Goal: Task Accomplishment & Management: Use online tool/utility

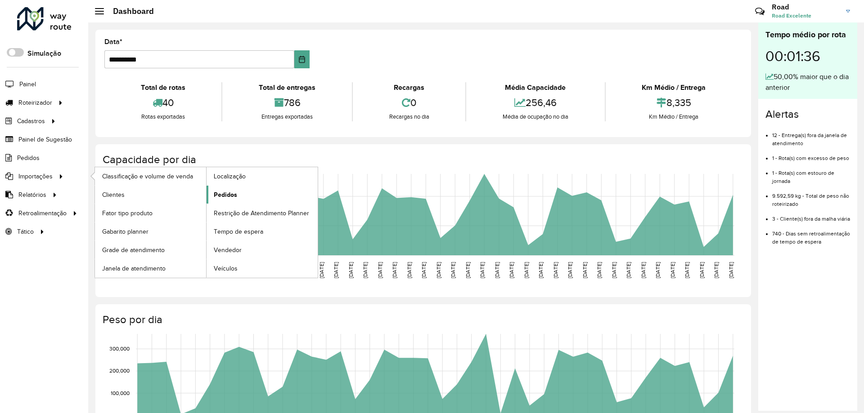
click at [225, 190] on span "Pedidos" at bounding box center [225, 194] width 23 height 9
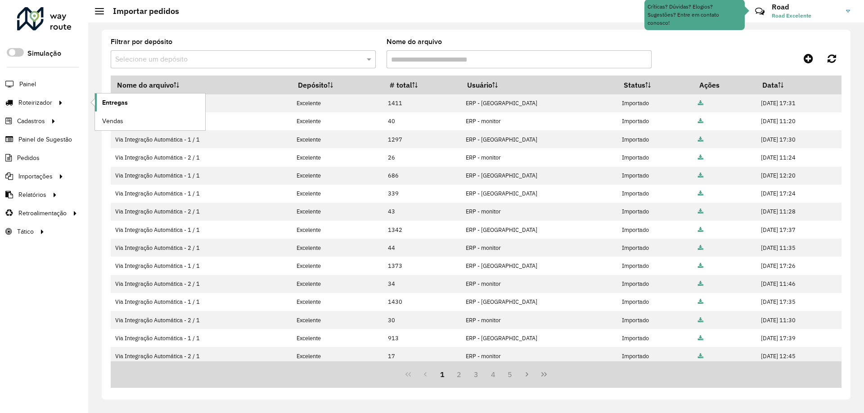
click at [110, 101] on span "Entregas" at bounding box center [115, 102] width 26 height 9
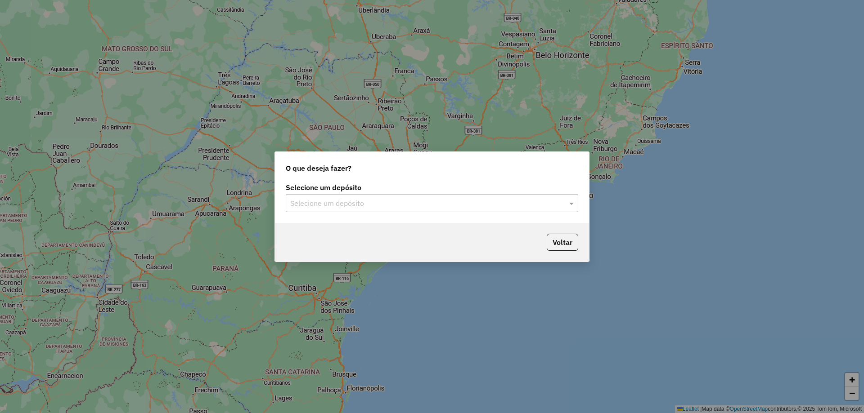
click at [402, 206] on input "text" at bounding box center [422, 203] width 265 height 11
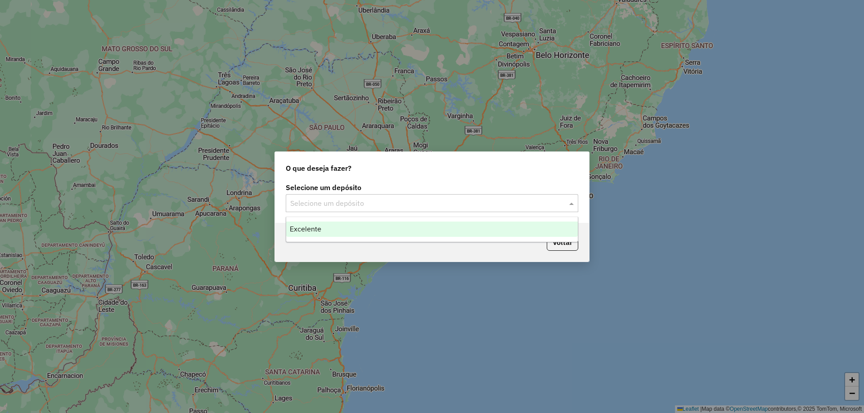
click at [317, 234] on div "Excelente" at bounding box center [432, 229] width 292 height 15
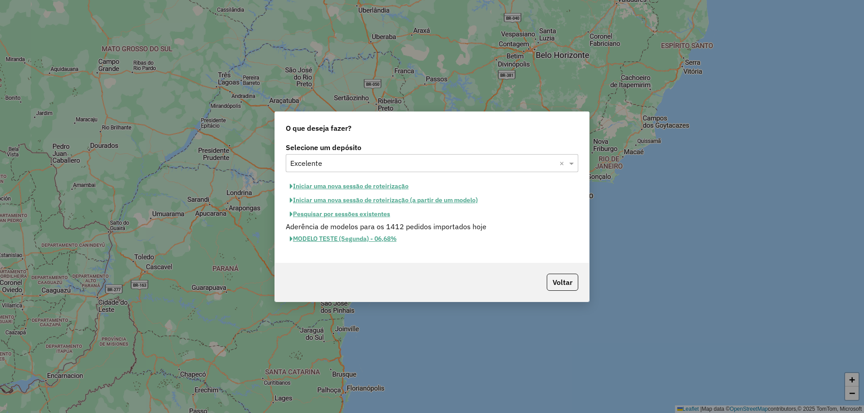
click at [318, 187] on button "Iniciar uma nova sessão de roteirização" at bounding box center [349, 187] width 127 height 14
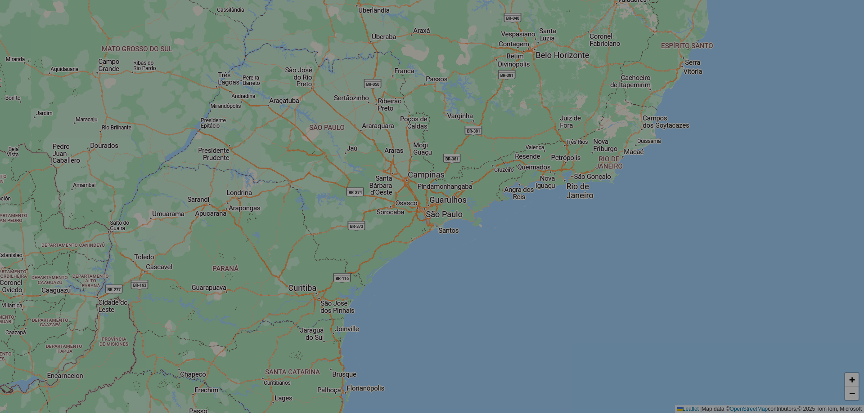
select select "*"
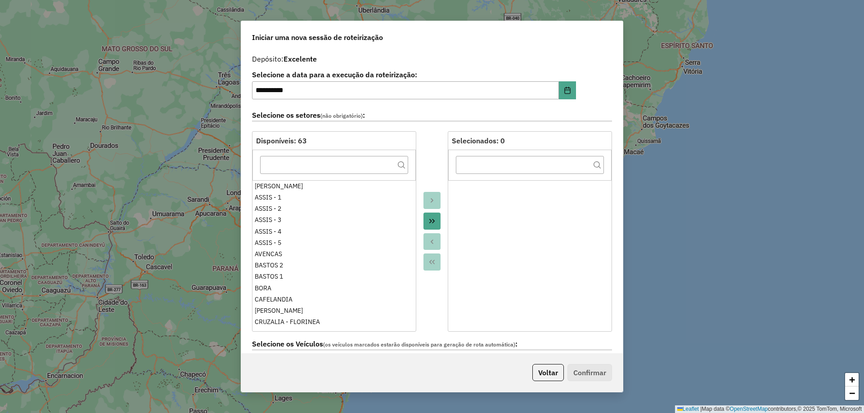
click at [435, 223] on button "Move All to Target" at bounding box center [431, 221] width 17 height 17
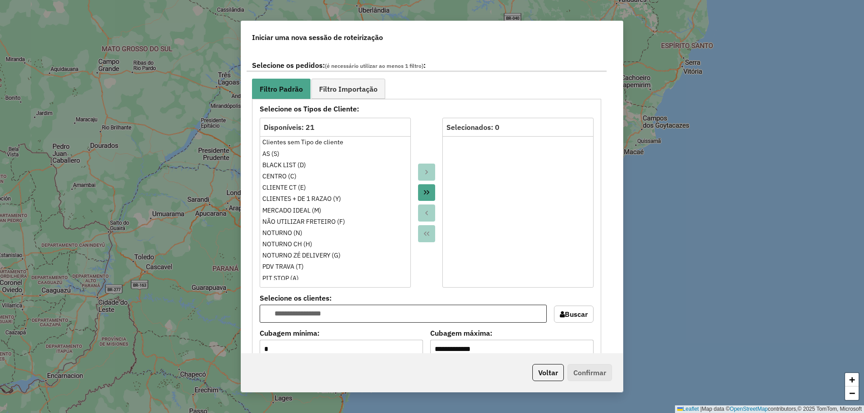
scroll to position [495, 0]
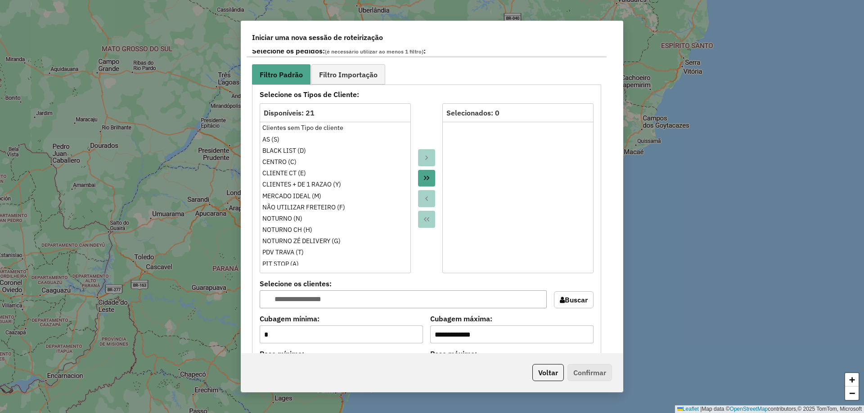
click at [420, 175] on button "Move All to Target" at bounding box center [426, 178] width 17 height 17
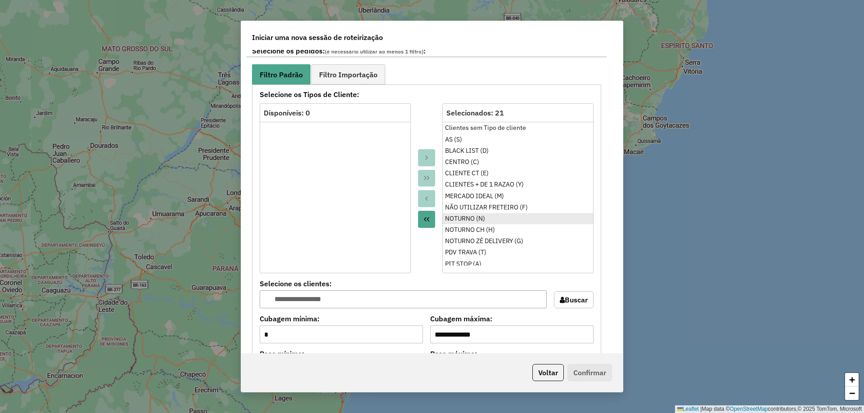
click at [474, 220] on div "NOTURNO (N)" at bounding box center [518, 218] width 146 height 9
click at [476, 228] on div "NOTURNO CH (H)" at bounding box center [518, 229] width 146 height 9
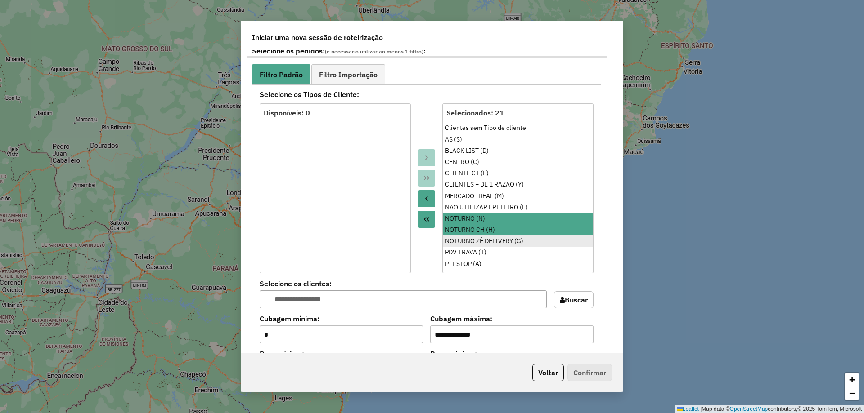
click at [476, 236] on li "NOTURNO ZÉ DELIVERY (G)" at bounding box center [518, 241] width 150 height 11
click at [427, 202] on icon "Move to Source" at bounding box center [426, 198] width 7 height 7
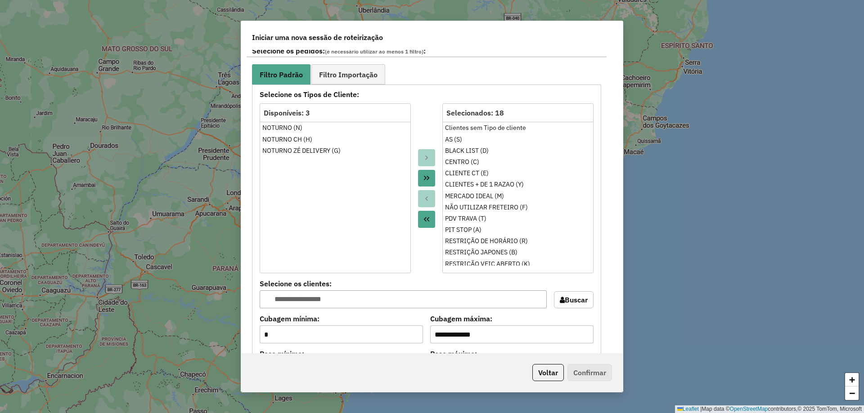
click at [422, 113] on div at bounding box center [426, 188] width 31 height 170
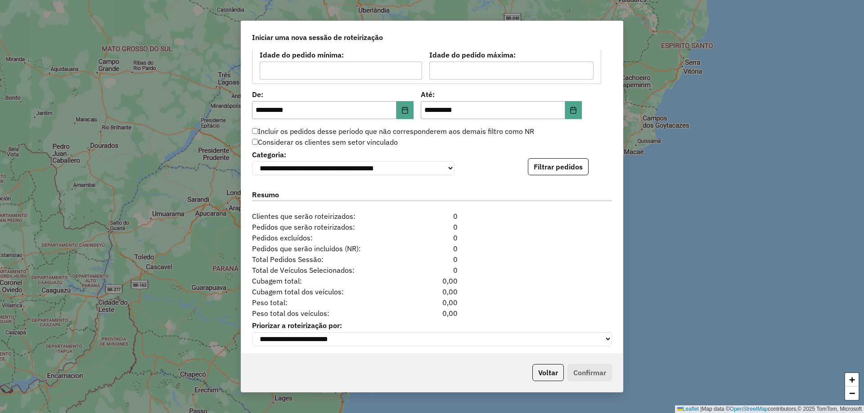
scroll to position [837, 0]
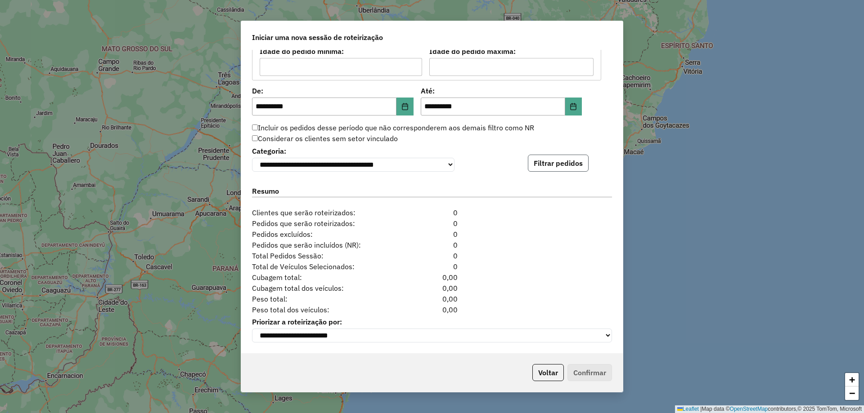
click at [532, 164] on button "Filtrar pedidos" at bounding box center [558, 163] width 61 height 17
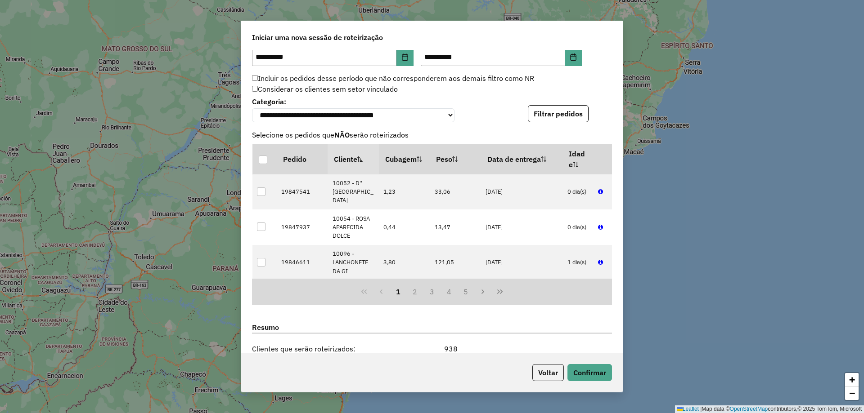
scroll to position [1023, 0]
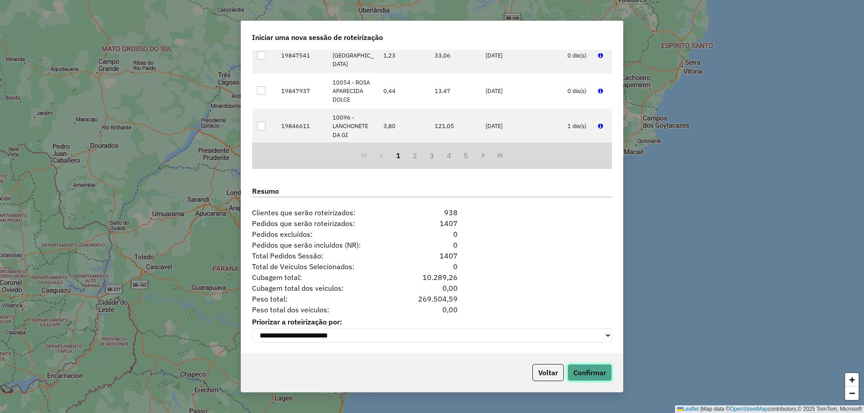
click at [592, 369] on button "Confirmar" at bounding box center [589, 372] width 45 height 17
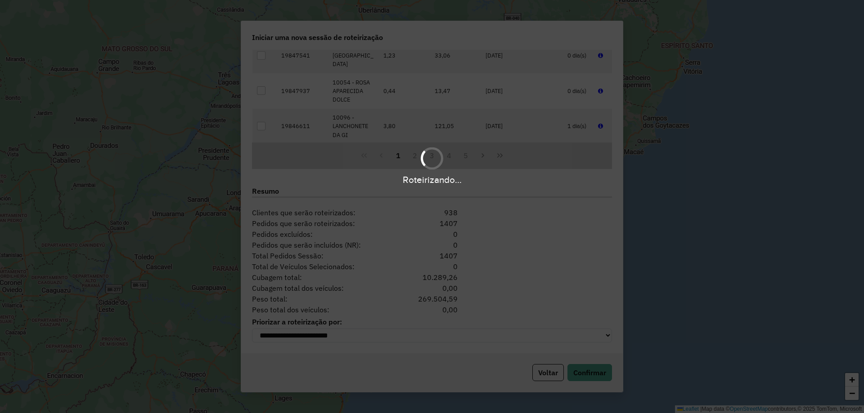
click at [526, 252] on div "Roteirizando..." at bounding box center [432, 206] width 864 height 413
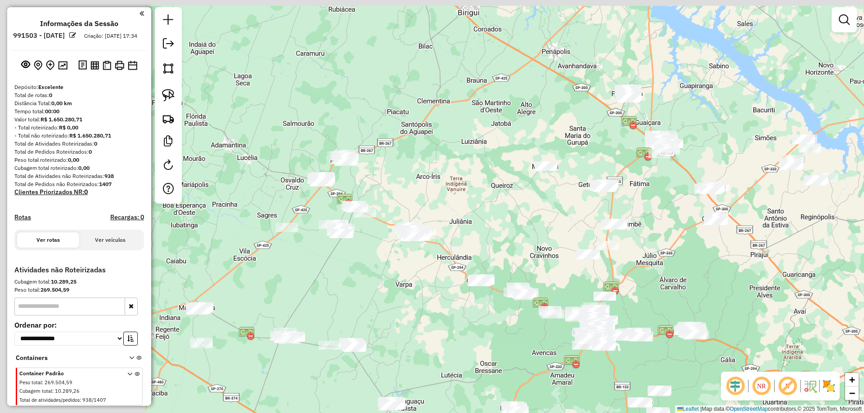
drag, startPoint x: 295, startPoint y: 115, endPoint x: 454, endPoint y: 226, distance: 193.8
click at [454, 226] on div "Janela de atendimento Grade de atendimento Capacidade Transportadoras Veículos …" at bounding box center [432, 206] width 864 height 413
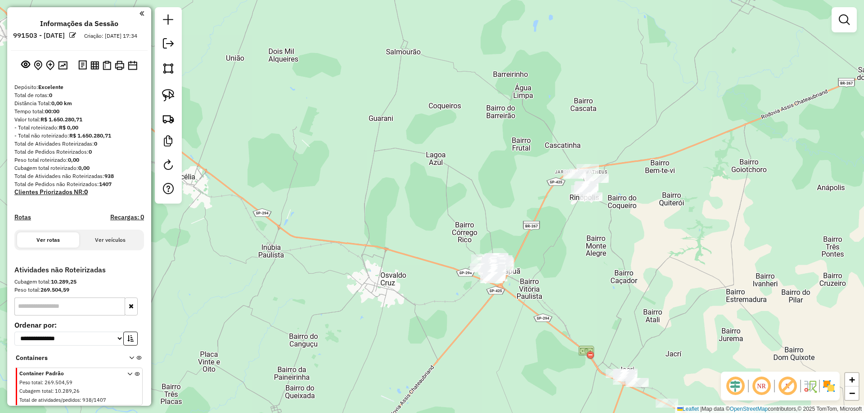
drag, startPoint x: 528, startPoint y: 257, endPoint x: 514, endPoint y: 234, distance: 27.2
click at [528, 256] on div "Janela de atendimento Grade de atendimento Capacidade Transportadoras Veículos …" at bounding box center [432, 206] width 864 height 413
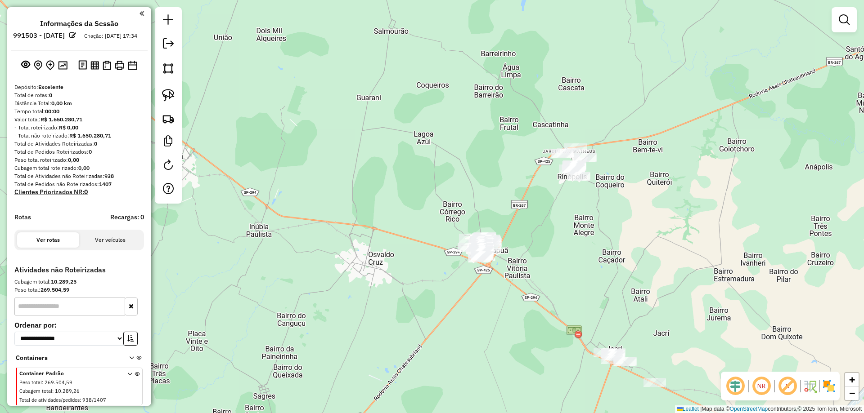
drag, startPoint x: 514, startPoint y: 234, endPoint x: 467, endPoint y: 174, distance: 76.3
click at [477, 185] on div "Janela de atendimento Grade de atendimento Capacidade Transportadoras Veículos …" at bounding box center [432, 206] width 864 height 413
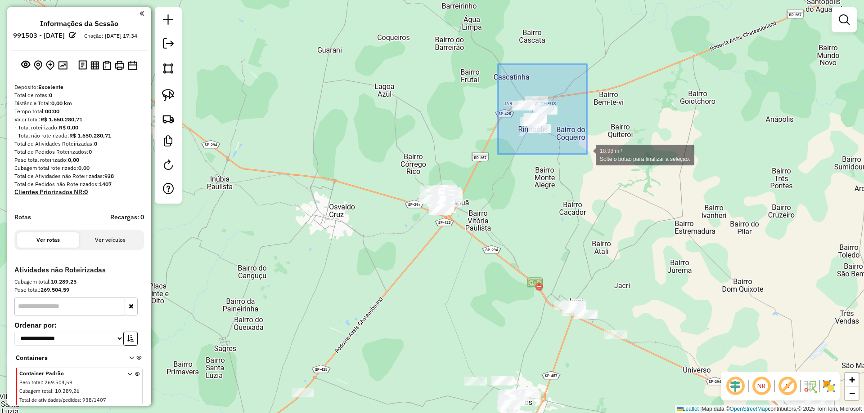
drag, startPoint x: 498, startPoint y: 64, endPoint x: 587, endPoint y: 154, distance: 126.3
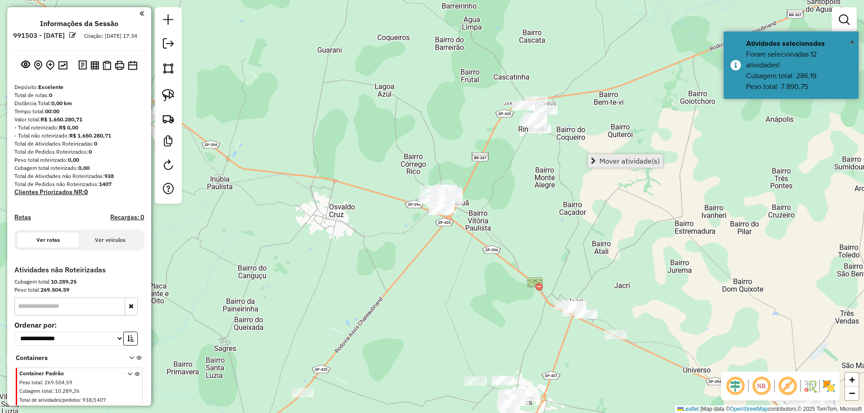
click at [613, 161] on span "Mover atividade(s)" at bounding box center [629, 160] width 60 height 7
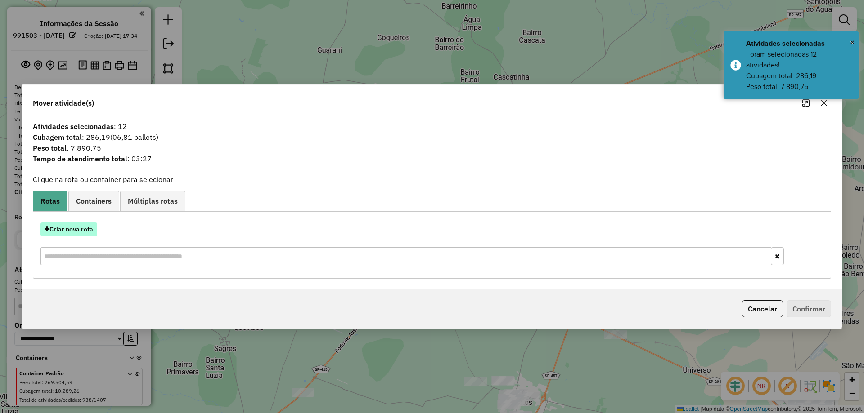
click at [83, 225] on button "Criar nova rota" at bounding box center [68, 230] width 57 height 14
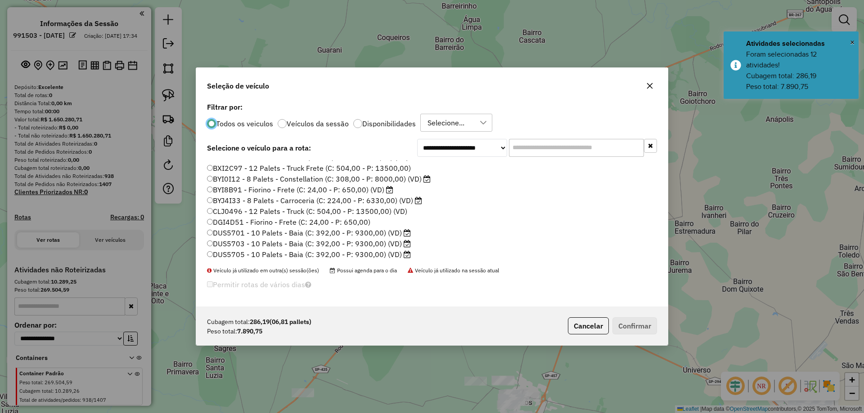
scroll to position [90, 0]
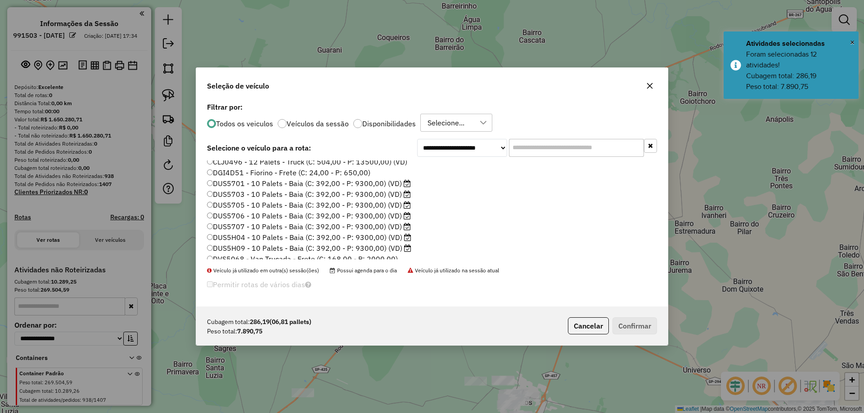
click at [393, 185] on label "DUS5701 - 10 Palets - Baia (C: 392,00 - P: 9300,00) (VD)" at bounding box center [309, 183] width 204 height 11
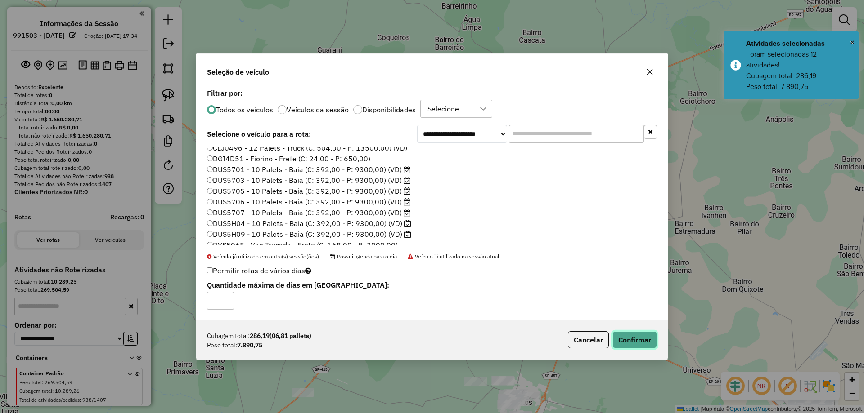
click at [640, 341] on button "Confirmar" at bounding box center [634, 340] width 45 height 17
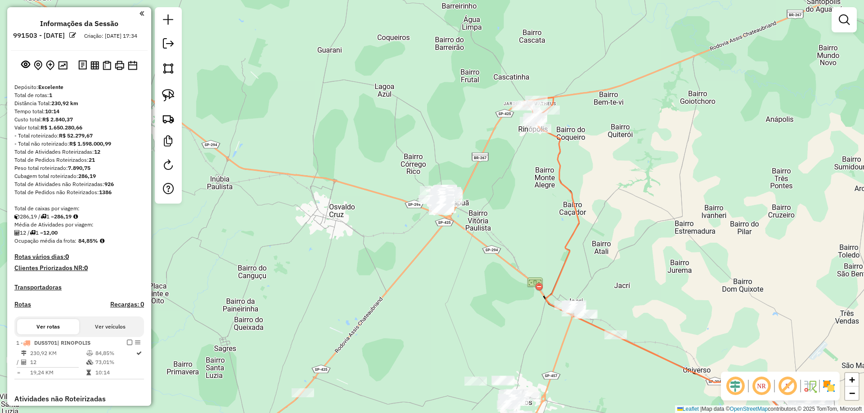
click at [734, 387] on em at bounding box center [735, 387] width 22 height 22
select select "**********"
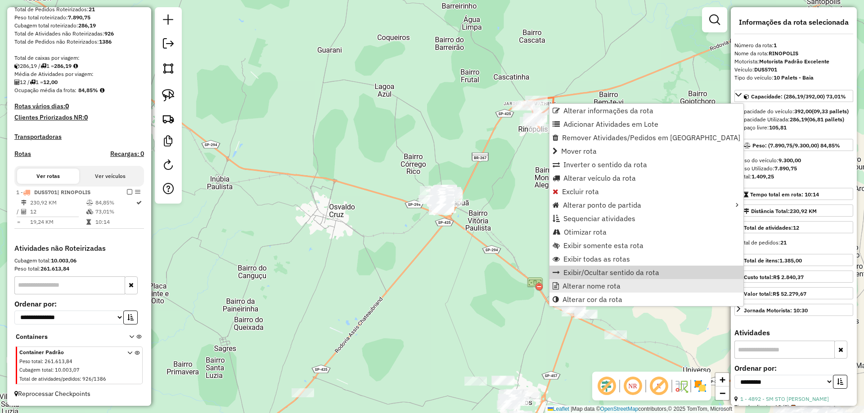
scroll to position [159, 0]
click at [586, 284] on span "Alterar nome rota" at bounding box center [591, 286] width 58 height 7
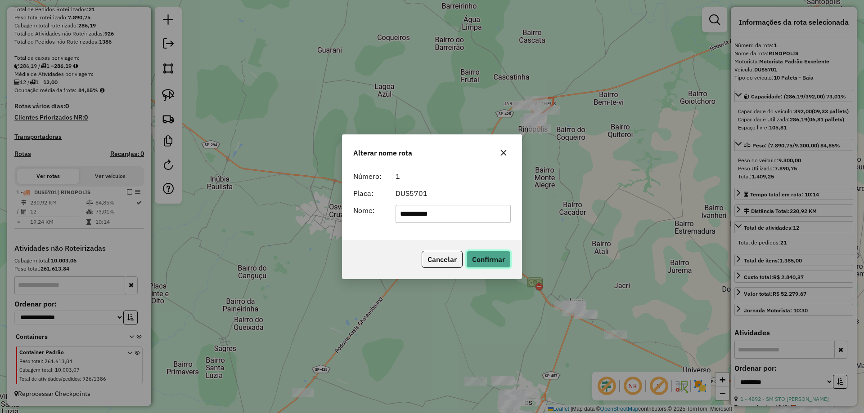
click at [474, 254] on button "Confirmar" at bounding box center [488, 259] width 45 height 17
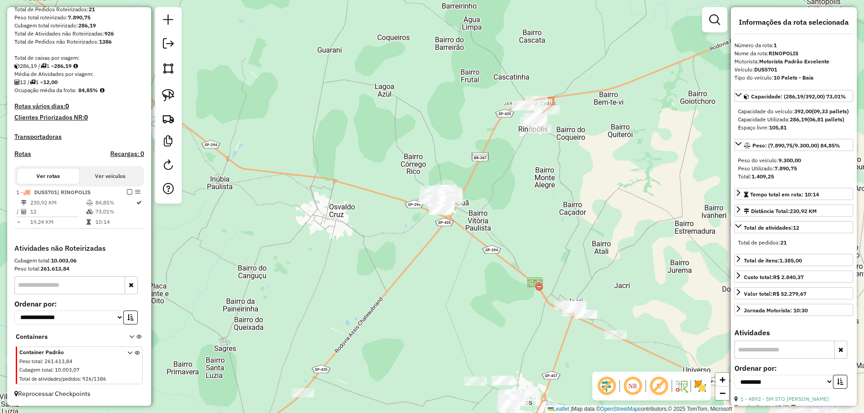
click at [127, 191] on em at bounding box center [129, 191] width 5 height 5
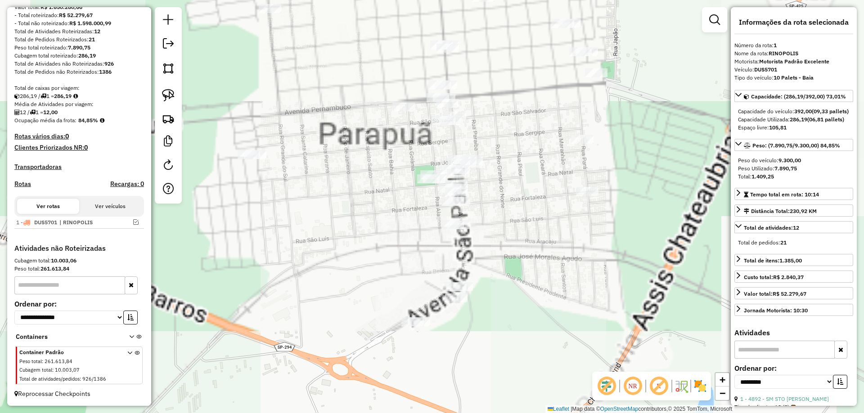
drag, startPoint x: 529, startPoint y: 164, endPoint x: 541, endPoint y: 258, distance: 95.2
click at [545, 265] on div "Janela de atendimento Grade de atendimento Capacidade Transportadoras Veículos …" at bounding box center [432, 206] width 864 height 413
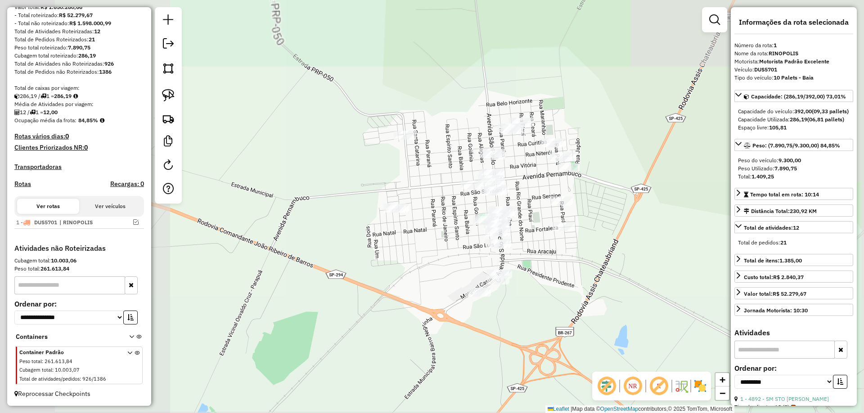
drag, startPoint x: 534, startPoint y: 238, endPoint x: 533, endPoint y: 254, distance: 16.3
click at [533, 254] on div "Janela de atendimento Grade de atendimento Capacidade Transportadoras Veículos …" at bounding box center [432, 206] width 864 height 413
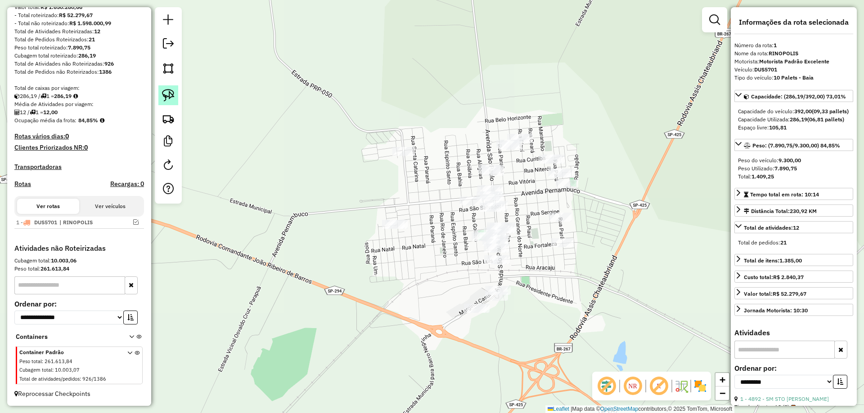
click at [171, 96] on img at bounding box center [168, 95] width 13 height 13
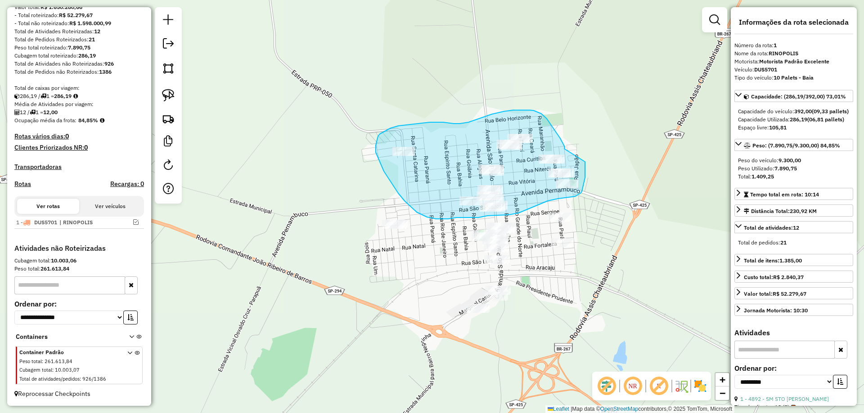
drag, startPoint x: 564, startPoint y: 149, endPoint x: 585, endPoint y: 162, distance: 24.5
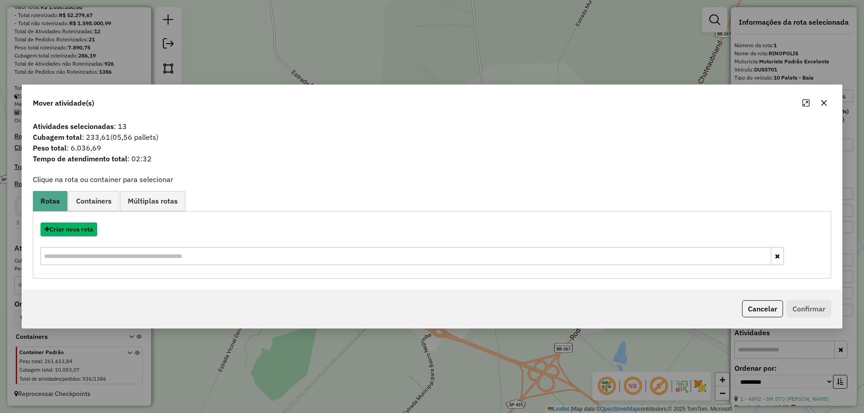
click at [78, 229] on button "Criar nova rota" at bounding box center [68, 230] width 57 height 14
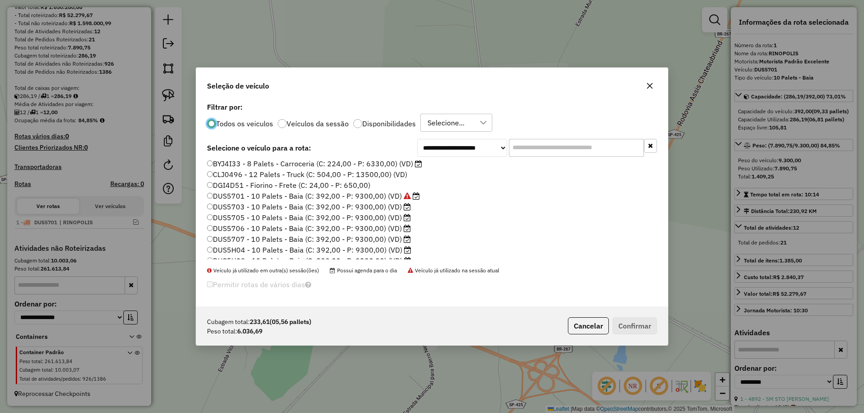
scroll to position [90, 0]
click at [397, 198] on label "DUS5703 - 10 Palets - Baia (C: 392,00 - P: 9300,00) (VD)" at bounding box center [309, 194] width 204 height 11
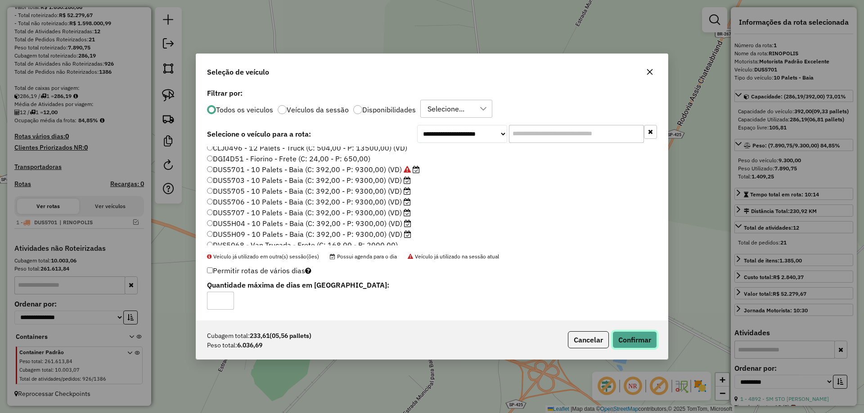
click at [638, 335] on button "Confirmar" at bounding box center [634, 340] width 45 height 17
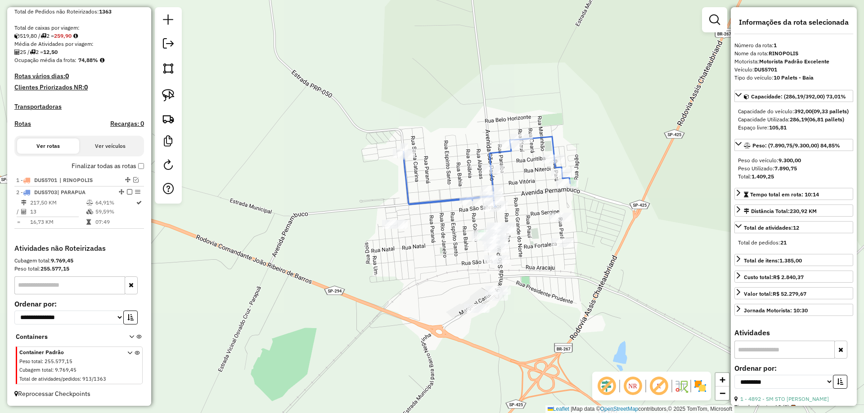
scroll to position [189, 0]
click at [347, 155] on div "Rota 2 - Placa DUS5703 10202 - REAL ECONOMIA Janela de atendimento Grade de ate…" at bounding box center [432, 206] width 864 height 413
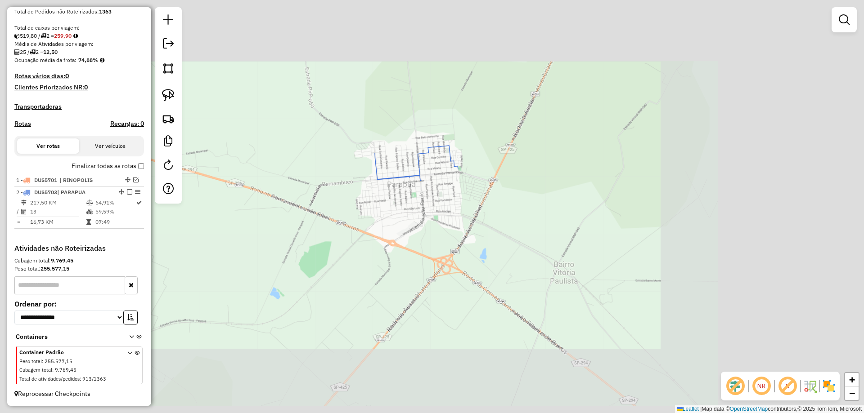
click at [343, 153] on div "Janela de atendimento Grade de atendimento Capacidade Transportadoras Veículos …" at bounding box center [432, 206] width 864 height 413
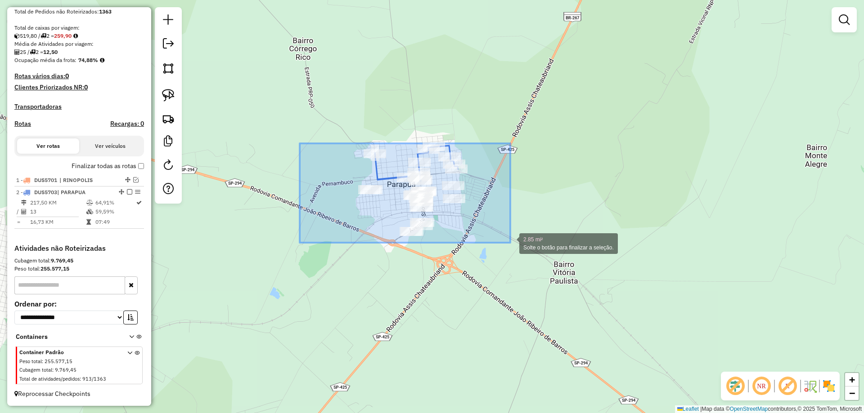
drag, startPoint x: 314, startPoint y: 153, endPoint x: 510, endPoint y: 243, distance: 216.0
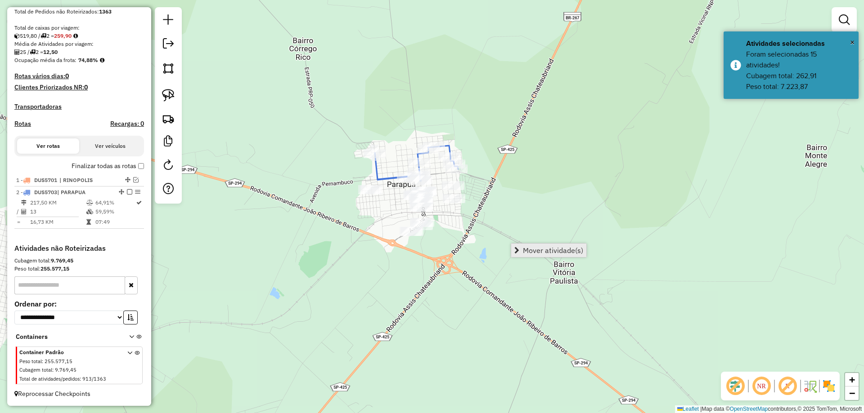
click at [531, 246] on link "Mover atividade(s)" at bounding box center [548, 250] width 75 height 13
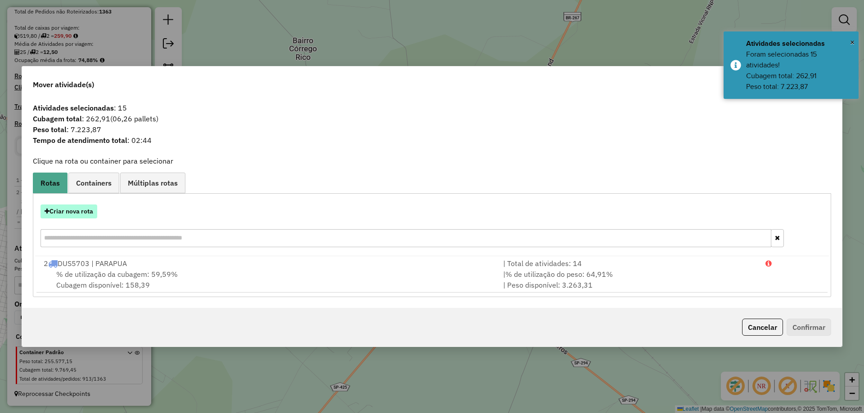
click at [93, 207] on button "Criar nova rota" at bounding box center [68, 212] width 57 height 14
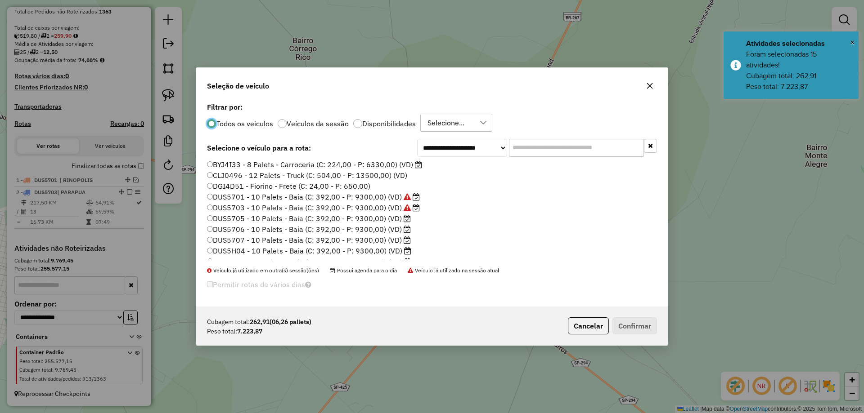
scroll to position [90, 0]
click at [401, 206] on label "DUS5705 - 10 Palets - Baia (C: 392,00 - P: 9300,00) (VD)" at bounding box center [309, 205] width 204 height 11
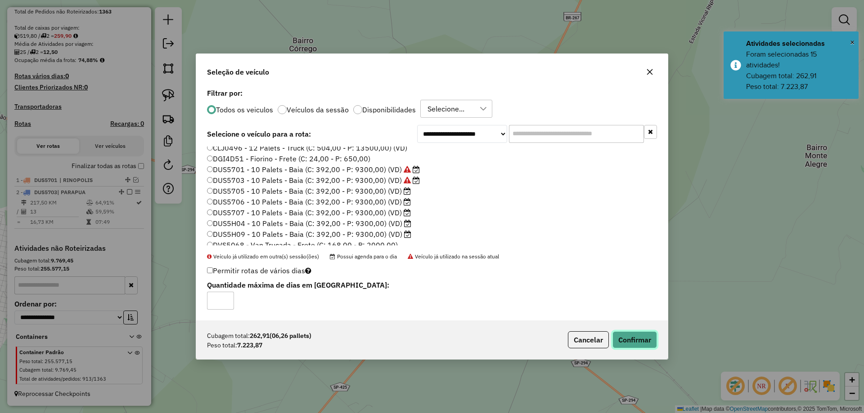
click at [631, 338] on button "Confirmar" at bounding box center [634, 340] width 45 height 17
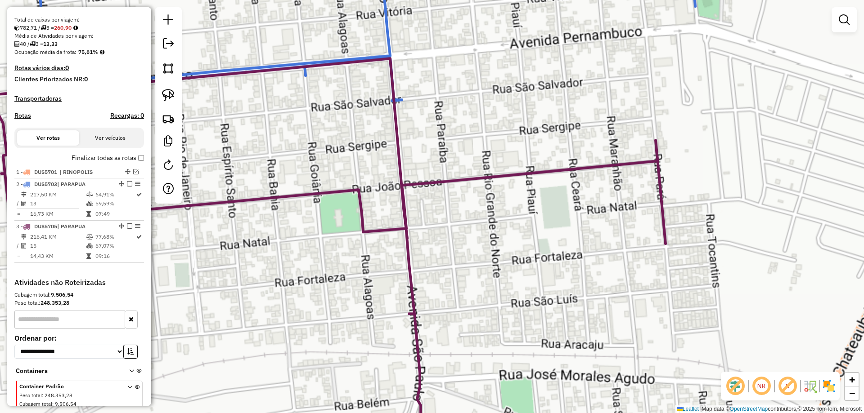
click at [430, 183] on icon at bounding box center [330, 280] width 669 height 444
select select "**********"
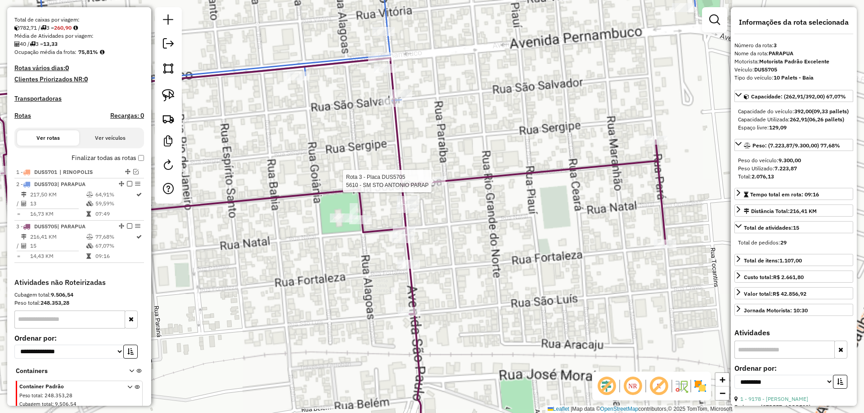
scroll to position [231, 0]
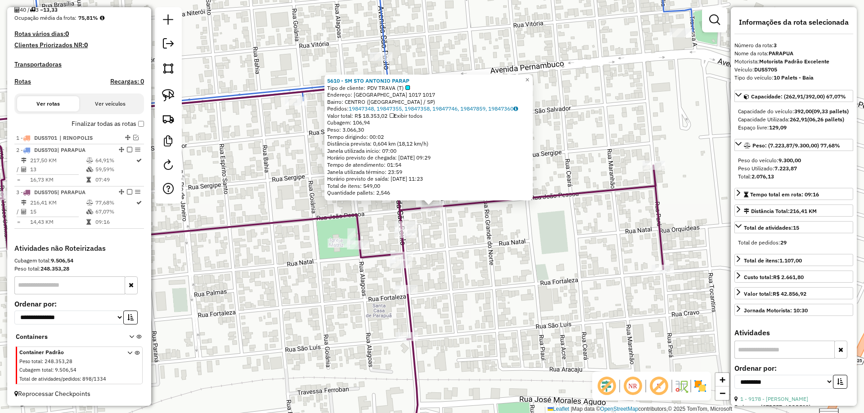
click at [438, 249] on div "5610 - SM STO ANTONIO PARAP Tipo de cliente: PDV TRAVA (T) Endereço: [GEOGRAPHI…" at bounding box center [432, 206] width 864 height 413
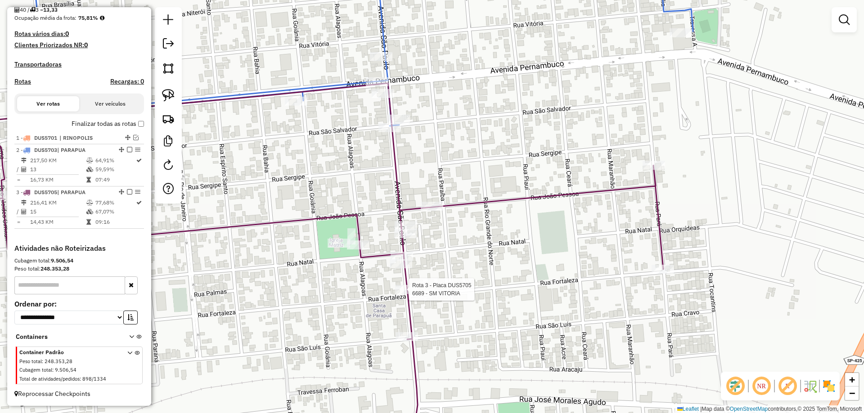
select select "**********"
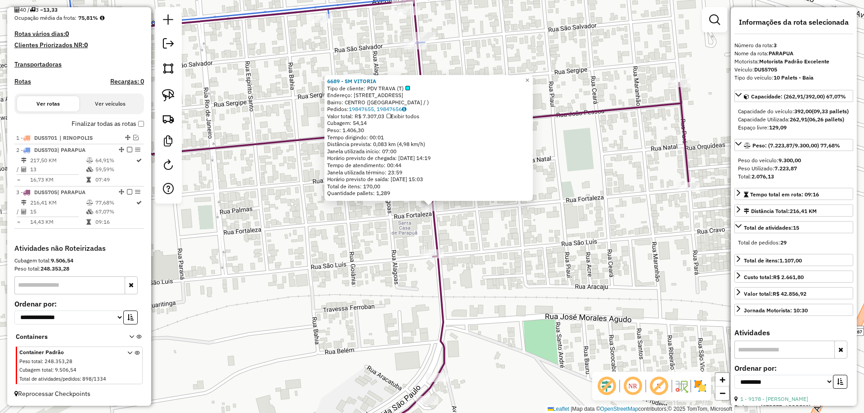
click at [467, 260] on div "6689 - SM VITORIA Tipo de cliente: PDV TRAVA (T) Endereço: AV [GEOGRAPHIC_DATA]…" at bounding box center [432, 206] width 864 height 413
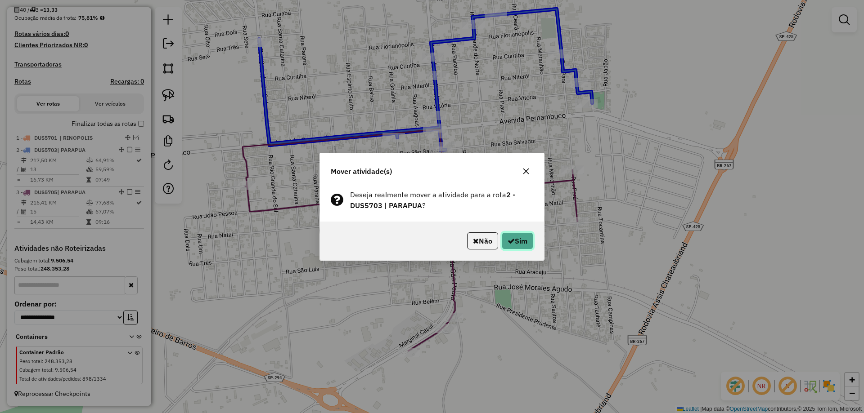
click at [507, 238] on icon "button" at bounding box center [510, 241] width 7 height 7
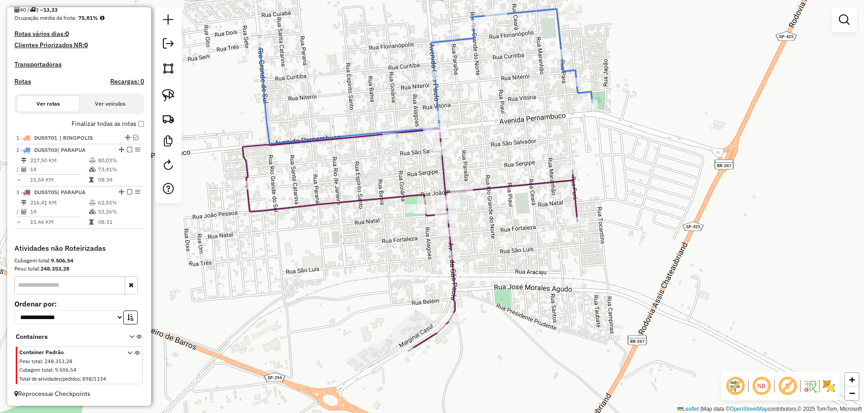
select select "**********"
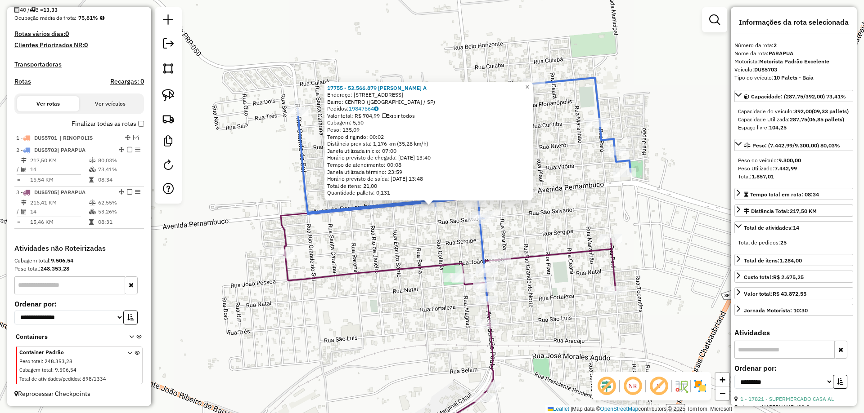
click at [408, 225] on div "17755 - 53.566.879 ADERSON A Endereço: [STREET_ADDRESS]) Pedidos: 19847664 Valo…" at bounding box center [432, 206] width 864 height 413
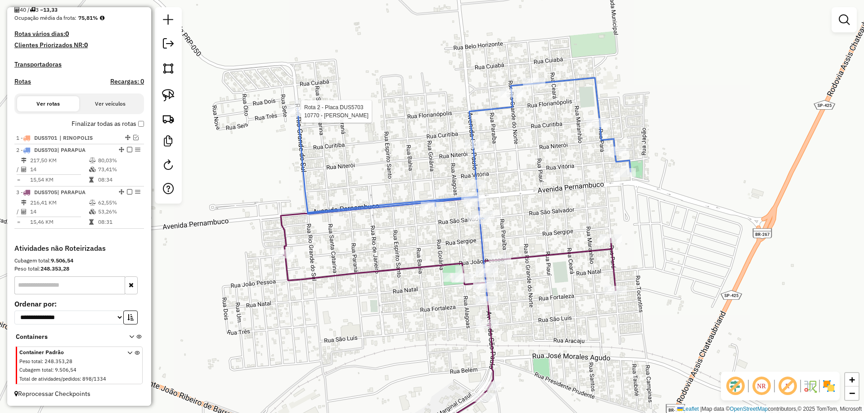
click at [297, 106] on icon at bounding box center [463, 189] width 333 height 223
select select "**********"
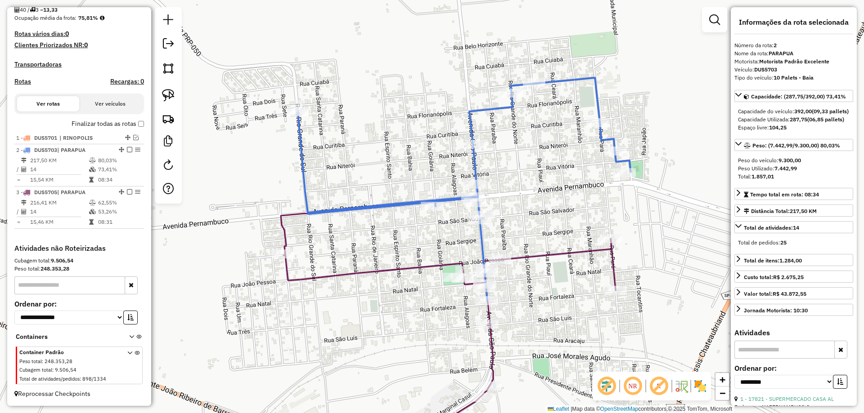
click at [297, 106] on icon at bounding box center [463, 189] width 333 height 223
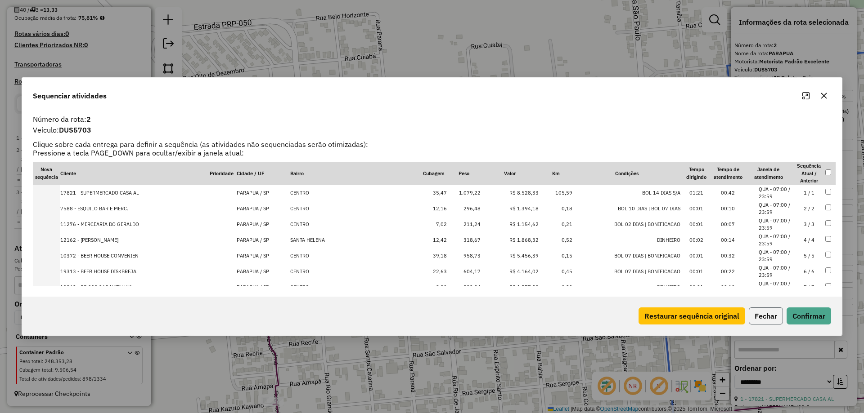
click at [765, 318] on button "Fechar" at bounding box center [766, 316] width 34 height 17
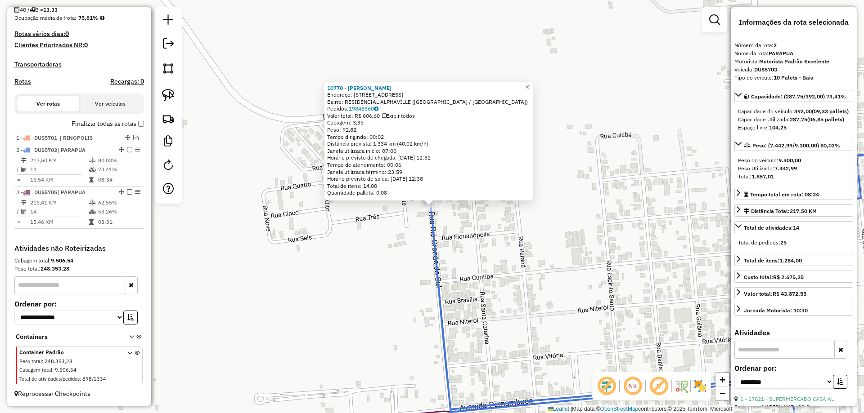
click at [513, 278] on div "10770 - [PERSON_NAME] Endereço: [GEOGRAPHIC_DATA] 80 Bairro: RESIDENCIAL ALPHAV…" at bounding box center [432, 206] width 864 height 413
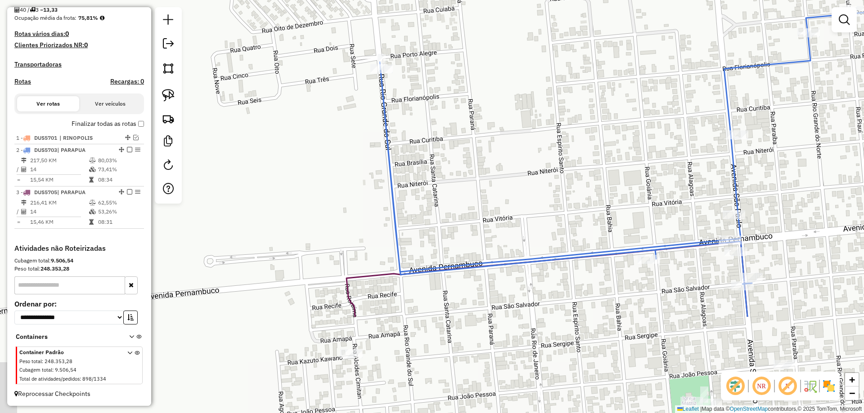
drag, startPoint x: 513, startPoint y: 283, endPoint x: 409, endPoint y: 51, distance: 253.7
click at [413, 58] on div "Janela de atendimento Grade de atendimento Capacidade Transportadoras Veículos …" at bounding box center [432, 206] width 864 height 413
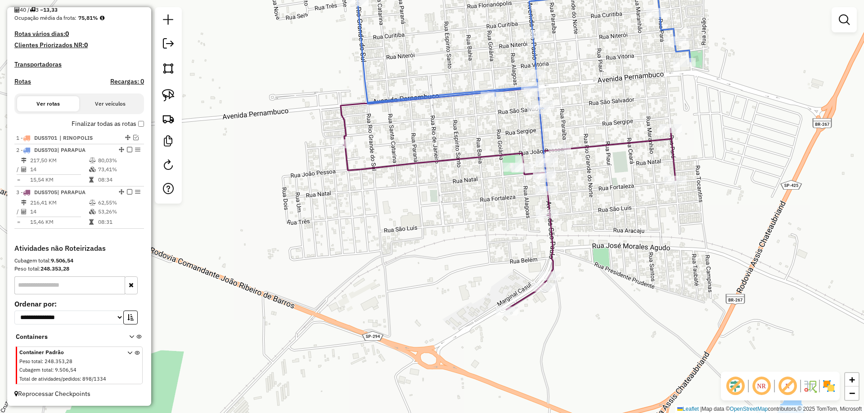
click at [409, 162] on icon at bounding box center [508, 199] width 335 height 222
select select "**********"
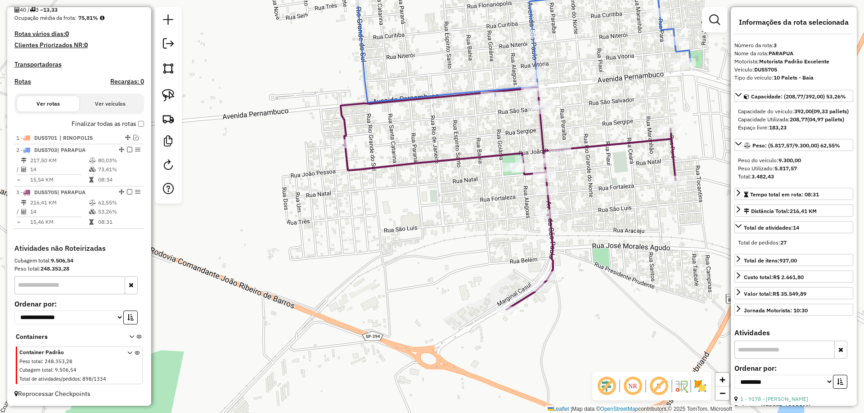
click at [363, 57] on icon at bounding box center [523, 79] width 333 height 223
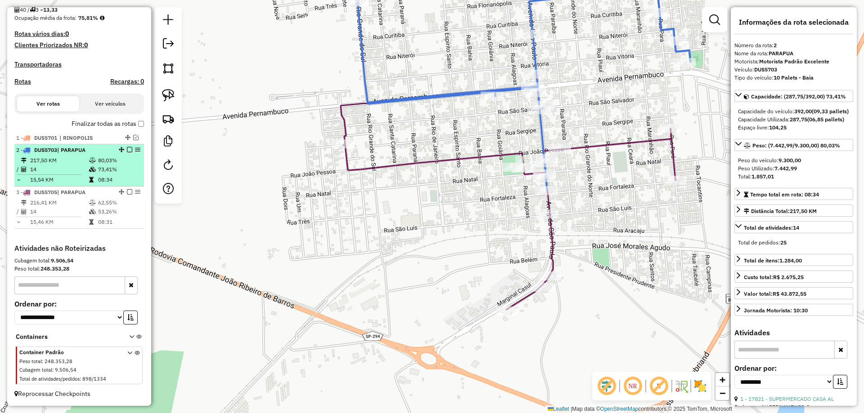
click at [113, 157] on td "80,03%" at bounding box center [119, 160] width 43 height 9
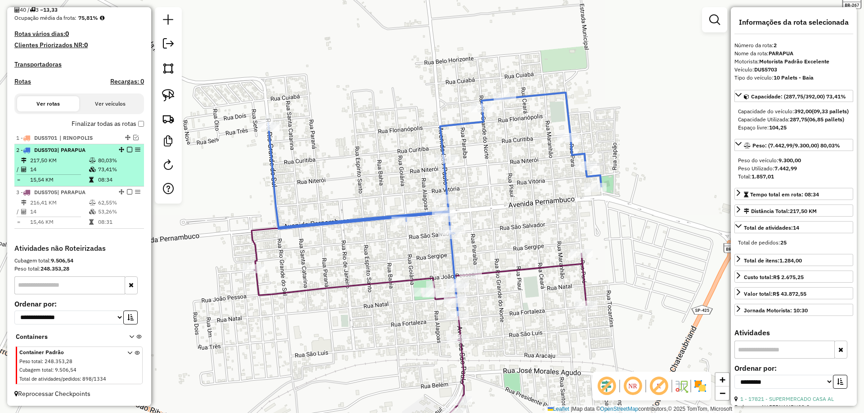
click at [129, 150] on em at bounding box center [129, 149] width 5 height 5
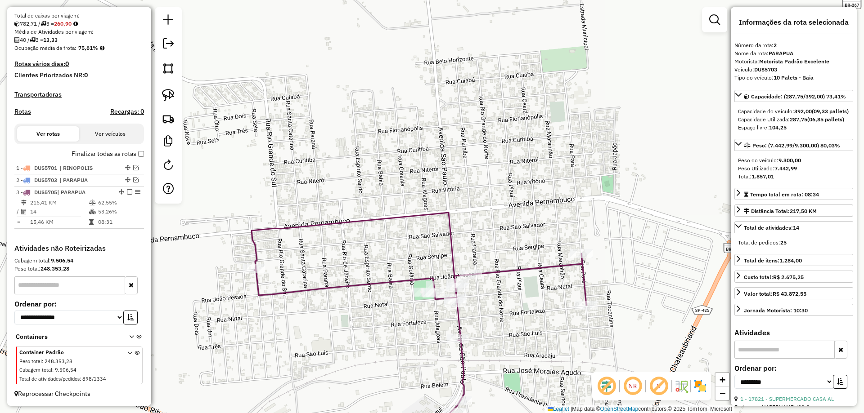
drag, startPoint x: 126, startPoint y: 189, endPoint x: 220, endPoint y: 189, distance: 94.0
click at [126, 189] on div "3 - DUS5705 | PARAPUA" at bounding box center [79, 193] width 126 height 8
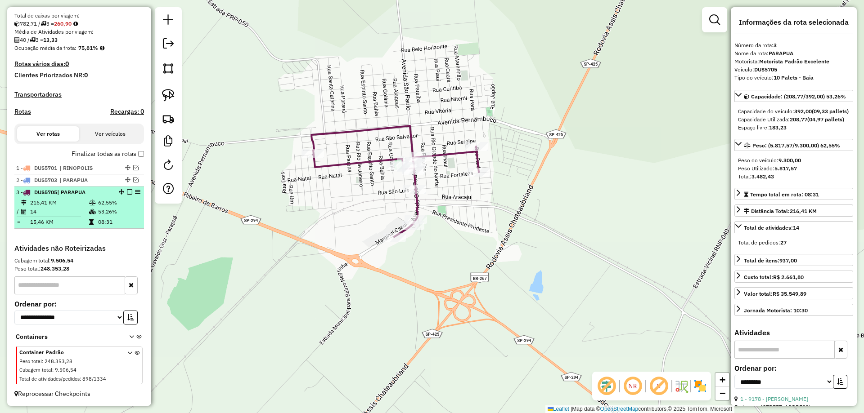
click at [128, 192] on em at bounding box center [129, 191] width 5 height 5
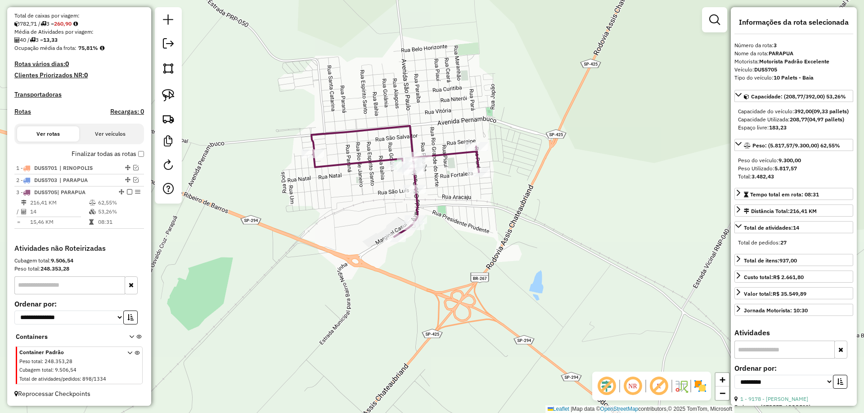
scroll to position [171, 0]
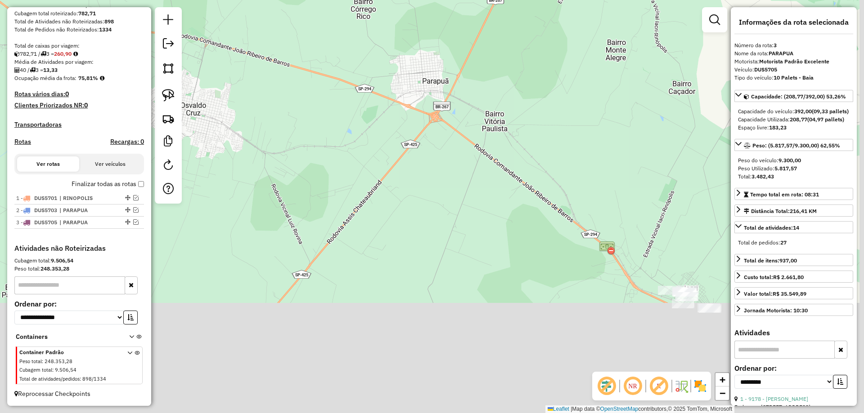
drag, startPoint x: 455, startPoint y: 246, endPoint x: 426, endPoint y: 130, distance: 119.3
click at [426, 130] on div "Janela de atendimento Grade de atendimento Capacidade Transportadoras Veículos …" at bounding box center [432, 206] width 864 height 413
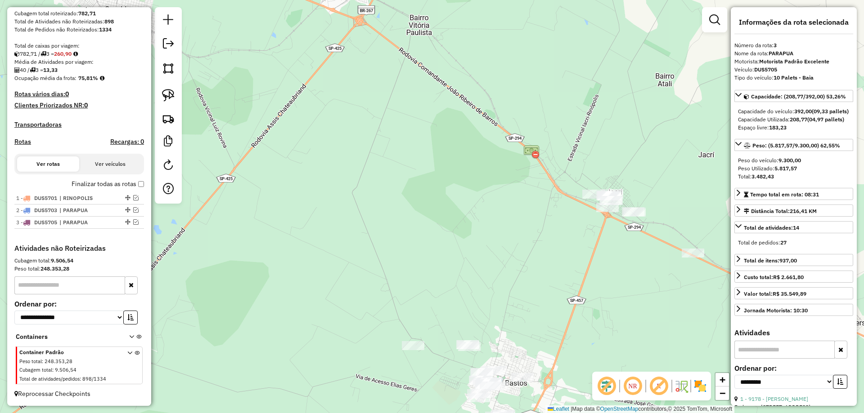
drag, startPoint x: 458, startPoint y: 196, endPoint x: 385, endPoint y: 105, distance: 117.1
click at [385, 105] on div "Janela de atendimento Grade de atendimento Capacidade Transportadoras Veículos …" at bounding box center [432, 206] width 864 height 413
drag, startPoint x: 347, startPoint y: 153, endPoint x: 300, endPoint y: 17, distance: 144.3
click at [300, 17] on div "Janela de atendimento Grade de atendimento Capacidade Transportadoras Veículos …" at bounding box center [432, 206] width 864 height 413
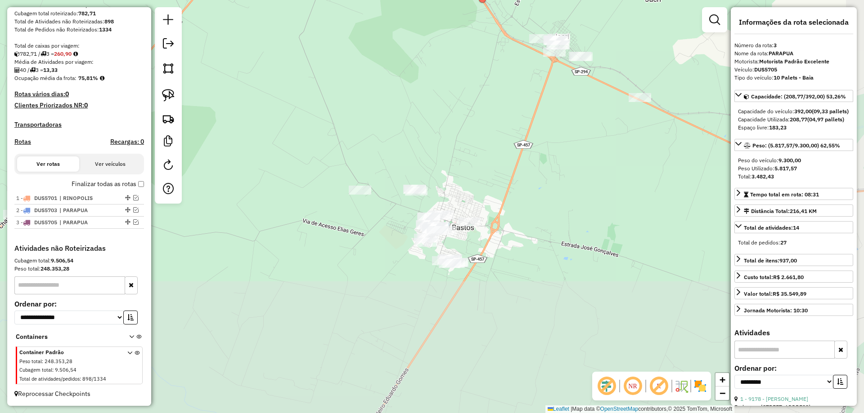
click at [323, 88] on div "Janela de atendimento Grade de atendimento Capacidade Transportadoras Veículos …" at bounding box center [432, 206] width 864 height 413
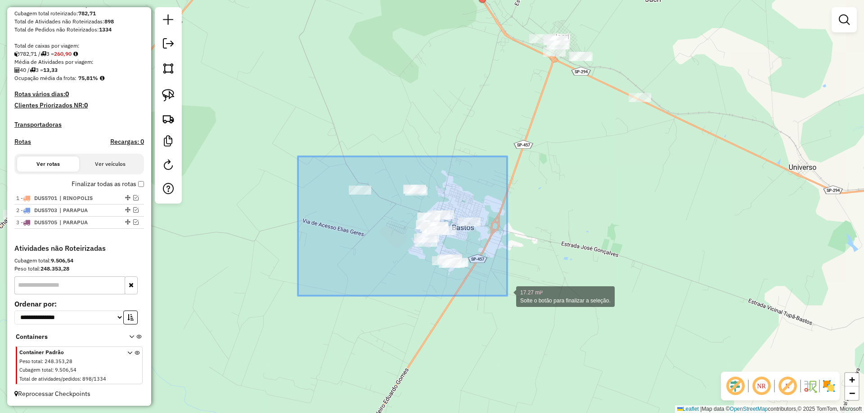
drag, startPoint x: 298, startPoint y: 157, endPoint x: 507, endPoint y: 296, distance: 251.4
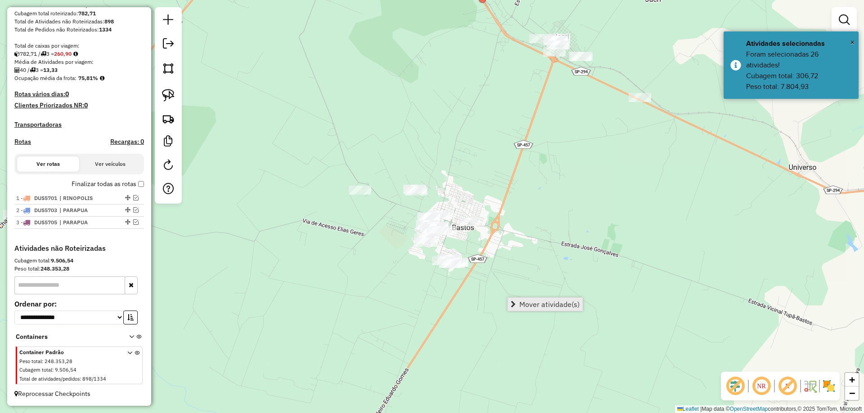
click at [519, 303] on span "Mover atividade(s)" at bounding box center [549, 304] width 60 height 7
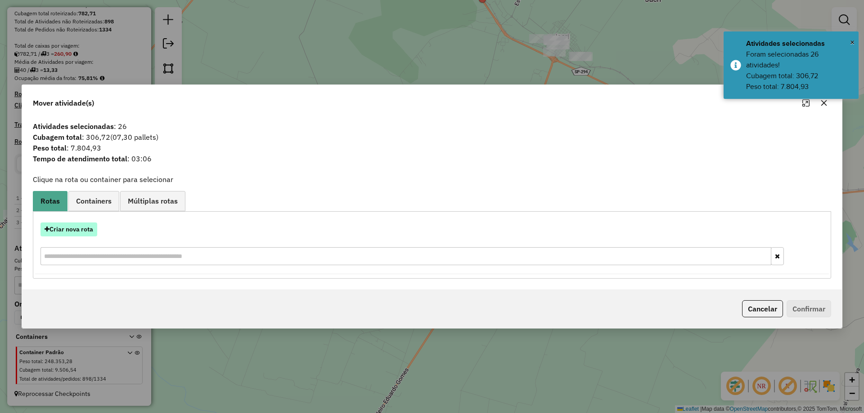
click at [78, 230] on button "Criar nova rota" at bounding box center [68, 230] width 57 height 14
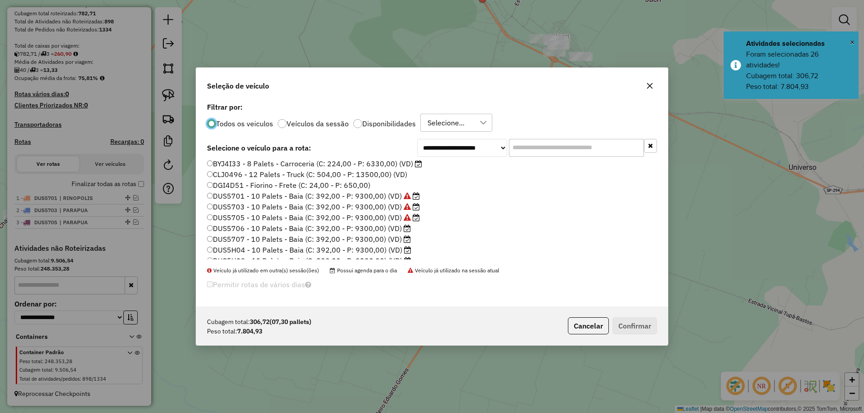
scroll to position [90, 0]
click at [404, 218] on icon at bounding box center [407, 215] width 7 height 7
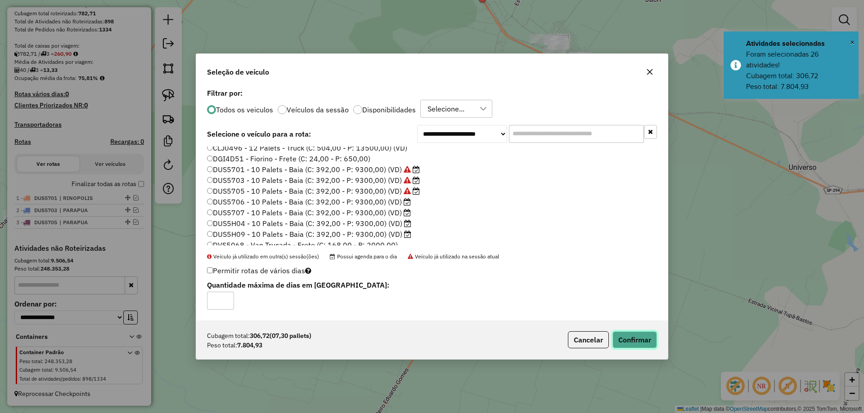
click at [633, 342] on button "Confirmar" at bounding box center [634, 340] width 45 height 17
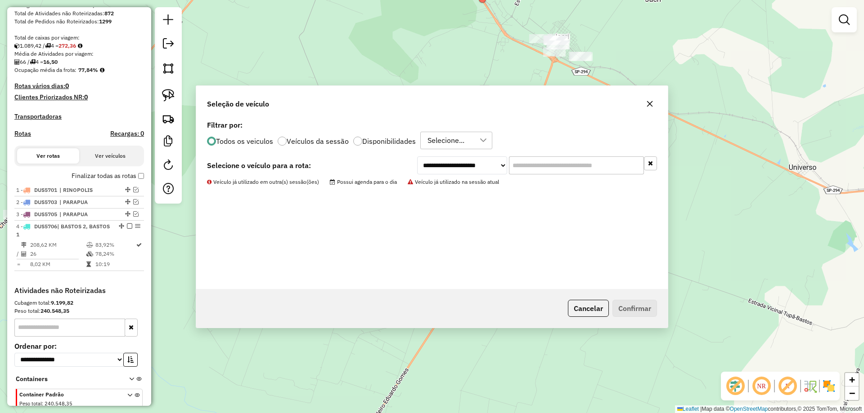
scroll to position [221, 0]
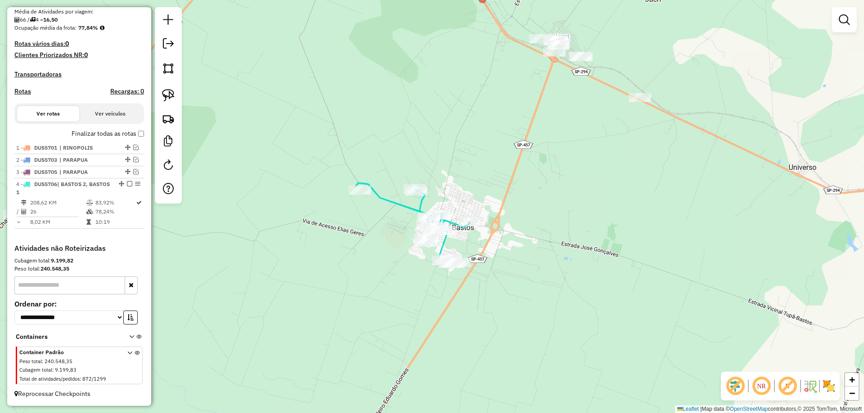
select select "**********"
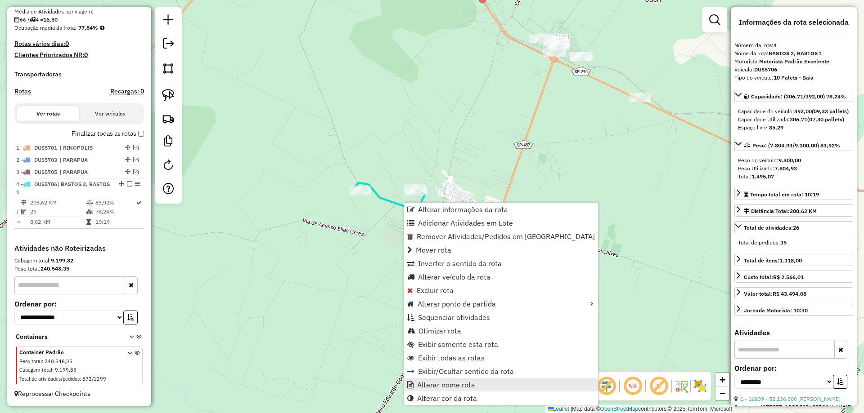
click at [426, 382] on span "Alterar nome rota" at bounding box center [446, 384] width 58 height 7
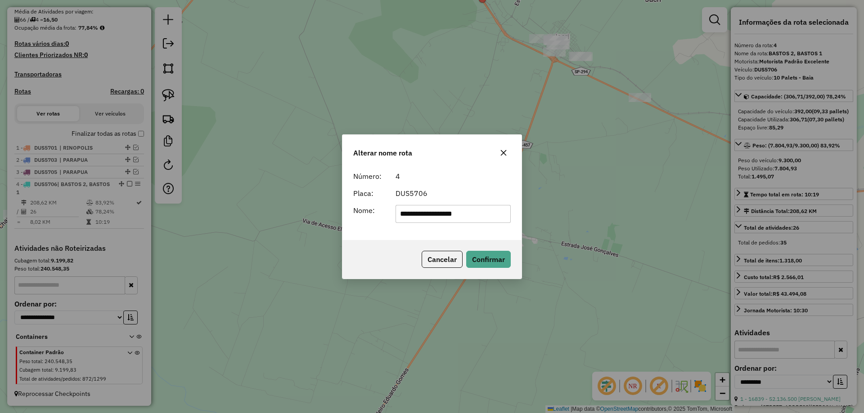
drag, startPoint x: 430, startPoint y: 215, endPoint x: 571, endPoint y: 211, distance: 141.3
click at [570, 212] on div "**********" at bounding box center [432, 206] width 864 height 413
type input "******"
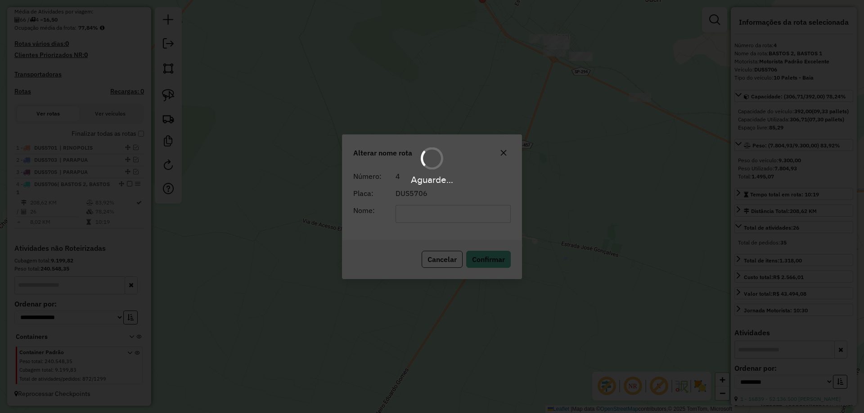
scroll to position [213, 0]
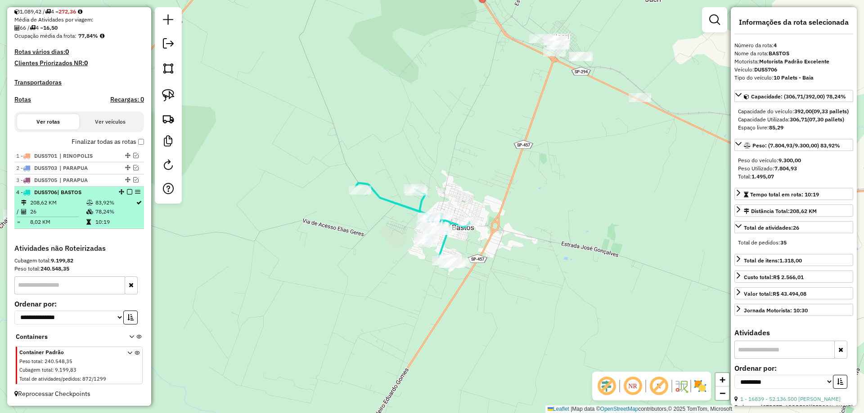
click at [127, 194] on em at bounding box center [129, 191] width 5 height 5
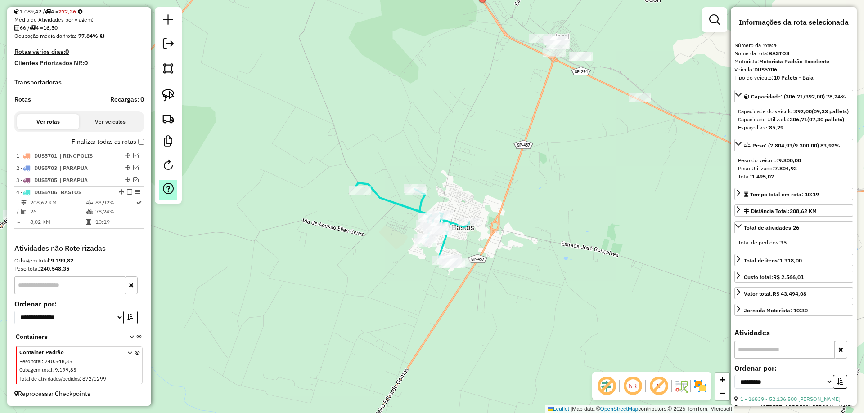
scroll to position [183, 0]
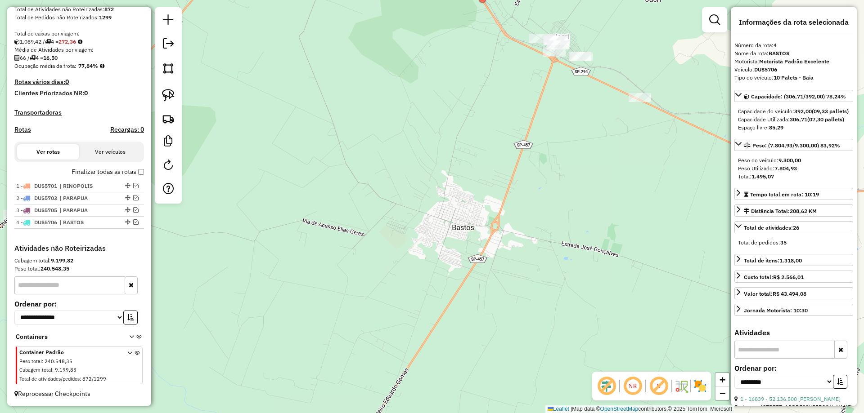
drag, startPoint x: 514, startPoint y: 112, endPoint x: 446, endPoint y: 181, distance: 96.7
click at [446, 181] on div "Janela de atendimento Grade de atendimento Capacidade Transportadoras Veículos …" at bounding box center [432, 206] width 864 height 413
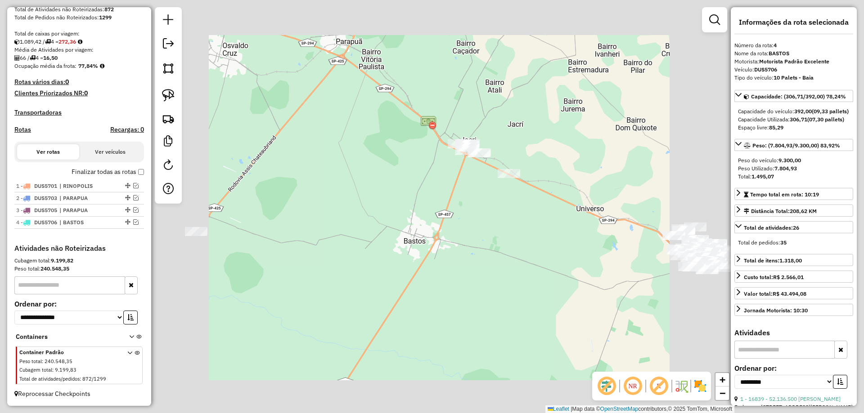
click at [475, 188] on div "Janela de atendimento Grade de atendimento Capacidade Transportadoras Veículos …" at bounding box center [432, 206] width 864 height 413
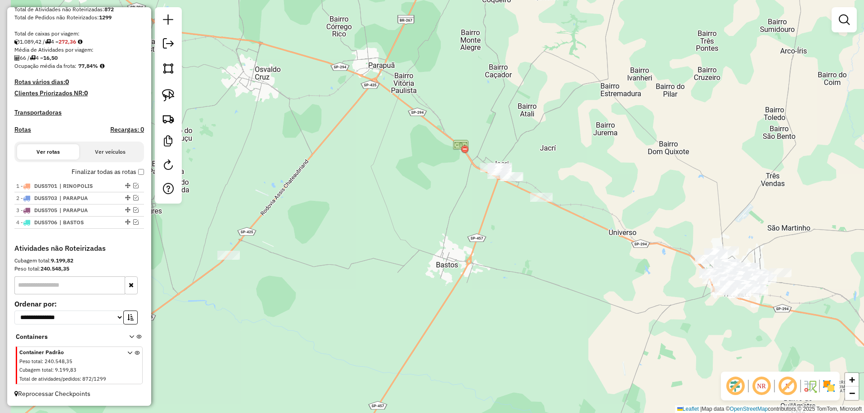
drag, startPoint x: 483, startPoint y: 198, endPoint x: 538, endPoint y: 218, distance: 58.9
click at [538, 219] on div "Janela de atendimento Grade de atendimento Capacidade Transportadoras Veículos …" at bounding box center [432, 206] width 864 height 413
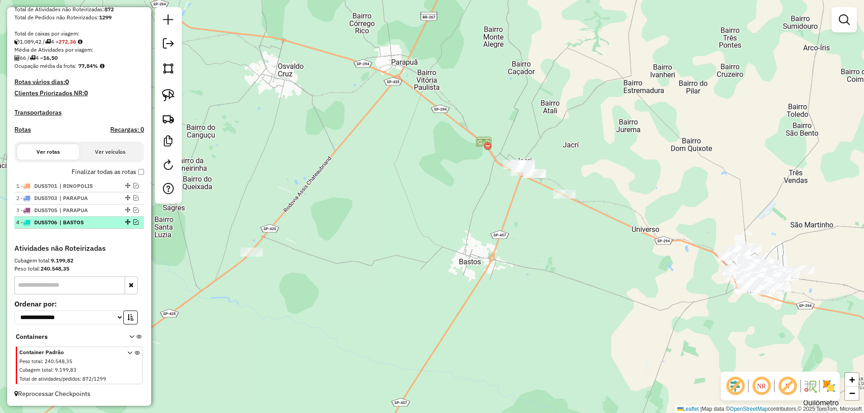
click at [135, 220] on em at bounding box center [135, 222] width 5 height 5
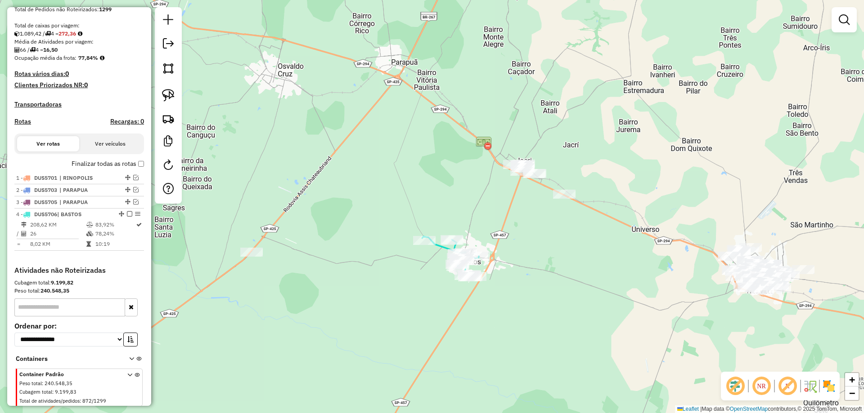
scroll to position [213, 0]
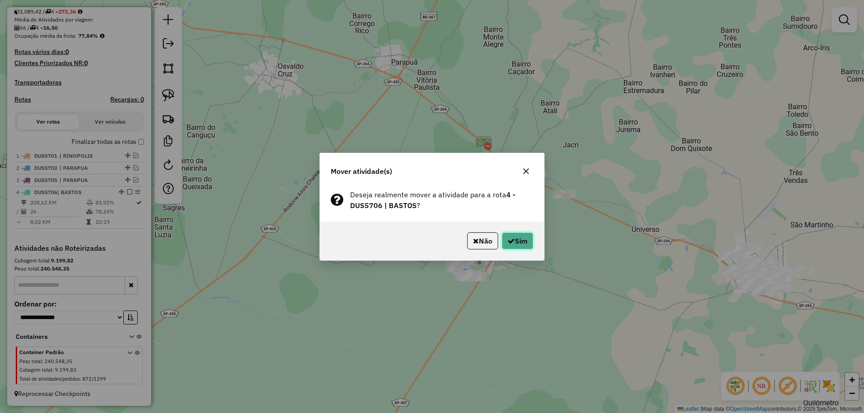
click at [512, 241] on icon "button" at bounding box center [510, 241] width 7 height 7
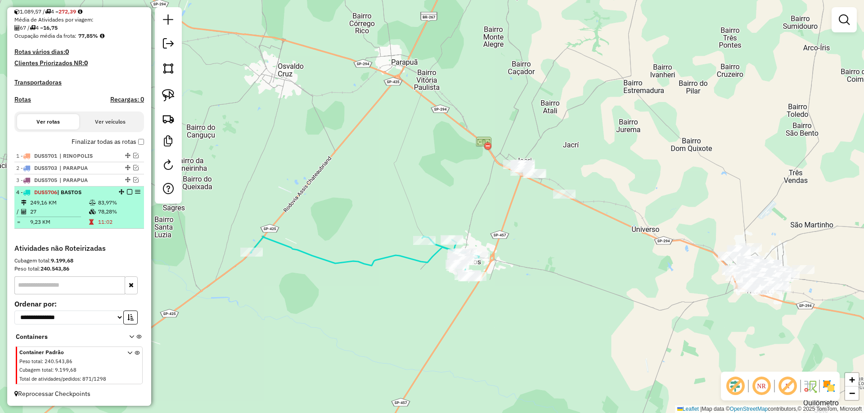
click at [128, 192] on em at bounding box center [129, 191] width 5 height 5
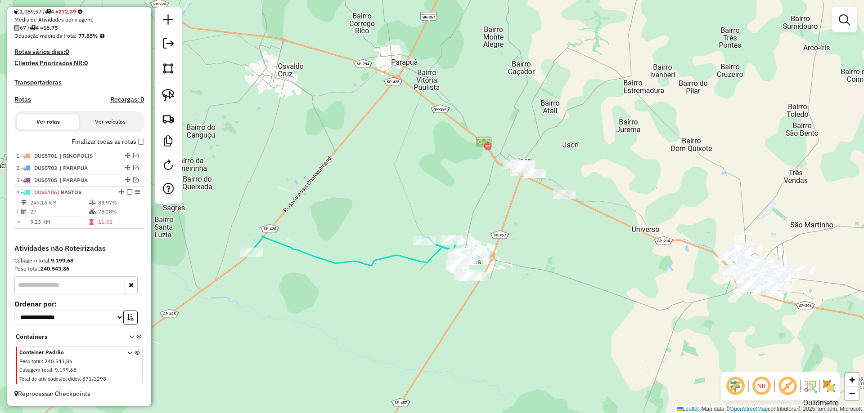
scroll to position [183, 0]
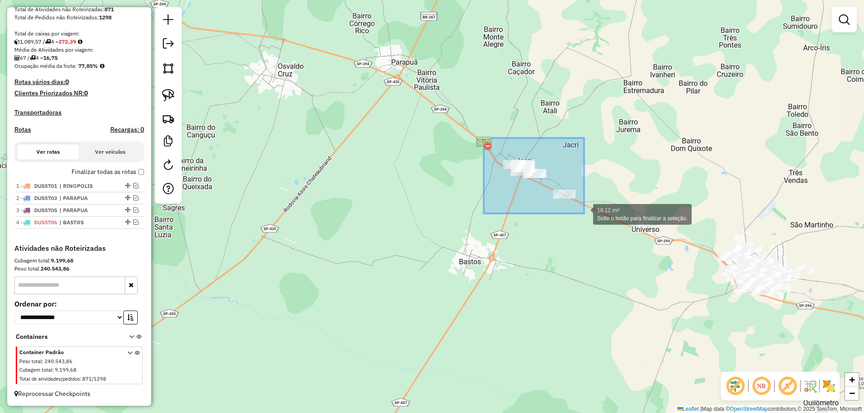
drag, startPoint x: 484, startPoint y: 138, endPoint x: 584, endPoint y: 214, distance: 125.6
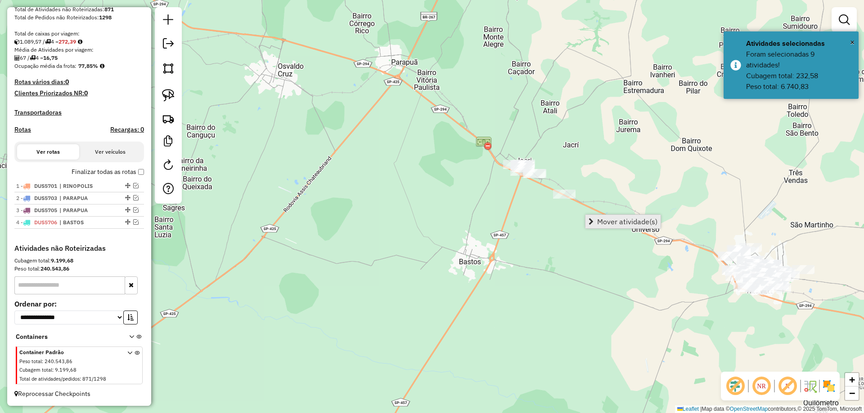
click at [601, 220] on span "Mover atividade(s)" at bounding box center [627, 221] width 60 height 7
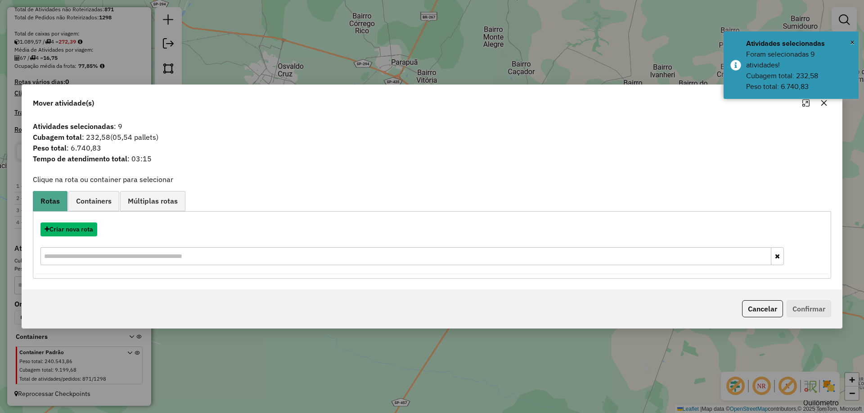
click at [79, 229] on button "Criar nova rota" at bounding box center [68, 230] width 57 height 14
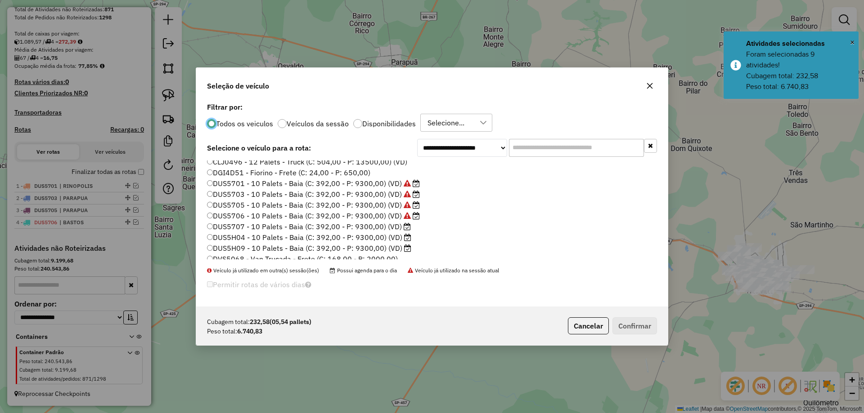
scroll to position [135, 0]
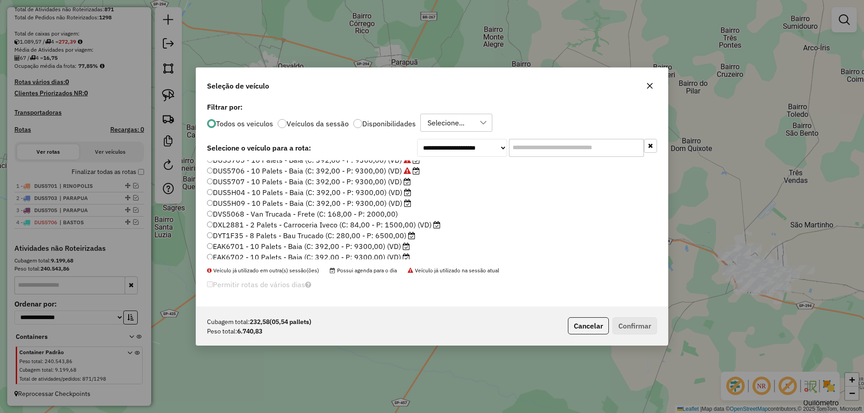
click at [399, 184] on label "DUS5707 - 10 Palets - Baia (C: 392,00 - P: 9300,00) (VD)" at bounding box center [309, 181] width 204 height 11
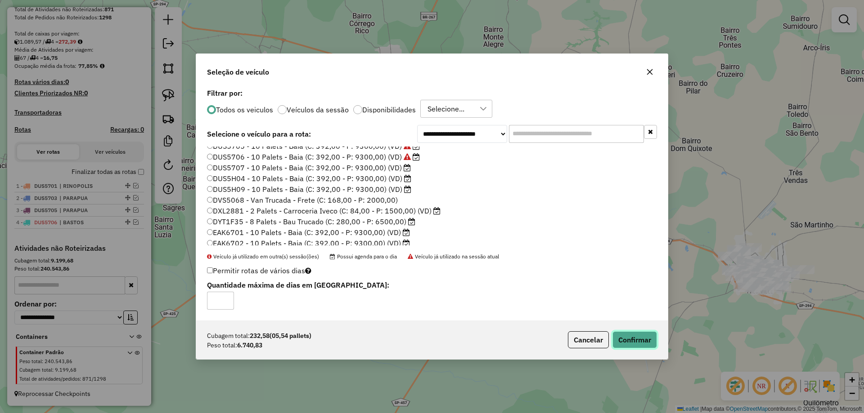
click at [628, 337] on button "Confirmar" at bounding box center [634, 340] width 45 height 17
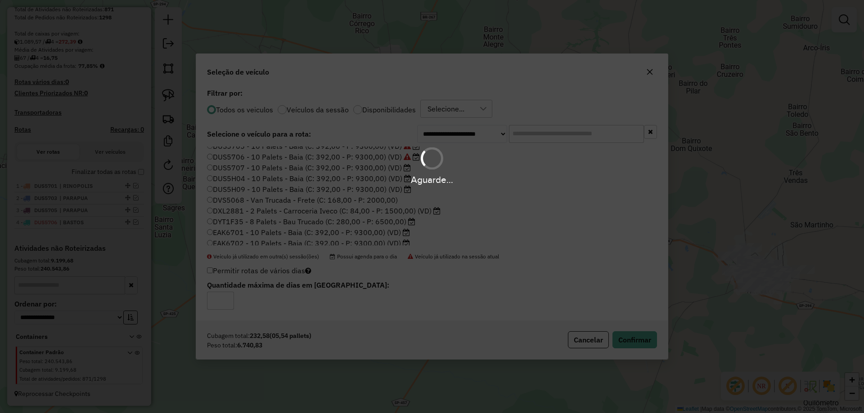
drag, startPoint x: 459, startPoint y: 186, endPoint x: 414, endPoint y: 181, distance: 45.2
click at [414, 181] on div "Aguarde..." at bounding box center [432, 180] width 864 height 14
click at [428, 211] on div "Aguarde..." at bounding box center [432, 206] width 864 height 413
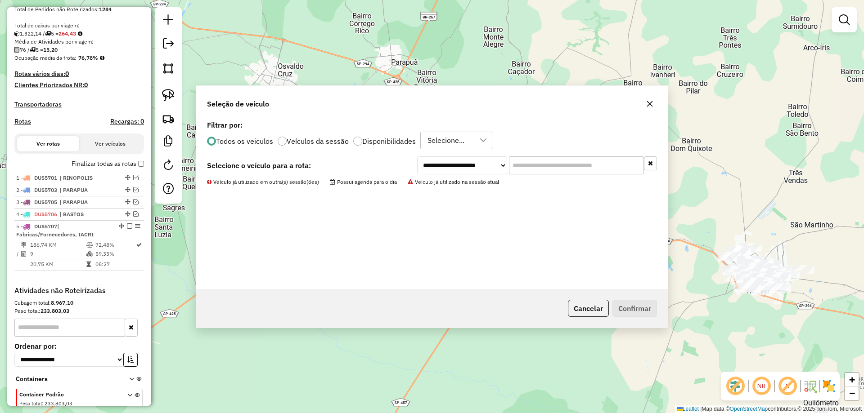
scroll to position [231, 0]
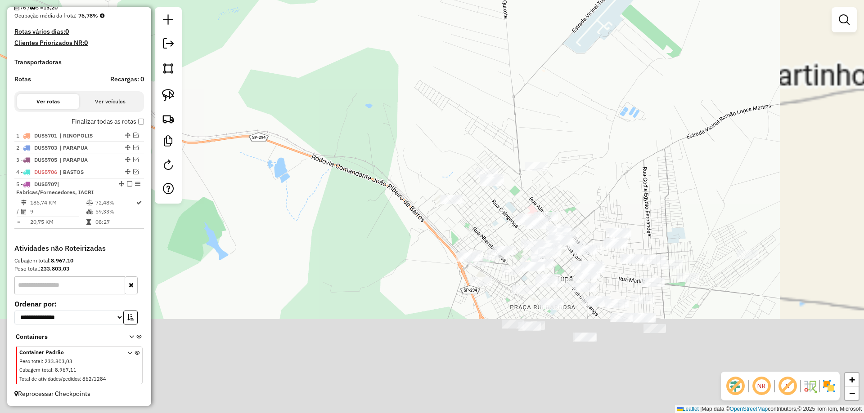
drag, startPoint x: 567, startPoint y: 116, endPoint x: 489, endPoint y: 62, distance: 95.1
click at [491, 62] on div "Janela de atendimento Grade de atendimento Capacidade Transportadoras Veículos …" at bounding box center [432, 206] width 864 height 413
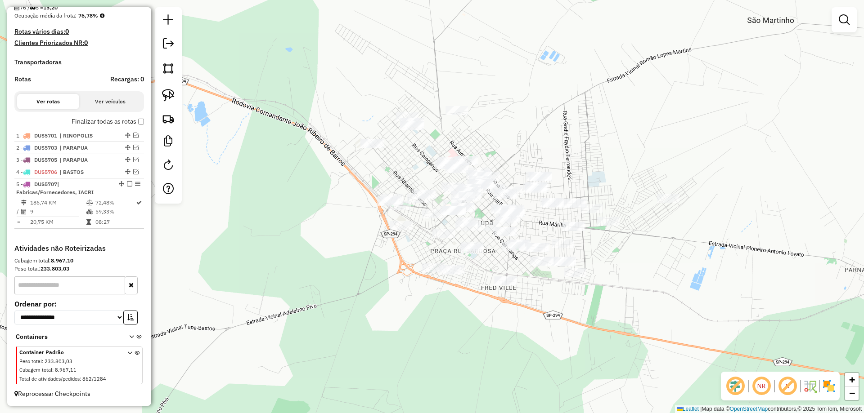
click at [547, 148] on div "Janela de atendimento Grade de atendimento Capacidade Transportadoras Veículos …" at bounding box center [432, 206] width 864 height 413
click at [167, 120] on img at bounding box center [168, 118] width 13 height 13
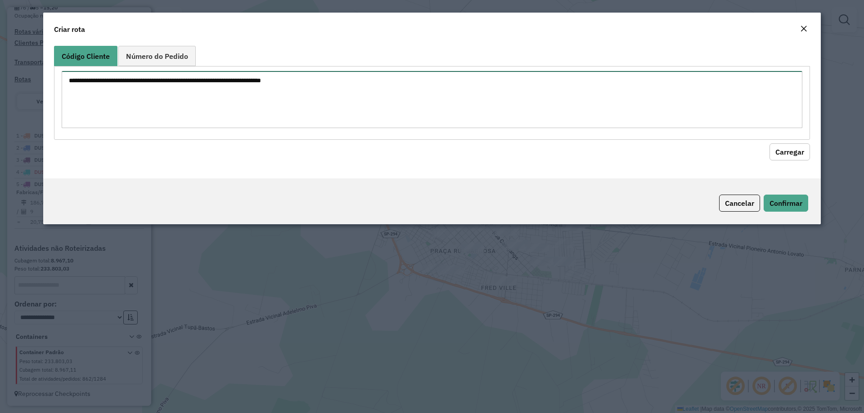
click at [167, 92] on textarea at bounding box center [432, 99] width 741 height 57
paste textarea "**********"
type textarea "**********"
click at [777, 150] on button "Carregar" at bounding box center [789, 152] width 40 height 17
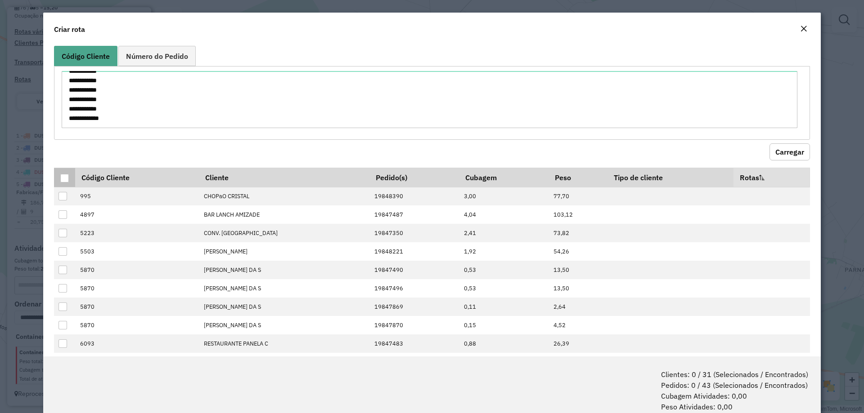
click at [69, 176] on div at bounding box center [64, 178] width 9 height 9
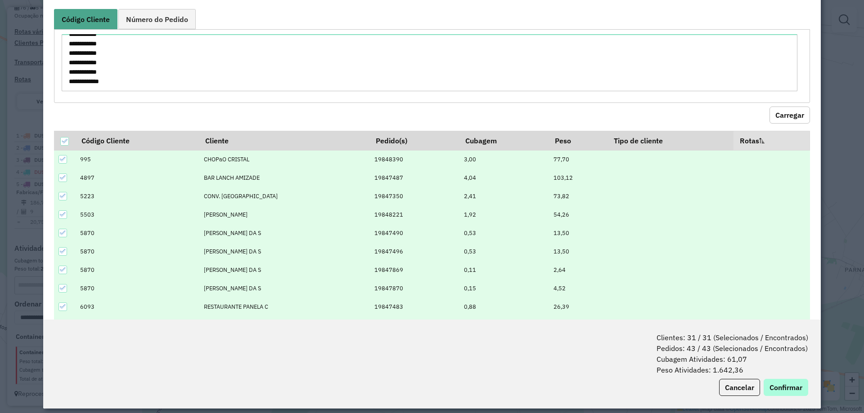
scroll to position [45, 0]
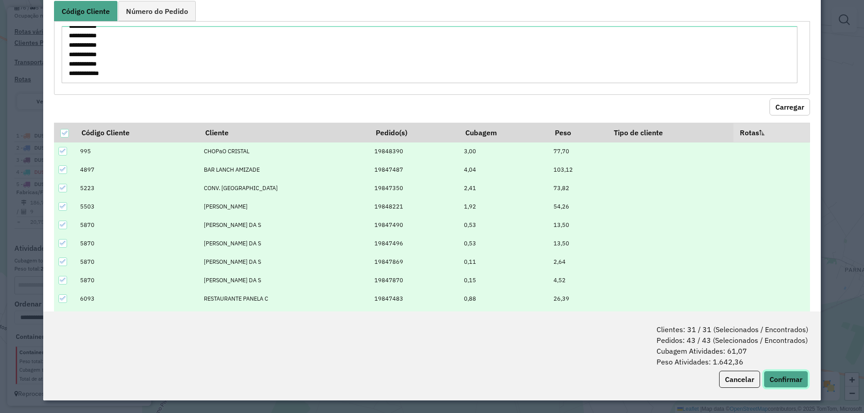
click at [780, 382] on button "Confirmar" at bounding box center [785, 379] width 45 height 17
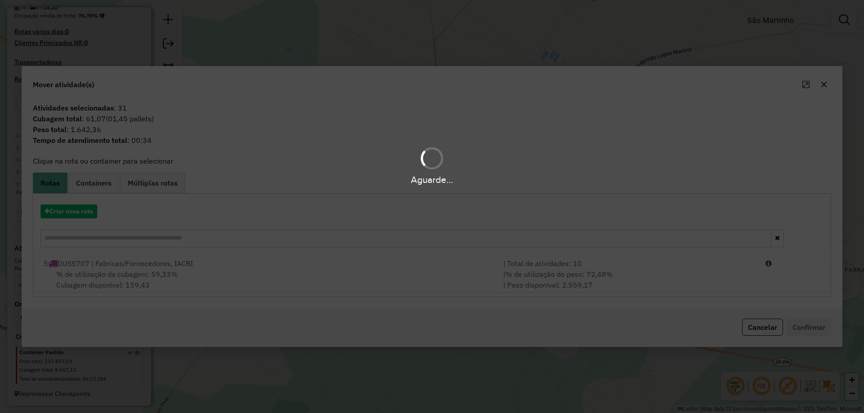
click at [80, 215] on div "Aguarde..." at bounding box center [432, 206] width 864 height 413
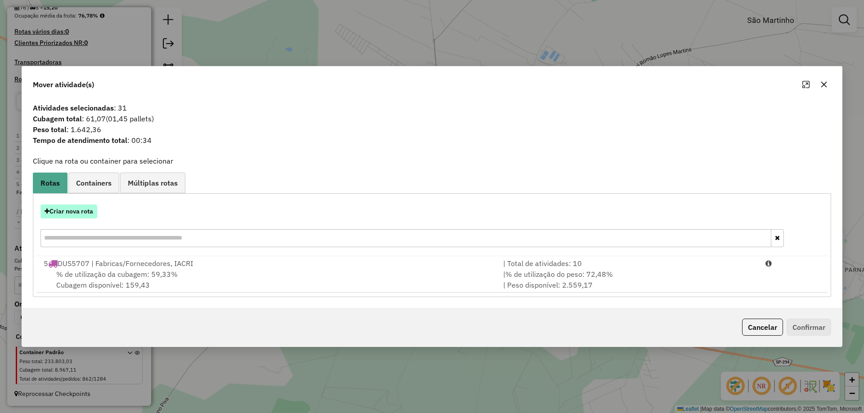
click at [81, 214] on button "Criar nova rota" at bounding box center [68, 212] width 57 height 14
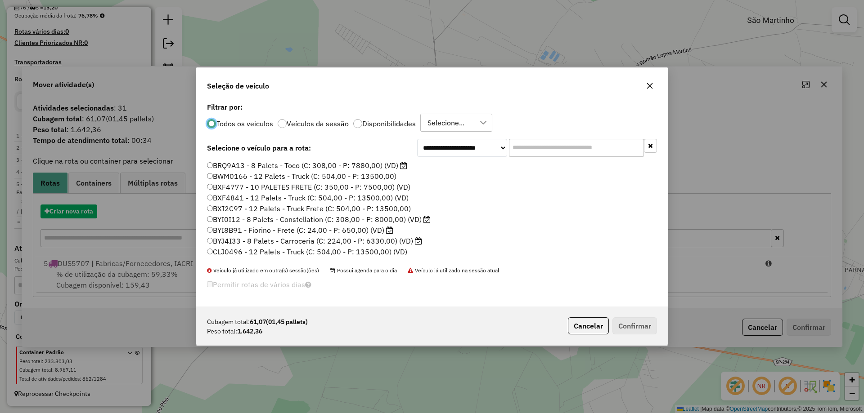
scroll to position [5, 3]
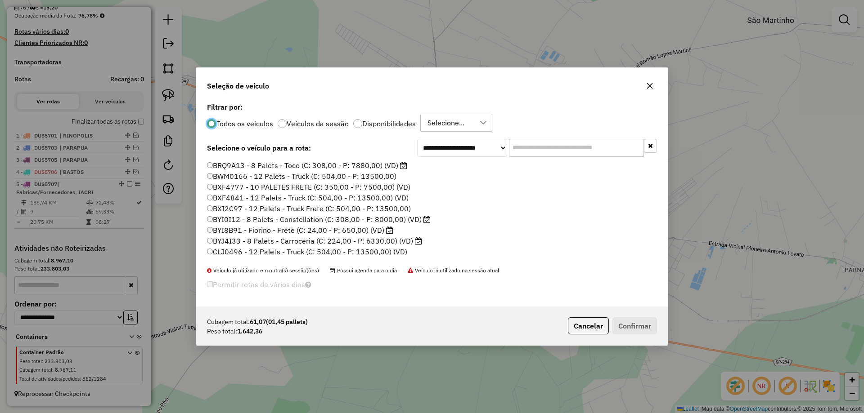
click at [542, 143] on input "text" at bounding box center [576, 148] width 135 height 18
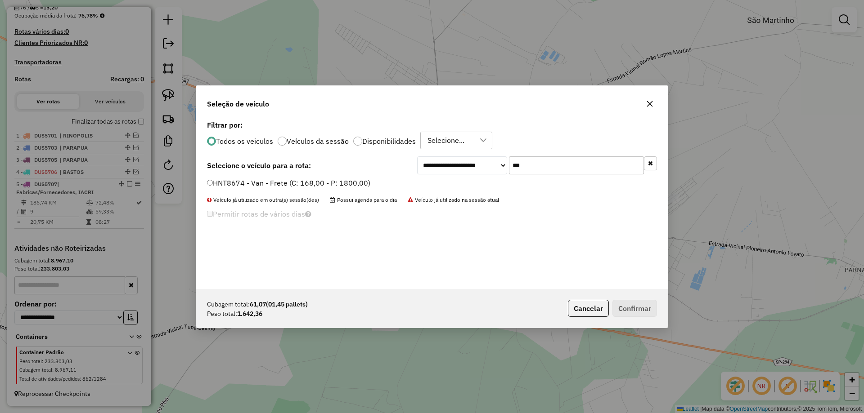
type input "***"
click at [354, 185] on label "HNT8674 - Van - Frete (C: 168,00 - P: 1800,00)" at bounding box center [288, 183] width 163 height 11
click at [630, 309] on button "Confirmar" at bounding box center [634, 308] width 45 height 17
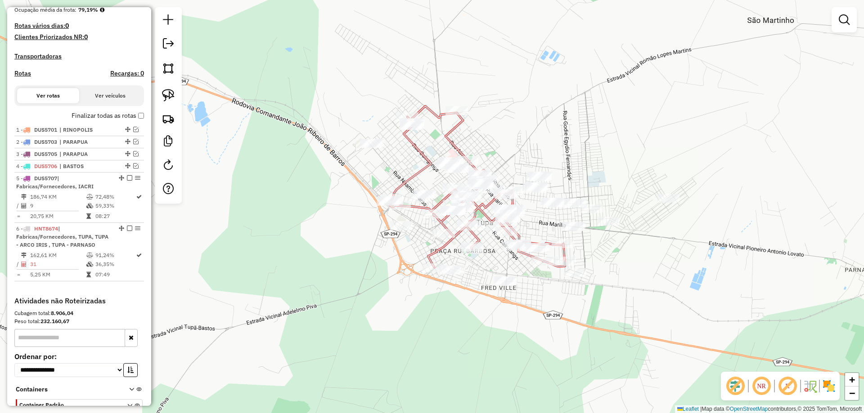
select select "**********"
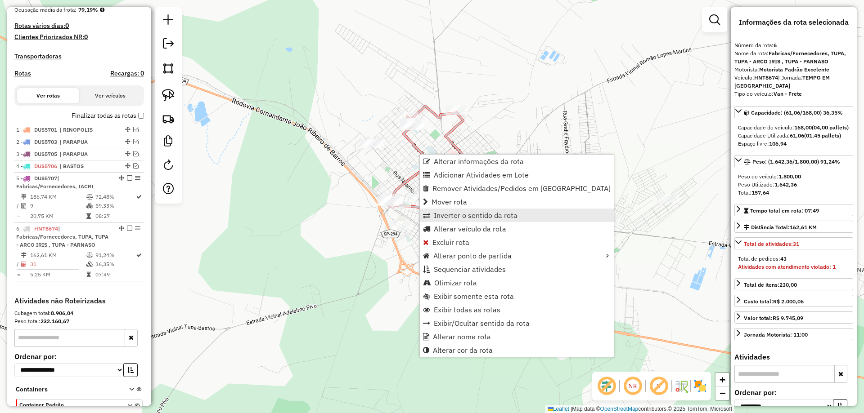
scroll to position [292, 0]
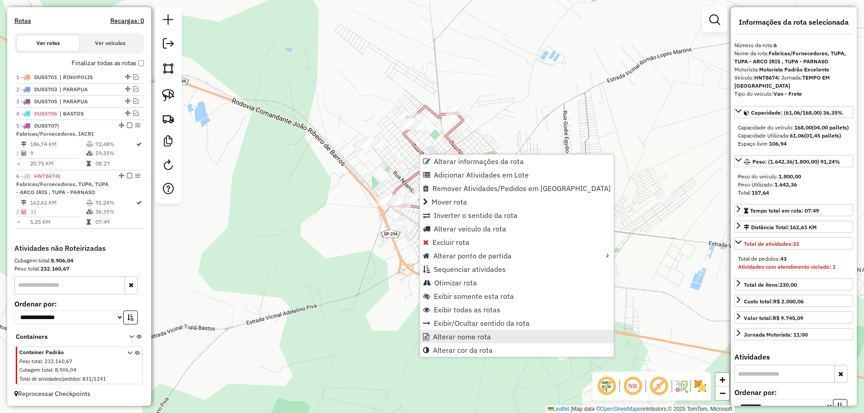
click at [459, 335] on span "Alterar nome rota" at bounding box center [462, 336] width 58 height 7
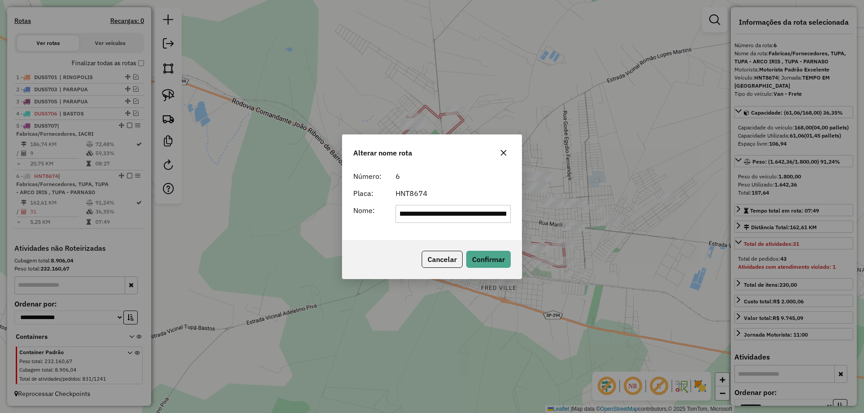
scroll to position [0, 0]
drag, startPoint x: 448, startPoint y: 214, endPoint x: 383, endPoint y: 223, distance: 65.0
click at [383, 223] on div "**********" at bounding box center [431, 203] width 179 height 73
click at [455, 213] on input "**********" at bounding box center [453, 214] width 116 height 18
drag, startPoint x: 478, startPoint y: 214, endPoint x: 368, endPoint y: 226, distance: 110.0
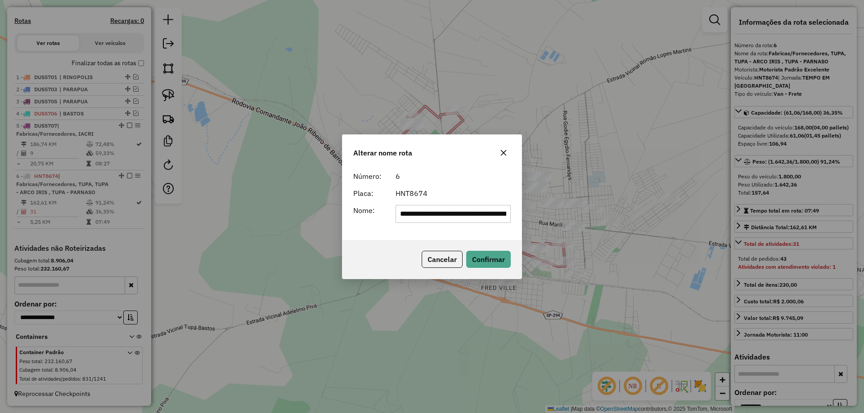
click at [368, 226] on div "**********" at bounding box center [431, 203] width 179 height 73
drag, startPoint x: 419, startPoint y: 214, endPoint x: 585, endPoint y: 211, distance: 166.0
click at [585, 211] on div "**********" at bounding box center [432, 206] width 864 height 413
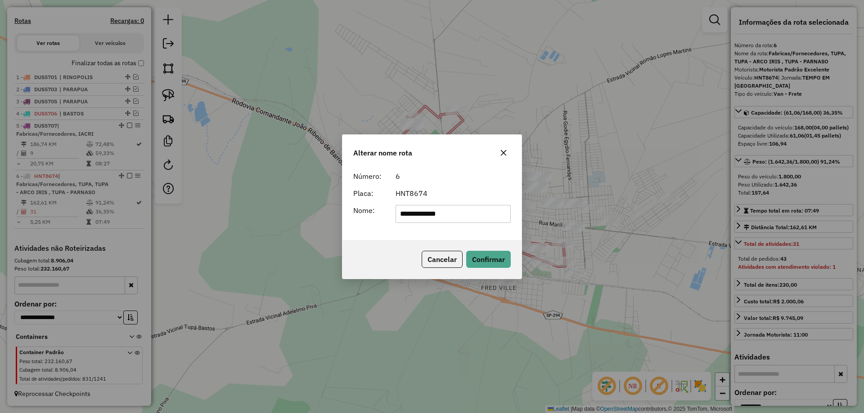
type input "**********"
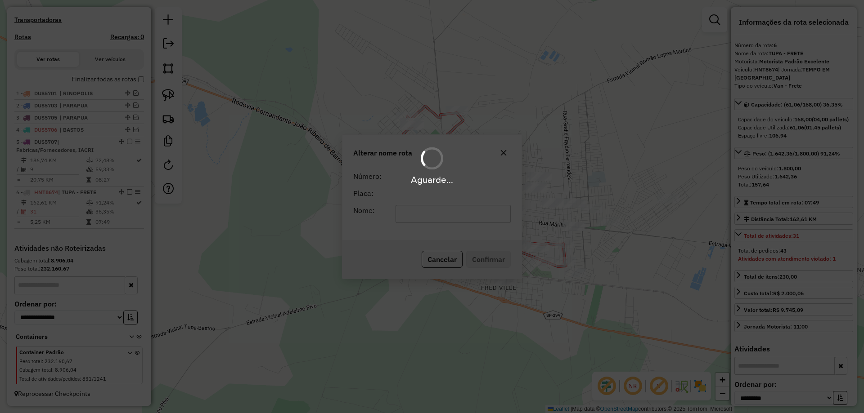
scroll to position [276, 0]
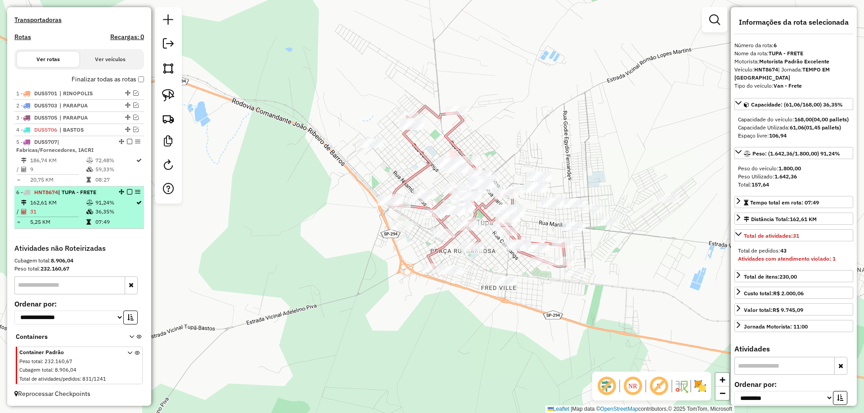
click at [127, 192] on em at bounding box center [129, 191] width 5 height 5
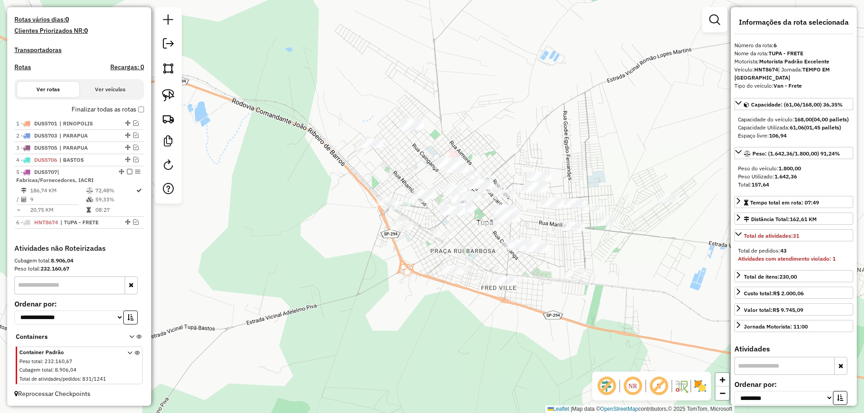
scroll to position [246, 0]
click at [295, 254] on div "Janela de atendimento Grade de atendimento Capacidade Transportadoras Veículos …" at bounding box center [432, 206] width 864 height 413
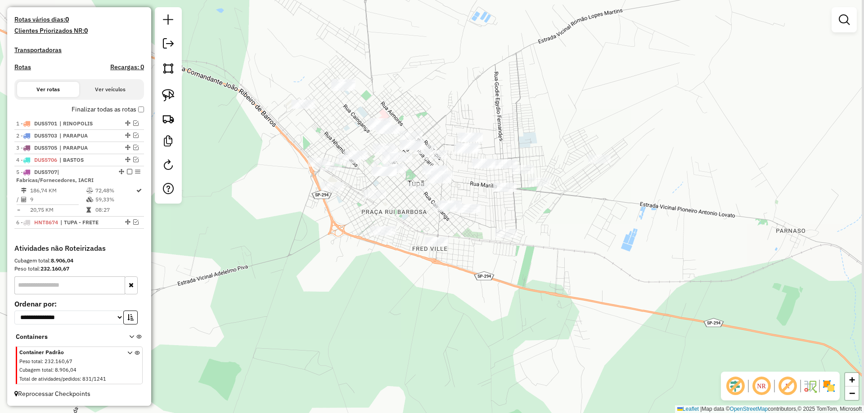
drag, startPoint x: 285, startPoint y: 260, endPoint x: 231, endPoint y: 232, distance: 60.8
click at [231, 232] on div "Janela de atendimento Grade de atendimento Capacidade Transportadoras Veículos …" at bounding box center [432, 206] width 864 height 413
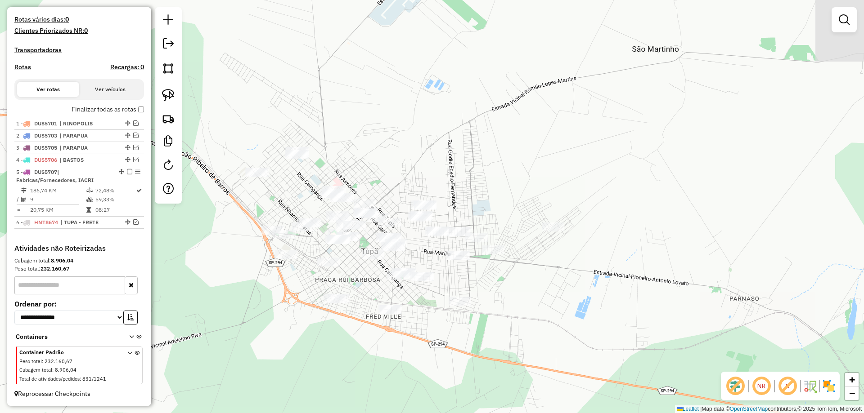
drag, startPoint x: 391, startPoint y: 215, endPoint x: 354, endPoint y: 285, distance: 79.3
click at [354, 285] on div "Janela de atendimento Grade de atendimento Capacidade Transportadoras Veículos …" at bounding box center [432, 206] width 864 height 413
click at [588, 147] on div "Janela de atendimento Grade de atendimento Capacidade Transportadoras Veículos …" at bounding box center [432, 206] width 864 height 413
click at [173, 120] on img at bounding box center [168, 118] width 13 height 13
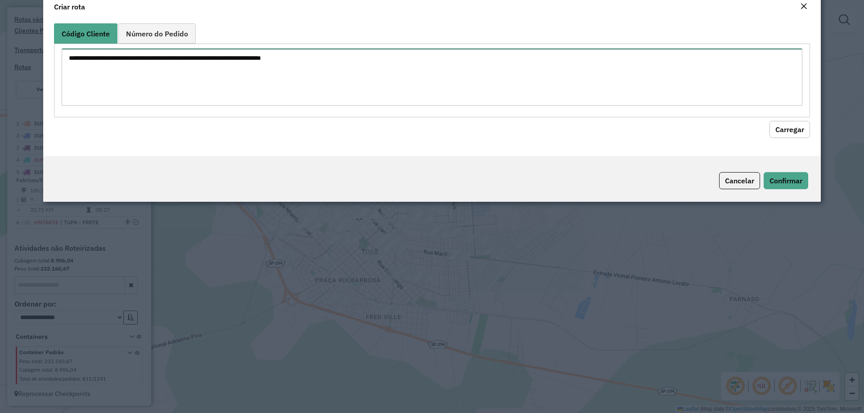
click at [164, 99] on textarea at bounding box center [432, 77] width 741 height 57
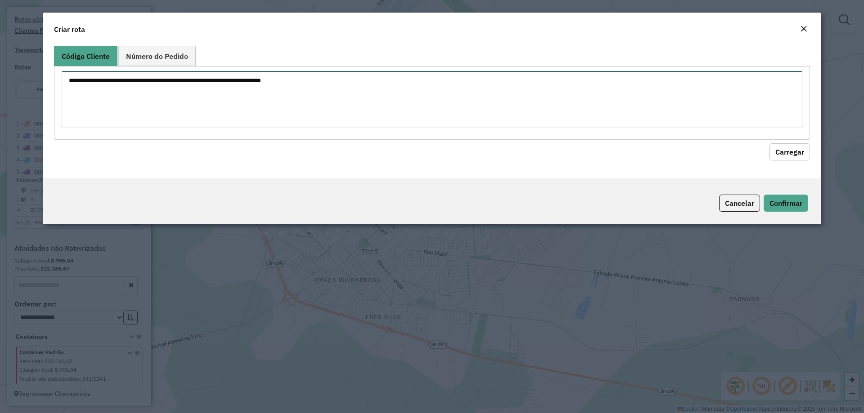
paste textarea "**********"
type textarea "**********"
click at [793, 149] on button "Carregar" at bounding box center [789, 152] width 40 height 17
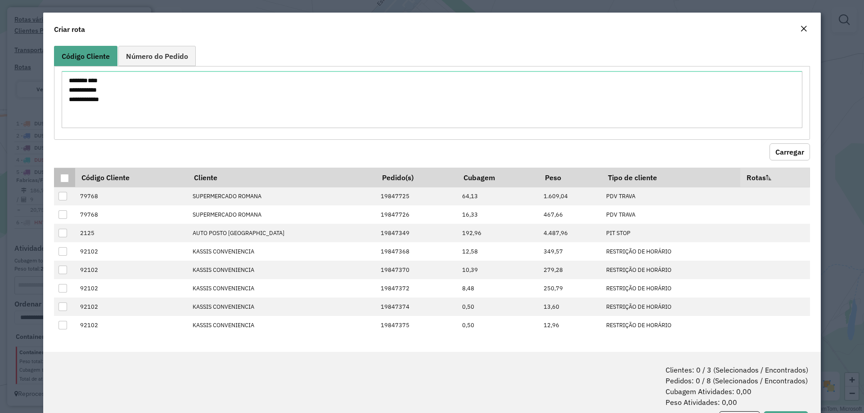
click at [67, 178] on div at bounding box center [64, 178] width 9 height 9
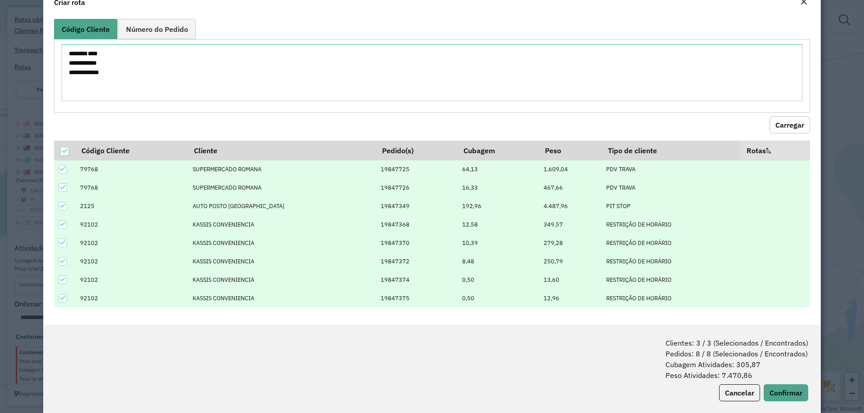
scroll to position [40, 0]
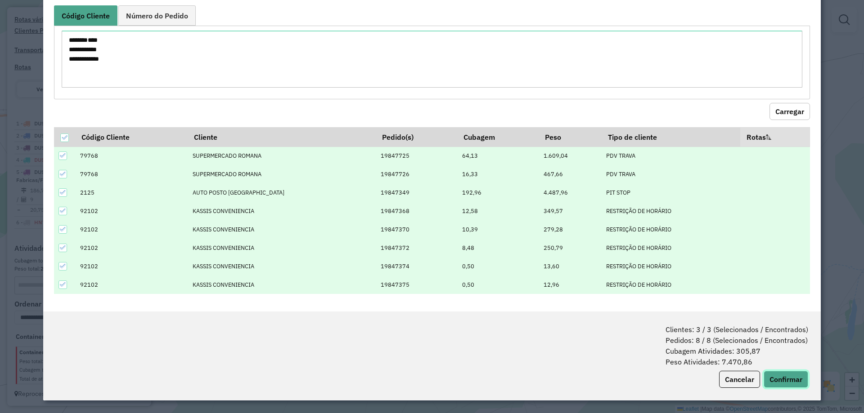
click at [775, 384] on button "Confirmar" at bounding box center [785, 379] width 45 height 17
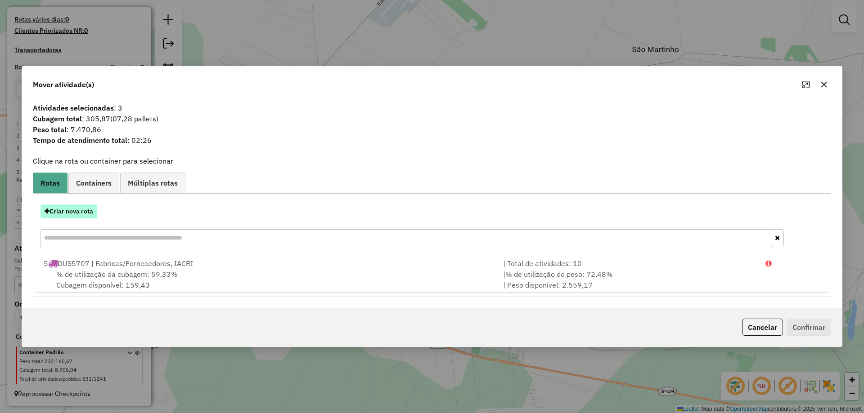
click at [88, 211] on button "Criar nova rota" at bounding box center [68, 212] width 57 height 14
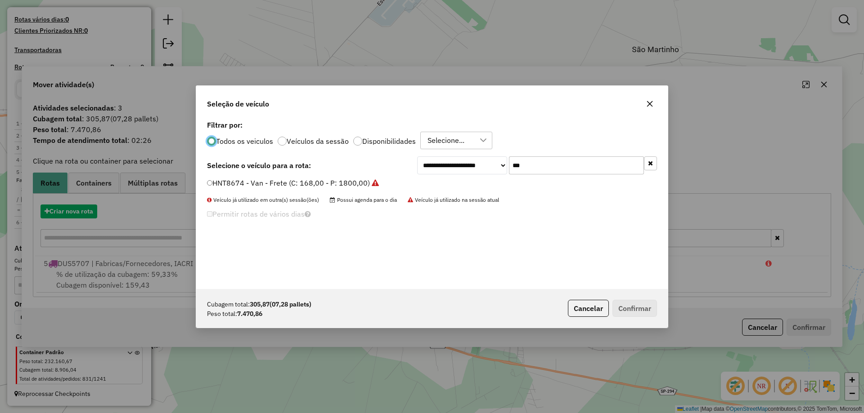
scroll to position [5, 3]
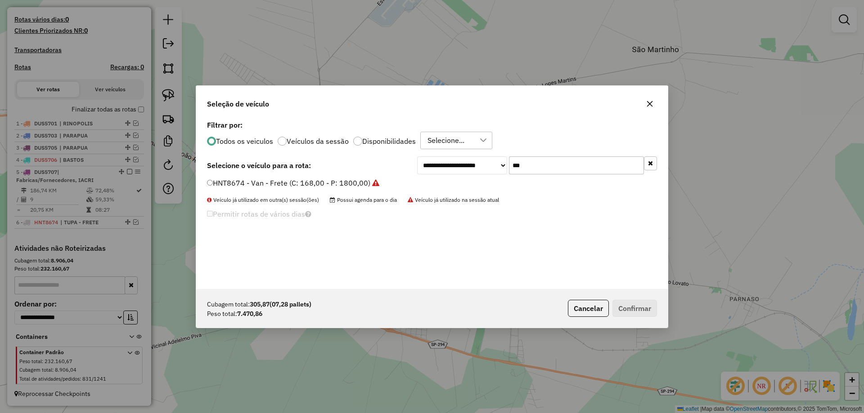
click at [569, 165] on input "***" at bounding box center [576, 166] width 135 height 18
type input "***"
click at [388, 186] on label "BXF4777 - 10 PALETES FRETE (C: 350,00 - P: 7500,00) (VD)" at bounding box center [308, 183] width 203 height 11
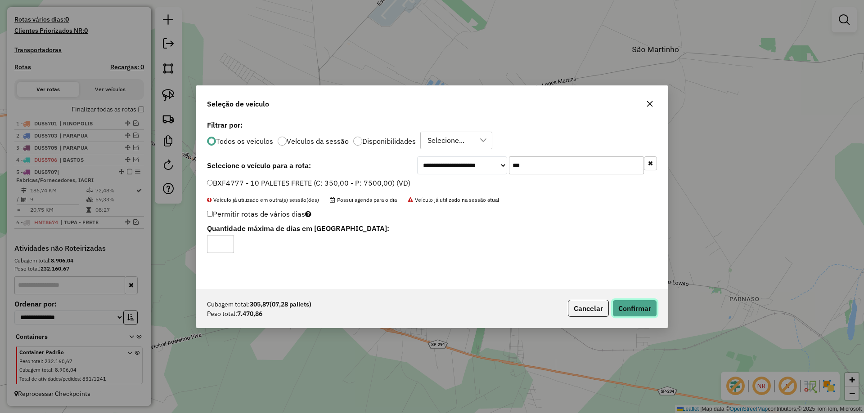
click at [624, 311] on button "Confirmar" at bounding box center [634, 308] width 45 height 17
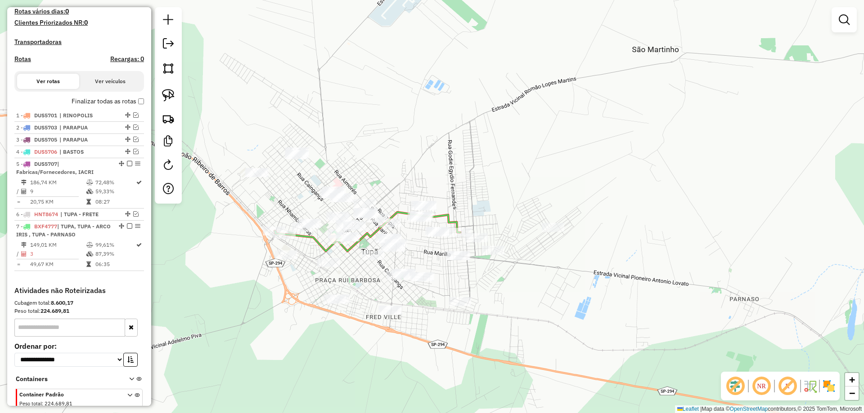
scroll to position [292, 0]
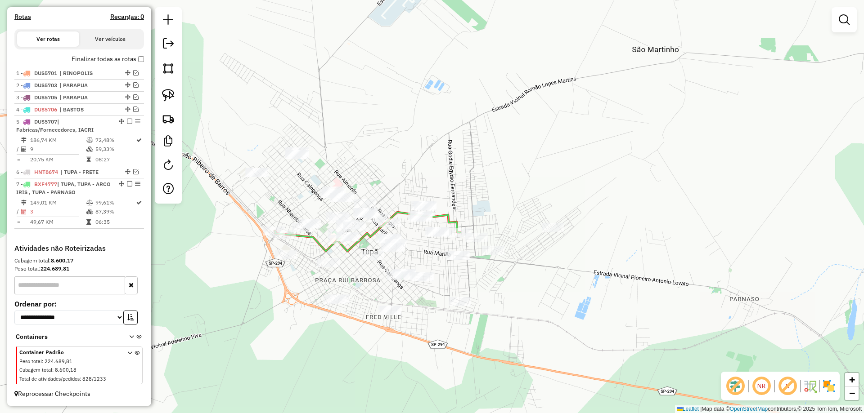
click at [500, 155] on div "Janela de atendimento Grade de atendimento Capacidade Transportadoras Veículos …" at bounding box center [432, 206] width 864 height 413
click at [171, 119] on img at bounding box center [168, 118] width 13 height 13
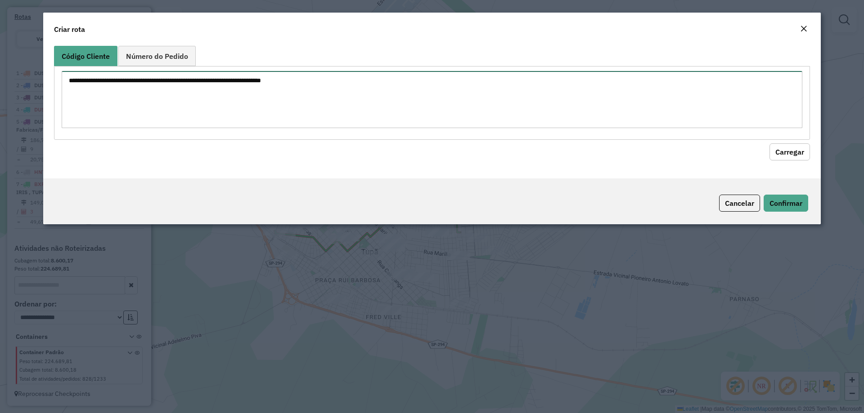
click at [164, 102] on textarea at bounding box center [432, 99] width 741 height 57
paste textarea "***"
type textarea "***"
click at [784, 161] on div "Código Cliente Número do Pedido *** Carregar" at bounding box center [431, 110] width 777 height 136
click at [784, 153] on button "Carregar" at bounding box center [789, 152] width 40 height 17
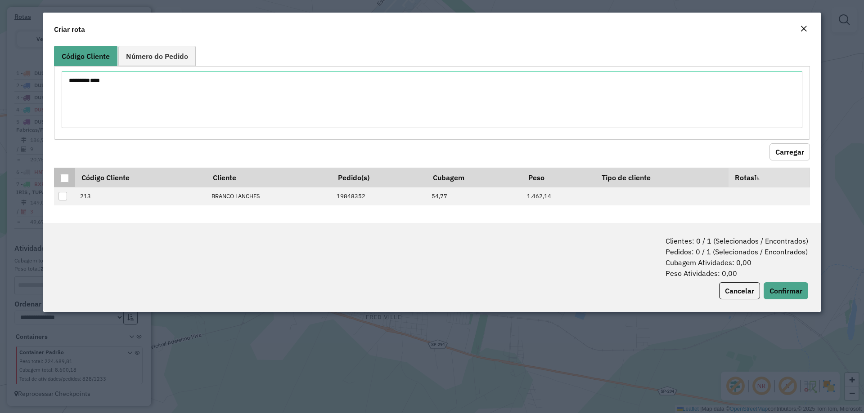
click at [64, 180] on div at bounding box center [64, 178] width 9 height 9
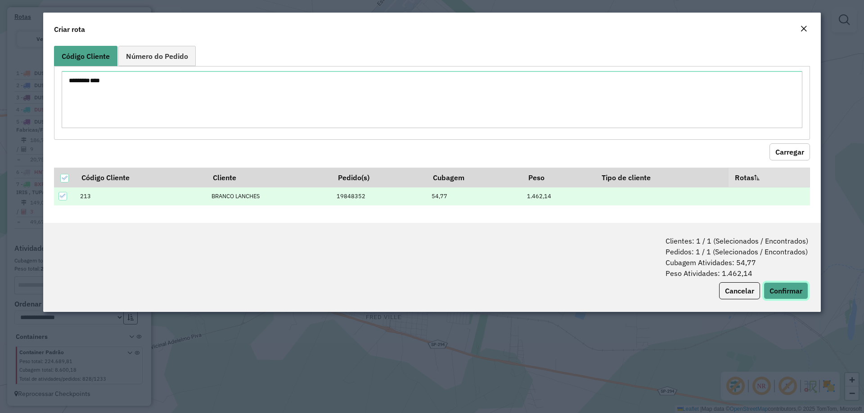
click at [787, 285] on button "Confirmar" at bounding box center [785, 291] width 45 height 17
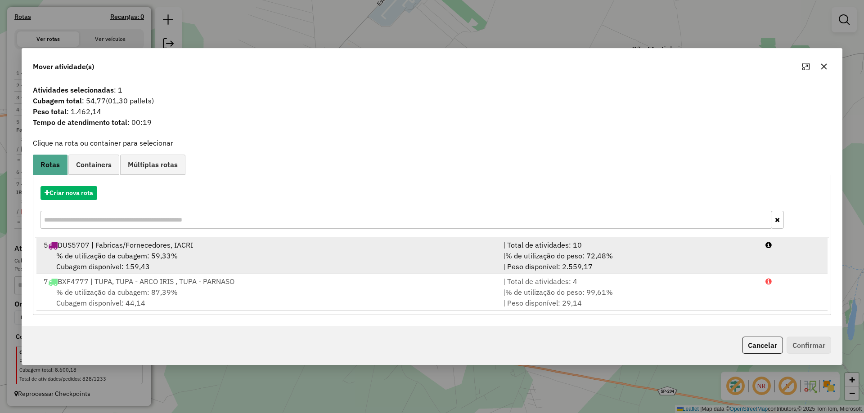
click at [730, 262] on div "| % de utilização do peso: 72,48% | Peso disponível: 2.559,17" at bounding box center [629, 262] width 262 height 22
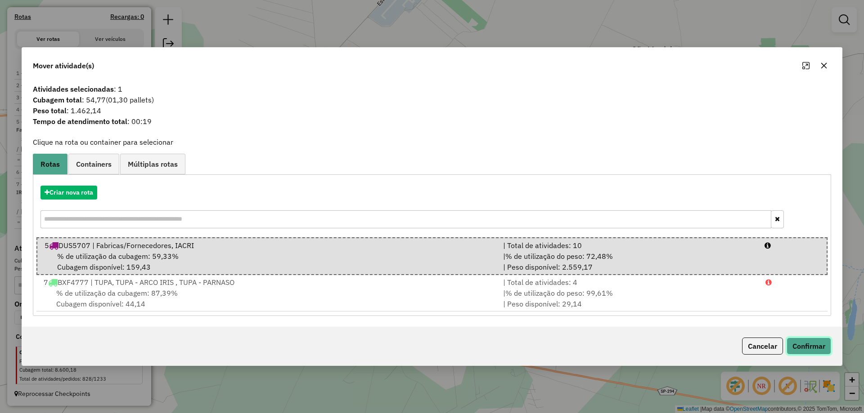
click at [821, 346] on button "Confirmar" at bounding box center [808, 346] width 45 height 17
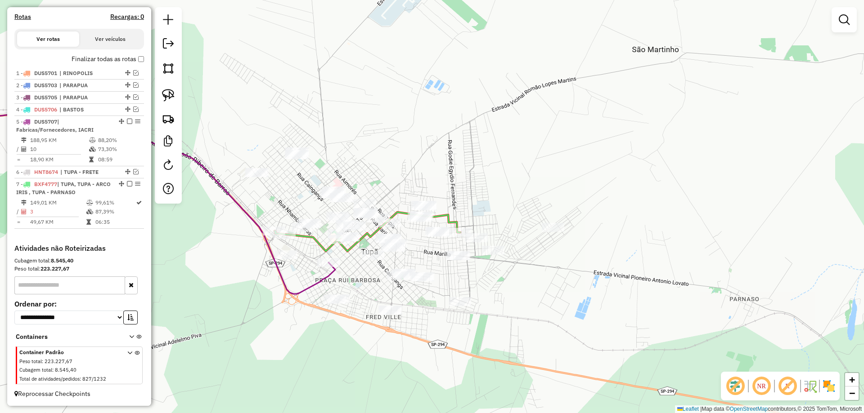
select select "**********"
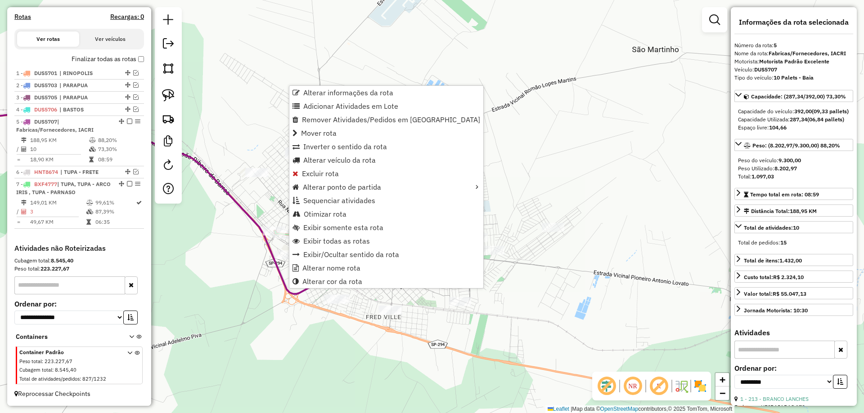
scroll to position [296, 0]
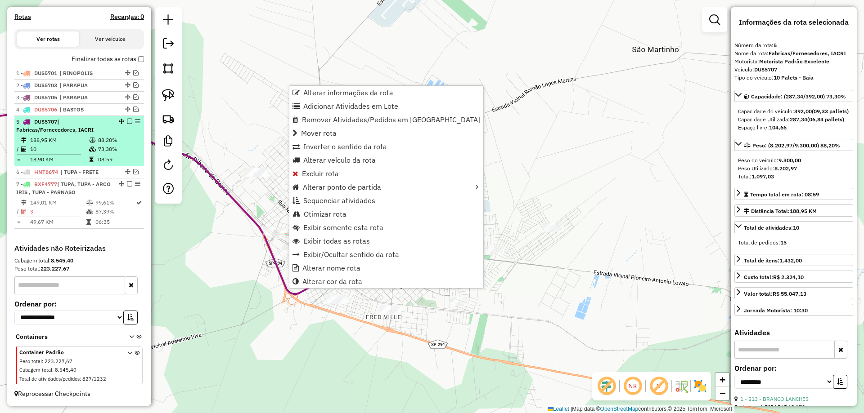
click at [112, 138] on td "88,20%" at bounding box center [119, 140] width 43 height 9
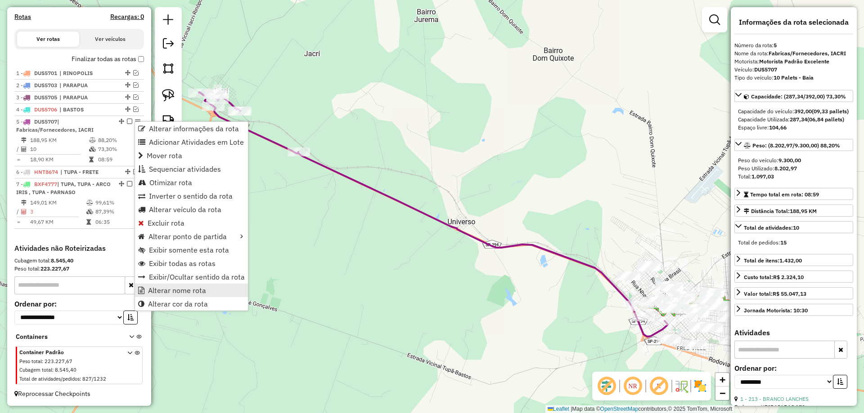
click at [206, 288] on link "Alterar nome rota" at bounding box center [191, 290] width 113 height 13
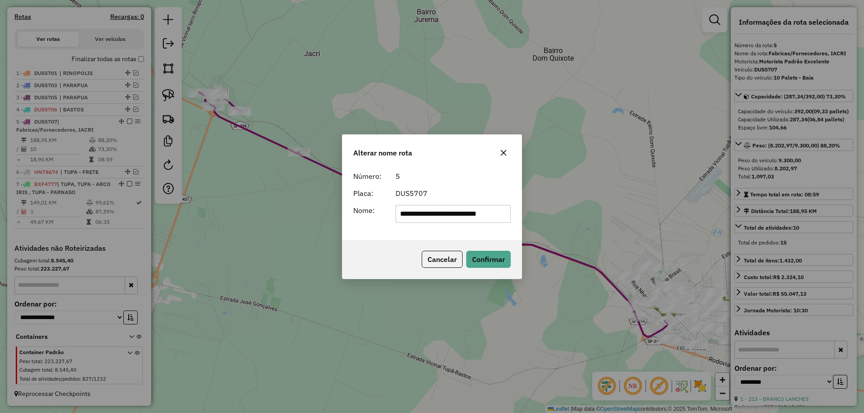
drag, startPoint x: 479, startPoint y: 213, endPoint x: 315, endPoint y: 234, distance: 165.1
click at [315, 234] on div "**********" at bounding box center [432, 206] width 864 height 413
type input "*****"
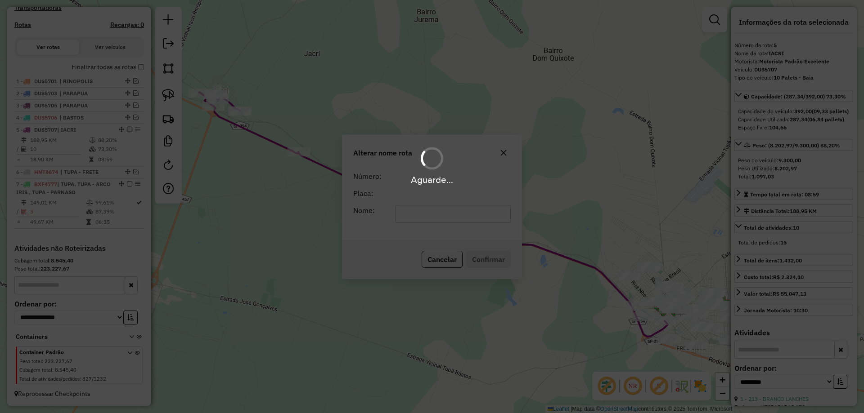
scroll to position [288, 0]
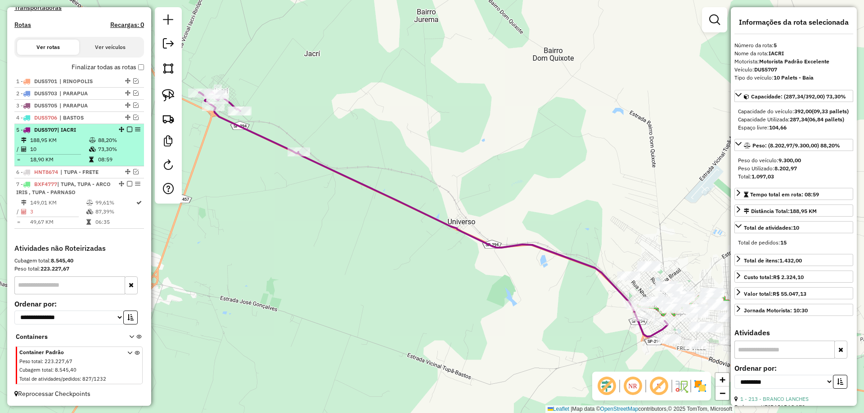
click at [127, 128] on em at bounding box center [129, 129] width 5 height 5
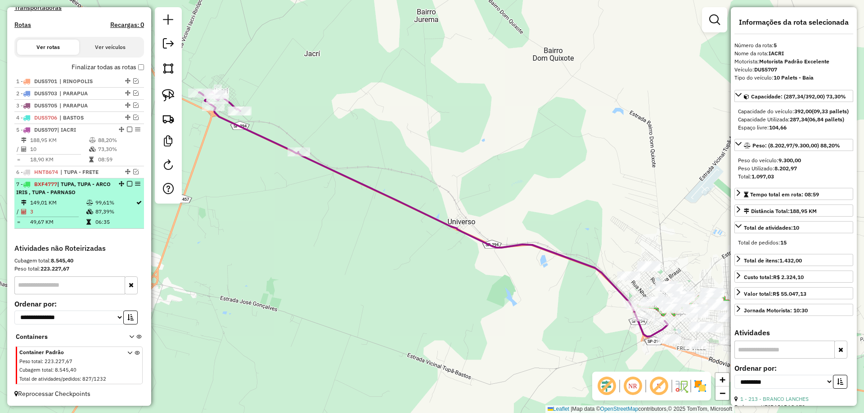
scroll to position [258, 0]
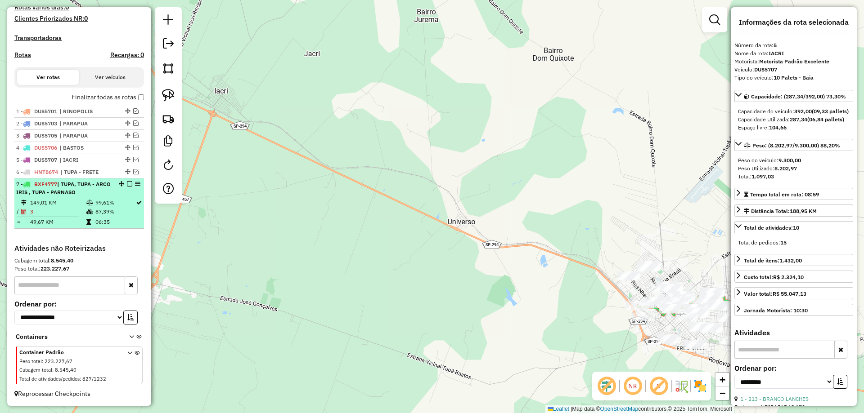
click at [121, 209] on td "87,39%" at bounding box center [115, 211] width 40 height 9
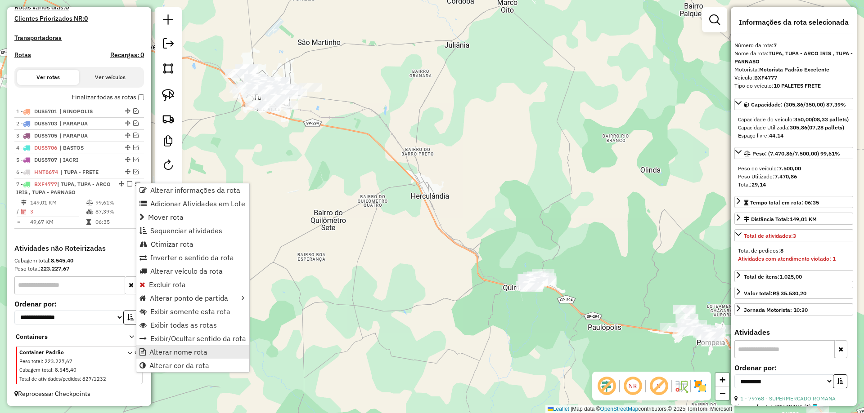
click at [186, 354] on span "Alterar nome rota" at bounding box center [178, 352] width 58 height 7
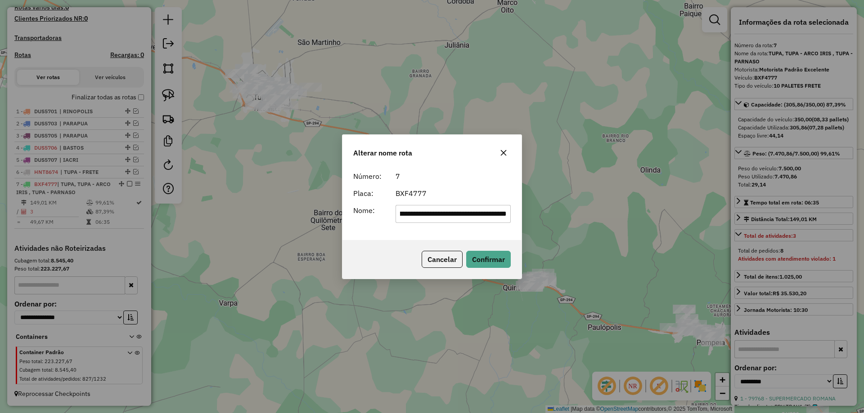
scroll to position [0, 0]
drag, startPoint x: 450, startPoint y: 213, endPoint x: 316, endPoint y: 225, distance: 134.6
click at [316, 225] on div "**********" at bounding box center [432, 206] width 864 height 413
drag, startPoint x: 422, startPoint y: 213, endPoint x: 511, endPoint y: 213, distance: 88.6
click at [509, 213] on input "**********" at bounding box center [453, 214] width 116 height 18
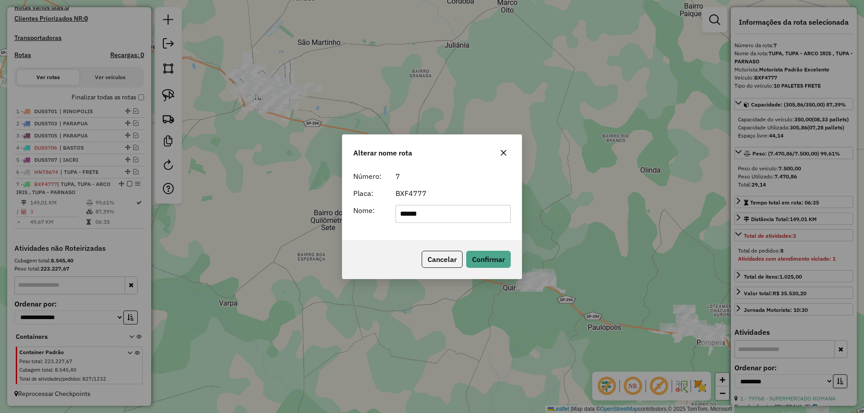
type input "**********"
click at [472, 260] on button "Confirmar" at bounding box center [488, 259] width 45 height 17
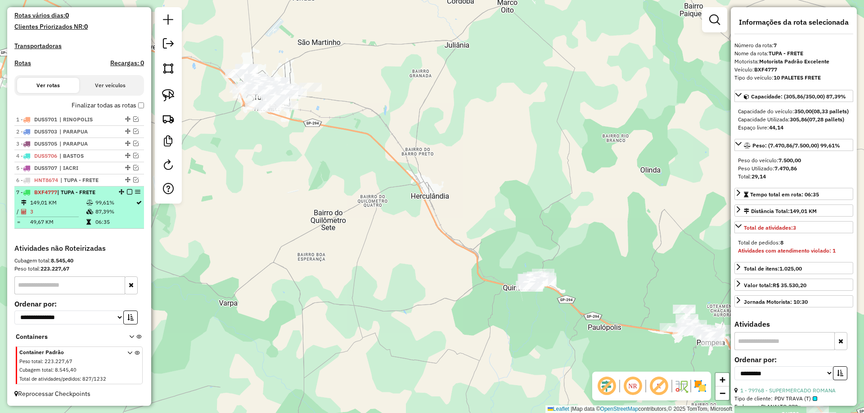
click at [127, 191] on em at bounding box center [129, 191] width 5 height 5
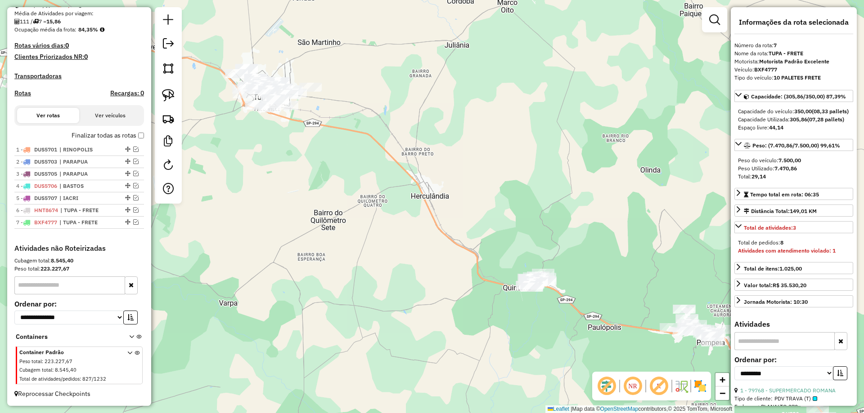
scroll to position [220, 0]
drag, startPoint x: 269, startPoint y: 121, endPoint x: 344, endPoint y: 195, distance: 105.6
click at [344, 195] on div "Janela de atendimento Grade de atendimento Capacidade Transportadoras Veículos …" at bounding box center [432, 206] width 864 height 413
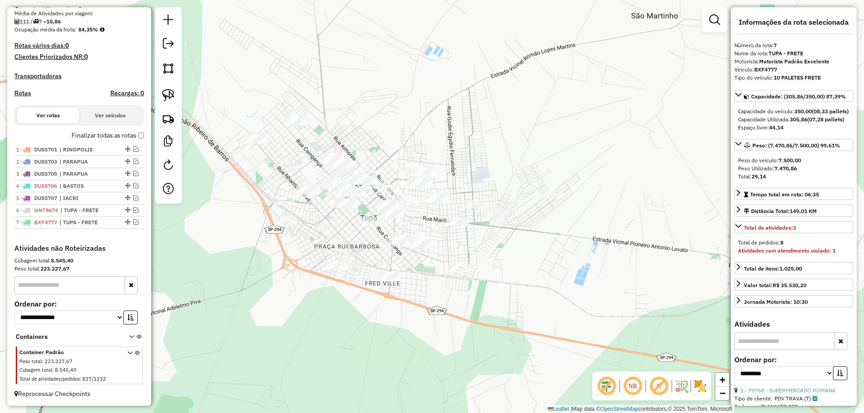
drag, startPoint x: 426, startPoint y: 216, endPoint x: 436, endPoint y: 210, distance: 12.0
click at [436, 210] on div "Janela de atendimento Grade de atendimento Capacidade Transportadoras Veículos …" at bounding box center [432, 206] width 864 height 413
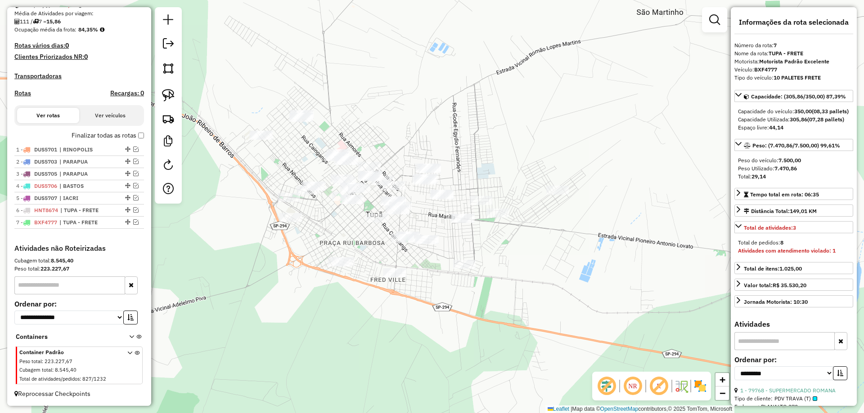
drag, startPoint x: 417, startPoint y: 219, endPoint x: 445, endPoint y: 226, distance: 28.7
click at [445, 226] on div "Janela de atendimento Grade de atendimento Capacidade Transportadoras Veículos …" at bounding box center [432, 206] width 864 height 413
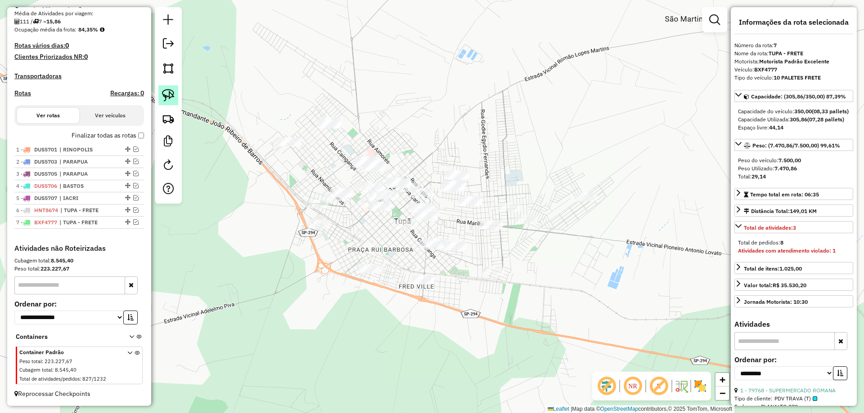
click at [172, 98] on img at bounding box center [168, 95] width 13 height 13
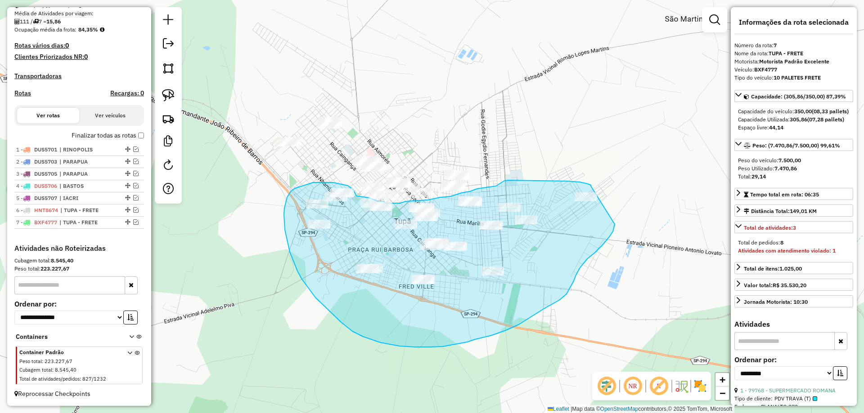
drag, startPoint x: 591, startPoint y: 186, endPoint x: 611, endPoint y: 215, distance: 34.8
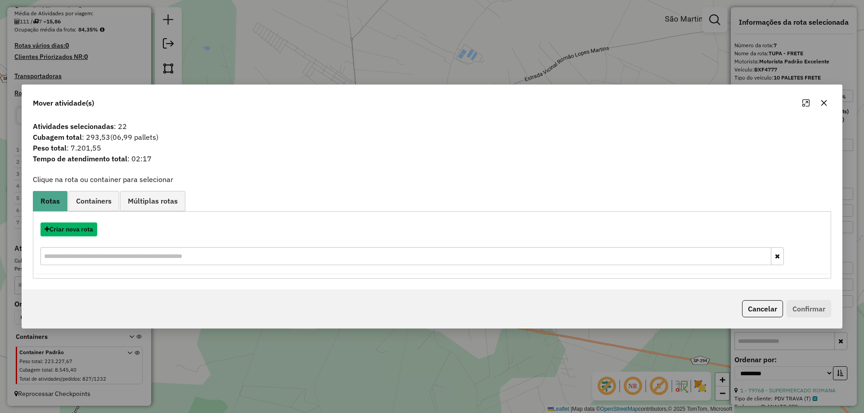
click at [83, 233] on button "Criar nova rota" at bounding box center [68, 230] width 57 height 14
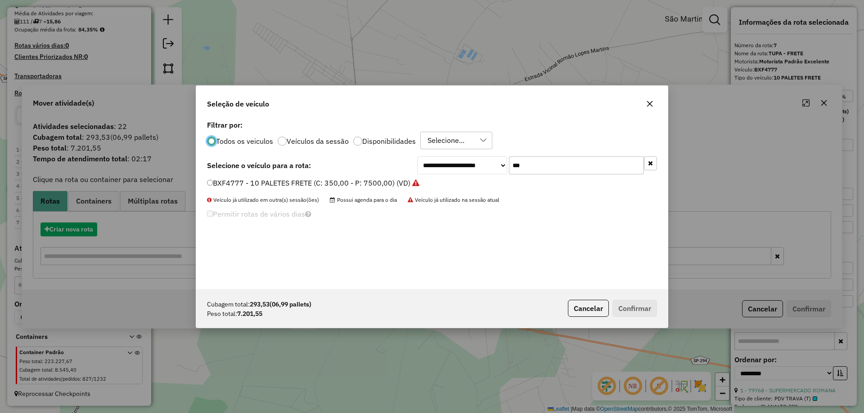
scroll to position [5, 3]
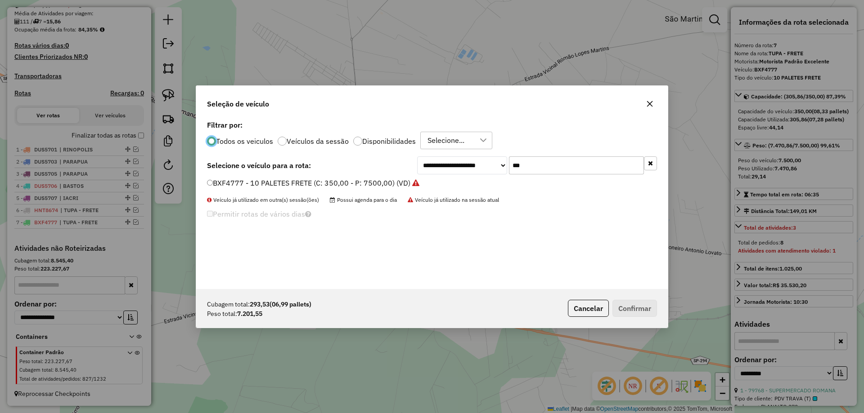
click at [546, 156] on div "**********" at bounding box center [431, 203] width 471 height 171
click at [546, 157] on div "**********" at bounding box center [431, 203] width 471 height 171
click at [546, 160] on input "***" at bounding box center [576, 166] width 135 height 18
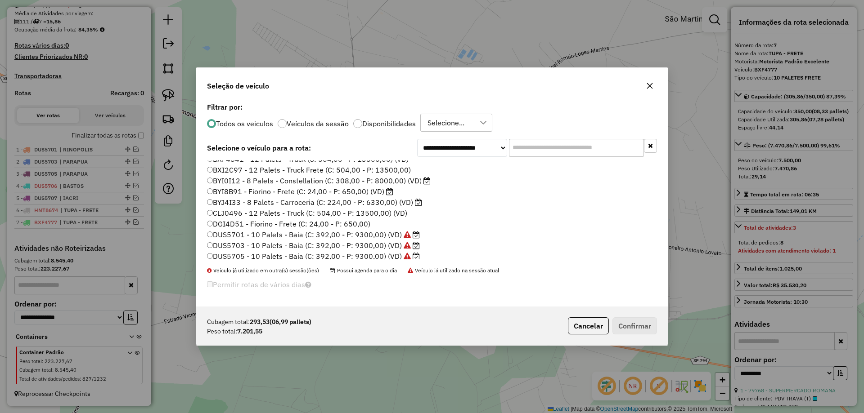
scroll to position [90, 0]
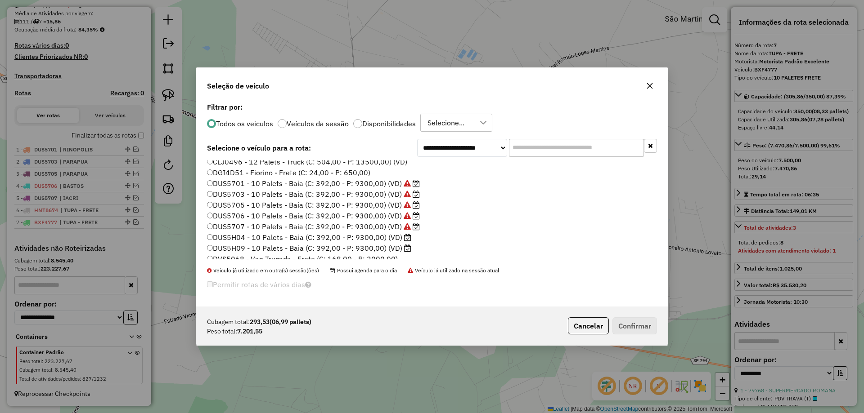
click at [406, 242] on label "DUS5H04 - 10 Palets - Baia (C: 392,00 - P: 9300,00) (VD)" at bounding box center [309, 237] width 204 height 11
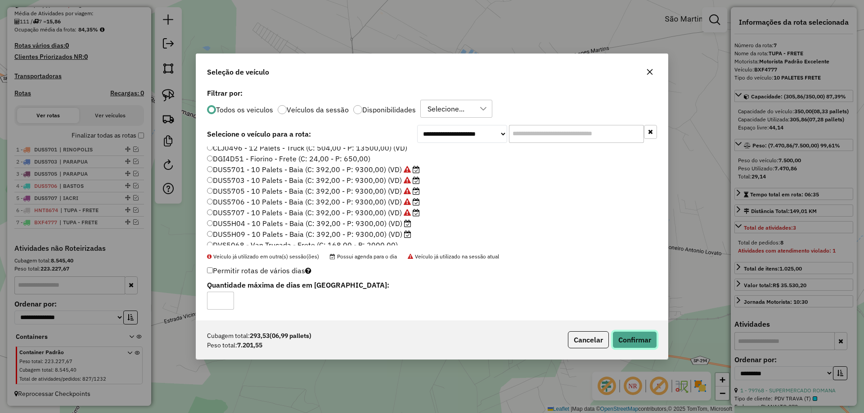
click at [632, 335] on button "Confirmar" at bounding box center [634, 340] width 45 height 17
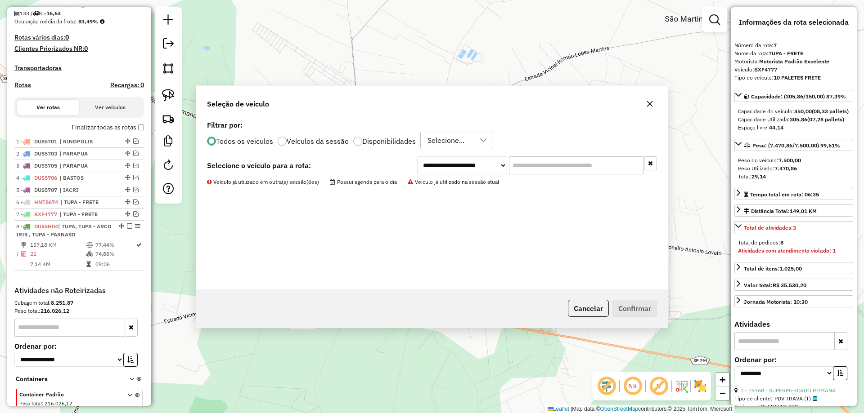
scroll to position [270, 0]
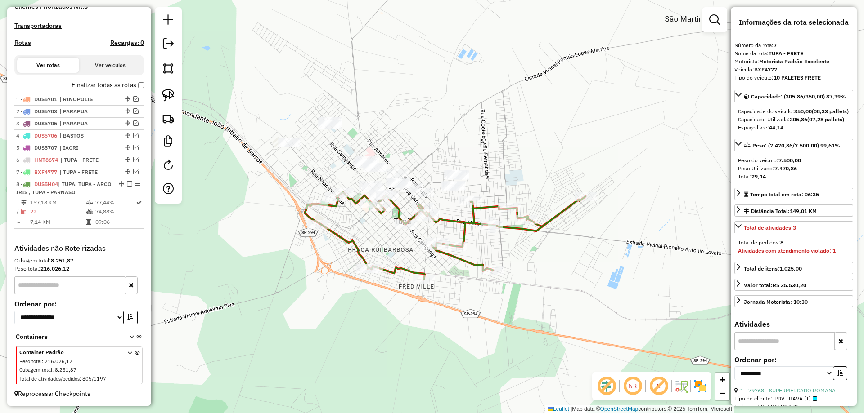
click at [572, 157] on div "Janela de atendimento Grade de atendimento Capacidade Transportadoras Veículos …" at bounding box center [432, 206] width 864 height 413
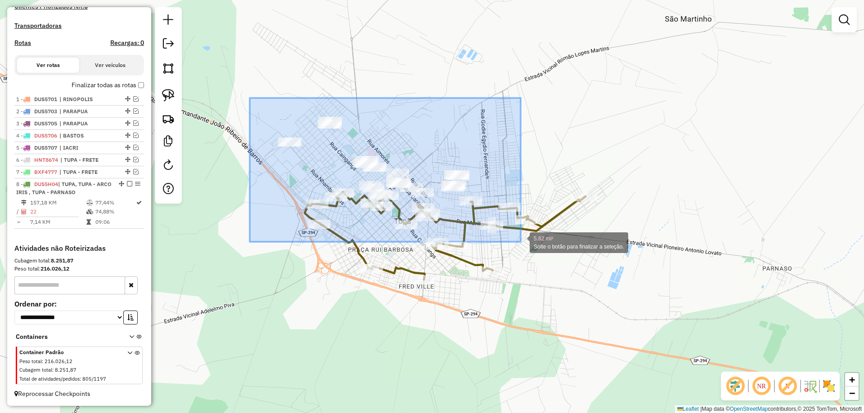
drag, startPoint x: 250, startPoint y: 98, endPoint x: 521, endPoint y: 242, distance: 306.7
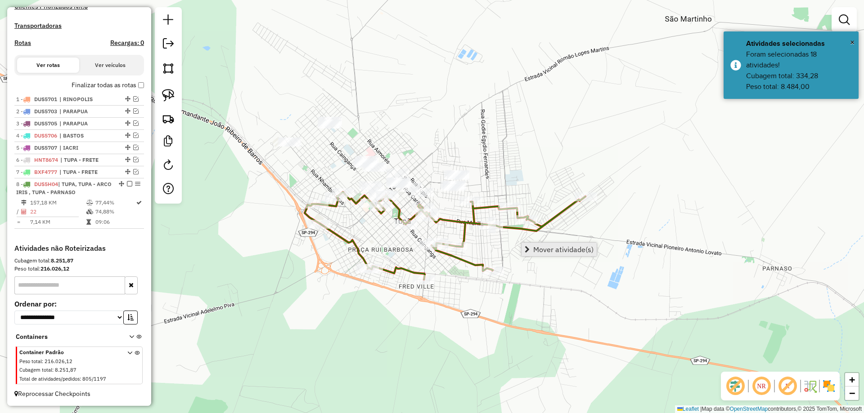
click at [553, 251] on span "Mover atividade(s)" at bounding box center [563, 249] width 60 height 7
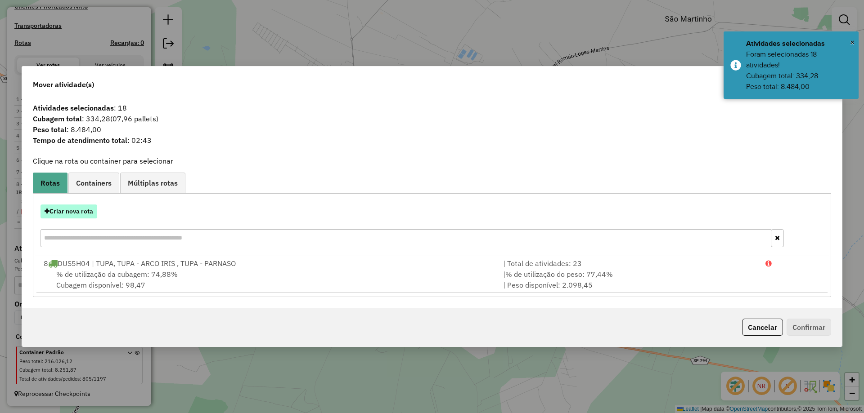
click at [73, 212] on button "Criar nova rota" at bounding box center [68, 212] width 57 height 14
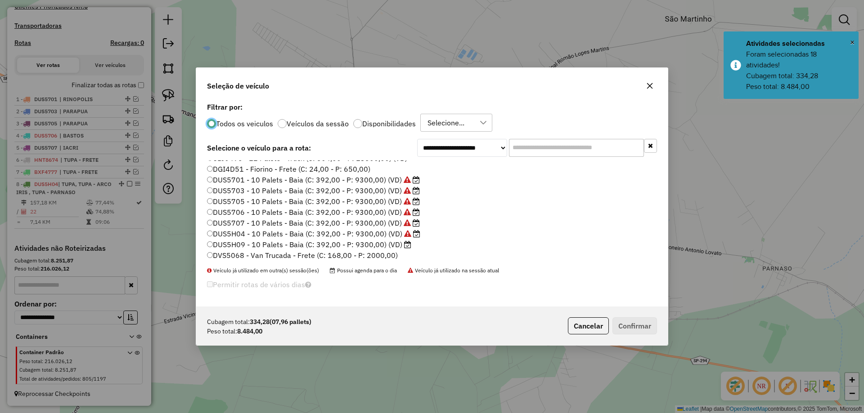
scroll to position [90, 0]
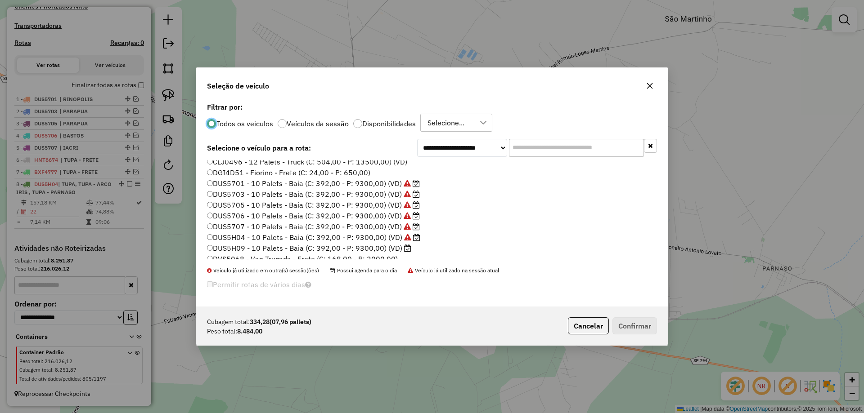
click at [394, 250] on label "DUS5H09 - 10 Palets - Baia (C: 392,00 - P: 9300,00) (VD)" at bounding box center [309, 248] width 204 height 11
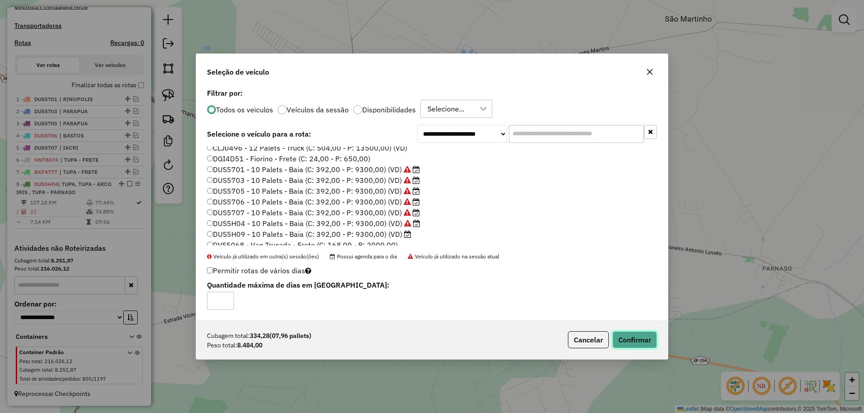
click at [643, 341] on button "Confirmar" at bounding box center [634, 340] width 45 height 17
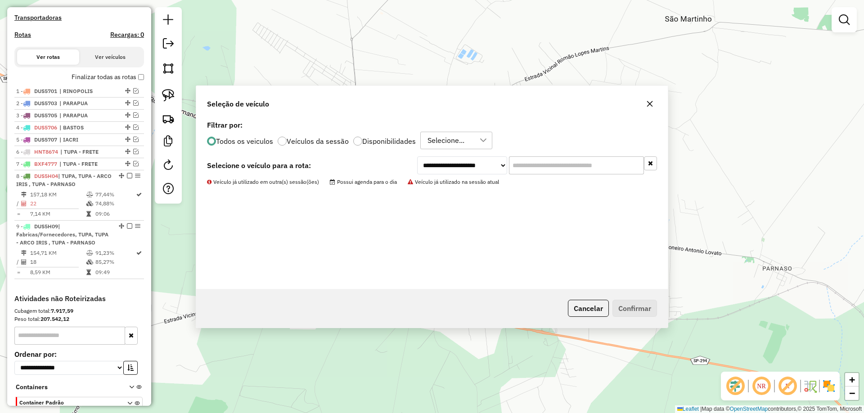
scroll to position [296, 0]
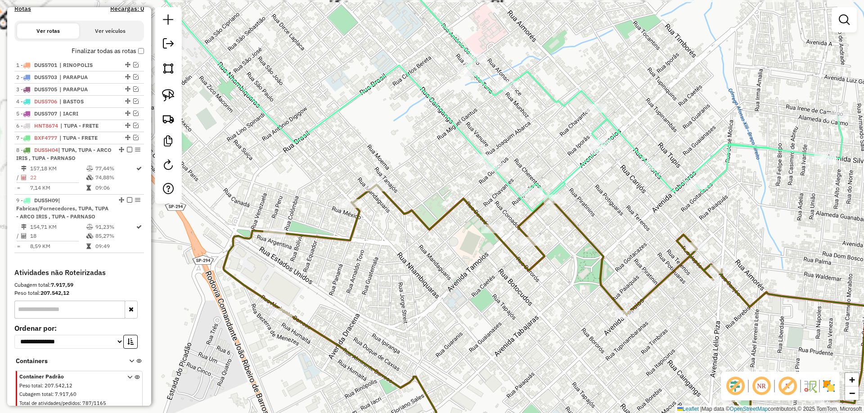
click at [352, 224] on icon at bounding box center [587, 320] width 727 height 270
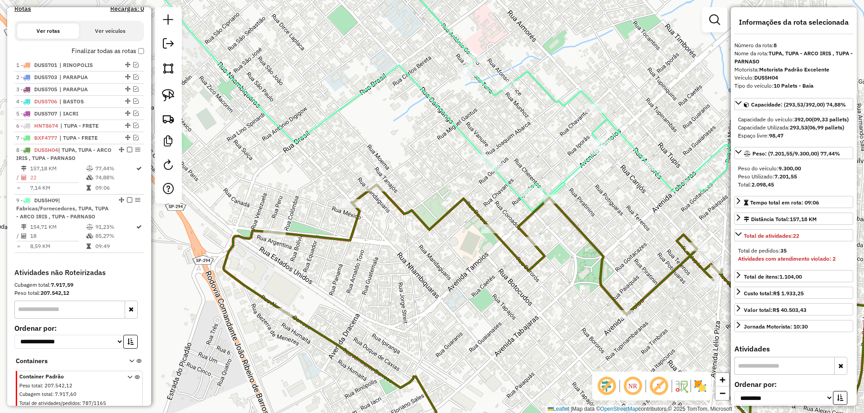
scroll to position [328, 0]
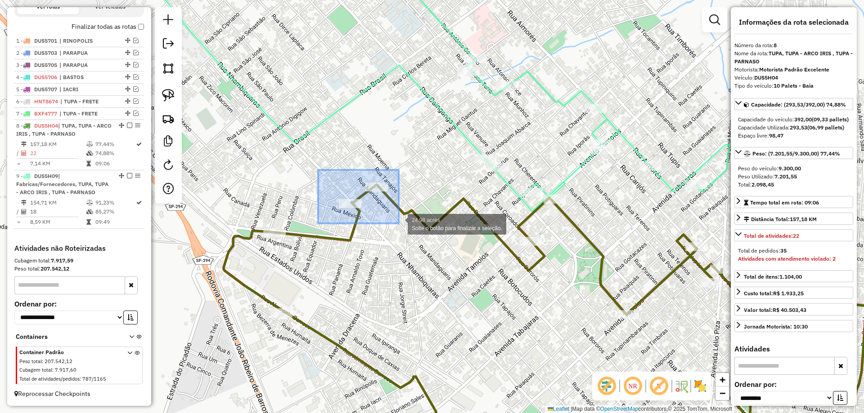
drag, startPoint x: 318, startPoint y: 170, endPoint x: 399, endPoint y: 224, distance: 96.7
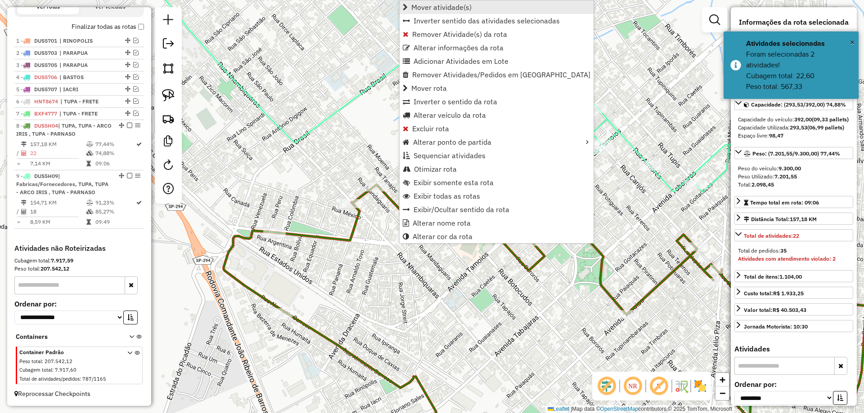
click at [485, 8] on link "Mover atividade(s)" at bounding box center [496, 6] width 194 height 13
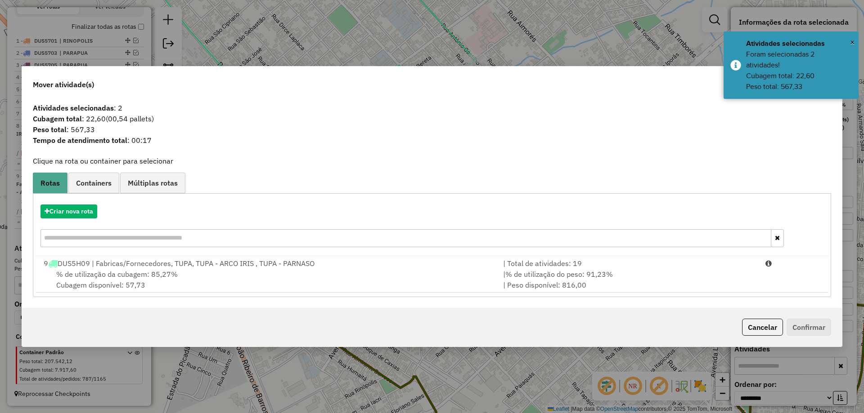
click at [342, 266] on div "9 DUS5H09 | Fabricas/Fornecedores, TUPA, TUPA - ARCO IRIS , TUPA - PARNASO" at bounding box center [267, 263] width 459 height 11
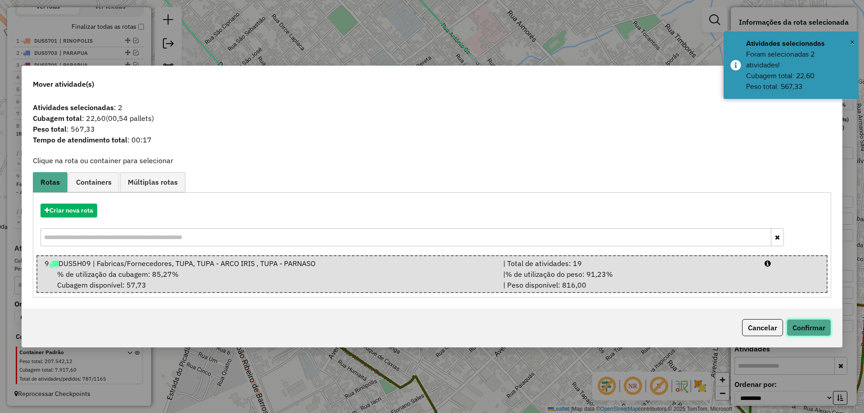
click at [797, 325] on button "Confirmar" at bounding box center [808, 327] width 45 height 17
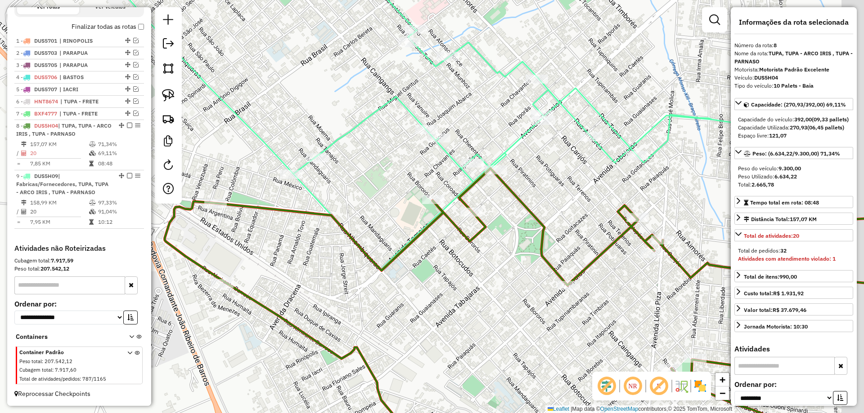
drag, startPoint x: 661, startPoint y: 241, endPoint x: 610, endPoint y: 201, distance: 64.4
click at [595, 210] on div "Janela de atendimento Grade de atendimento Capacidade Transportadoras Veículos …" at bounding box center [432, 206] width 864 height 413
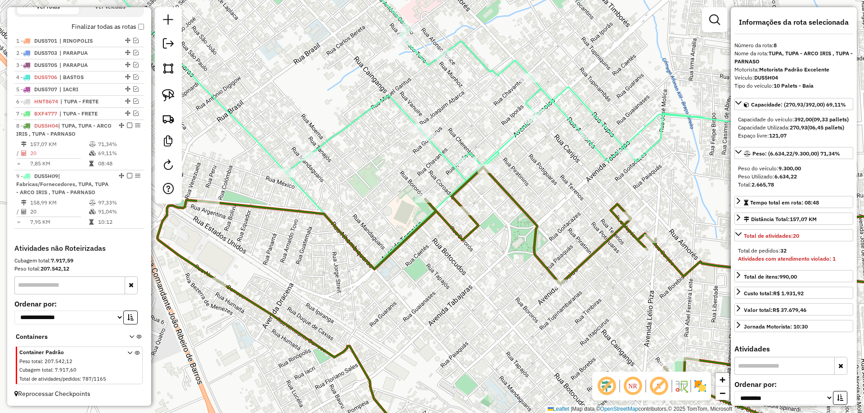
click at [624, 144] on icon at bounding box center [436, 114] width 679 height 310
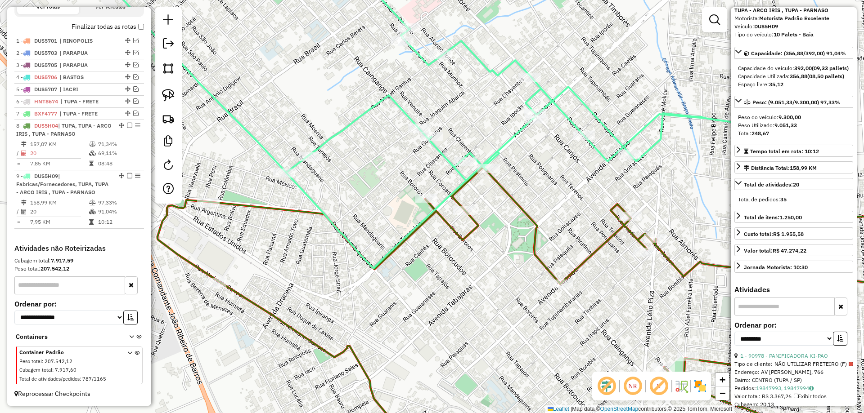
scroll to position [135, 0]
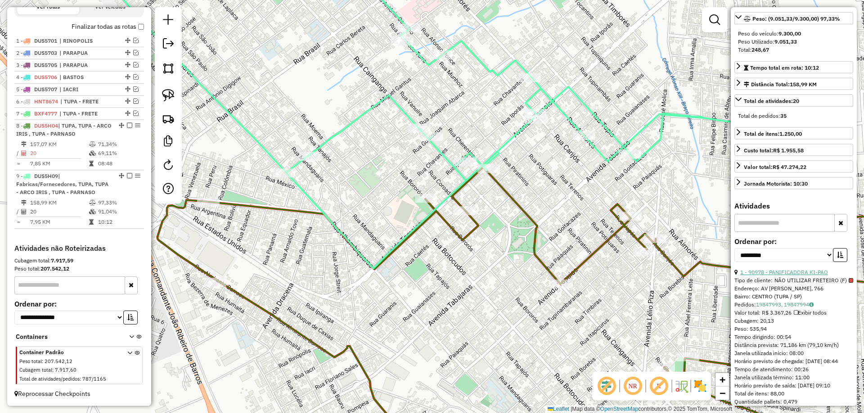
click at [806, 276] on link "1 - 90978 - PANIFICADORA KI-PAO" at bounding box center [784, 272] width 88 height 7
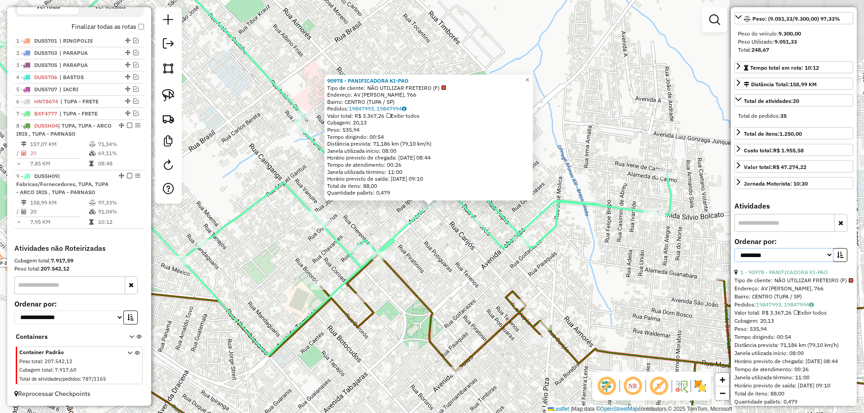
click at [816, 262] on select "**********" at bounding box center [783, 255] width 99 height 14
select select "*********"
click at [734, 262] on select "**********" at bounding box center [783, 255] width 99 height 14
click at [834, 262] on button "button" at bounding box center [840, 255] width 14 height 14
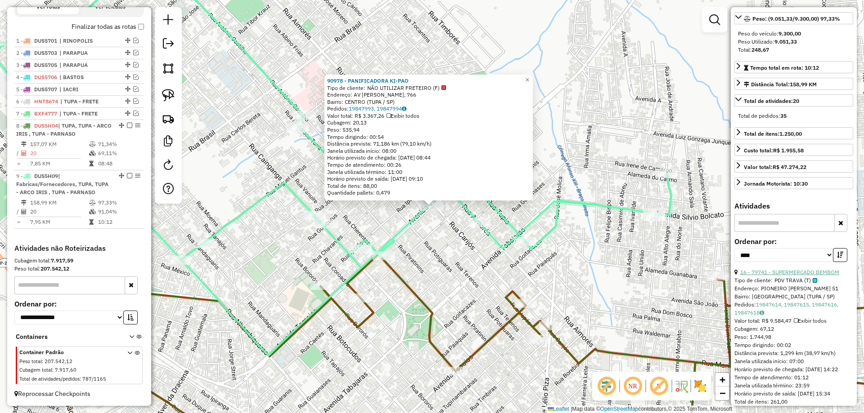
click at [795, 276] on link "16 - 79741 - SUPERMERCADO BEMBOM" at bounding box center [789, 272] width 99 height 7
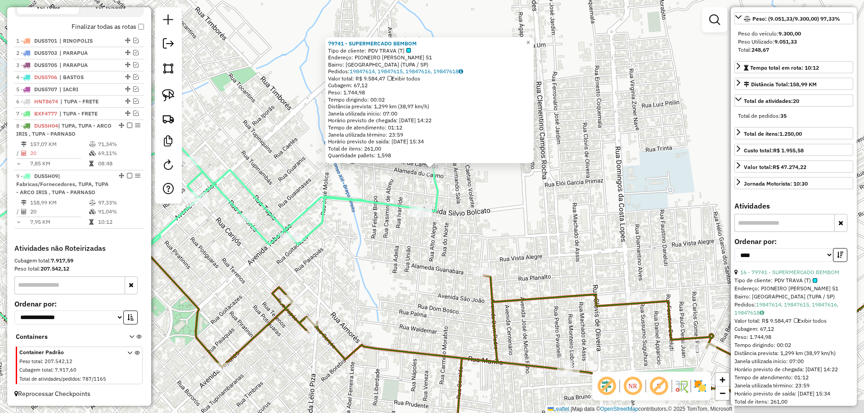
drag, startPoint x: 542, startPoint y: 287, endPoint x: 543, endPoint y: 244, distance: 43.6
click at [543, 244] on div "79741 - SUPERMERCADO BEMBOM Tipo de cliente: PDV TRAVA (T) Endereço: PIONEIRO […" at bounding box center [432, 206] width 864 height 413
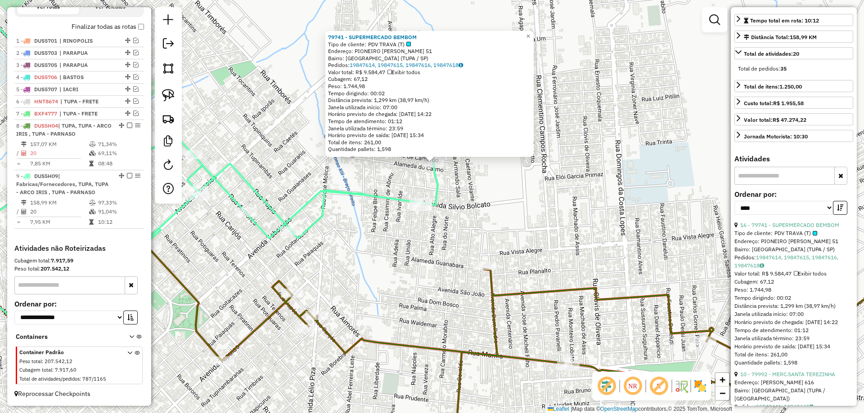
scroll to position [225, 0]
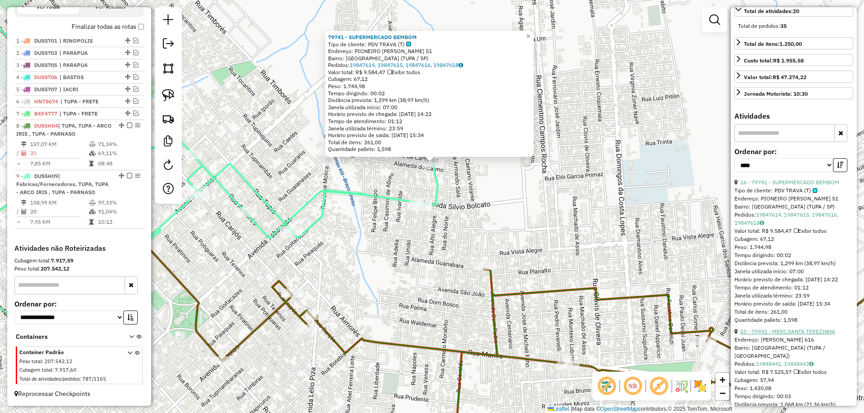
click at [799, 335] on link "10 - 79992 - MERC.SANTA TEREZINHA" at bounding box center [787, 331] width 95 height 7
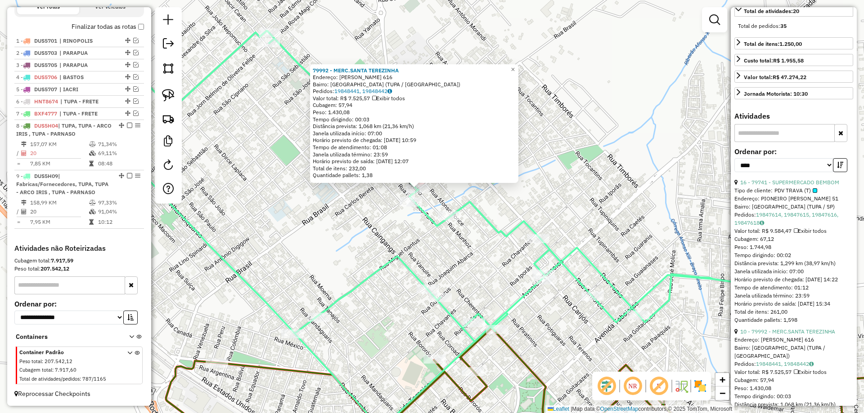
drag, startPoint x: 474, startPoint y: 274, endPoint x: 449, endPoint y: 244, distance: 39.6
click at [449, 244] on div "79992 - MERC.[PERSON_NAME] Endereço: [GEOGRAPHIC_DATA] 616 Bairro: [GEOGRAPHIC_…" at bounding box center [432, 206] width 864 height 413
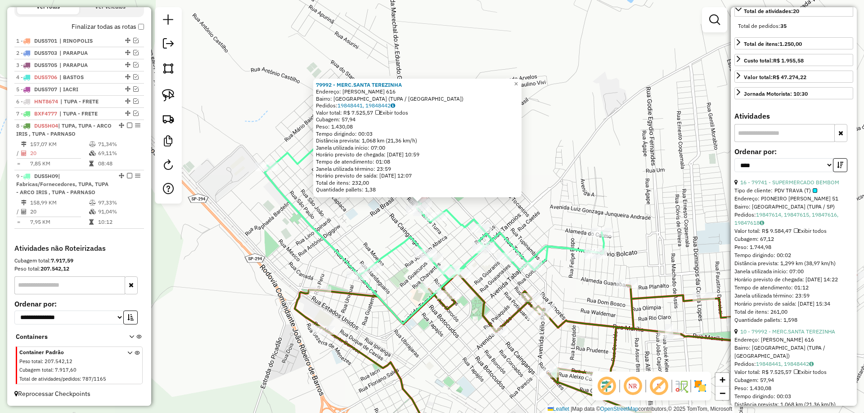
click at [337, 294] on icon at bounding box center [575, 358] width 561 height 168
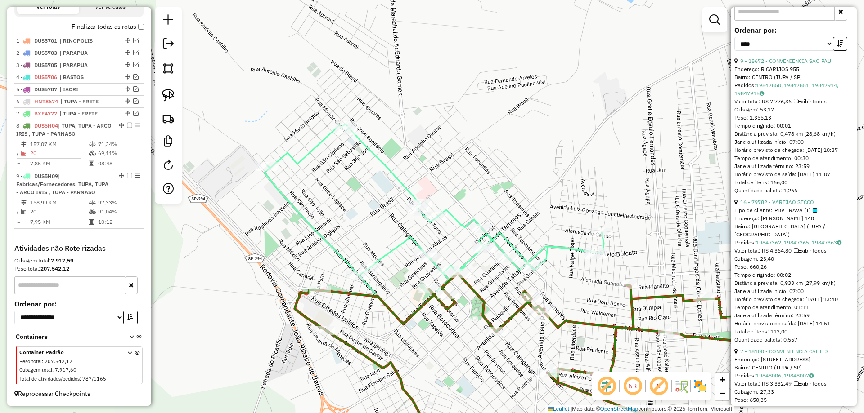
scroll to position [405, 0]
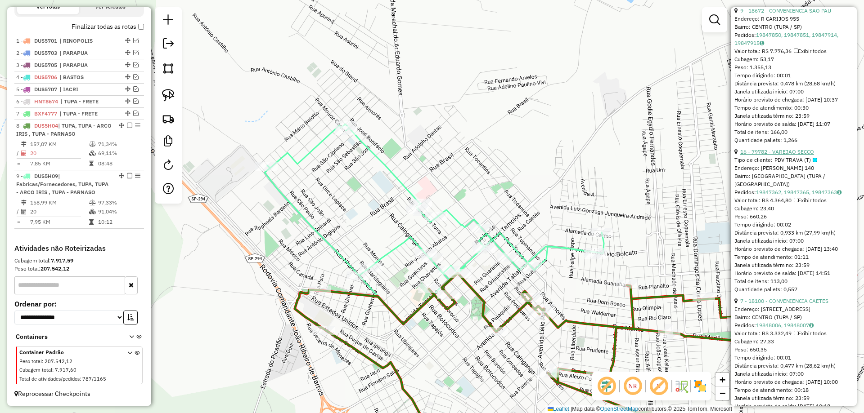
click at [796, 155] on link "16 - 79782 - VAREJAO SECCO" at bounding box center [777, 151] width 74 height 7
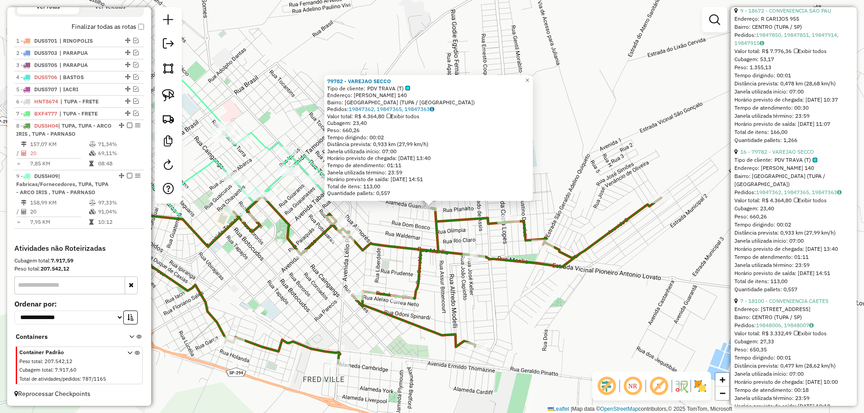
click at [585, 213] on div "79782 - VAREJAO SECCO Tipo de cliente: PDV TRAVA (T) Endereço: [PERSON_NAME] 14…" at bounding box center [432, 206] width 864 height 413
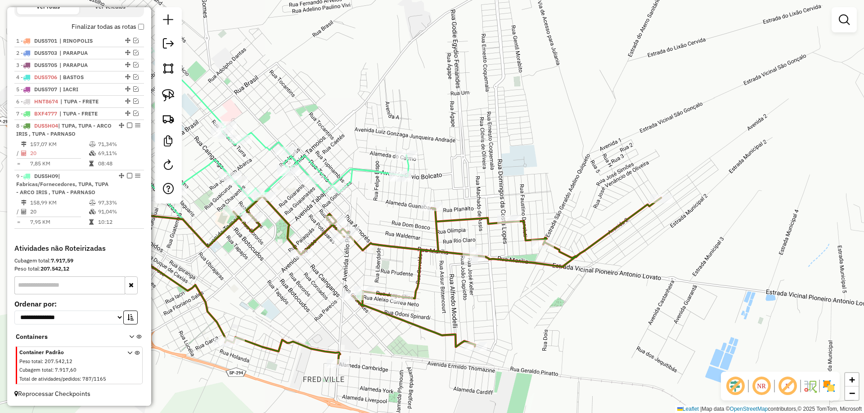
click at [375, 171] on icon at bounding box center [238, 147] width 339 height 200
select select "*********"
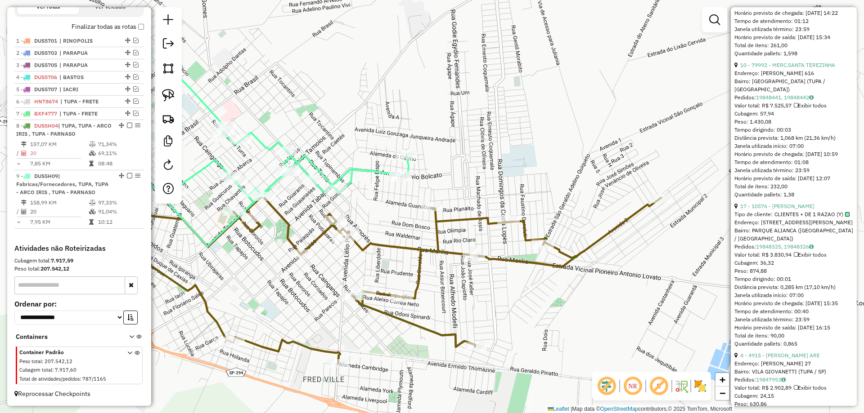
scroll to position [495, 0]
click at [793, 206] on link "17 - 10576 - [PERSON_NAME]" at bounding box center [777, 203] width 74 height 7
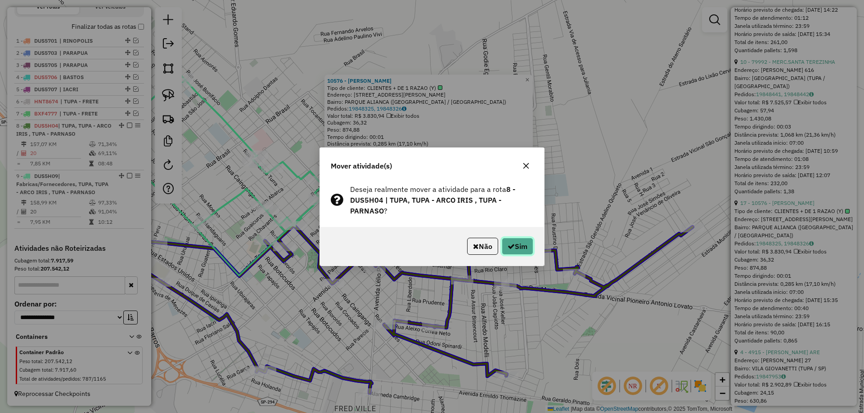
click at [515, 245] on button "Sim" at bounding box center [517, 246] width 31 height 17
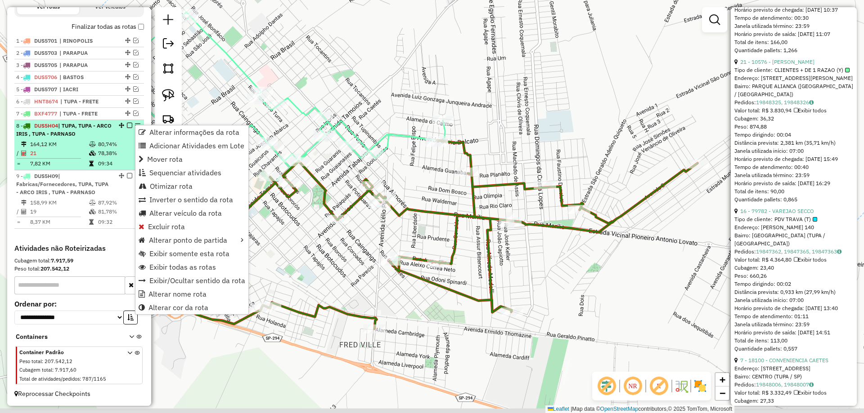
scroll to position [503, 0]
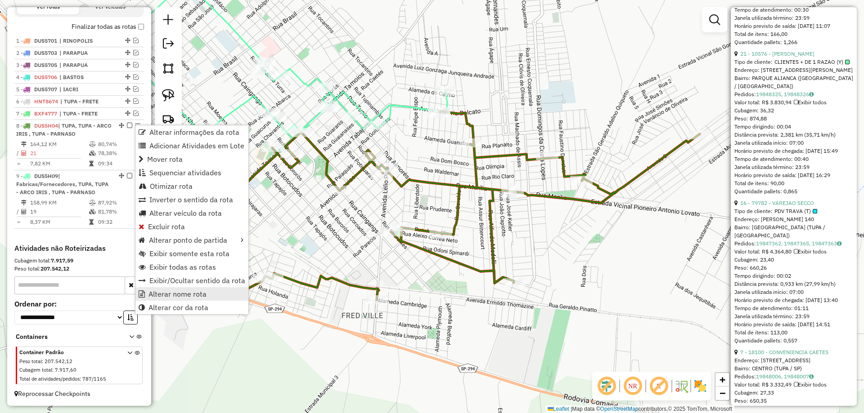
click at [189, 298] on span "Alterar nome rota" at bounding box center [177, 294] width 58 height 7
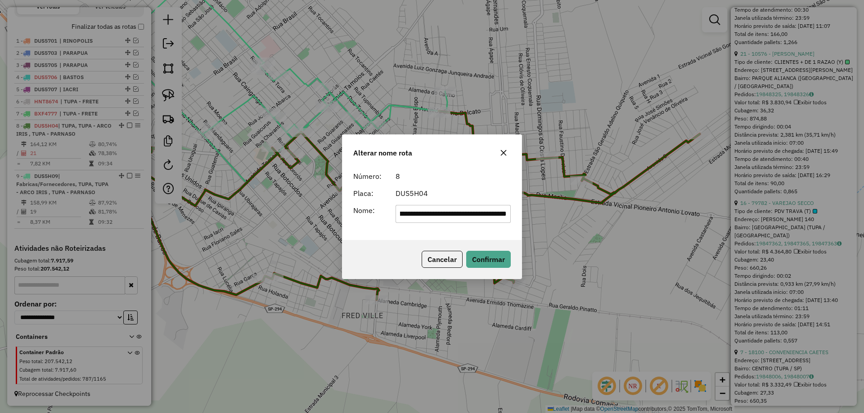
scroll to position [0, 0]
drag, startPoint x: 449, startPoint y: 215, endPoint x: 315, endPoint y: 226, distance: 134.9
click at [316, 226] on div "**********" at bounding box center [432, 206] width 864 height 413
drag, startPoint x: 422, startPoint y: 214, endPoint x: 510, endPoint y: 221, distance: 89.0
click at [508, 215] on input "**********" at bounding box center [453, 214] width 116 height 18
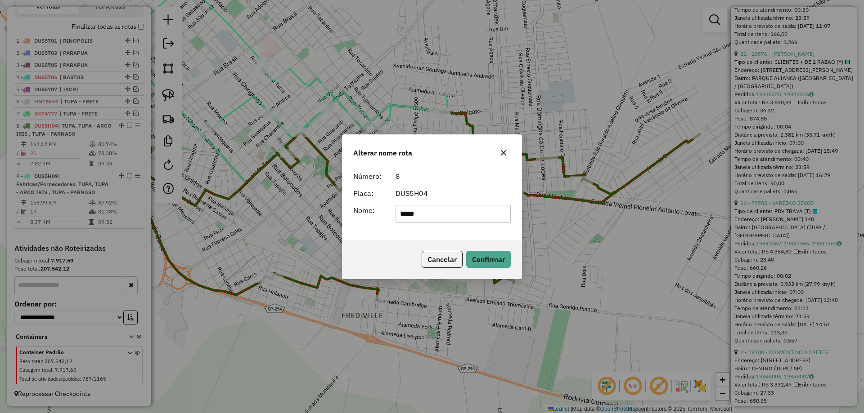
type input "****"
click at [483, 185] on form "Número: 8 Placa: DUS5H04 Nome: ****" at bounding box center [431, 197] width 157 height 52
click at [496, 255] on button "Confirmar" at bounding box center [488, 259] width 45 height 17
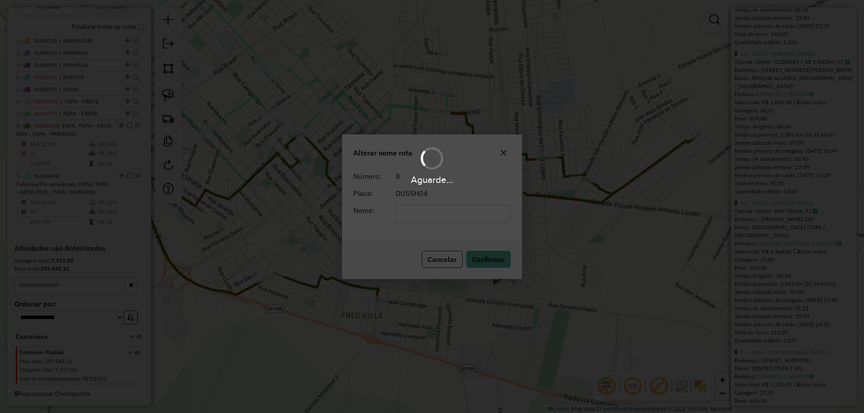
scroll to position [495, 0]
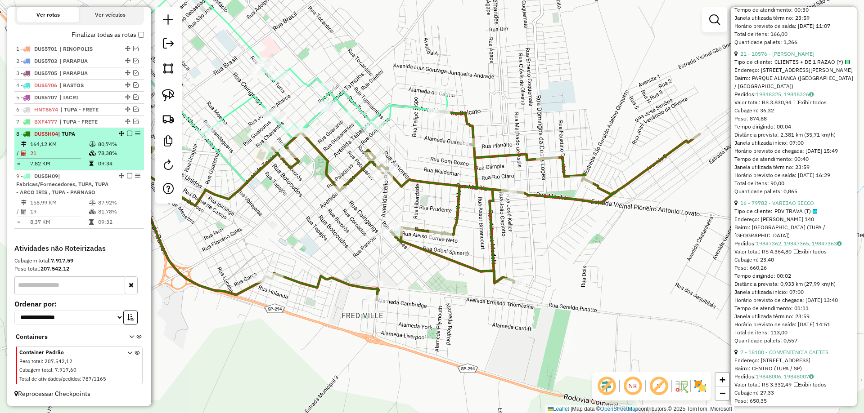
click at [127, 135] on em at bounding box center [129, 133] width 5 height 5
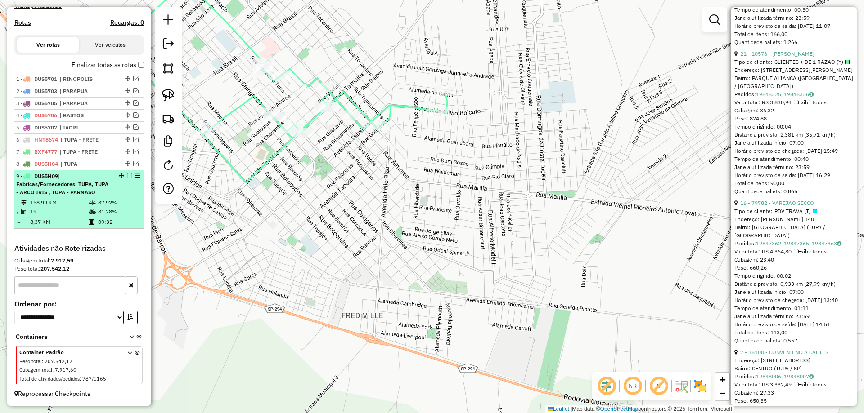
scroll to position [290, 0]
click at [123, 188] on div "9 - DUS5H09 | Fabricas/Fornecedores, TUPA, TUPA - ARCO IRIS , TUPA - PARNASO" at bounding box center [79, 184] width 126 height 24
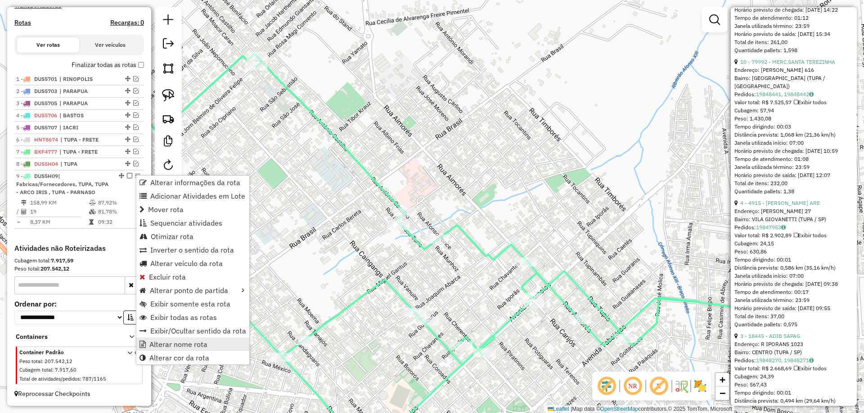
click at [182, 342] on span "Alterar nome rota" at bounding box center [178, 344] width 58 height 7
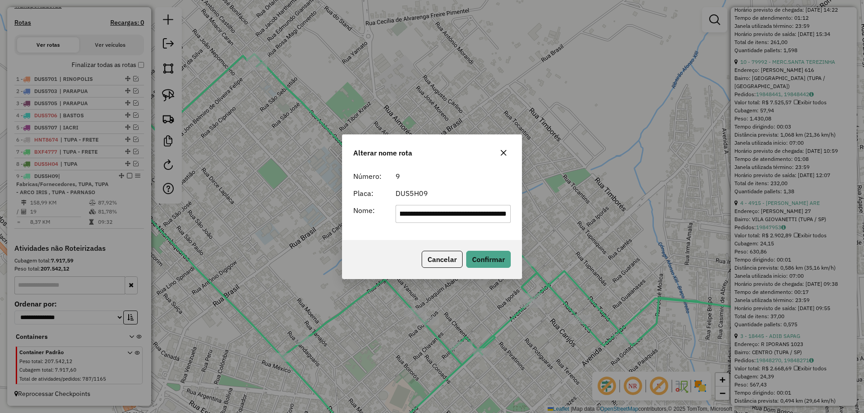
scroll to position [0, 0]
drag, startPoint x: 449, startPoint y: 212, endPoint x: 344, endPoint y: 219, distance: 105.0
click at [343, 218] on div "**********" at bounding box center [431, 203] width 179 height 73
drag, startPoint x: 421, startPoint y: 213, endPoint x: 531, endPoint y: 217, distance: 110.3
click at [531, 217] on div "**********" at bounding box center [432, 206] width 864 height 413
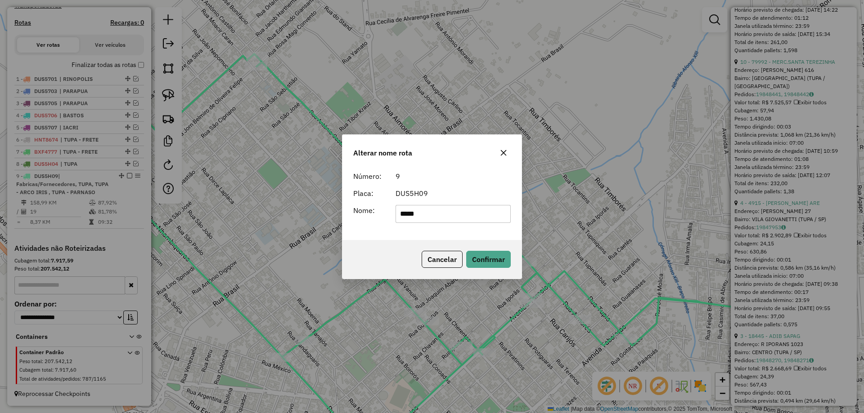
type input "****"
click at [435, 186] on form "Número: 9 Placa: DUS5H09 Nome: ****" at bounding box center [431, 197] width 157 height 52
click at [485, 258] on button "Confirmar" at bounding box center [488, 259] width 45 height 17
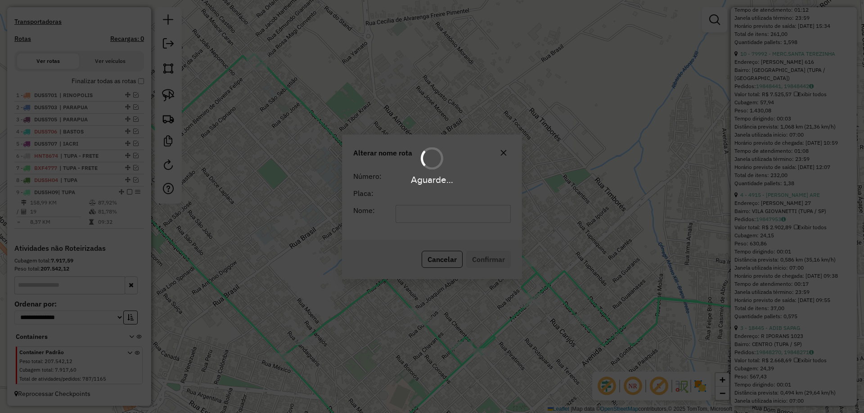
scroll to position [487, 0]
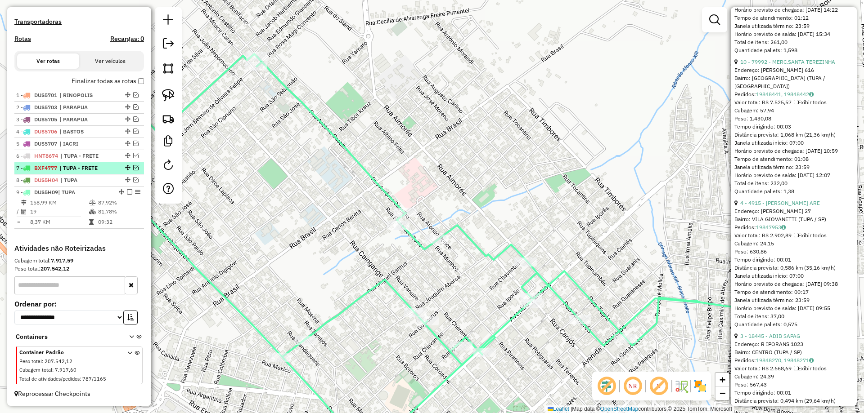
click at [127, 193] on em at bounding box center [129, 191] width 5 height 5
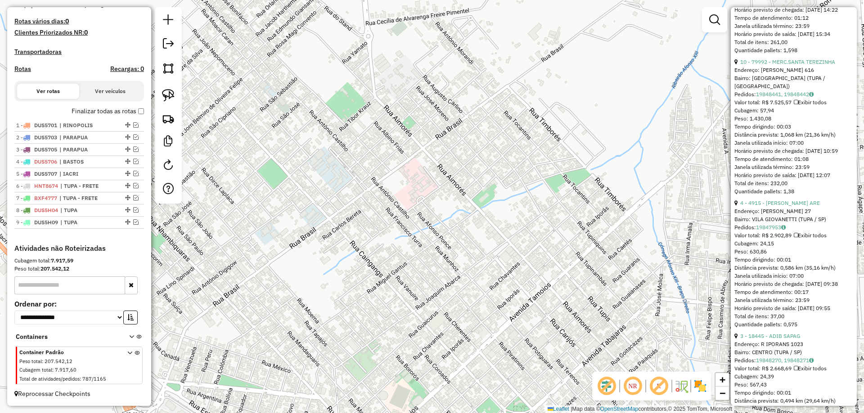
scroll to position [244, 0]
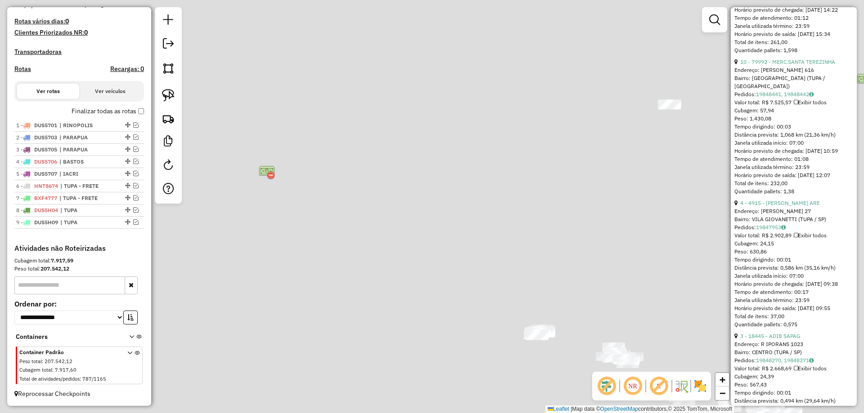
drag, startPoint x: 462, startPoint y: 249, endPoint x: 442, endPoint y: 225, distance: 30.6
click at [442, 226] on div "Janela de atendimento Grade de atendimento Capacidade Transportadoras Veículos …" at bounding box center [432, 206] width 864 height 413
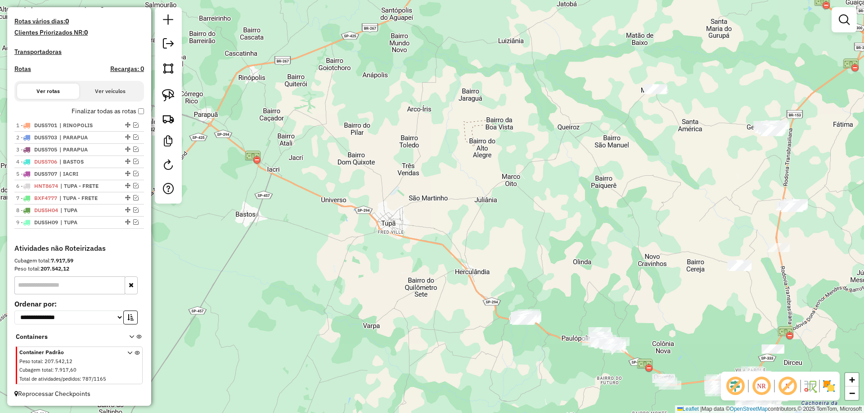
drag, startPoint x: 457, startPoint y: 228, endPoint x: 378, endPoint y: 169, distance: 98.4
click at [383, 171] on div "Janela de atendimento Grade de atendimento Capacidade Transportadoras Veículos …" at bounding box center [432, 206] width 864 height 413
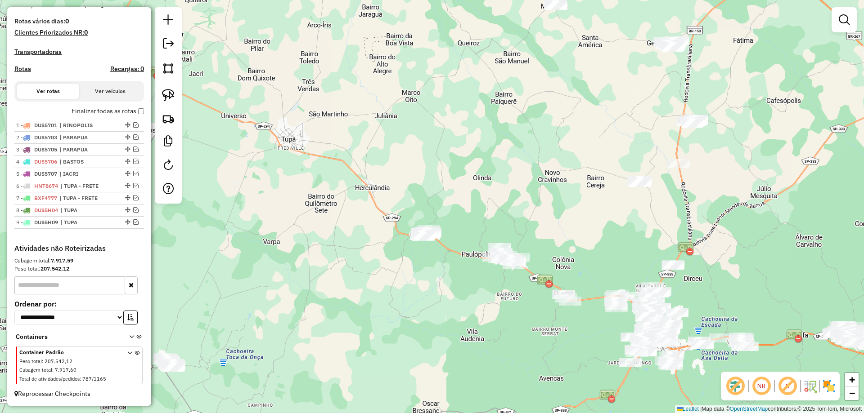
drag, startPoint x: 465, startPoint y: 235, endPoint x: 436, endPoint y: 204, distance: 42.0
click at [436, 204] on div "Janela de atendimento Grade de atendimento Capacidade Transportadoras Veículos …" at bounding box center [432, 206] width 864 height 413
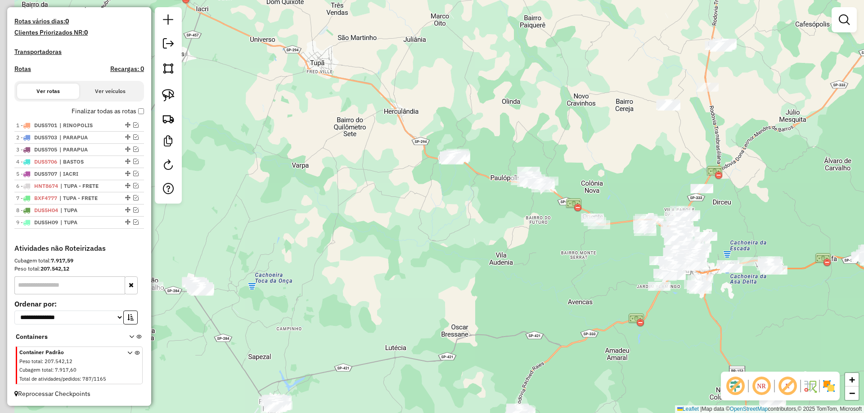
drag, startPoint x: 432, startPoint y: 264, endPoint x: 468, endPoint y: 193, distance: 79.7
click at [468, 193] on div "Janela de atendimento Grade de atendimento Capacidade Transportadoras Veículos …" at bounding box center [432, 206] width 864 height 413
click at [489, 226] on div "Janela de atendimento Grade de atendimento Capacidade Transportadoras Veículos …" at bounding box center [432, 206] width 864 height 413
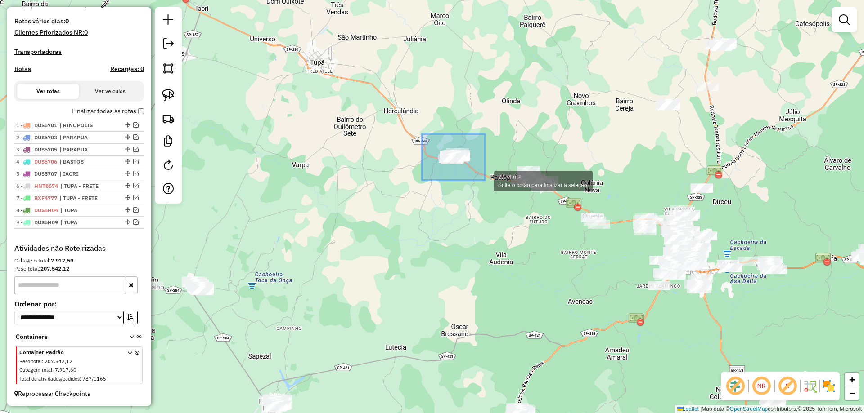
drag, startPoint x: 468, startPoint y: 174, endPoint x: 485, endPoint y: 180, distance: 18.2
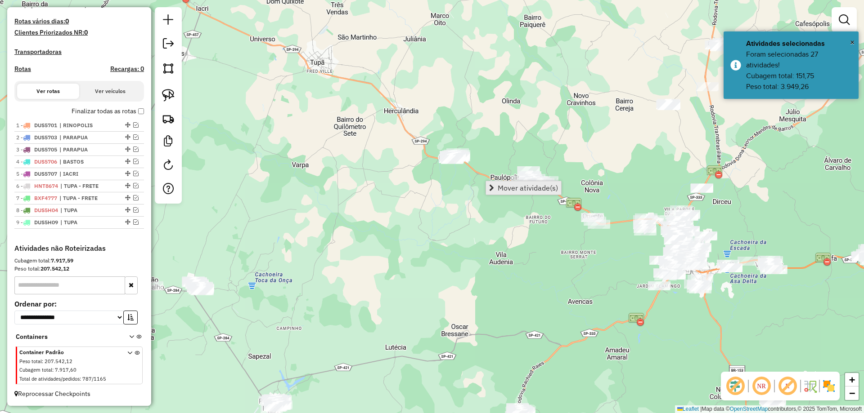
click at [497, 187] on link "Mover atividade(s)" at bounding box center [523, 187] width 75 height 13
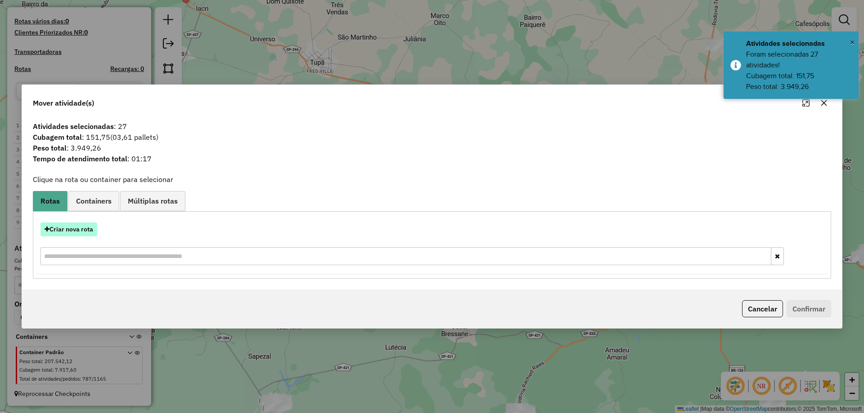
click at [66, 224] on button "Criar nova rota" at bounding box center [68, 230] width 57 height 14
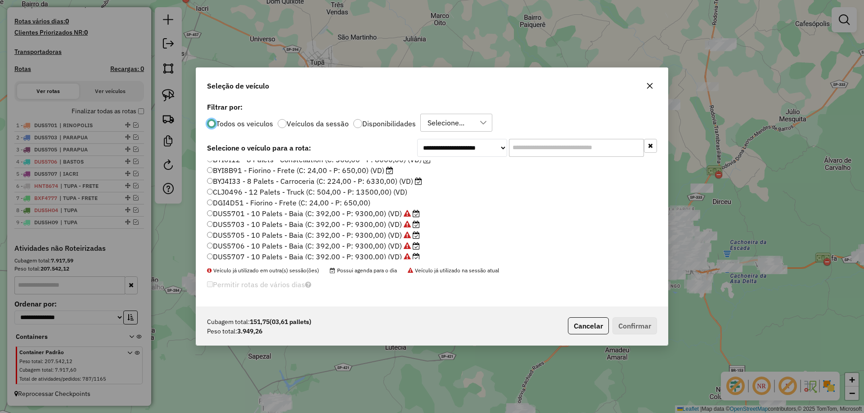
scroll to position [45, 0]
click at [397, 195] on label "BYJ4I33 - 8 Palets - Carroceria (C: 224,00 - P: 6330,00) (VD)" at bounding box center [314, 196] width 215 height 11
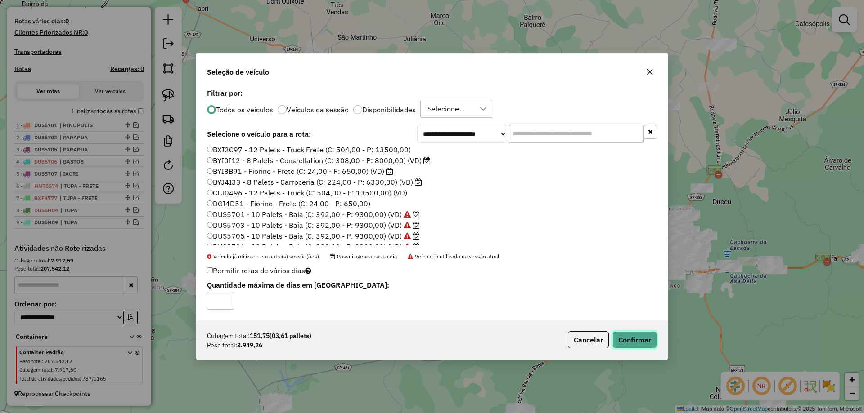
click at [638, 341] on button "Confirmar" at bounding box center [634, 340] width 45 height 17
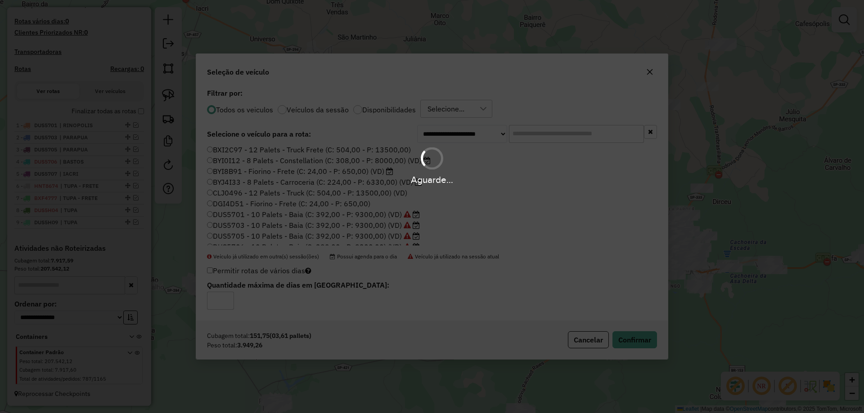
drag, startPoint x: 457, startPoint y: 183, endPoint x: 416, endPoint y: 199, distance: 44.0
click at [398, 182] on div "Aguarde..." at bounding box center [432, 180] width 864 height 14
click at [423, 206] on div "Aguarde..." at bounding box center [432, 206] width 864 height 413
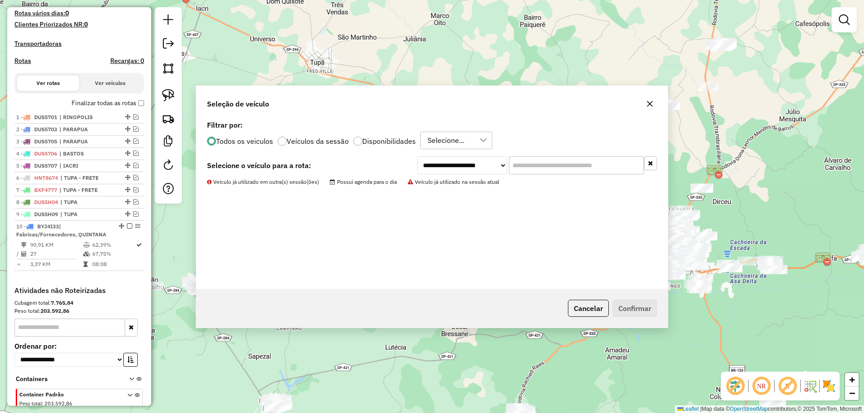
scroll to position [294, 0]
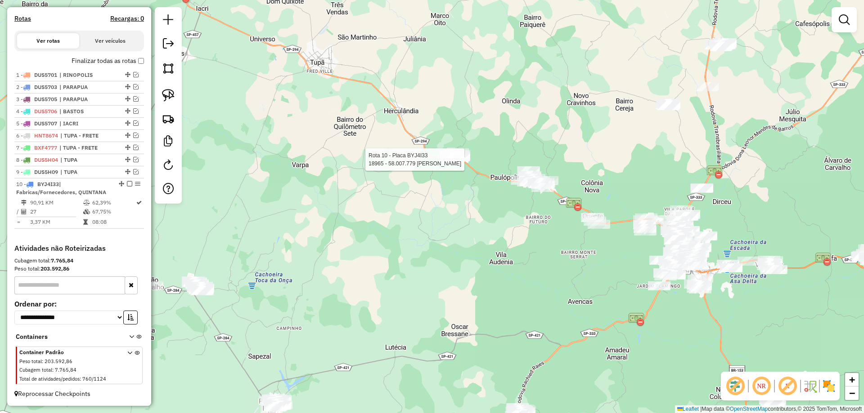
select select "*********"
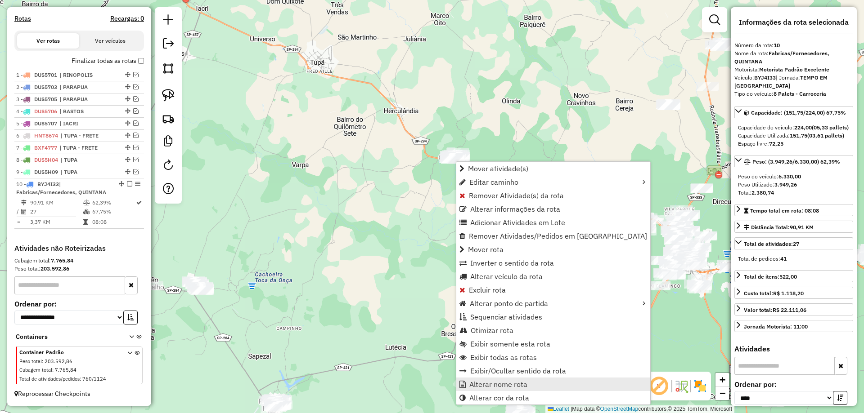
click at [489, 380] on link "Alterar nome rota" at bounding box center [553, 384] width 194 height 13
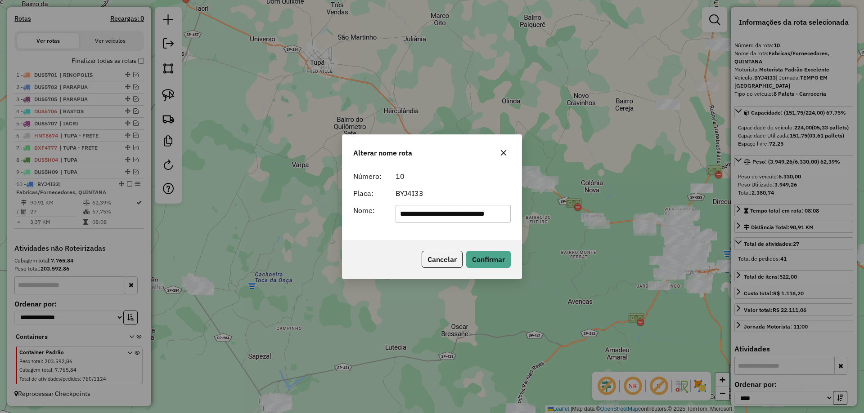
scroll to position [0, 0]
drag, startPoint x: 470, startPoint y: 215, endPoint x: 330, endPoint y: 238, distance: 141.5
click at [330, 238] on div "**********" at bounding box center [432, 206] width 864 height 413
click at [458, 213] on input "********" at bounding box center [453, 214] width 116 height 18
type input "********"
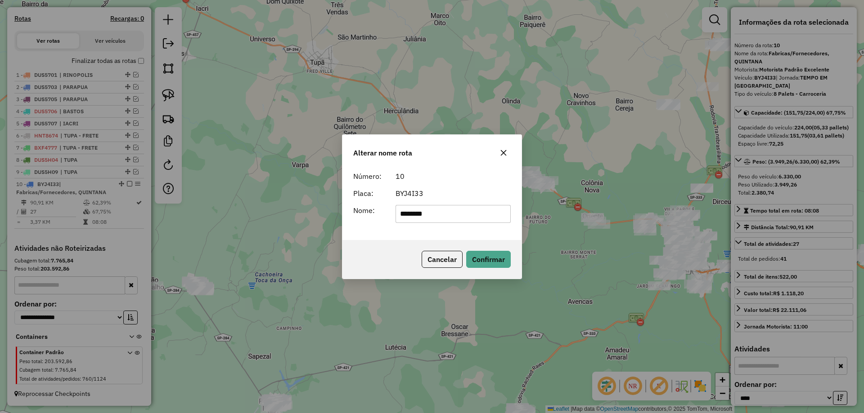
click at [467, 186] on form "Número: 10 Placa: BYJ4I33 Nome: ********" at bounding box center [431, 197] width 157 height 52
click at [488, 253] on button "Confirmar" at bounding box center [488, 259] width 45 height 17
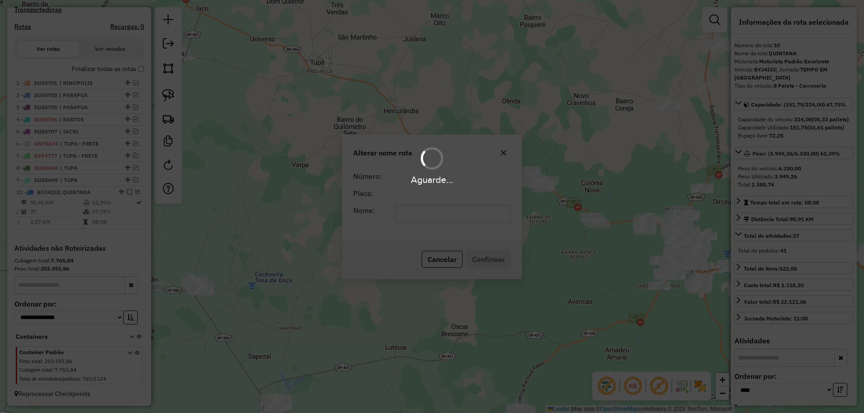
scroll to position [286, 0]
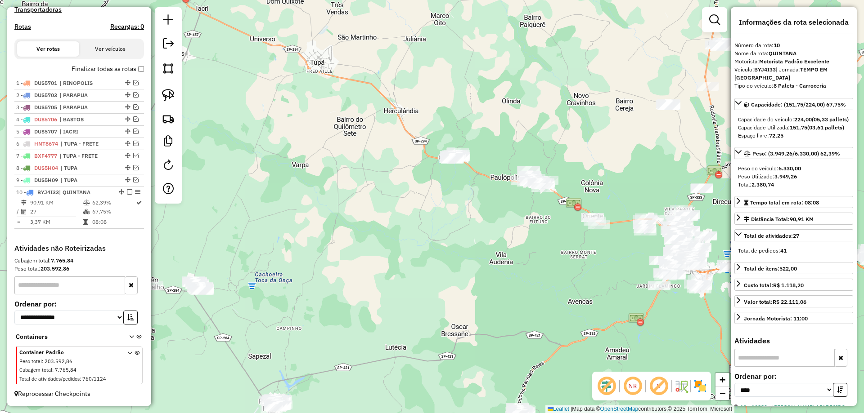
drag, startPoint x: 126, startPoint y: 189, endPoint x: 215, endPoint y: 173, distance: 91.0
click at [126, 189] on div "10 - BYJ4I33 | [PERSON_NAME]" at bounding box center [79, 193] width 126 height 8
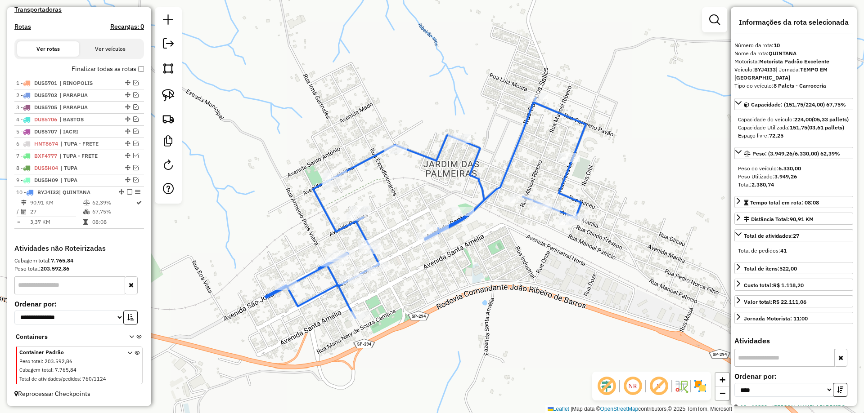
click at [128, 191] on em at bounding box center [129, 191] width 5 height 5
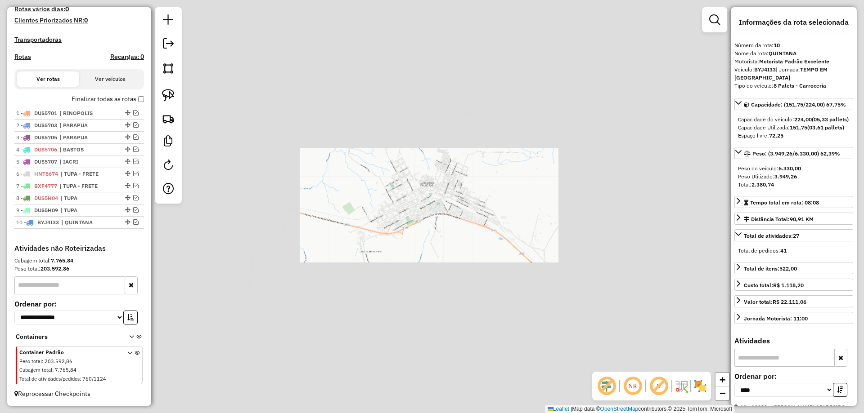
drag, startPoint x: 467, startPoint y: 209, endPoint x: 397, endPoint y: 150, distance: 91.6
click at [423, 164] on div "Janela de atendimento Grade de atendimento Capacidade Transportadoras Veículos …" at bounding box center [432, 206] width 864 height 413
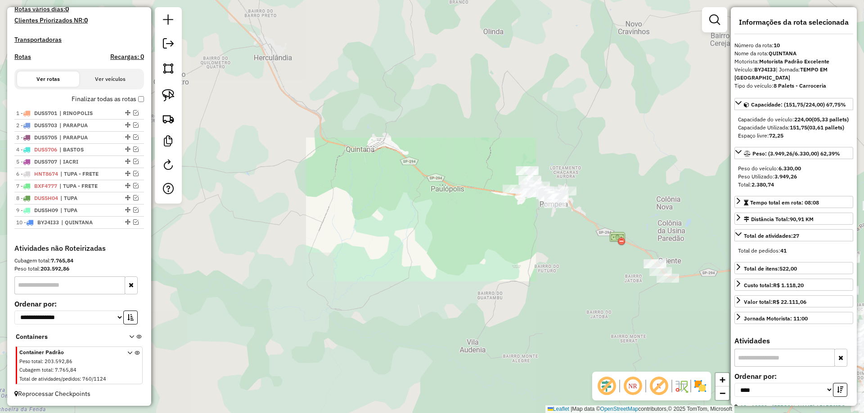
drag, startPoint x: 485, startPoint y: 195, endPoint x: 422, endPoint y: 171, distance: 67.2
click at [422, 171] on div "Janela de atendimento Grade de atendimento Capacidade Transportadoras Veículos …" at bounding box center [432, 206] width 864 height 413
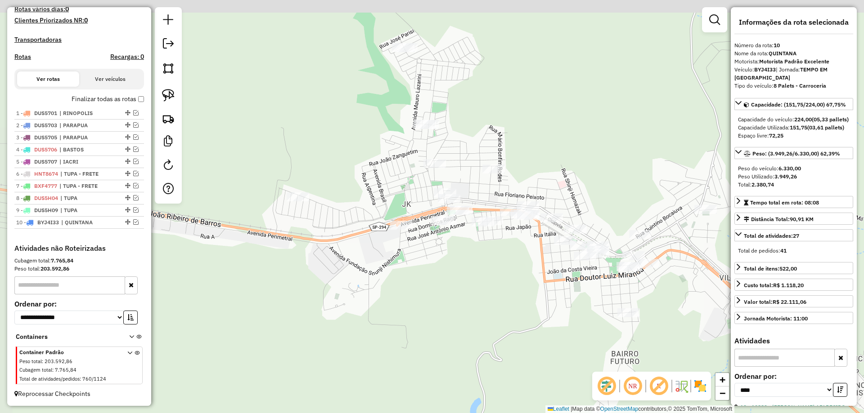
drag, startPoint x: 496, startPoint y: 183, endPoint x: 521, endPoint y: 251, distance: 72.7
click at [521, 251] on div "Janela de atendimento Grade de atendimento Capacidade Transportadoras Veículos …" at bounding box center [432, 206] width 864 height 413
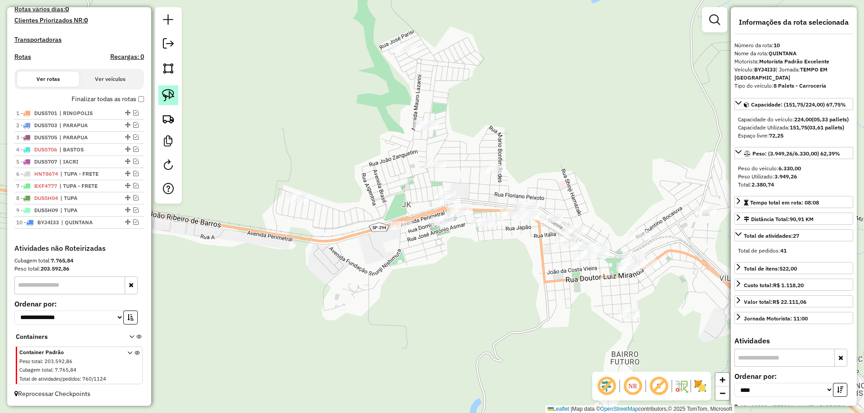
click at [172, 98] on img at bounding box center [168, 95] width 13 height 13
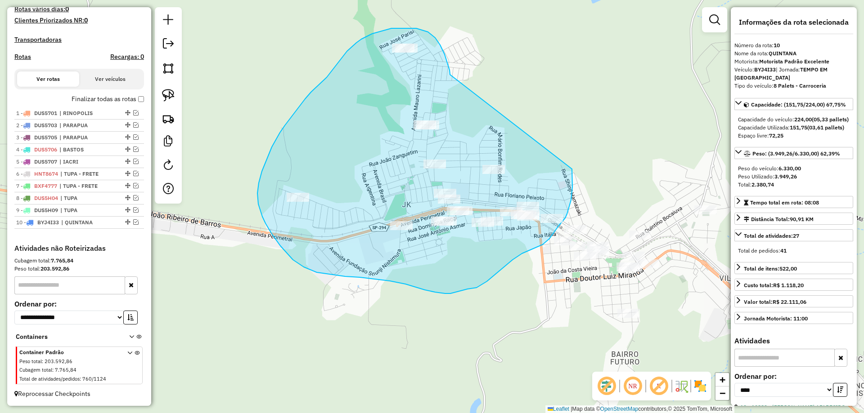
drag, startPoint x: 449, startPoint y: 69, endPoint x: 530, endPoint y: 108, distance: 89.1
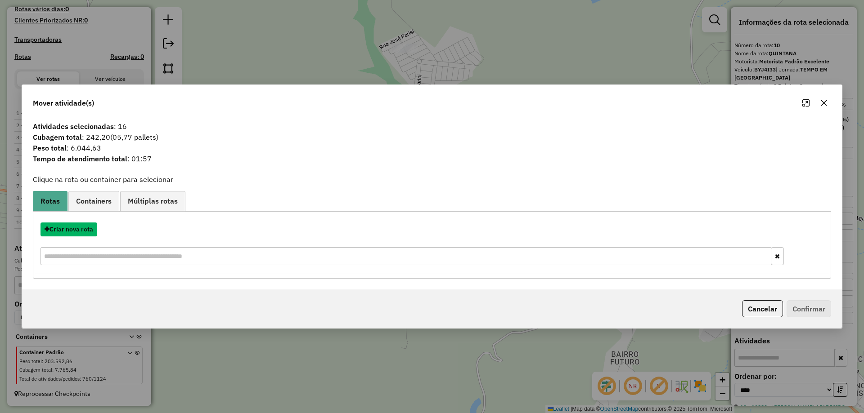
click at [67, 228] on button "Criar nova rota" at bounding box center [68, 230] width 57 height 14
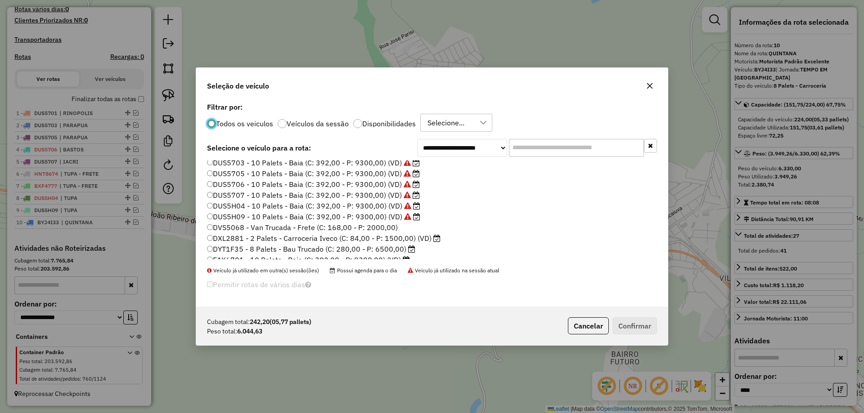
scroll to position [135, 0]
click at [395, 238] on label "DYT1F35 - 8 Palets - Bau Trucado (C: 280,00 - P: 6500,00)" at bounding box center [311, 235] width 208 height 11
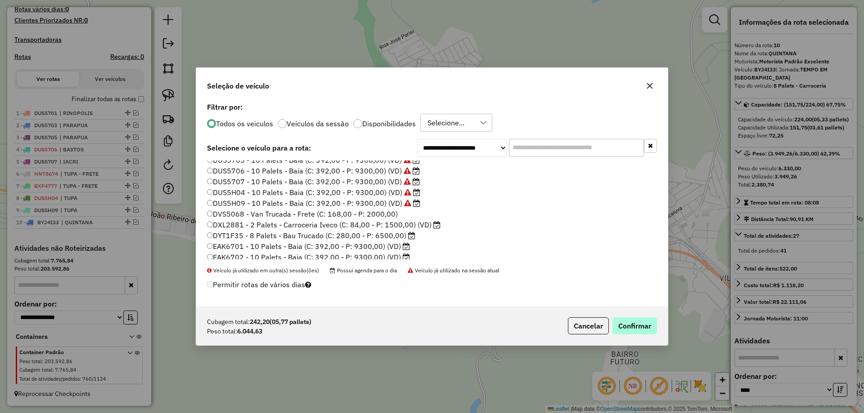
drag, startPoint x: 646, startPoint y: 317, endPoint x: 644, endPoint y: 321, distance: 4.6
click at [644, 321] on div "Cubagem total: 242,20 (05,77 pallets) Peso total: 6.044,63 Cancelar Confirmar" at bounding box center [431, 326] width 471 height 39
click at [644, 321] on button "Confirmar" at bounding box center [634, 326] width 45 height 17
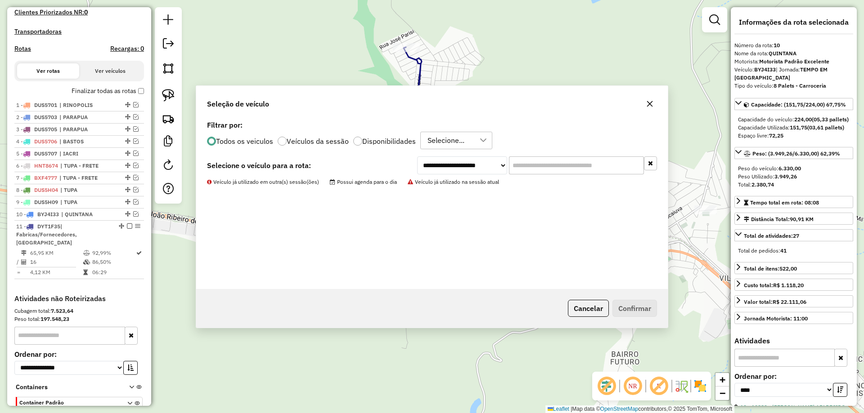
scroll to position [306, 0]
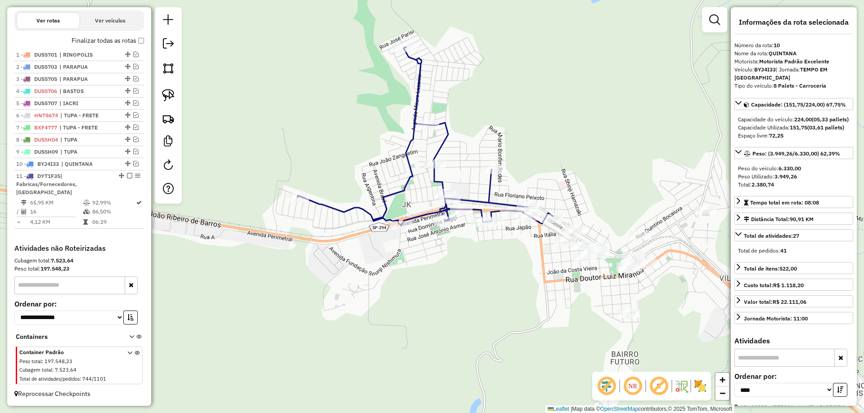
click at [573, 181] on div "Janela de atendimento Grade de atendimento Capacidade Transportadoras Veículos …" at bounding box center [432, 206] width 864 height 413
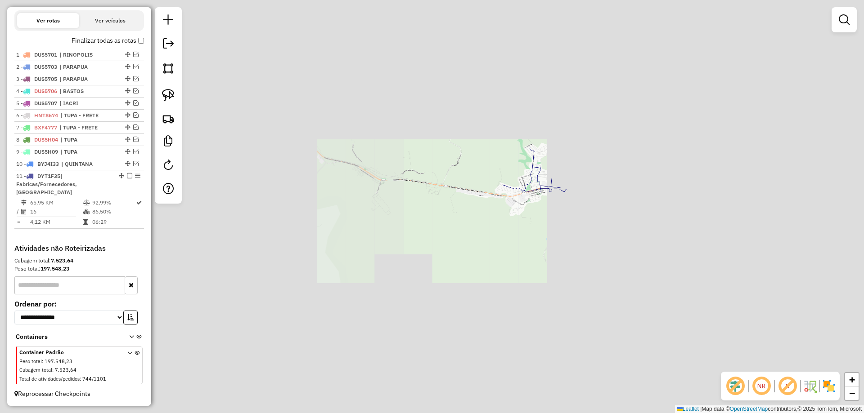
click at [576, 170] on div "Janela de atendimento Grade de atendimento Capacidade Transportadoras Veículos …" at bounding box center [432, 206] width 864 height 413
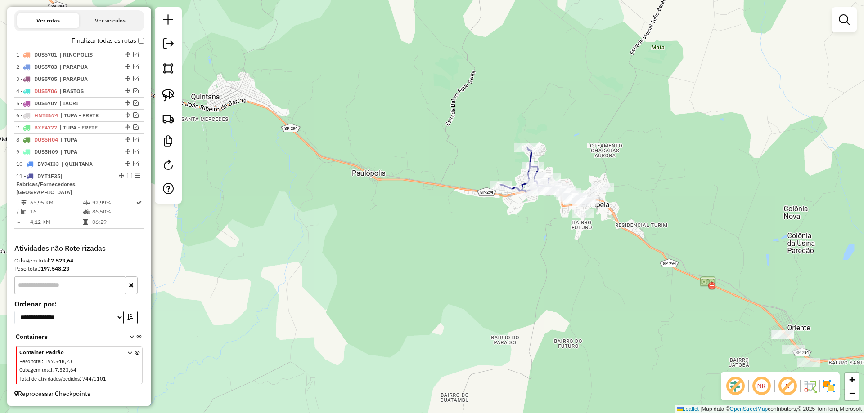
drag, startPoint x: 600, startPoint y: 169, endPoint x: 509, endPoint y: 137, distance: 95.9
click at [509, 137] on div "Janela de atendimento Grade de atendimento Capacidade Transportadoras Veículos …" at bounding box center [432, 206] width 864 height 413
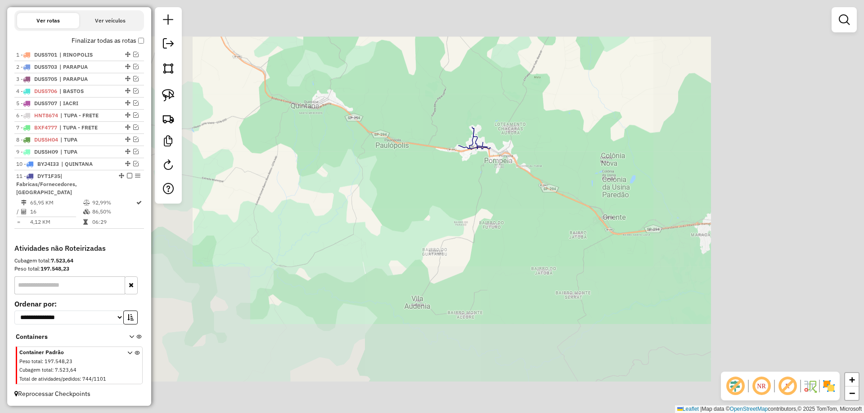
click at [546, 128] on div "Janela de atendimento Grade de atendimento Capacidade Transportadoras Veículos …" at bounding box center [432, 206] width 864 height 413
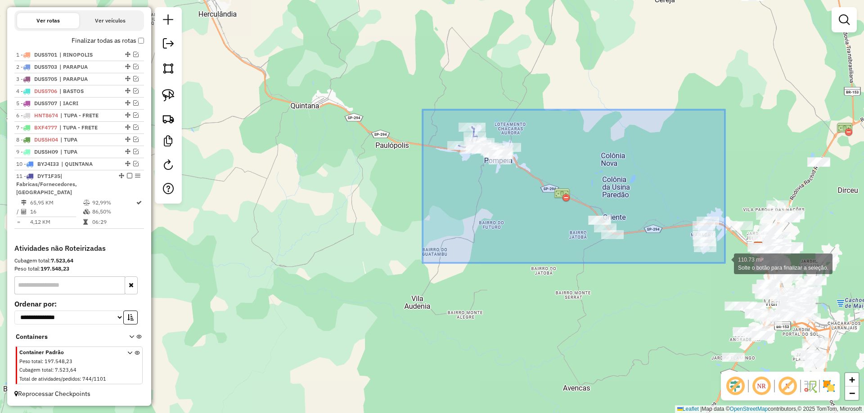
drag, startPoint x: 422, startPoint y: 110, endPoint x: 725, endPoint y: 263, distance: 339.0
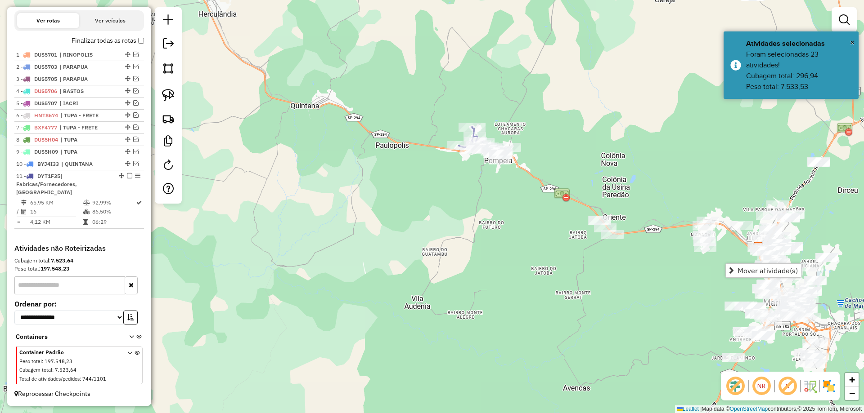
click at [599, 144] on div "Janela de atendimento Grade de atendimento Capacidade Transportadoras Veículos …" at bounding box center [432, 206] width 864 height 413
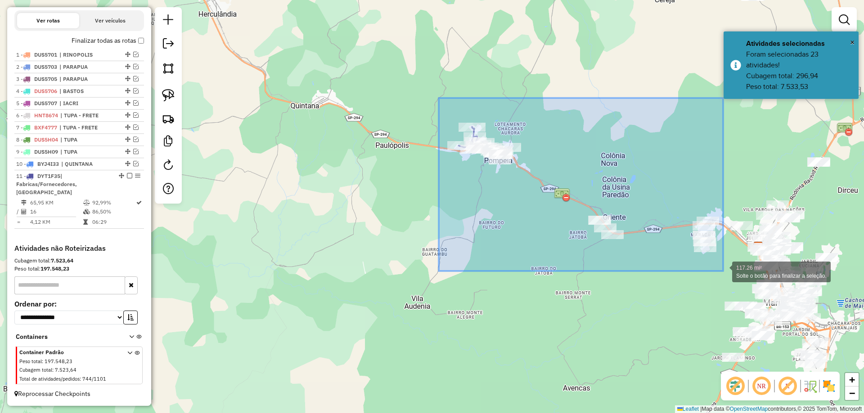
drag, startPoint x: 439, startPoint y: 98, endPoint x: 723, endPoint y: 271, distance: 332.5
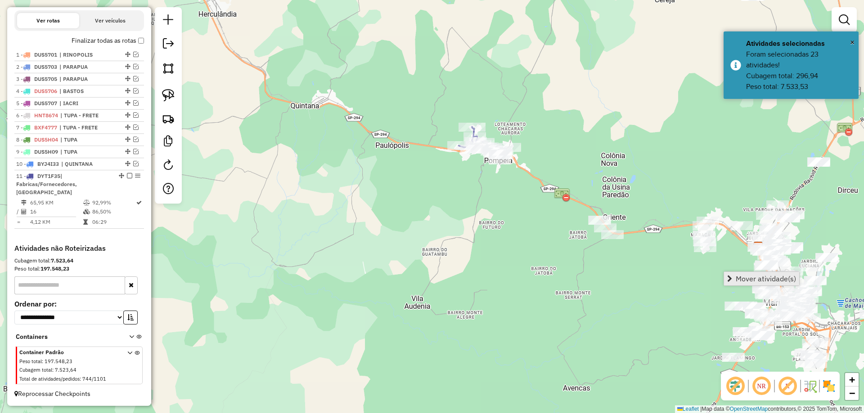
click at [729, 278] on span "Mover atividade(s)" at bounding box center [729, 278] width 5 height 7
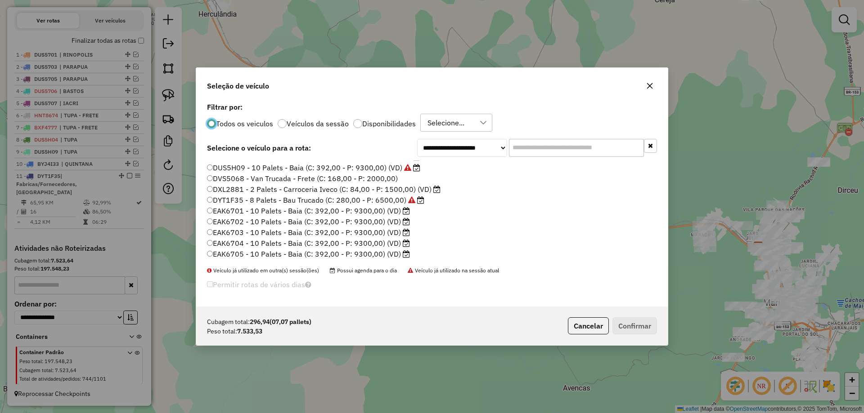
scroll to position [180, 0]
click at [396, 204] on label "EAK6701 - 10 Palets - Baia (C: 392,00 - P: 9300,00) (VD)" at bounding box center [308, 201] width 203 height 11
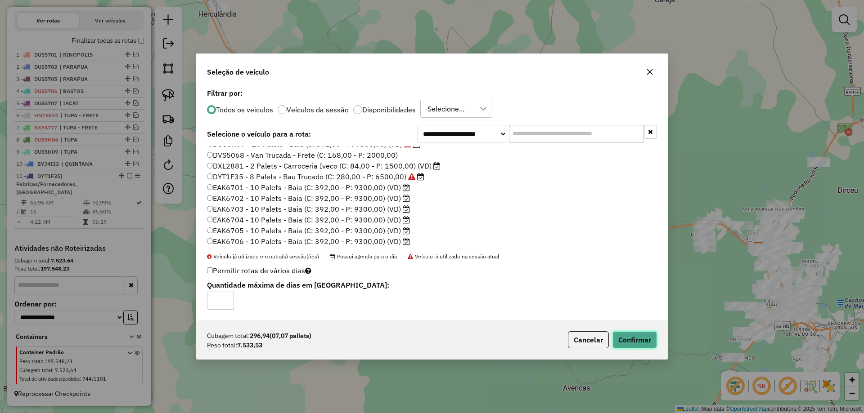
click at [625, 332] on button "Confirmar" at bounding box center [634, 340] width 45 height 17
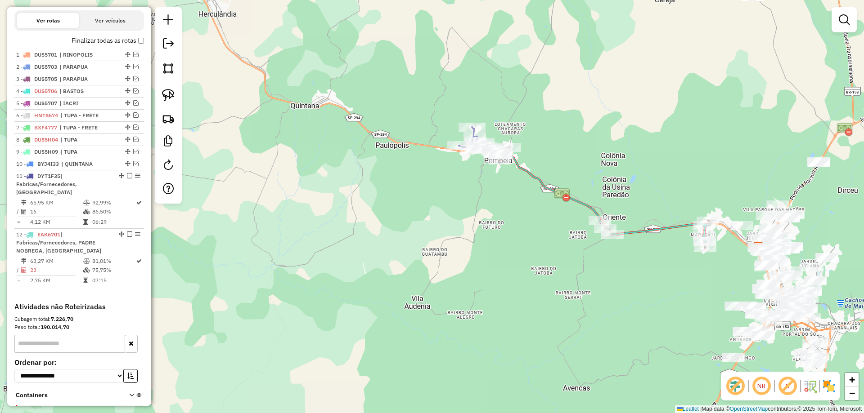
scroll to position [328, 0]
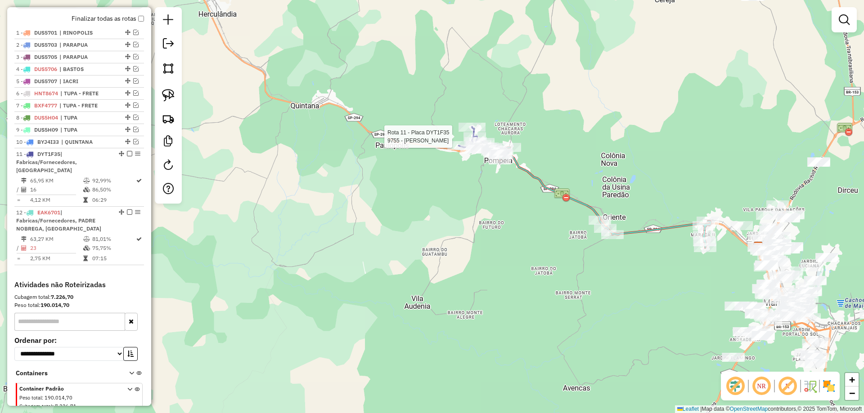
select select "*********"
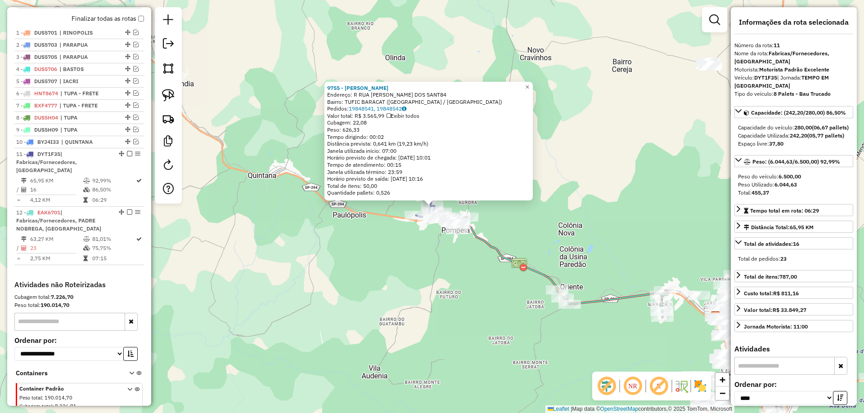
scroll to position [365, 0]
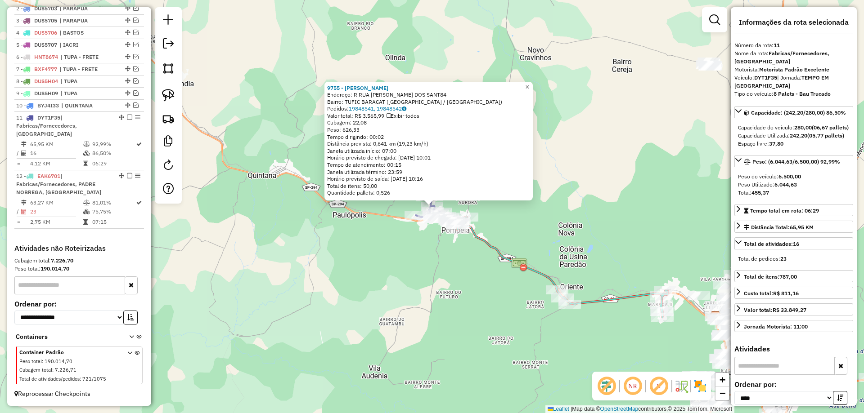
click at [500, 248] on icon at bounding box center [558, 267] width 219 height 100
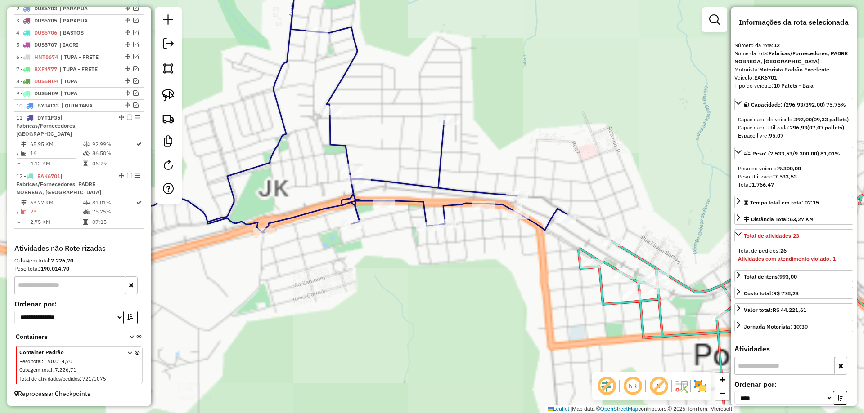
click at [553, 272] on div "Rota 11 - Placa DYT1F35 9510 - LANCHONETE NIVALDO Janela de atendimento Grade d…" at bounding box center [432, 206] width 864 height 413
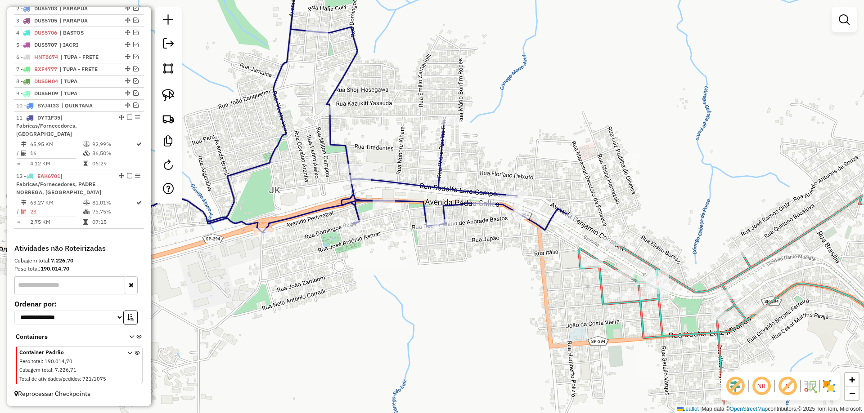
click at [584, 250] on icon at bounding box center [765, 302] width 372 height 212
select select "*********"
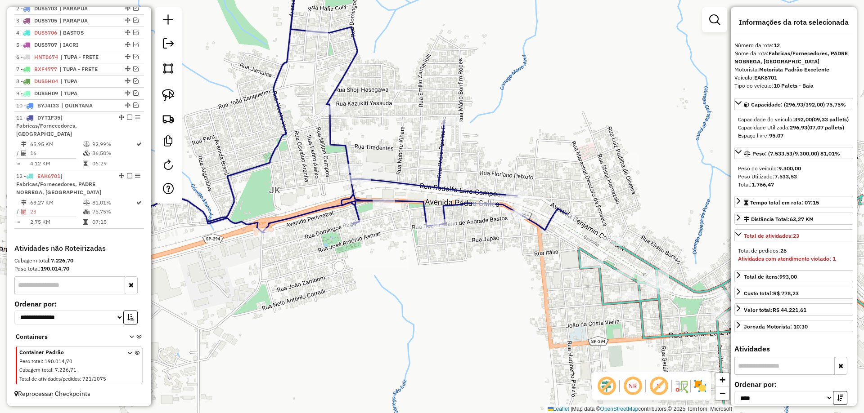
click at [539, 222] on icon at bounding box center [312, 96] width 512 height 274
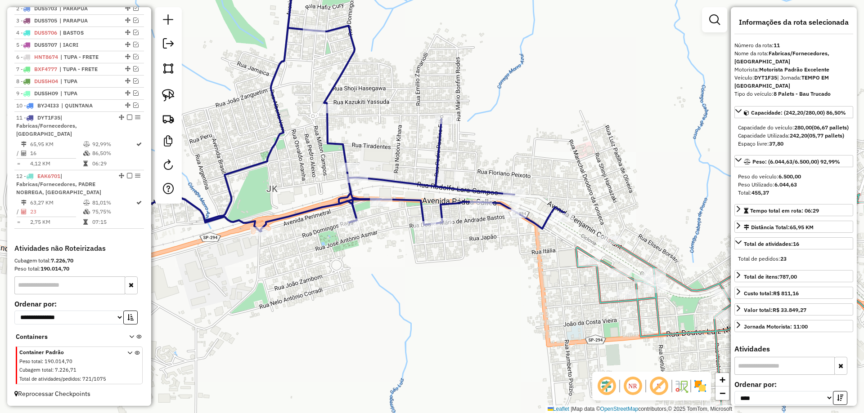
drag, startPoint x: 586, startPoint y: 317, endPoint x: 537, endPoint y: 259, distance: 76.3
click at [527, 264] on div "Janela de atendimento Grade de atendimento Capacidade Transportadoras Veículos …" at bounding box center [432, 206] width 864 height 413
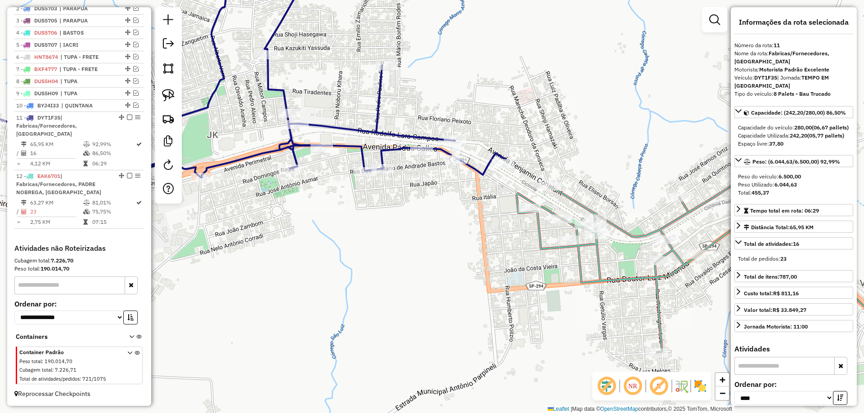
click at [543, 240] on icon at bounding box center [732, 297] width 433 height 314
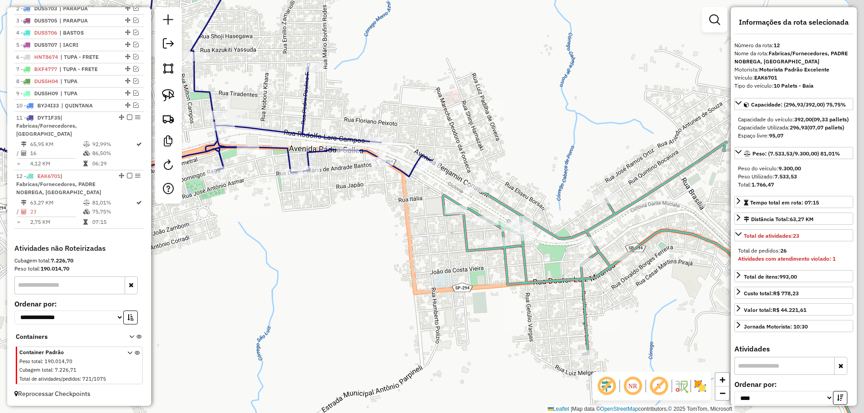
drag, startPoint x: 521, startPoint y: 180, endPoint x: 416, endPoint y: 184, distance: 104.9
click at [424, 182] on div "Janela de atendimento Grade de atendimento Capacidade Transportadoras Veículos …" at bounding box center [432, 206] width 864 height 413
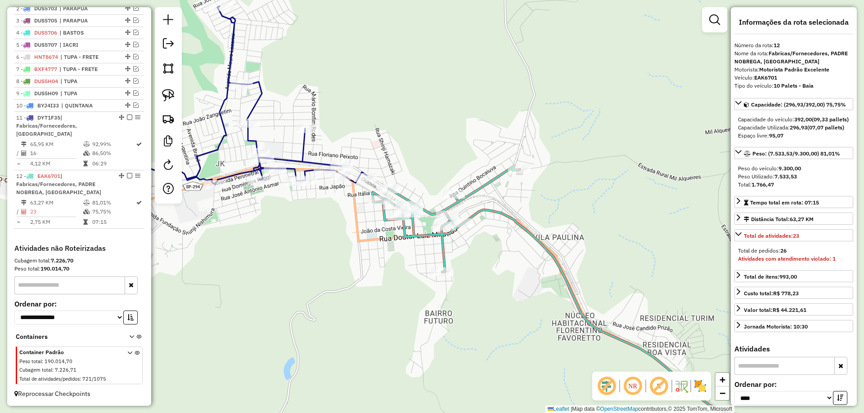
drag, startPoint x: 436, startPoint y: 165, endPoint x: 474, endPoint y: 140, distance: 45.2
click at [474, 139] on div "Janela de atendimento Grade de atendimento Capacidade Transportadoras Veículos …" at bounding box center [432, 206] width 864 height 413
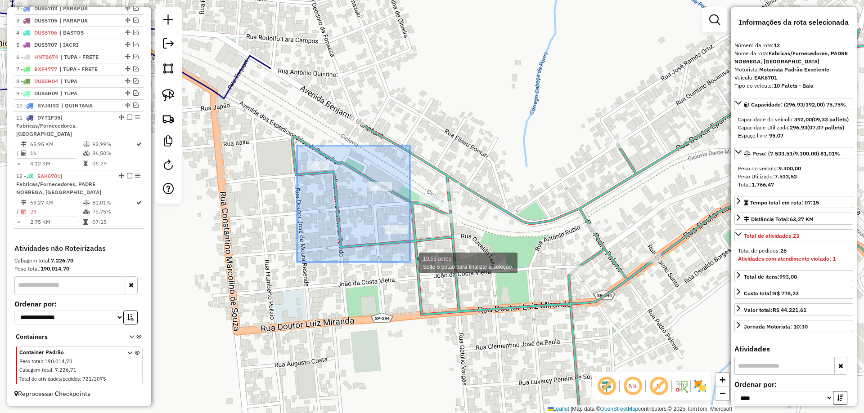
drag, startPoint x: 303, startPoint y: 149, endPoint x: 412, endPoint y: 262, distance: 156.5
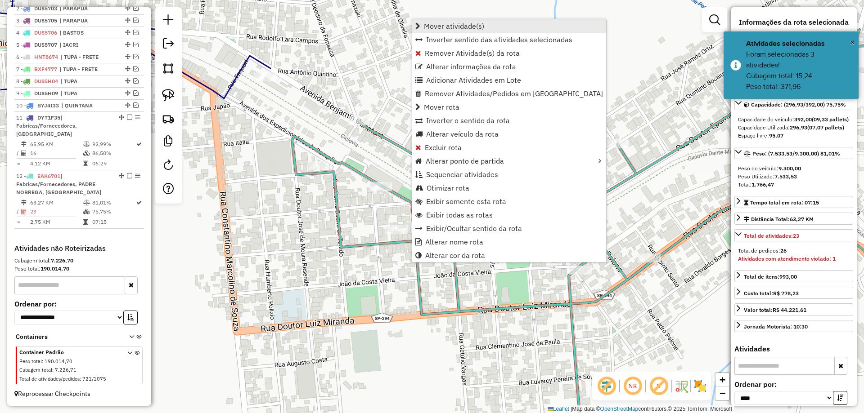
click at [454, 27] on span "Mover atividade(s)" at bounding box center [454, 25] width 60 height 7
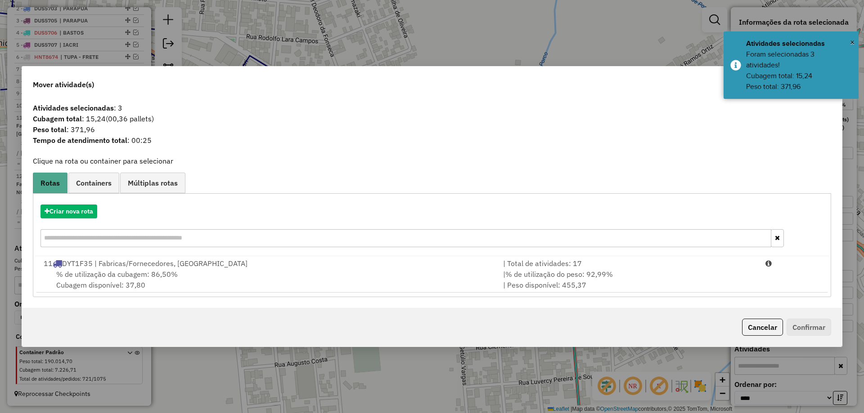
click at [369, 275] on div "% de utilização da cubagem: 86,50% Cubagem disponível: 37,80" at bounding box center [267, 280] width 459 height 22
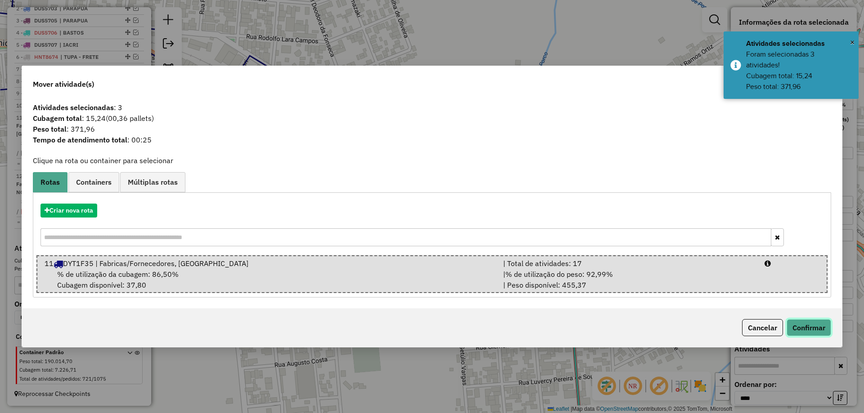
click at [799, 321] on button "Confirmar" at bounding box center [808, 327] width 45 height 17
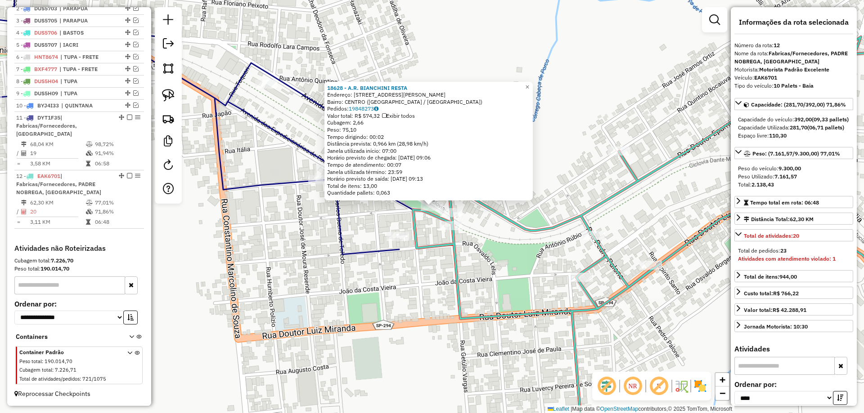
click at [428, 309] on div "18628 - A.R. BIANCHINI RESTA Endereço: R JOSE DE AGUIAR MORAES 512 Bairro: CENT…" at bounding box center [432, 206] width 864 height 413
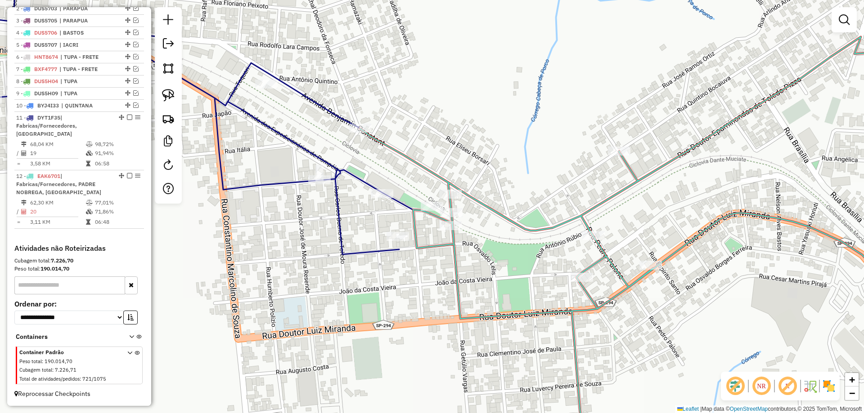
select select "*********"
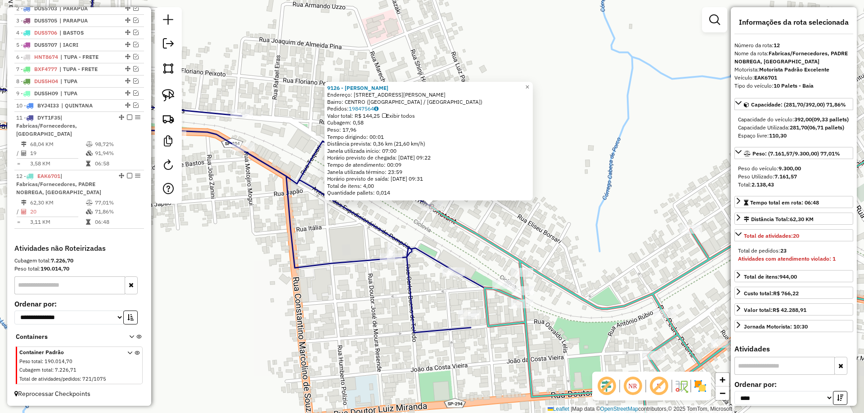
click at [508, 358] on div "9126 - CARLA TELLES DA CRUZ Endereço: R MARECHAL DEODORO DA FONSECA 8 Bairro: C…" at bounding box center [432, 206] width 864 height 413
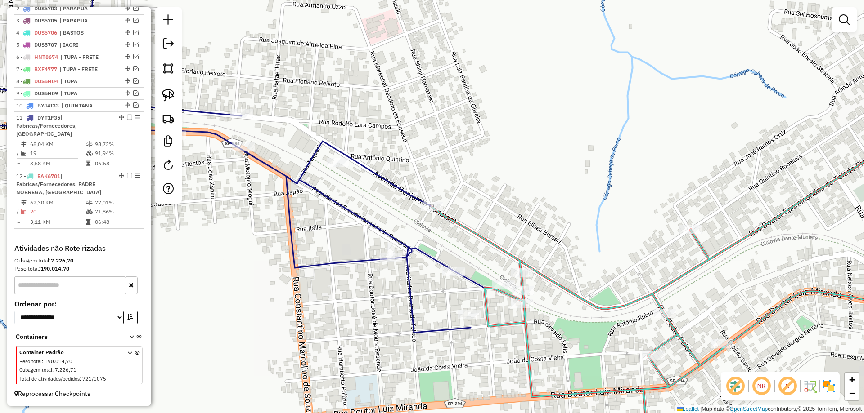
click at [511, 329] on icon at bounding box center [690, 285] width 519 height 340
select select "*********"
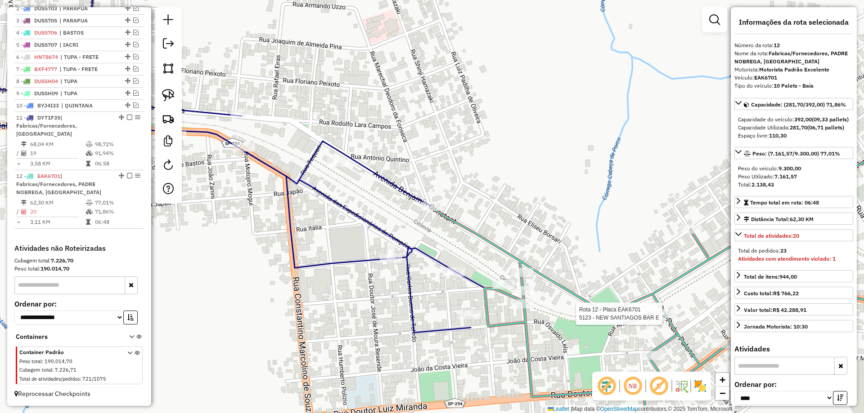
click at [656, 303] on icon at bounding box center [690, 285] width 519 height 340
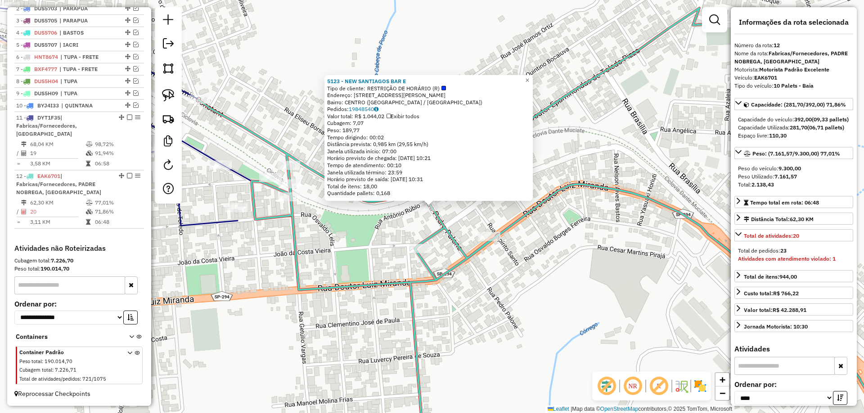
click at [419, 244] on icon at bounding box center [548, 231] width 701 height 447
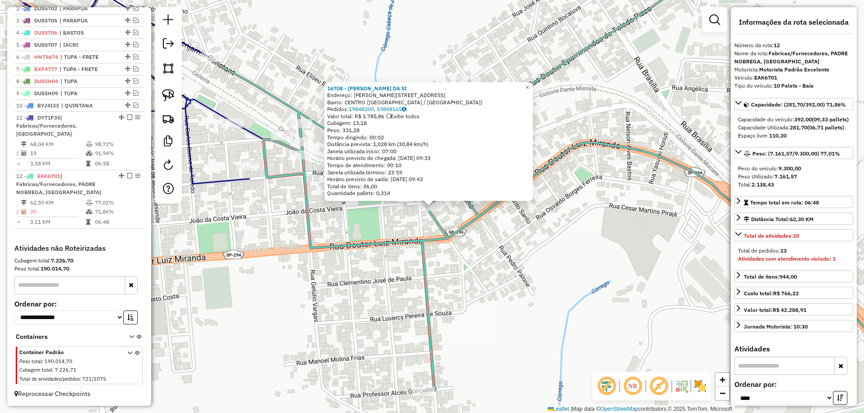
click at [460, 283] on div "16708 - LEANDRO AGUIAR DA SI Endereço: R SANTIAGO MARTINS CORRAL 86 Bairro: CEN…" at bounding box center [432, 206] width 864 height 413
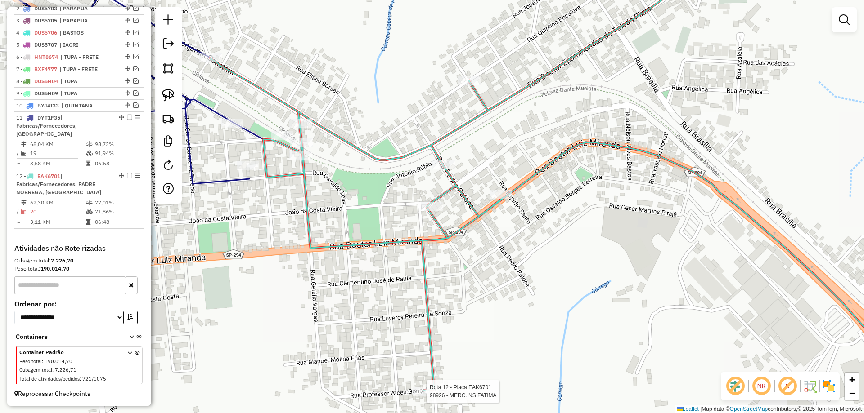
select select "*********"
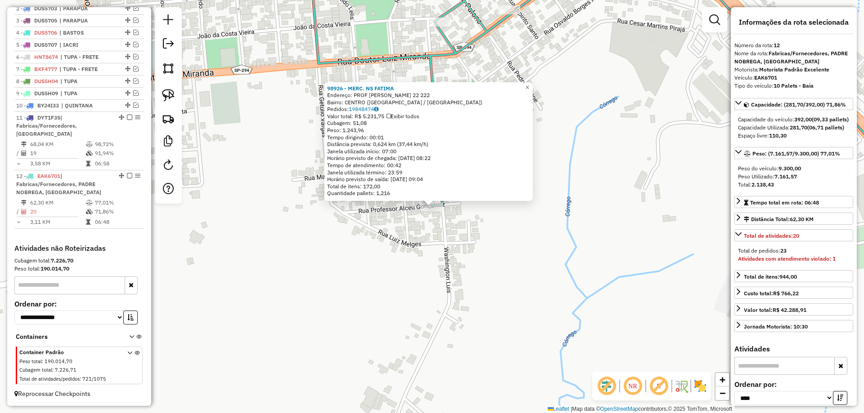
click at [483, 278] on div "98926 - MERC. NS FATIMA Endereço: PROF ALCEU GUERNER GONZALES 22 222 Bairro: CE…" at bounding box center [432, 206] width 864 height 413
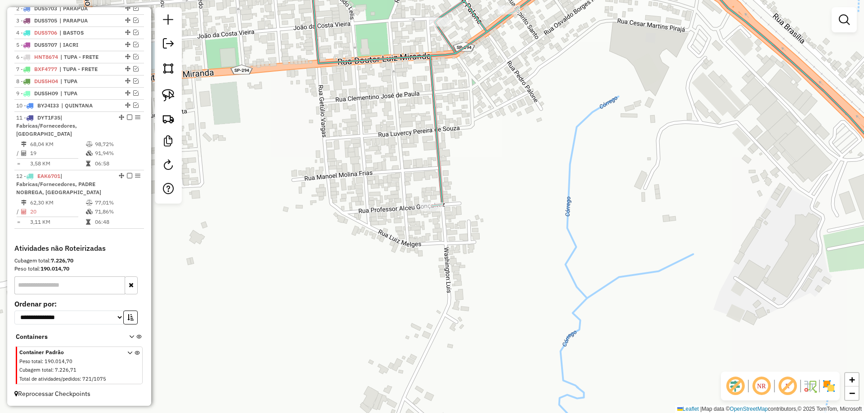
drag, startPoint x: 379, startPoint y: 256, endPoint x: 459, endPoint y: 284, distance: 84.9
click at [429, 302] on div "Janela de atendimento Grade de atendimento Capacidade Transportadoras Veículos …" at bounding box center [432, 206] width 864 height 413
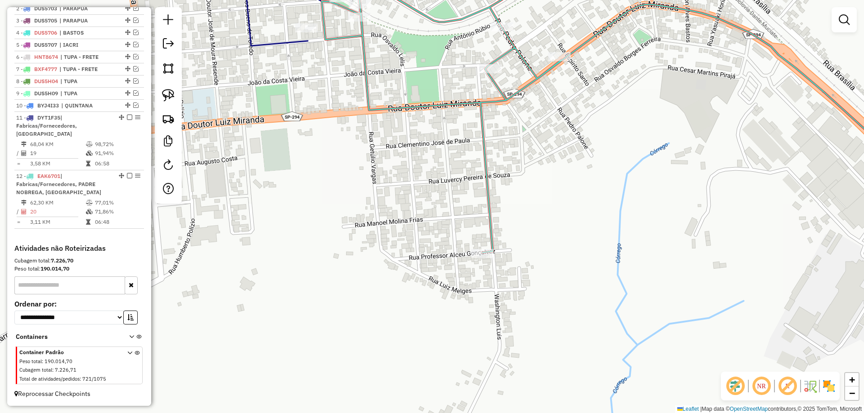
drag, startPoint x: 462, startPoint y: 270, endPoint x: 468, endPoint y: 271, distance: 5.5
click at [467, 271] on div "Janela de atendimento Grade de atendimento Capacidade Transportadoras Veículos …" at bounding box center [432, 206] width 864 height 413
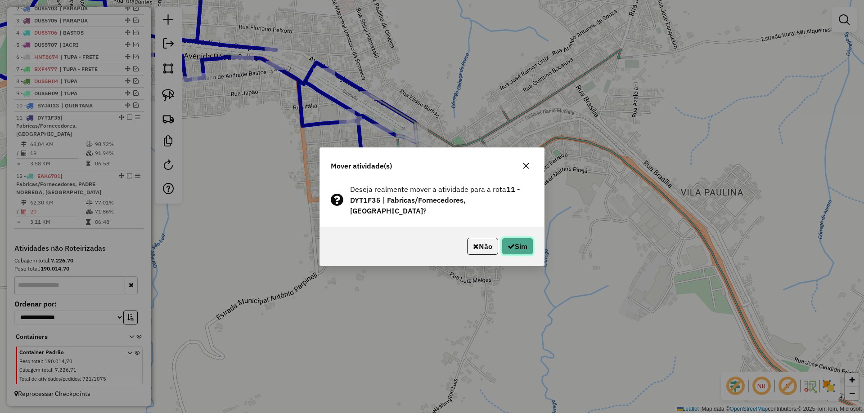
click at [521, 242] on button "Sim" at bounding box center [517, 246] width 31 height 17
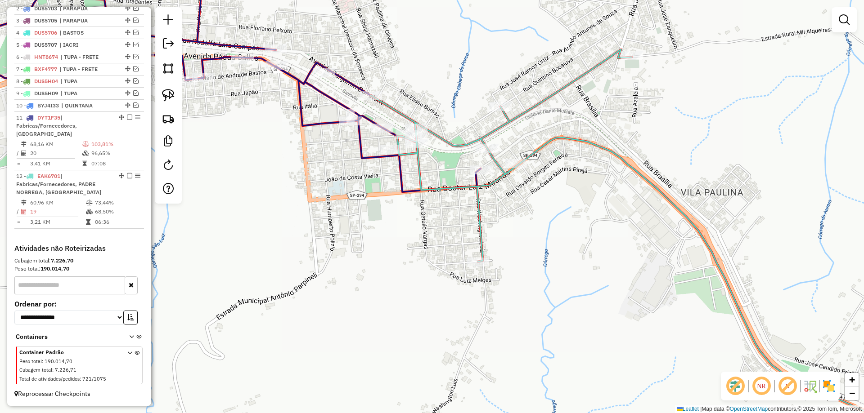
click at [396, 166] on icon at bounding box center [197, 75] width 567 height 233
select select "*********"
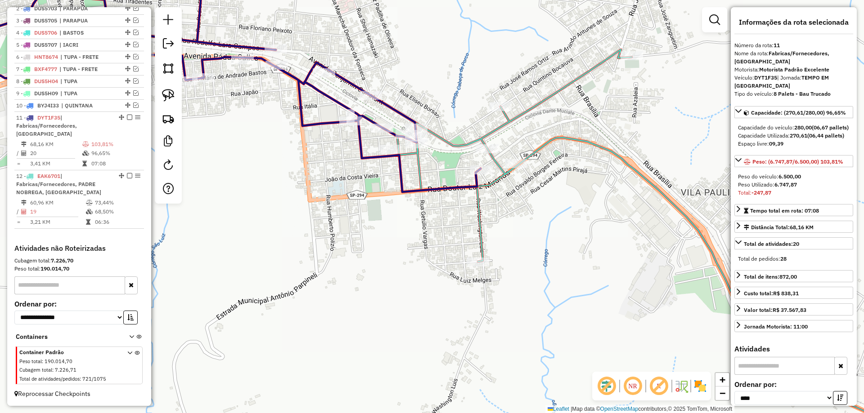
click at [489, 134] on icon at bounding box center [649, 251] width 556 height 405
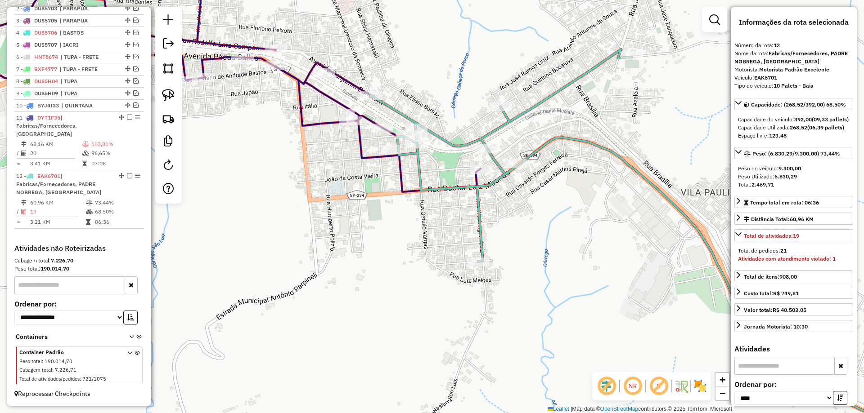
click at [651, 271] on div "Janela de atendimento Grade de atendimento Capacidade Transportadoras Veículos …" at bounding box center [432, 206] width 864 height 413
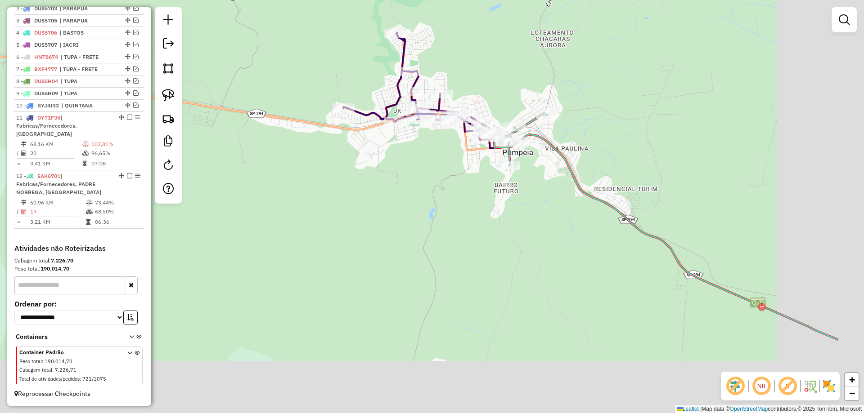
drag, startPoint x: 712, startPoint y: 280, endPoint x: 589, endPoint y: 177, distance: 160.7
click at [593, 179] on div "Janela de atendimento Grade de atendimento Capacidade Transportadoras Veículos …" at bounding box center [432, 206] width 864 height 413
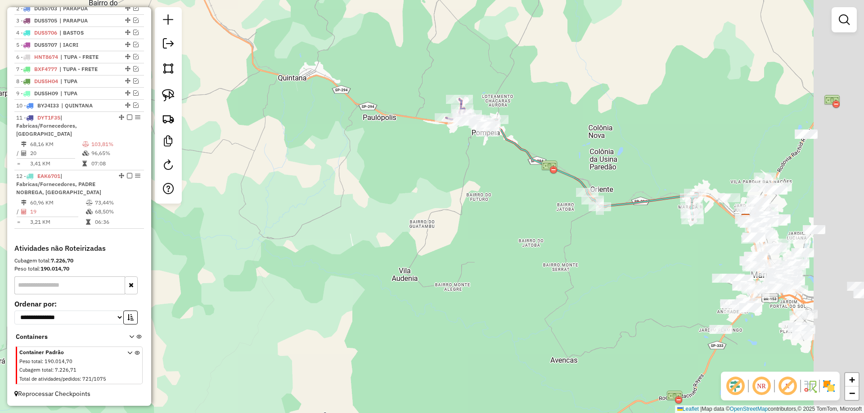
drag, startPoint x: 647, startPoint y: 248, endPoint x: 574, endPoint y: 212, distance: 81.5
click at [574, 212] on div "Janela de atendimento Grade de atendimento Capacidade Transportadoras Veículos …" at bounding box center [432, 206] width 864 height 413
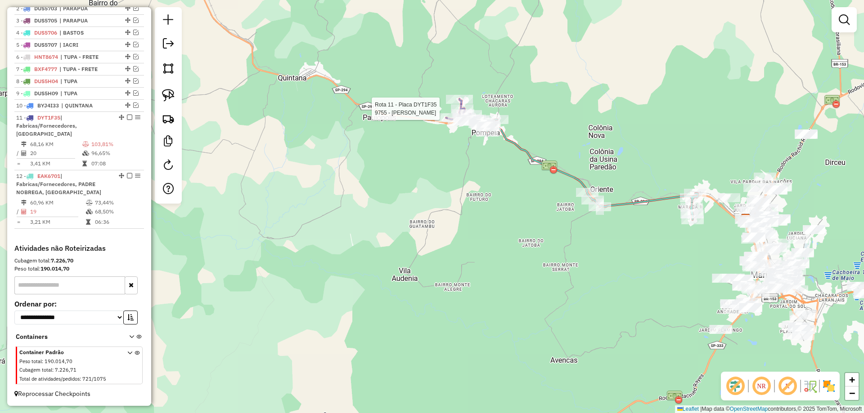
select select "*********"
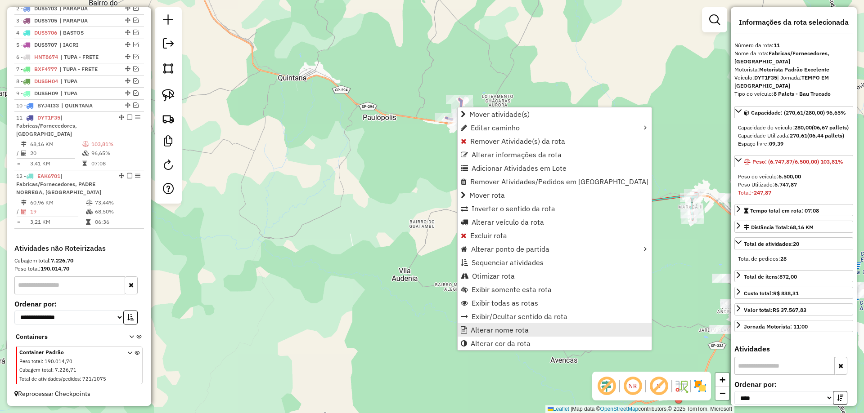
click at [496, 324] on link "Alterar nome rota" at bounding box center [555, 329] width 194 height 13
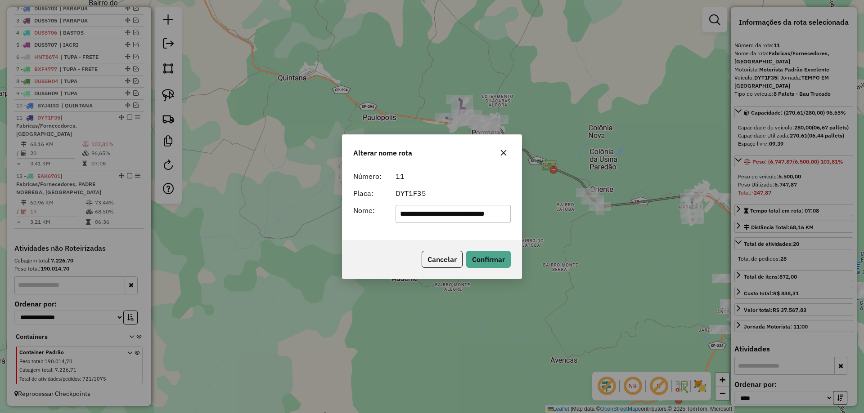
scroll to position [0, 0]
drag, startPoint x: 375, startPoint y: 215, endPoint x: 337, endPoint y: 219, distance: 38.5
click at [337, 219] on div "**********" at bounding box center [432, 206] width 864 height 413
type input "*******"
click at [494, 258] on button "Confirmar" at bounding box center [488, 259] width 45 height 17
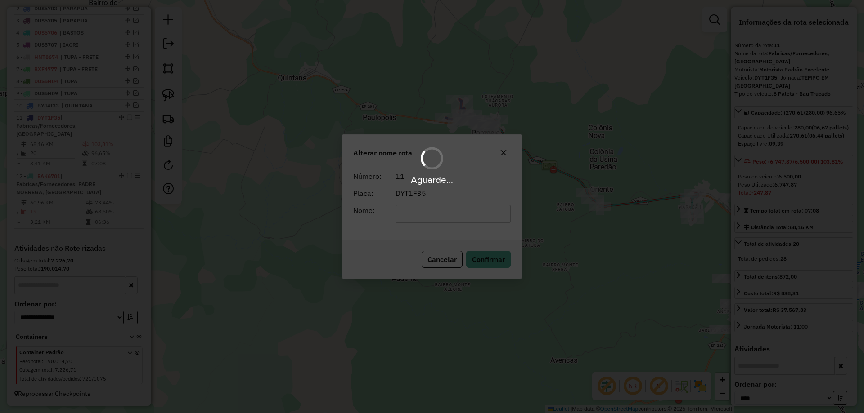
scroll to position [357, 0]
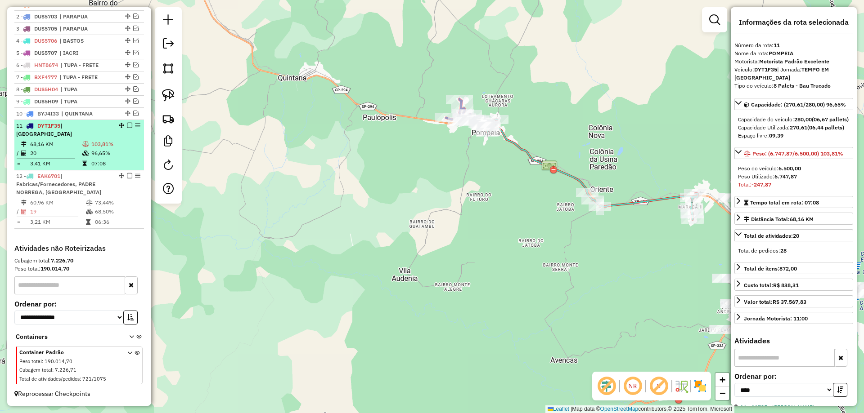
click at [128, 128] on em at bounding box center [129, 125] width 5 height 5
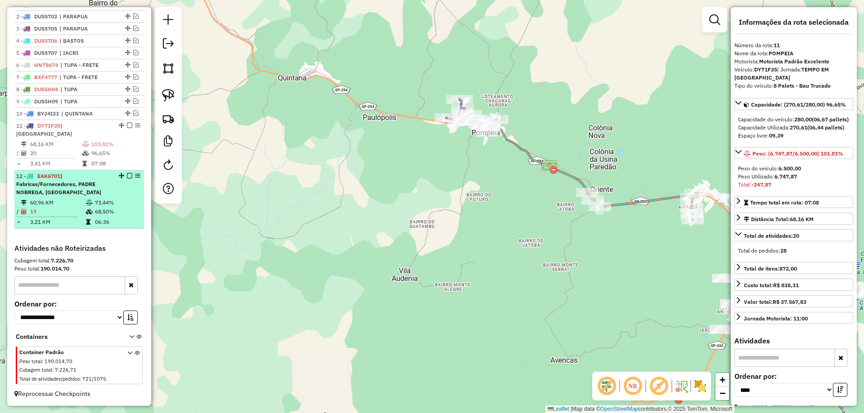
scroll to position [327, 0]
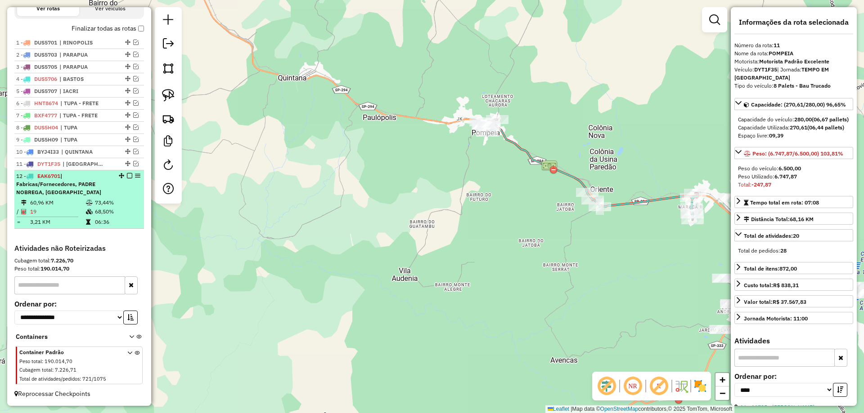
click at [123, 191] on div "12 - EAK6701 | Fabricas/Fornecedores, PADRE NOBREGA, POMPEIA" at bounding box center [79, 184] width 126 height 24
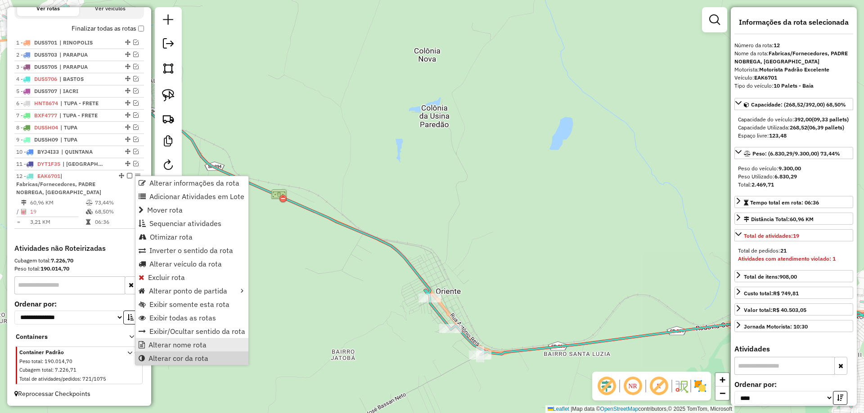
click at [186, 342] on span "Alterar nome rota" at bounding box center [177, 344] width 58 height 7
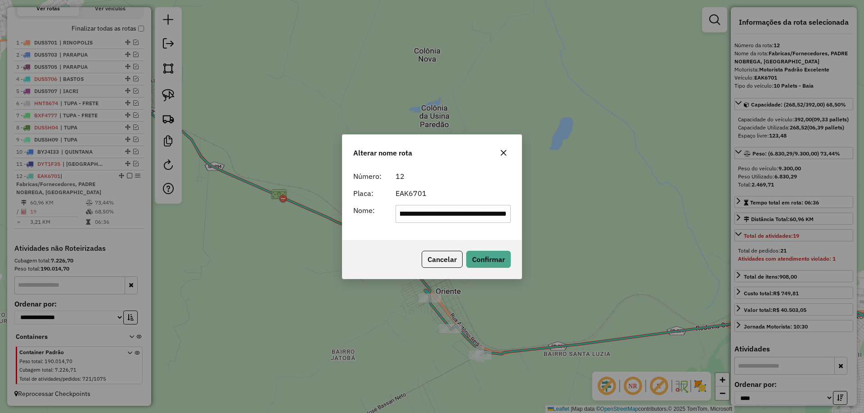
scroll to position [0, 0]
drag, startPoint x: 473, startPoint y: 214, endPoint x: 337, endPoint y: 218, distance: 135.9
click at [337, 218] on div "**********" at bounding box center [432, 206] width 864 height 413
click at [472, 213] on input "*******" at bounding box center [453, 214] width 116 height 18
type input "**********"
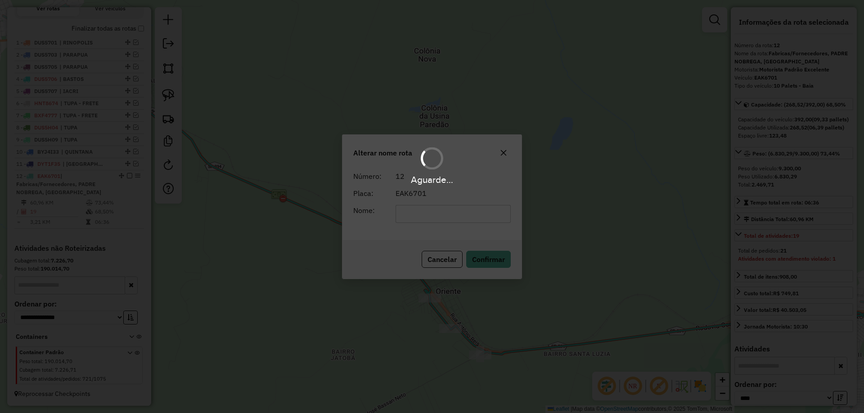
scroll to position [319, 0]
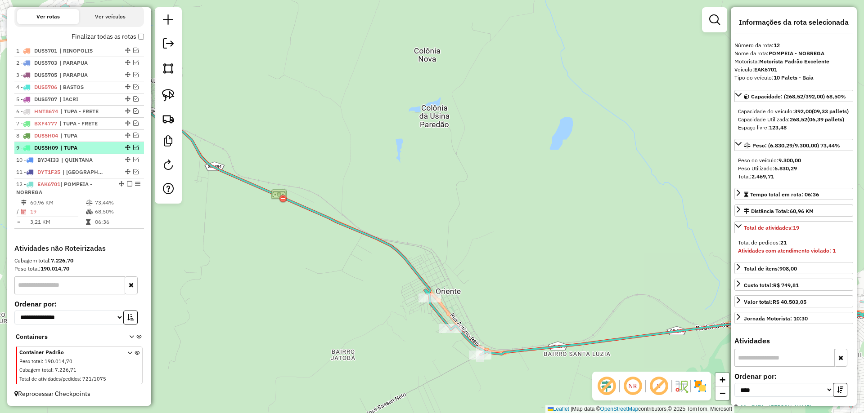
click at [127, 182] on em at bounding box center [129, 183] width 5 height 5
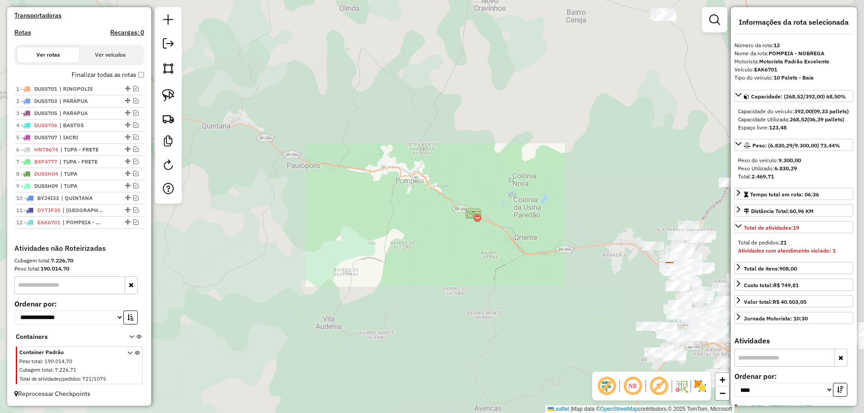
click at [522, 183] on div "Janela de atendimento Grade de atendimento Capacidade Transportadoras Veículos …" at bounding box center [432, 206] width 864 height 413
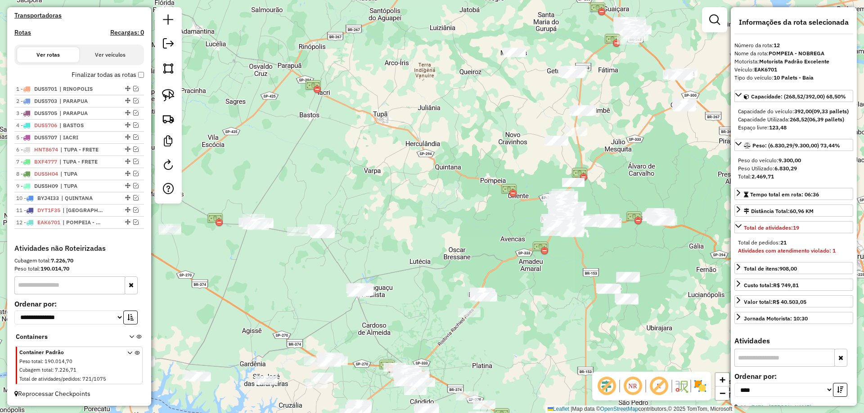
drag, startPoint x: 482, startPoint y: 111, endPoint x: 464, endPoint y: 258, distance: 147.8
click at [453, 258] on div "Janela de atendimento Grade de atendimento Capacidade Transportadoras Veículos …" at bounding box center [432, 206] width 864 height 413
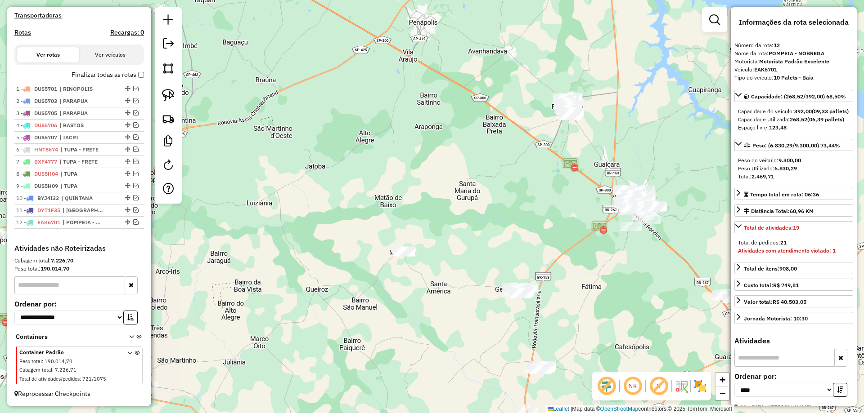
drag, startPoint x: 576, startPoint y: 144, endPoint x: 519, endPoint y: 184, distance: 70.0
click at [519, 184] on div "Janela de atendimento Grade de atendimento Capacidade Transportadoras Veículos …" at bounding box center [432, 206] width 864 height 413
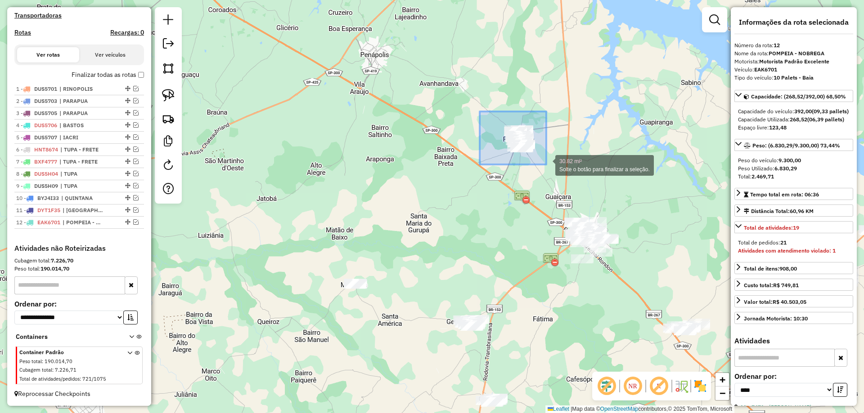
drag, startPoint x: 480, startPoint y: 112, endPoint x: 546, endPoint y: 165, distance: 85.2
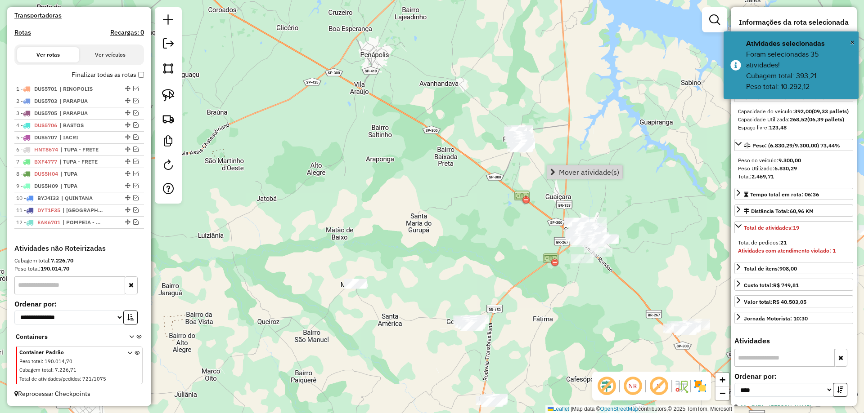
click at [564, 112] on div "Janela de atendimento Grade de atendimento Capacidade Transportadoras Veículos …" at bounding box center [432, 206] width 864 height 413
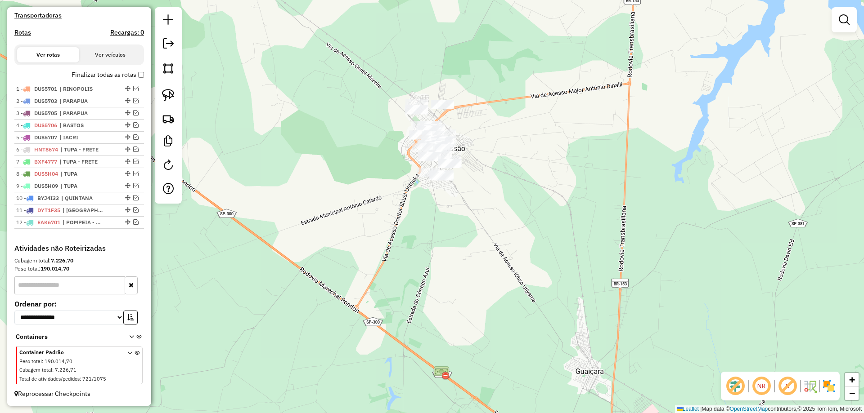
click at [559, 264] on div "Janela de atendimento Grade de atendimento Capacidade Transportadoras Veículos …" at bounding box center [432, 206] width 864 height 413
click at [171, 123] on img at bounding box center [168, 118] width 13 height 13
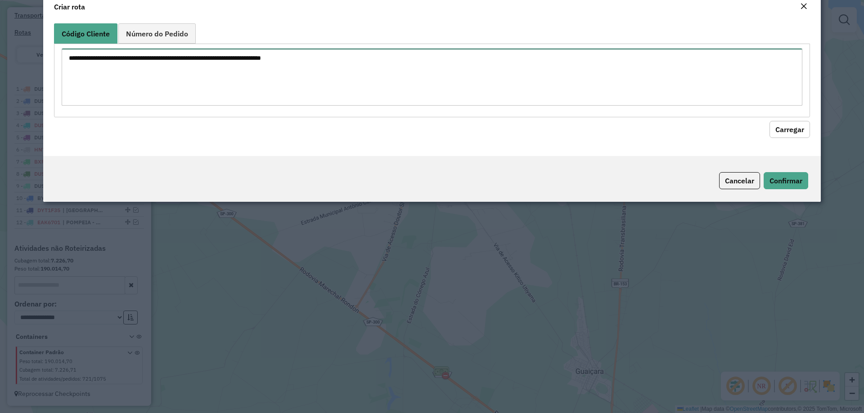
click at [173, 90] on textarea at bounding box center [432, 77] width 741 height 57
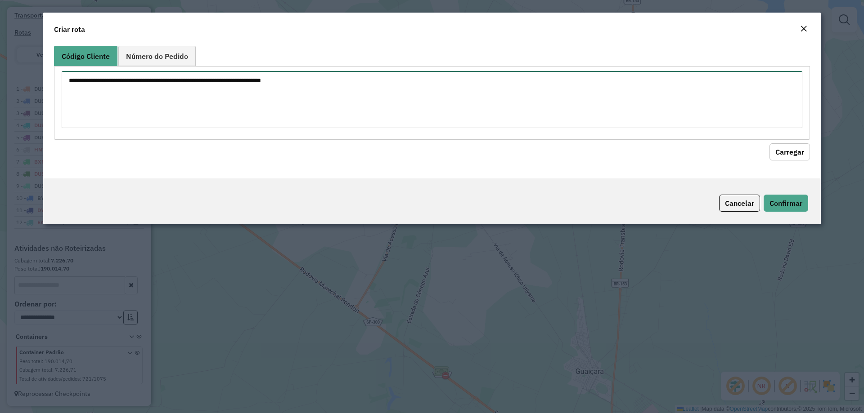
paste textarea "**********"
type textarea "**********"
click at [775, 162] on div "**********" at bounding box center [431, 110] width 777 height 136
click at [782, 157] on button "Carregar" at bounding box center [789, 152] width 40 height 17
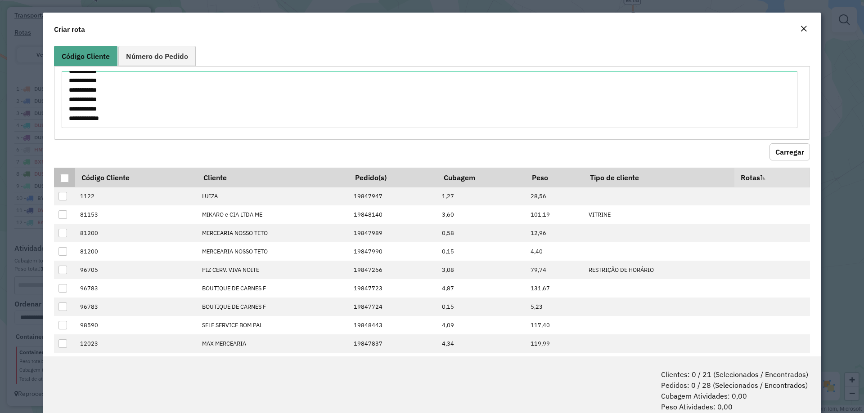
click at [63, 180] on div at bounding box center [64, 178] width 9 height 9
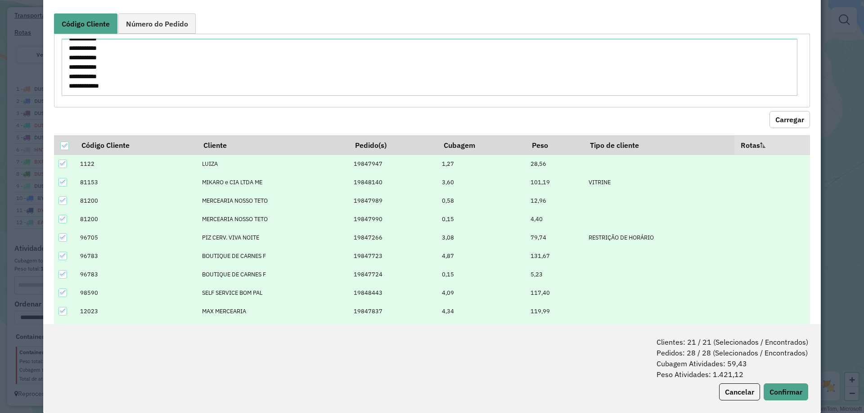
scroll to position [45, 0]
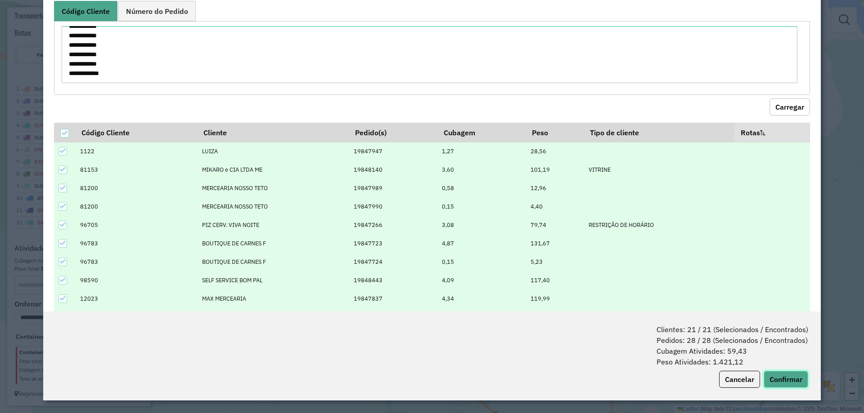
click at [775, 382] on button "Confirmar" at bounding box center [785, 379] width 45 height 17
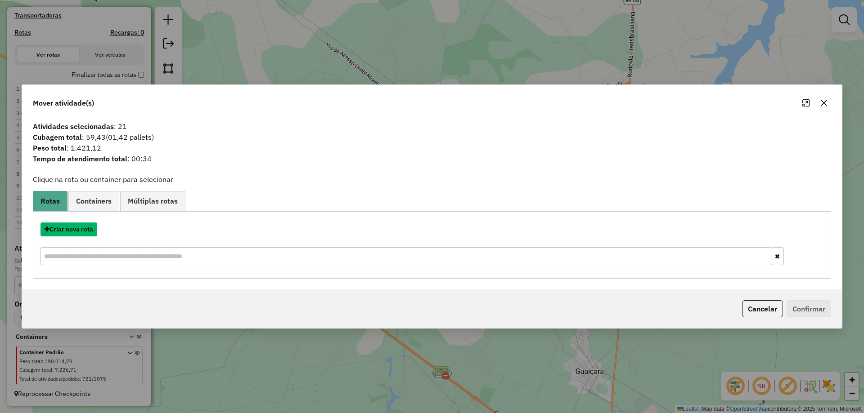
click at [60, 229] on button "Criar nova rota" at bounding box center [68, 230] width 57 height 14
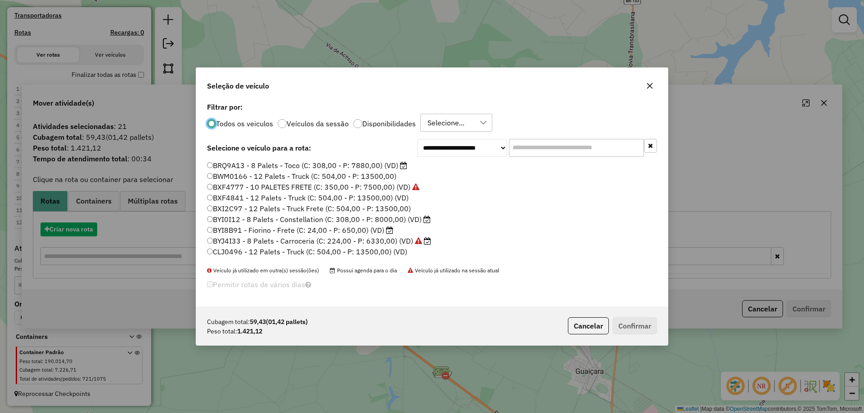
scroll to position [5, 3]
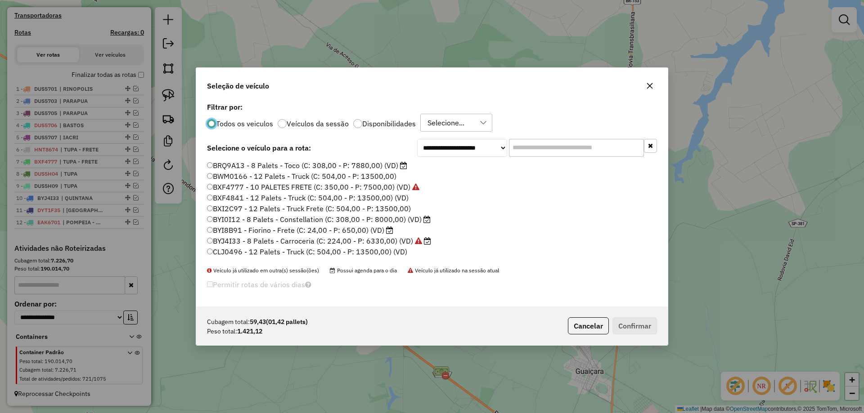
click at [534, 146] on input "text" at bounding box center [576, 148] width 135 height 18
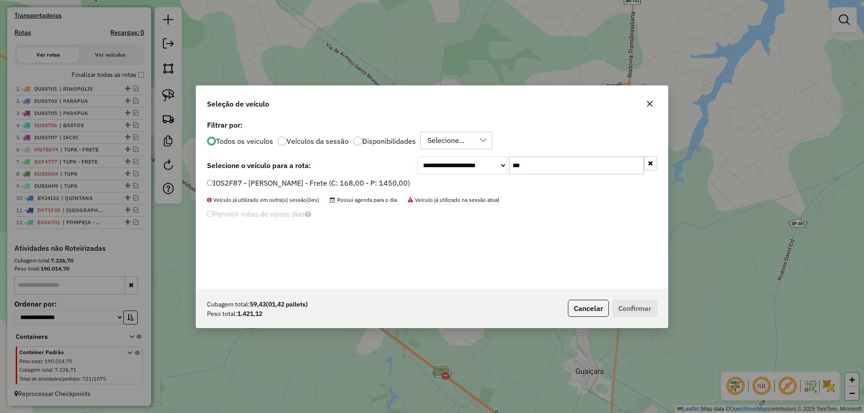
type input "***"
click at [365, 182] on label "IOS2F87 - [PERSON_NAME] - Frete (C: 168,00 - P: 1450,00)" at bounding box center [308, 183] width 203 height 11
click at [631, 308] on button "Confirmar" at bounding box center [634, 308] width 45 height 17
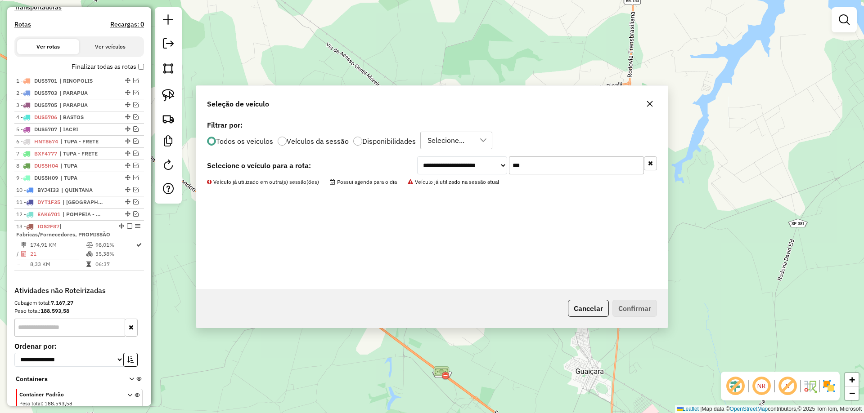
scroll to position [331, 0]
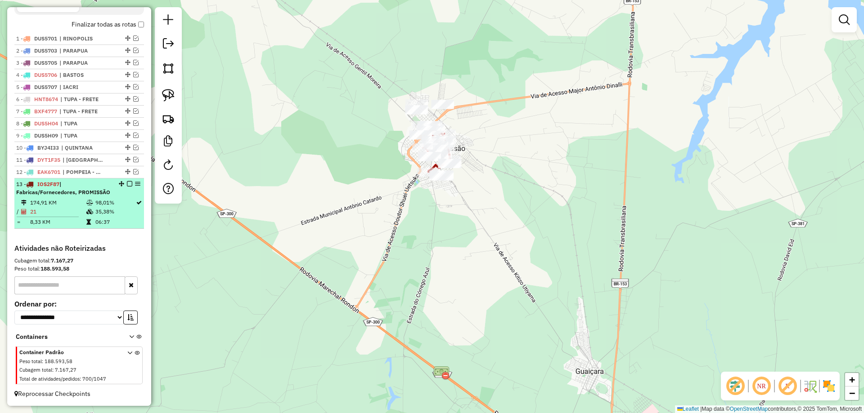
select select "*********"
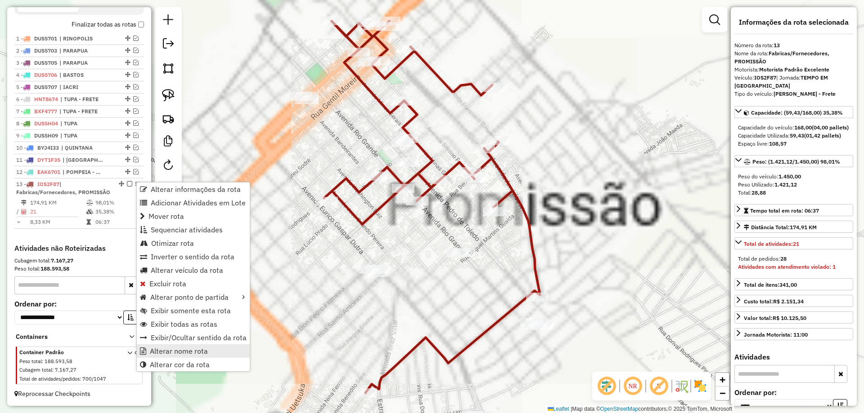
click at [171, 348] on span "Alterar nome rota" at bounding box center [179, 351] width 58 height 7
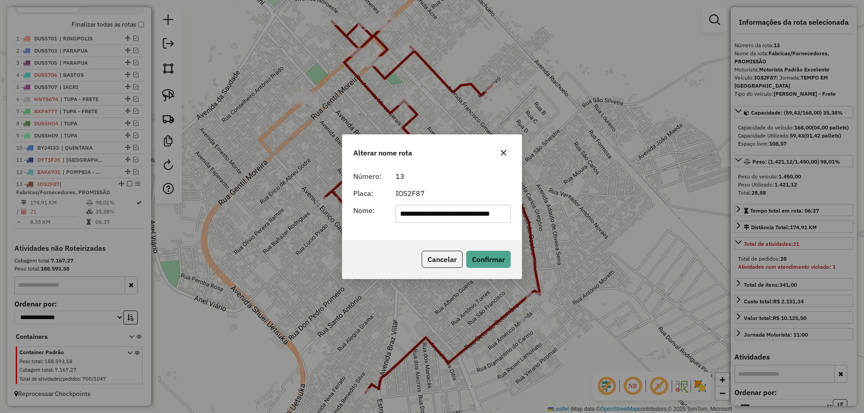
scroll to position [0, 0]
drag, startPoint x: 464, startPoint y: 214, endPoint x: 266, endPoint y: 236, distance: 199.1
click at [266, 236] on div "**********" at bounding box center [432, 206] width 864 height 413
click at [456, 215] on input "*********" at bounding box center [453, 214] width 116 height 18
type input "**********"
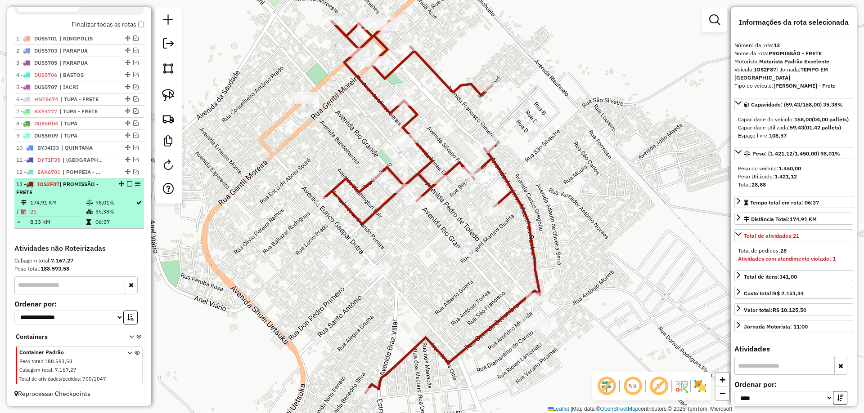
click at [127, 182] on em at bounding box center [129, 183] width 5 height 5
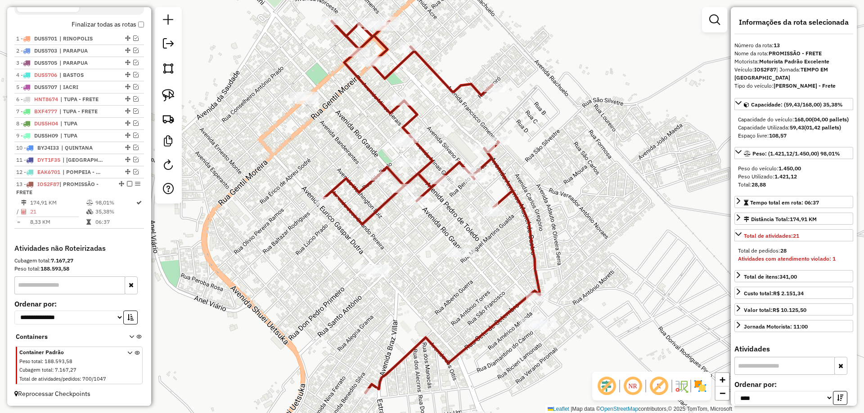
scroll to position [292, 0]
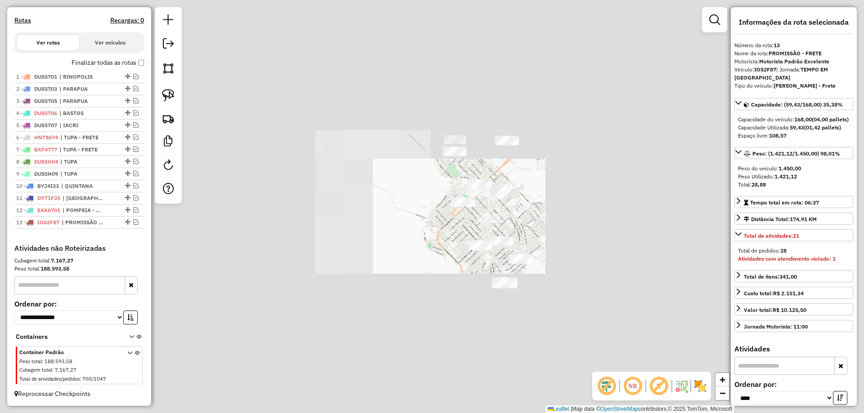
click at [528, 225] on div "Janela de atendimento Grade de atendimento Capacidade Transportadoras Veículos …" at bounding box center [432, 206] width 864 height 413
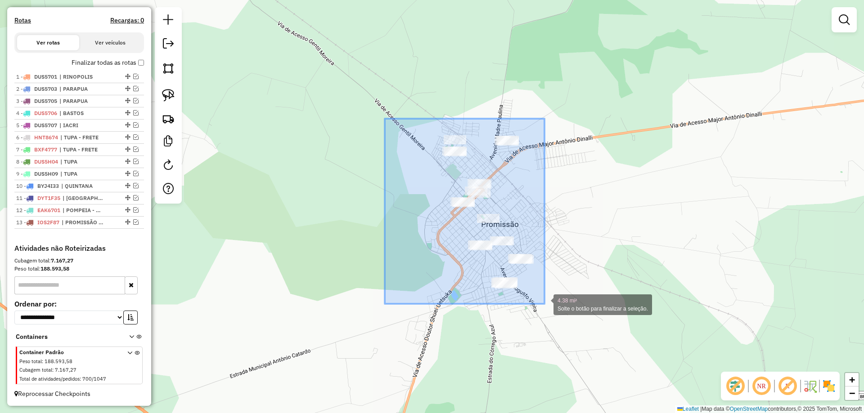
drag, startPoint x: 385, startPoint y: 119, endPoint x: 546, endPoint y: 310, distance: 249.6
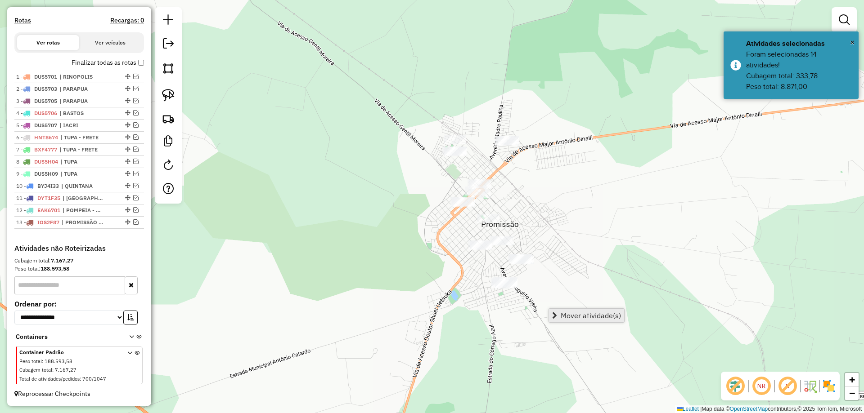
click at [569, 314] on span "Mover atividade(s)" at bounding box center [591, 315] width 60 height 7
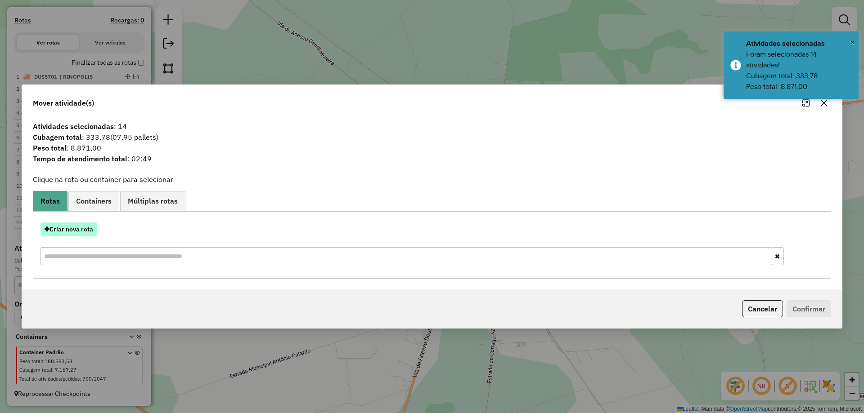
click at [81, 232] on button "Criar nova rota" at bounding box center [68, 230] width 57 height 14
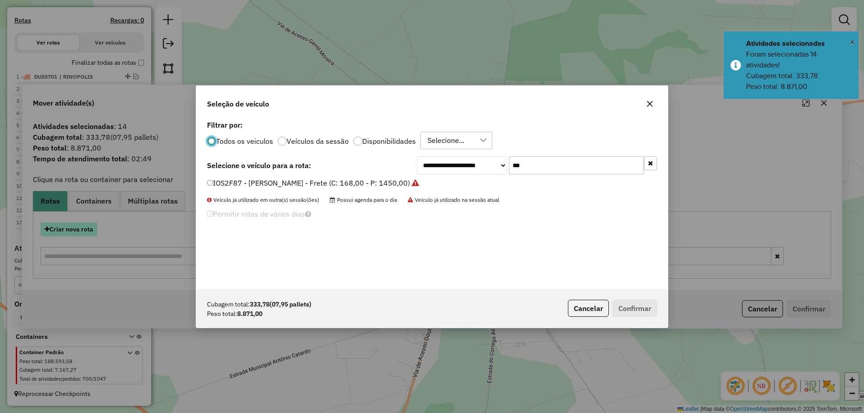
scroll to position [5, 3]
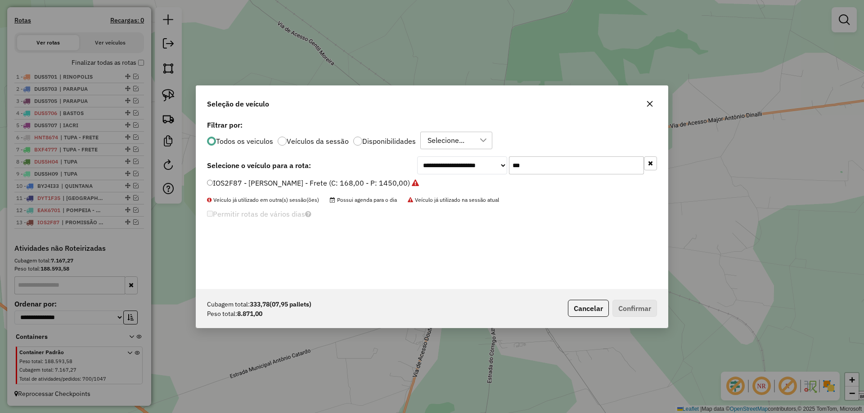
click at [548, 166] on input "***" at bounding box center [576, 166] width 135 height 18
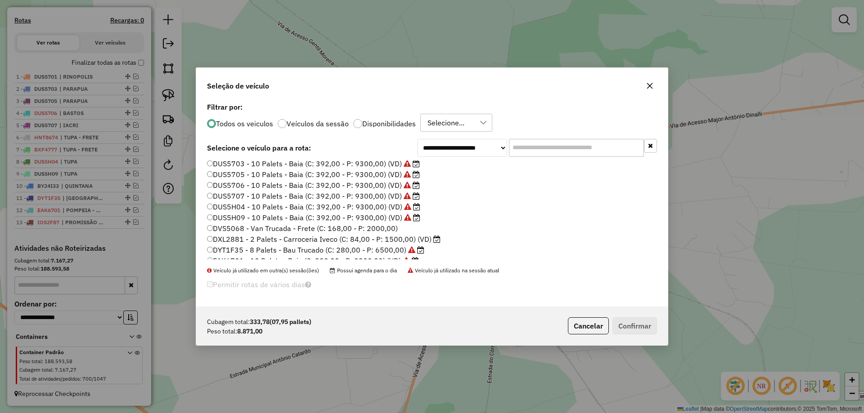
scroll to position [225, 0]
click at [395, 168] on label "EAK6702 - 10 Palets - Baia (C: 392,00 - P: 9300,00) (VD)" at bounding box center [308, 167] width 203 height 11
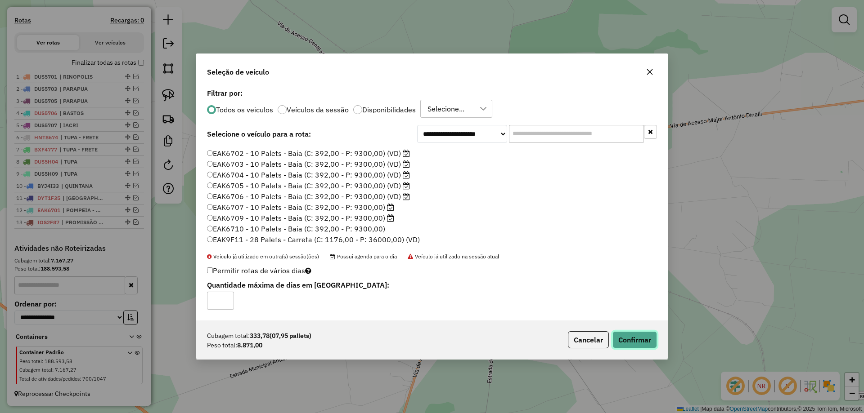
click at [633, 342] on button "Confirmar" at bounding box center [634, 340] width 45 height 17
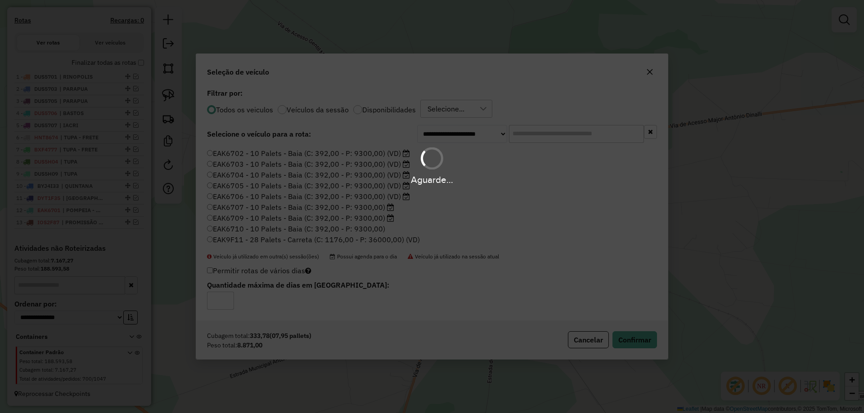
scroll to position [343, 0]
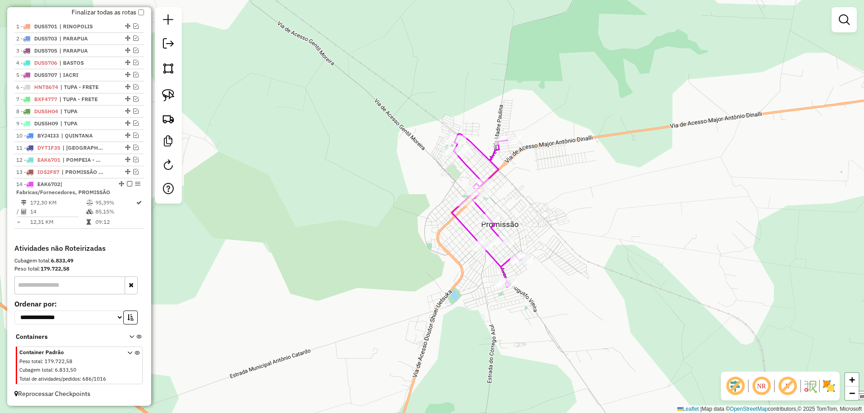
select select "*********"
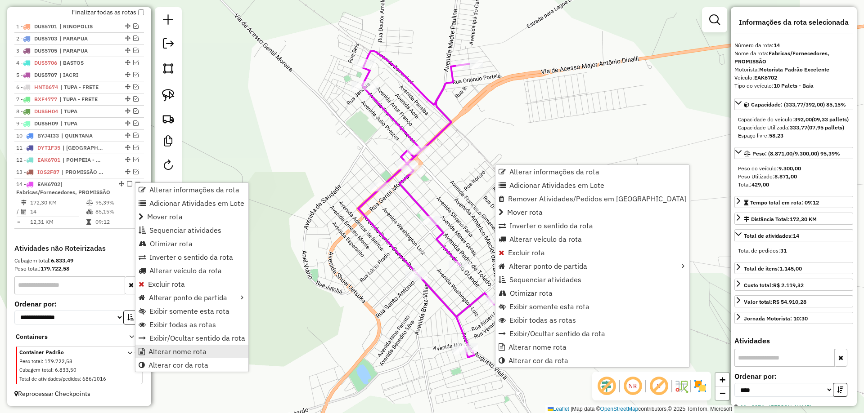
click at [170, 350] on span "Alterar nome rota" at bounding box center [177, 351] width 58 height 7
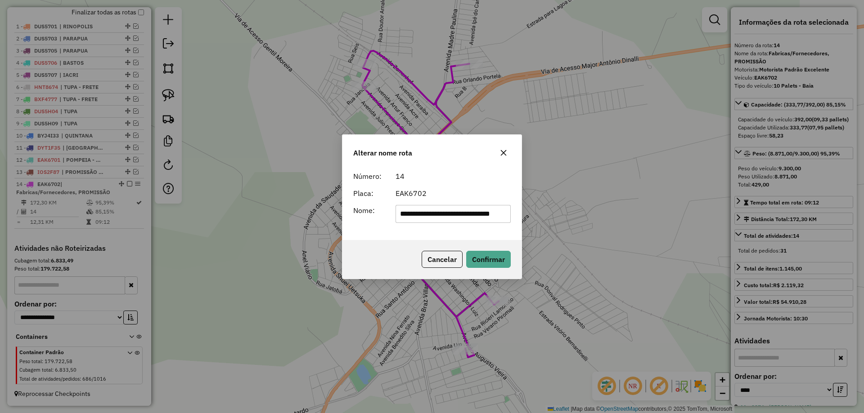
scroll to position [0, 0]
drag, startPoint x: 464, startPoint y: 212, endPoint x: 273, endPoint y: 232, distance: 192.2
click at [273, 232] on div "**********" at bounding box center [432, 206] width 864 height 413
type input "*********"
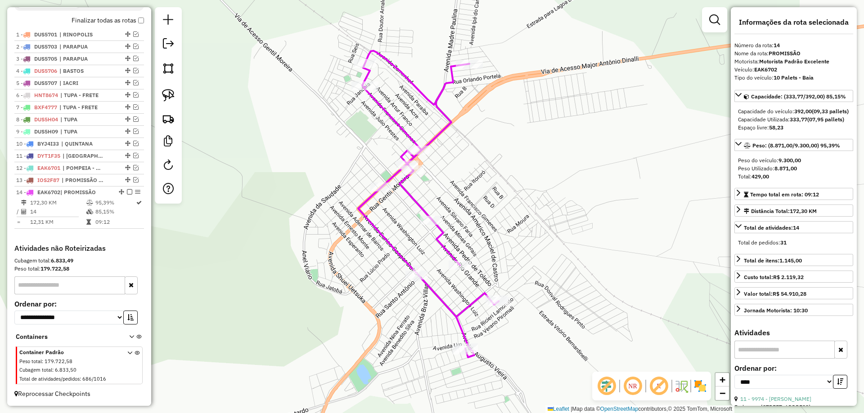
drag, startPoint x: 126, startPoint y: 192, endPoint x: 230, endPoint y: 192, distance: 103.5
click at [127, 192] on em at bounding box center [129, 191] width 5 height 5
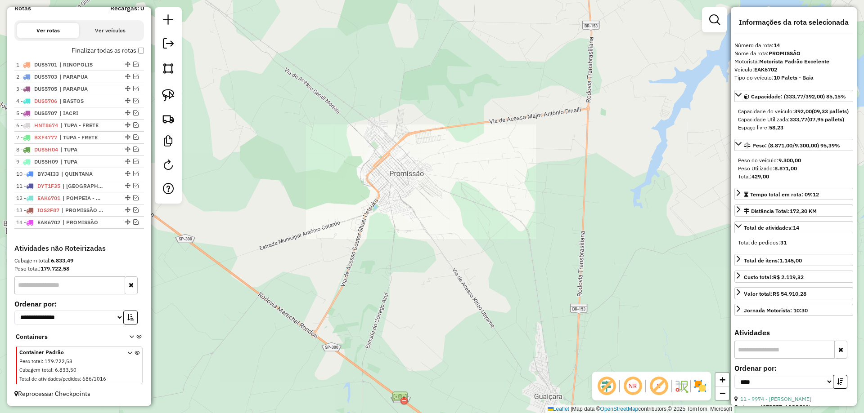
drag, startPoint x: 432, startPoint y: 229, endPoint x: 399, endPoint y: 185, distance: 54.0
click at [408, 191] on div "Janela de atendimento Grade de atendimento Capacidade Transportadoras Veículos …" at bounding box center [432, 206] width 864 height 413
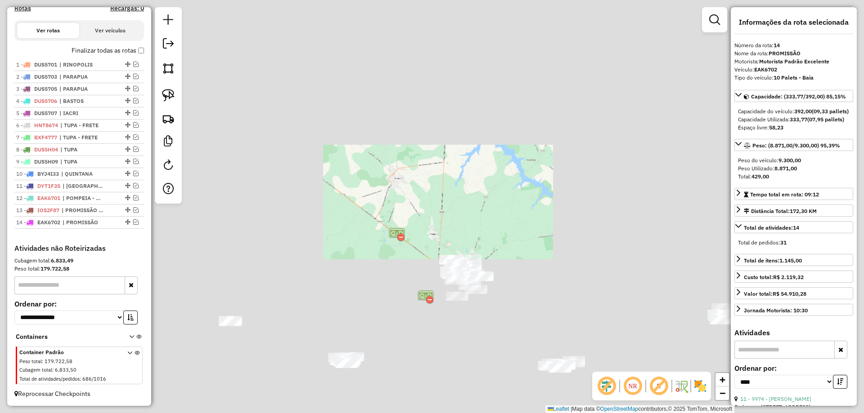
drag, startPoint x: 422, startPoint y: 216, endPoint x: 429, endPoint y: 219, distance: 6.9
click at [422, 216] on div "Janela de atendimento Grade de atendimento Capacidade Transportadoras Veículos …" at bounding box center [432, 206] width 864 height 413
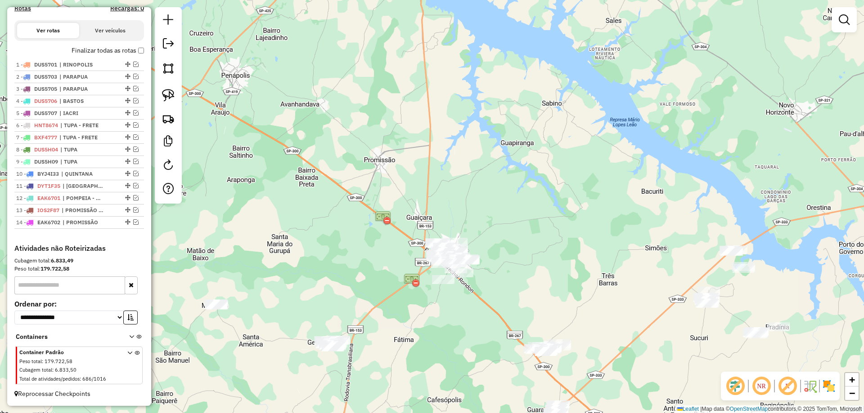
drag, startPoint x: 447, startPoint y: 238, endPoint x: 380, endPoint y: 166, distance: 98.4
click at [380, 166] on div "Janela de atendimento Grade de atendimento Capacidade Transportadoras Veículos …" at bounding box center [432, 206] width 864 height 413
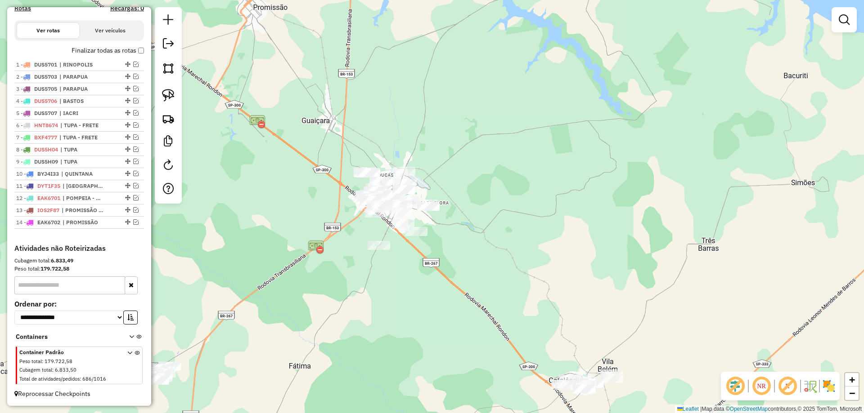
drag, startPoint x: 268, startPoint y: 274, endPoint x: 441, endPoint y: 148, distance: 214.7
click at [440, 148] on div "Janela de atendimento Grade de atendimento Capacidade Transportadoras Veículos …" at bounding box center [432, 206] width 864 height 413
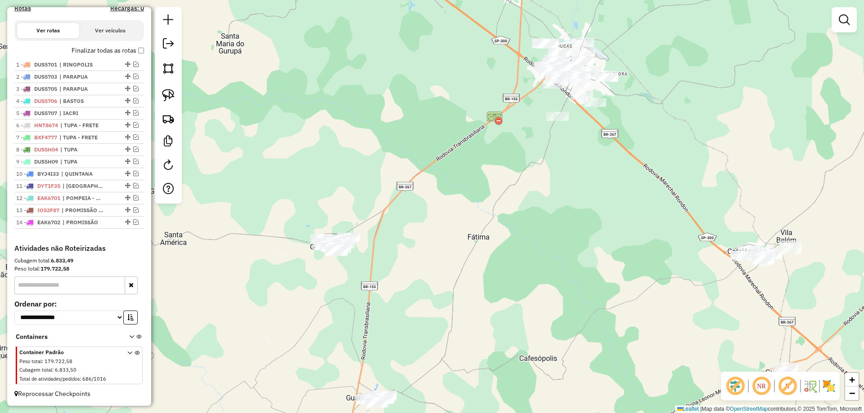
drag, startPoint x: 339, startPoint y: 219, endPoint x: 494, endPoint y: 216, distance: 155.2
click at [494, 216] on div "Janela de atendimento Grade de atendimento Capacidade Transportadoras Veículos …" at bounding box center [432, 206] width 864 height 413
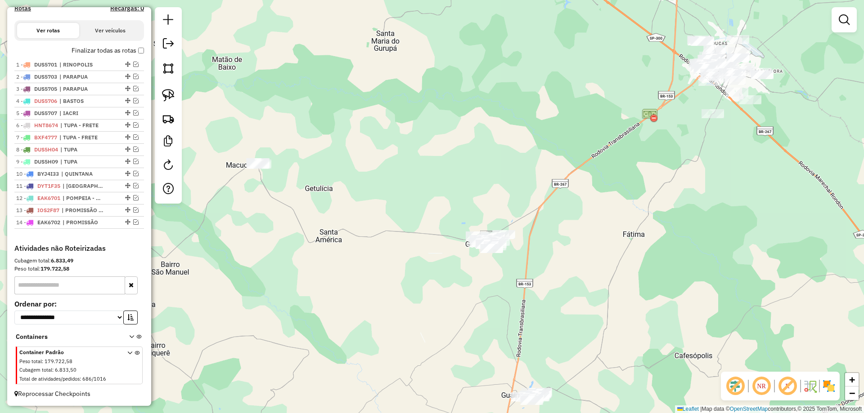
click at [422, 201] on div "Janela de atendimento Grade de atendimento Capacidade Transportadoras Veículos …" at bounding box center [432, 206] width 864 height 413
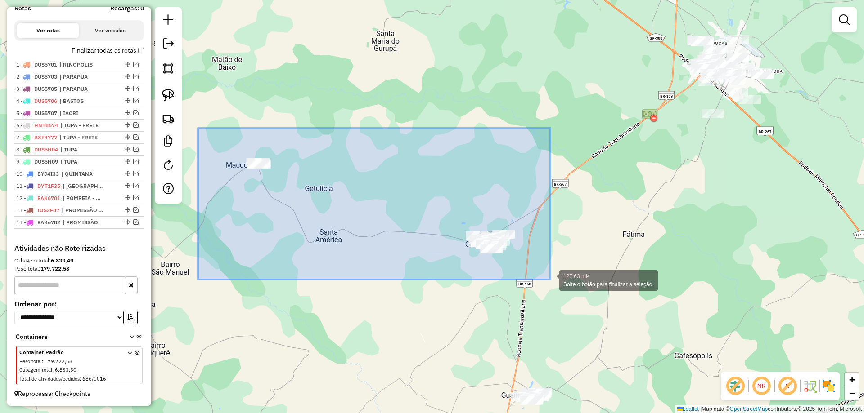
drag, startPoint x: 198, startPoint y: 128, endPoint x: 550, endPoint y: 280, distance: 383.5
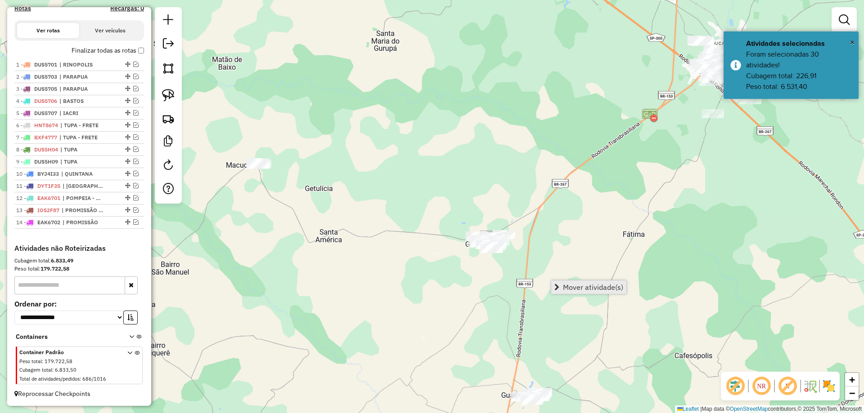
click at [576, 285] on span "Mover atividade(s)" at bounding box center [593, 287] width 60 height 7
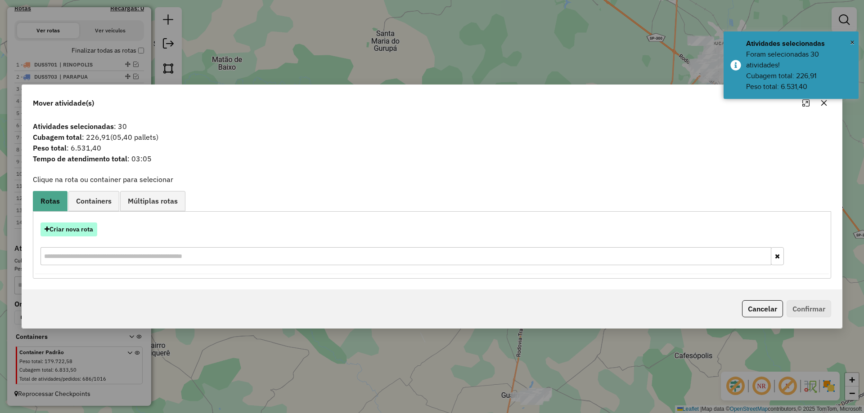
click at [77, 227] on button "Criar nova rota" at bounding box center [68, 230] width 57 height 14
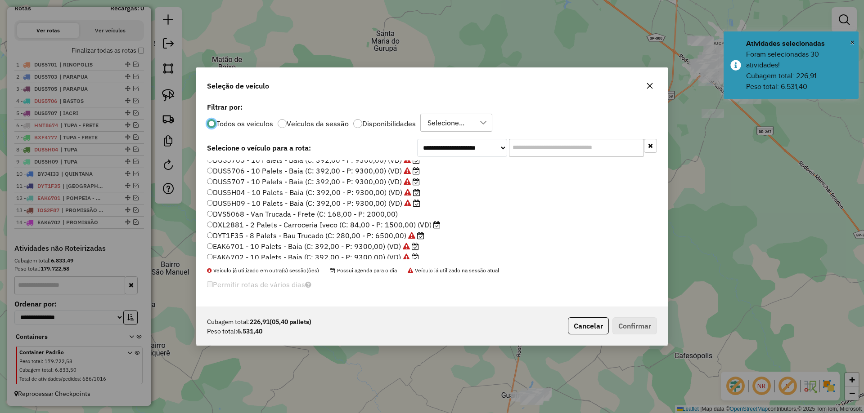
scroll to position [180, 0]
click at [403, 226] on icon at bounding box center [406, 223] width 7 height 7
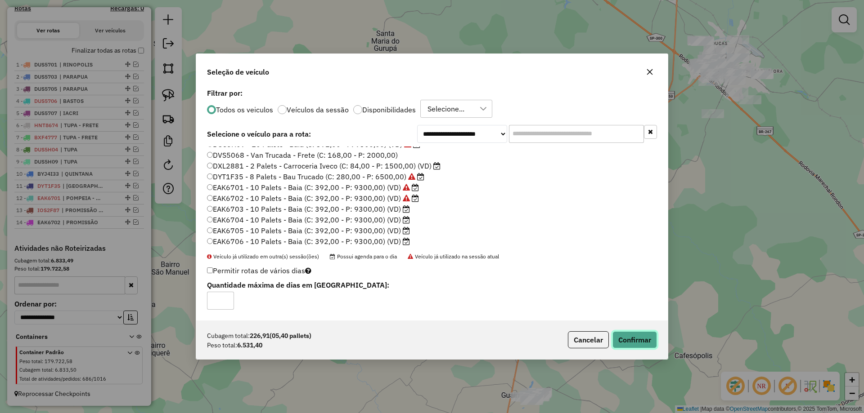
click at [620, 340] on button "Confirmar" at bounding box center [634, 340] width 45 height 17
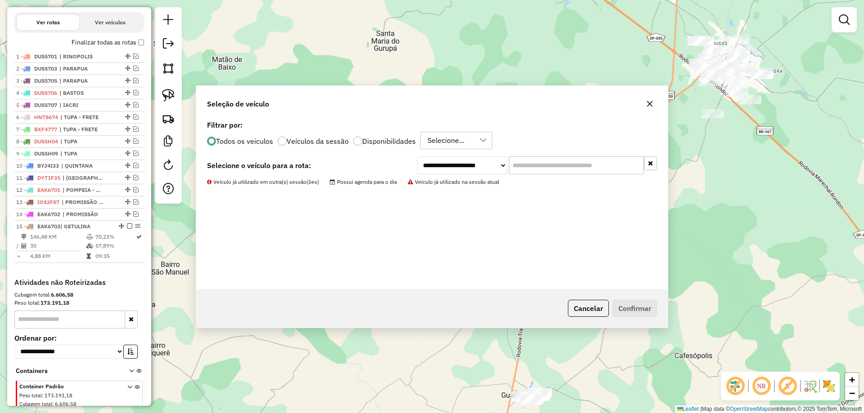
scroll to position [347, 0]
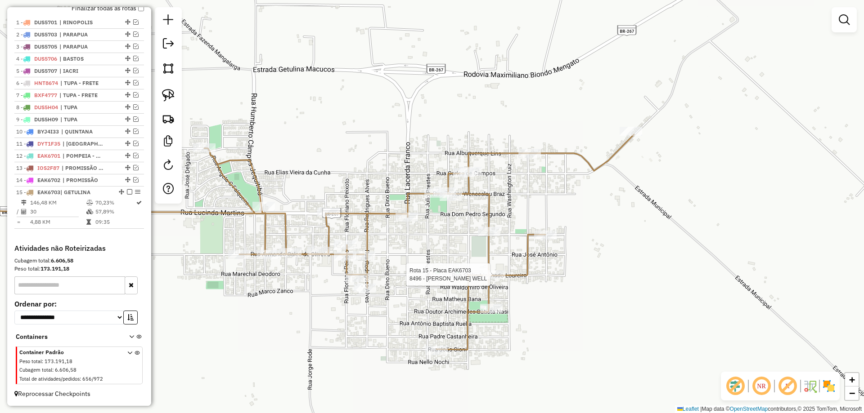
select select "*********"
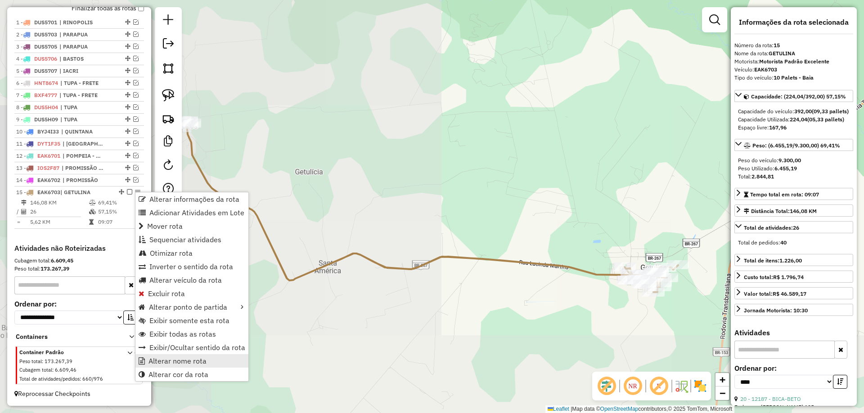
click at [172, 359] on span "Alterar nome rota" at bounding box center [177, 361] width 58 height 7
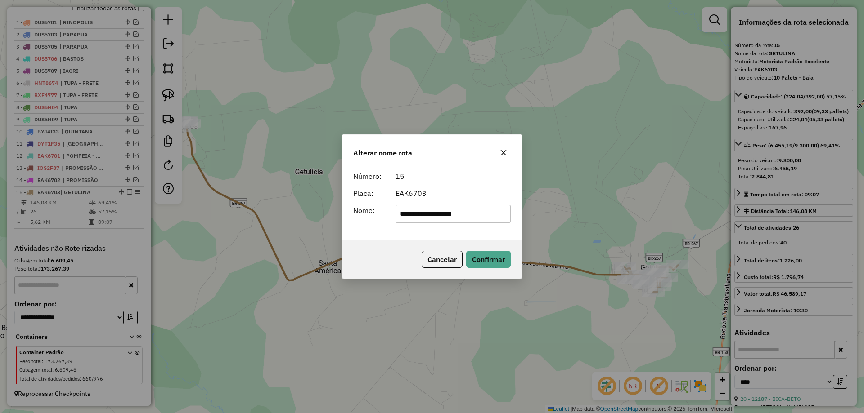
type input "**********"
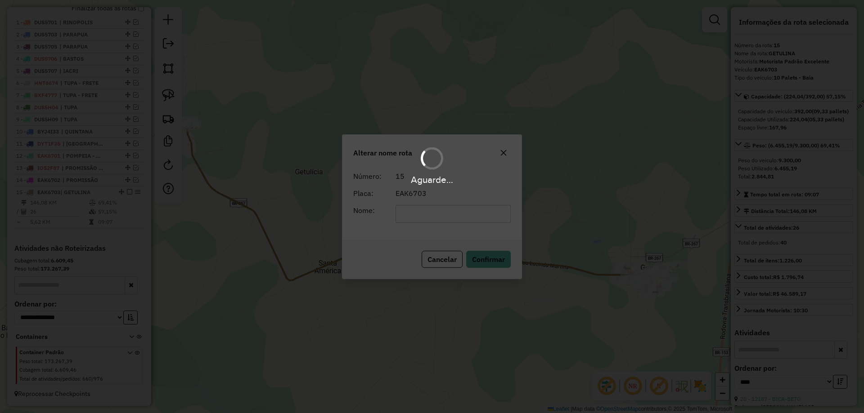
scroll to position [355, 0]
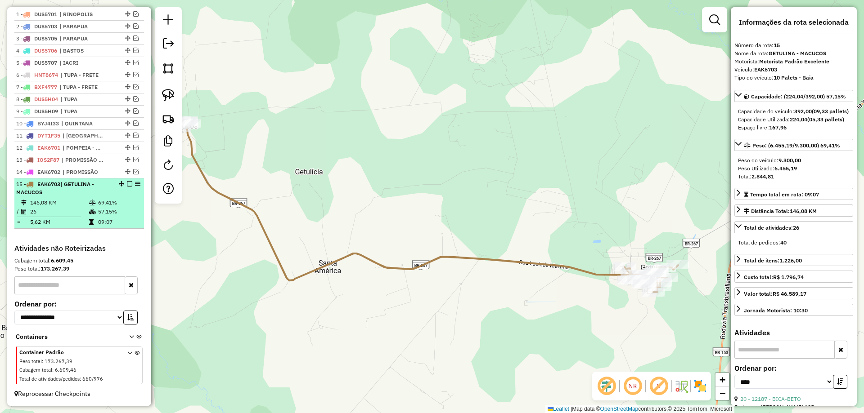
click at [127, 183] on em at bounding box center [129, 183] width 5 height 5
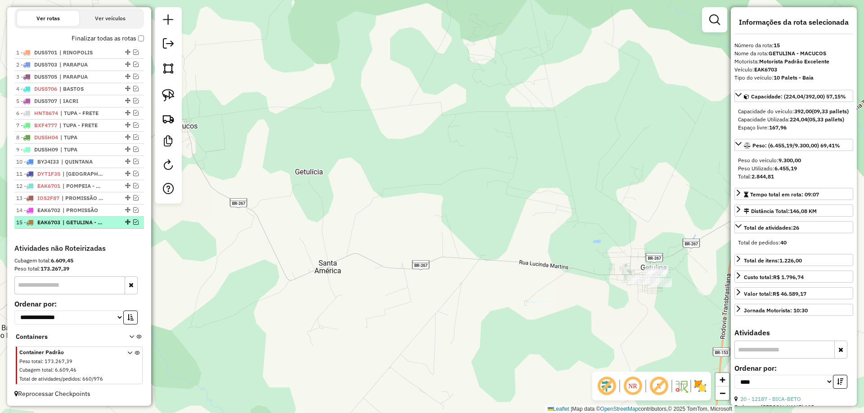
scroll to position [317, 0]
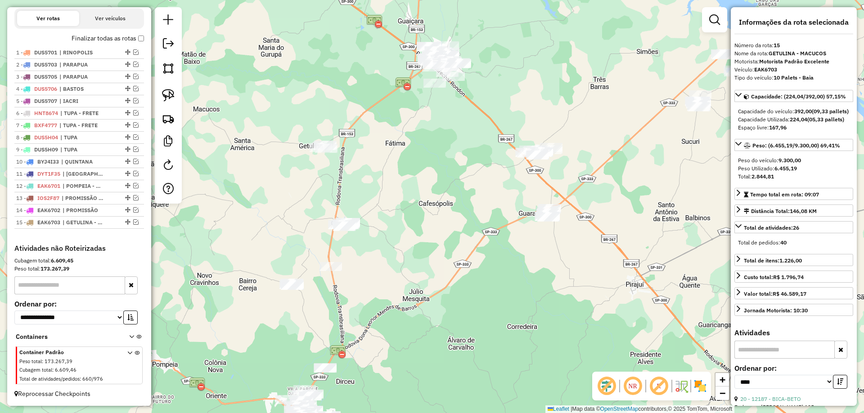
drag, startPoint x: 321, startPoint y: 256, endPoint x: 366, endPoint y: 216, distance: 59.3
click at [366, 216] on div "Janela de atendimento Grade de atendimento Capacidade Transportadoras Veículos …" at bounding box center [432, 206] width 864 height 413
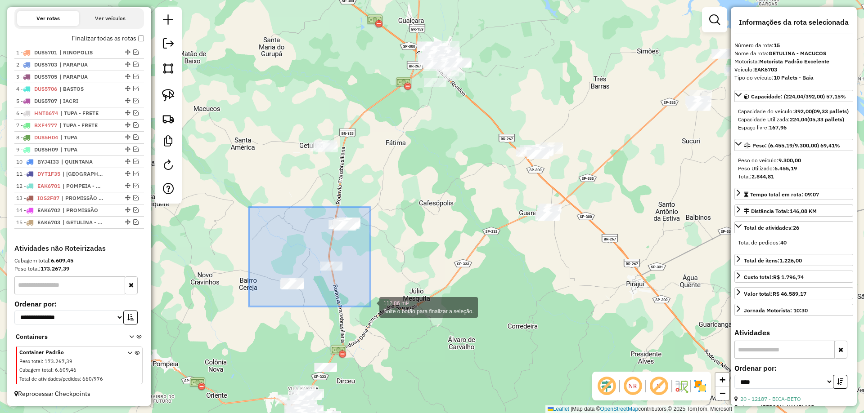
drag, startPoint x: 249, startPoint y: 207, endPoint x: 372, endPoint y: 306, distance: 157.7
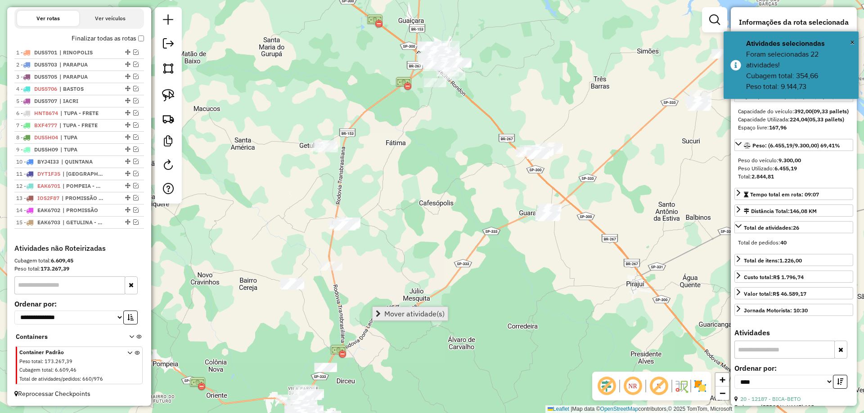
click at [389, 315] on span "Mover atividade(s)" at bounding box center [414, 313] width 60 height 7
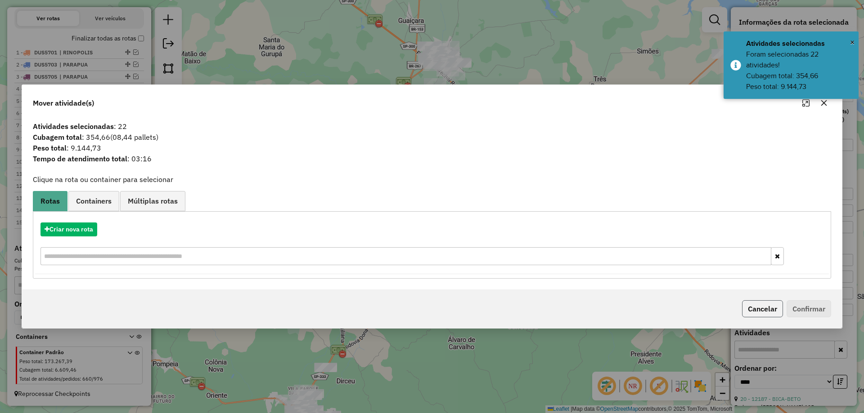
click at [760, 310] on button "Cancelar" at bounding box center [762, 309] width 41 height 17
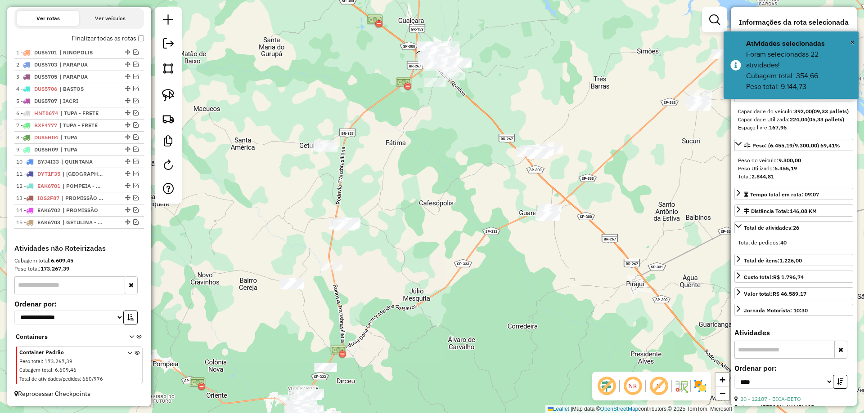
click at [432, 323] on div "Janela de atendimento Grade de atendimento Capacidade Transportadoras Veículos …" at bounding box center [432, 206] width 864 height 413
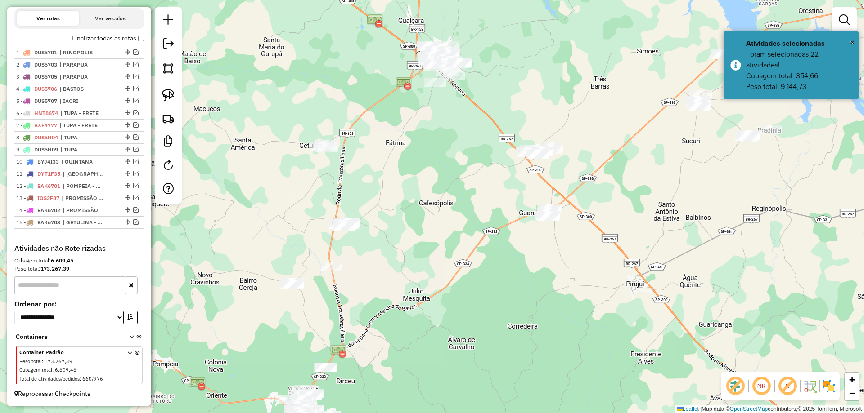
drag, startPoint x: 404, startPoint y: 314, endPoint x: 423, endPoint y: 301, distance: 23.1
click at [413, 311] on div "Janela de atendimento Grade de atendimento Capacidade Transportadoras Veículos …" at bounding box center [432, 206] width 864 height 413
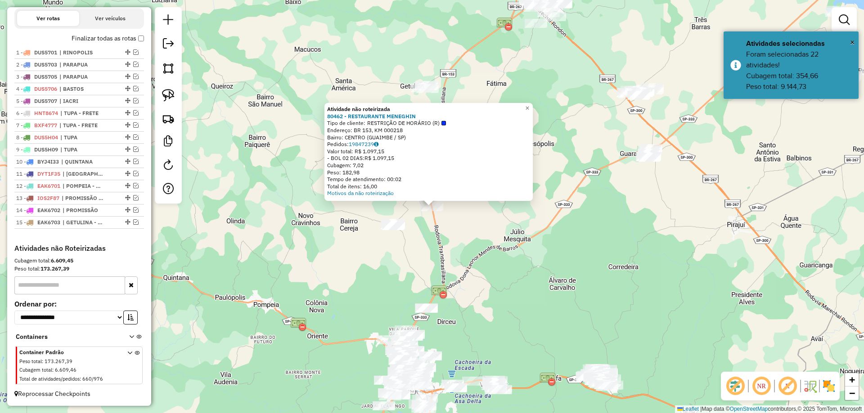
click at [425, 271] on div "Atividade não roteirizada 80462 - RESTAURANTE MENEGHIN Tipo de cliente: RESTRIÇ…" at bounding box center [432, 206] width 864 height 413
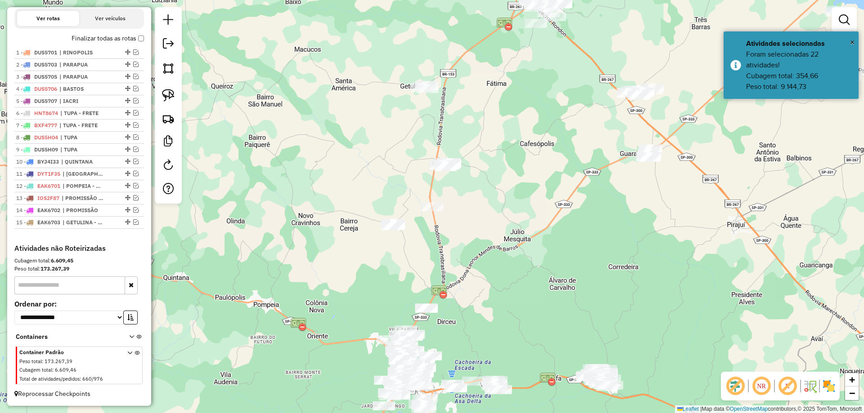
drag, startPoint x: 437, startPoint y: 247, endPoint x: 442, endPoint y: 261, distance: 14.8
click at [442, 261] on div "Janela de atendimento Grade de atendimento Capacidade Transportadoras Veículos …" at bounding box center [432, 206] width 864 height 413
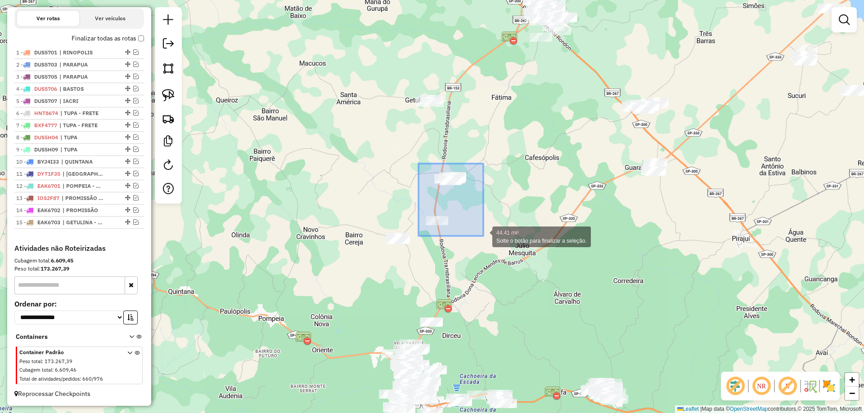
drag, startPoint x: 418, startPoint y: 164, endPoint x: 483, endPoint y: 236, distance: 97.2
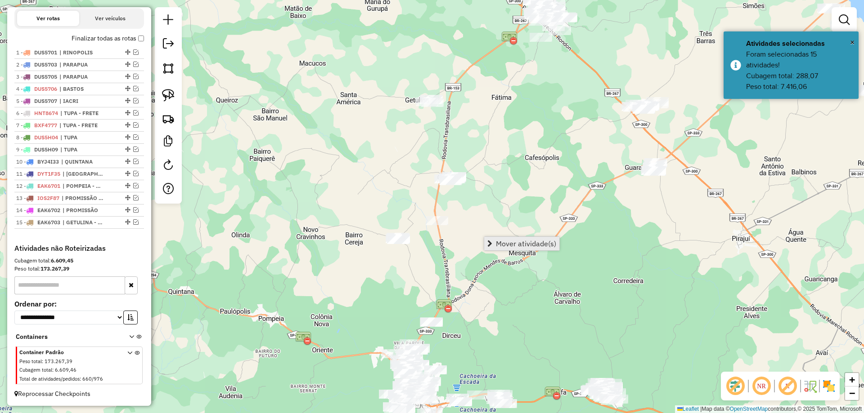
click at [495, 242] on link "Mover atividade(s)" at bounding box center [521, 243] width 75 height 13
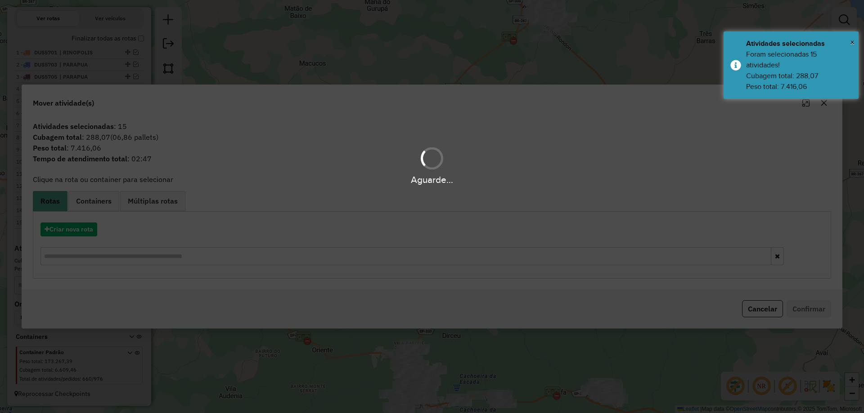
click at [85, 231] on div "Aguarde..." at bounding box center [432, 206] width 864 height 413
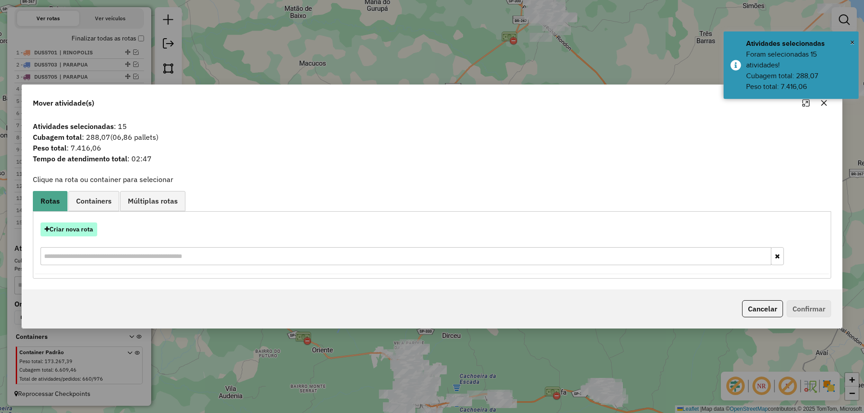
click at [85, 229] on button "Criar nova rota" at bounding box center [68, 230] width 57 height 14
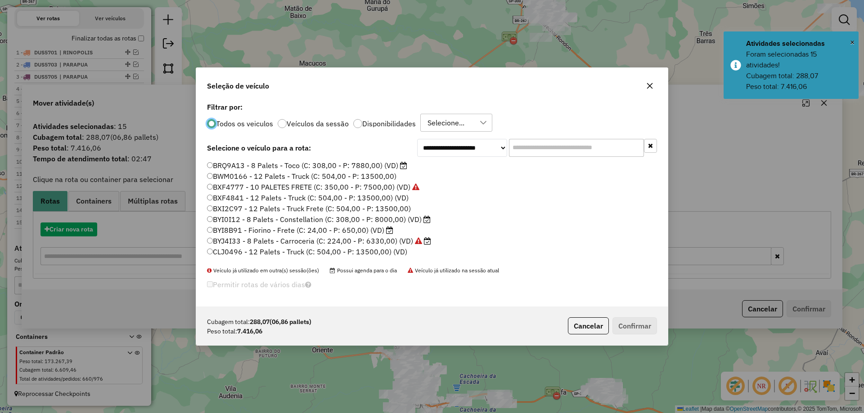
scroll to position [5, 3]
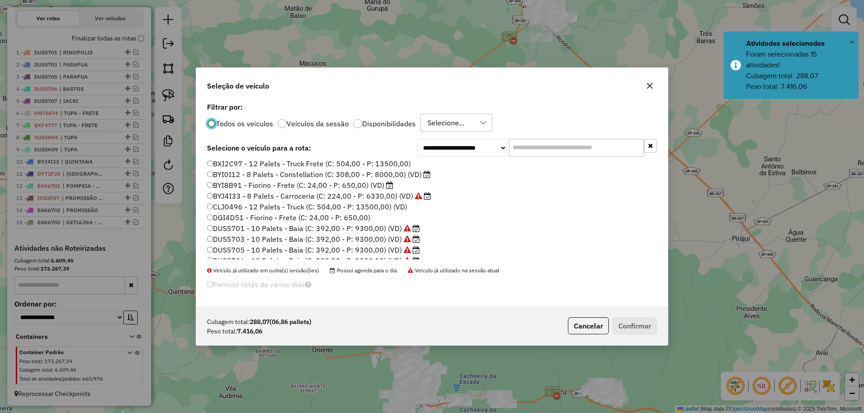
click at [545, 146] on input "text" at bounding box center [576, 148] width 135 height 18
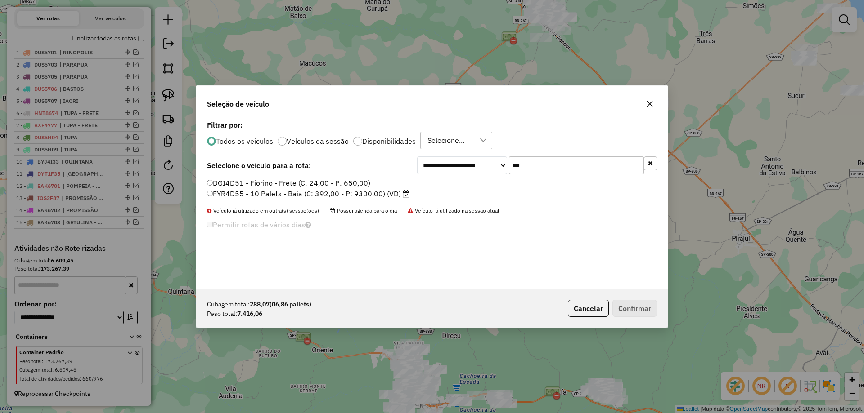
type input "***"
click at [341, 196] on label "FYR4D55 - 10 Palets - Baia (C: 392,00 - P: 9300,00) (VD)" at bounding box center [308, 194] width 203 height 11
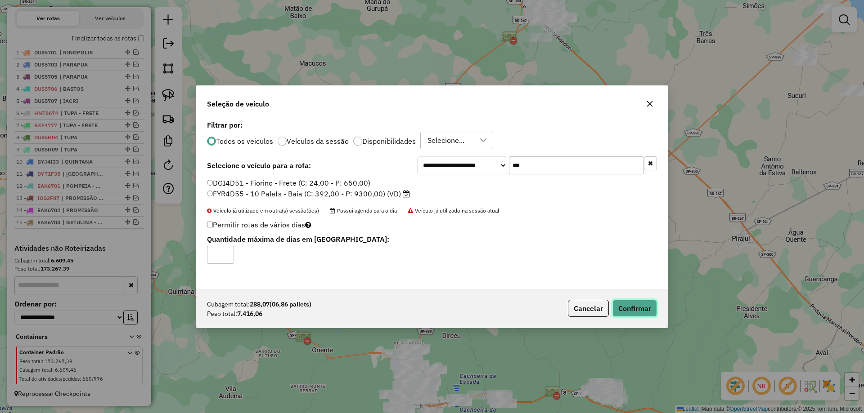
click at [646, 309] on button "Confirmar" at bounding box center [634, 308] width 45 height 17
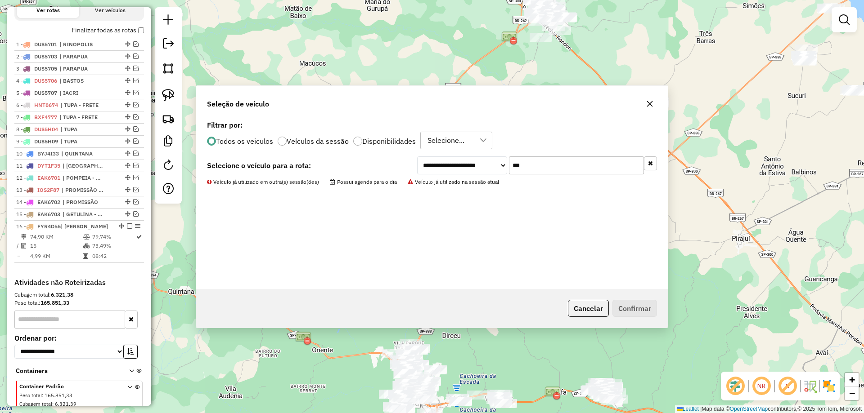
scroll to position [365, 0]
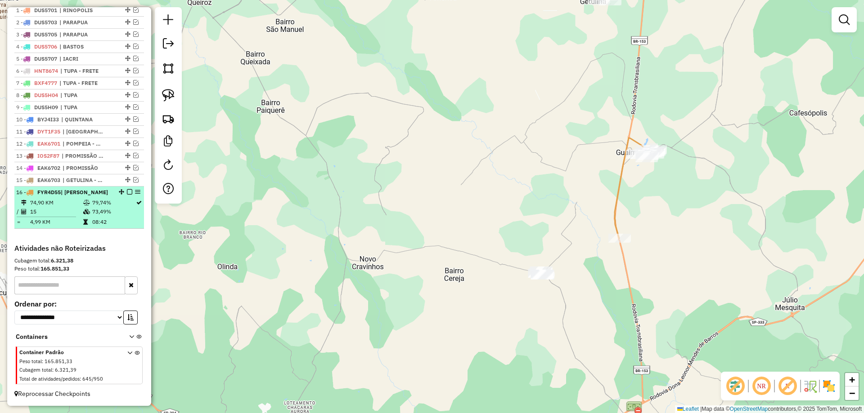
select select "*********"
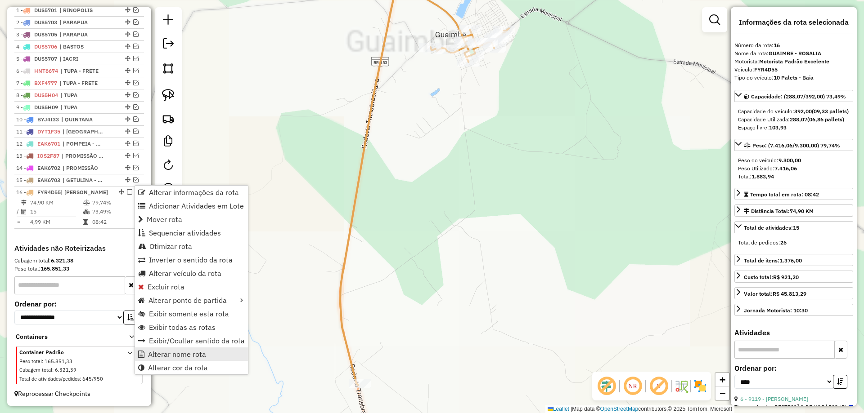
click at [195, 353] on span "Alterar nome rota" at bounding box center [177, 354] width 58 height 7
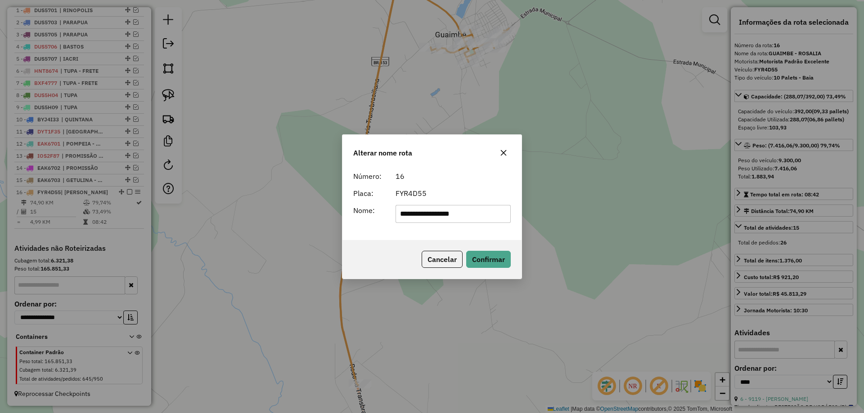
drag, startPoint x: 436, startPoint y: 213, endPoint x: 536, endPoint y: 213, distance: 99.9
click at [536, 213] on div "**********" at bounding box center [432, 206] width 864 height 413
type input "*******"
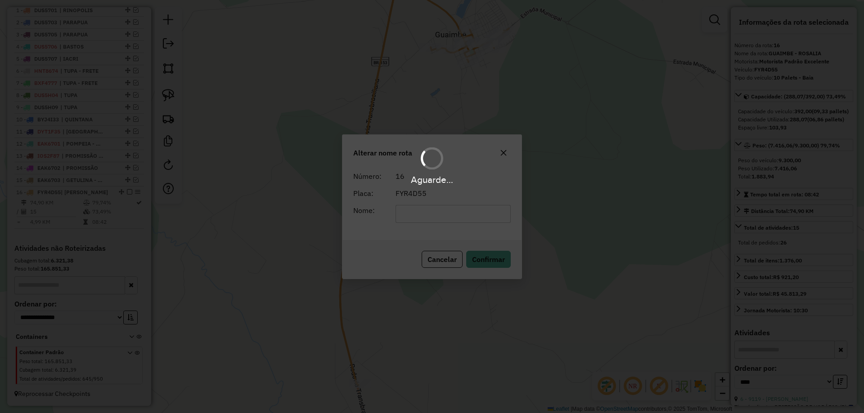
scroll to position [359, 0]
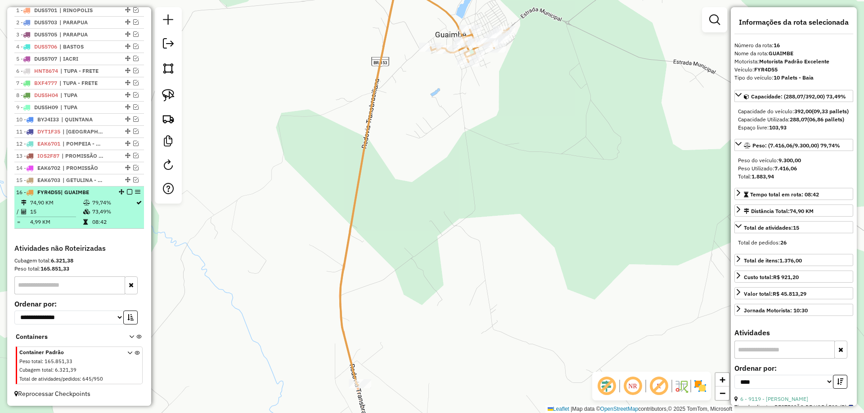
click at [128, 192] on em at bounding box center [129, 191] width 5 height 5
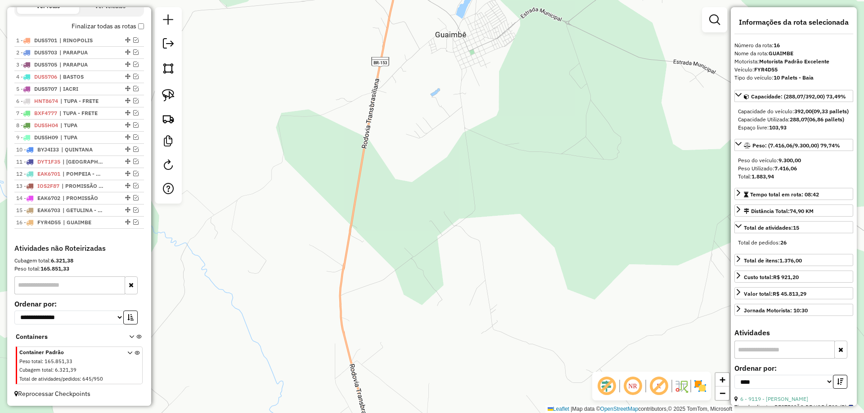
scroll to position [329, 0]
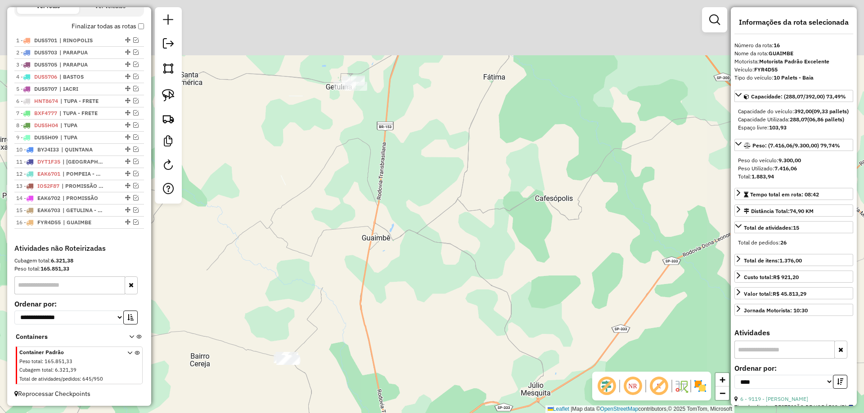
drag, startPoint x: 453, startPoint y: 121, endPoint x: 428, endPoint y: 214, distance: 95.4
click at [405, 234] on div "Janela de atendimento Grade de atendimento Capacidade Transportadoras Veículos …" at bounding box center [432, 206] width 864 height 413
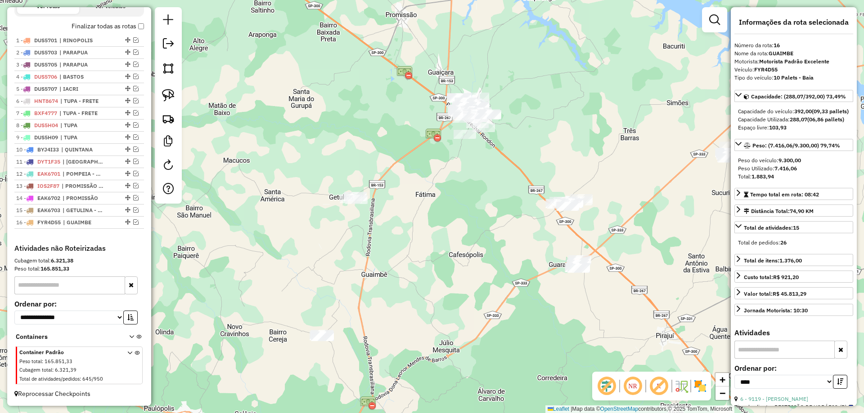
drag, startPoint x: 464, startPoint y: 168, endPoint x: 413, endPoint y: 251, distance: 97.8
click at [409, 251] on div "Janela de atendimento Grade de atendimento Capacidade Transportadoras Veículos …" at bounding box center [432, 206] width 864 height 413
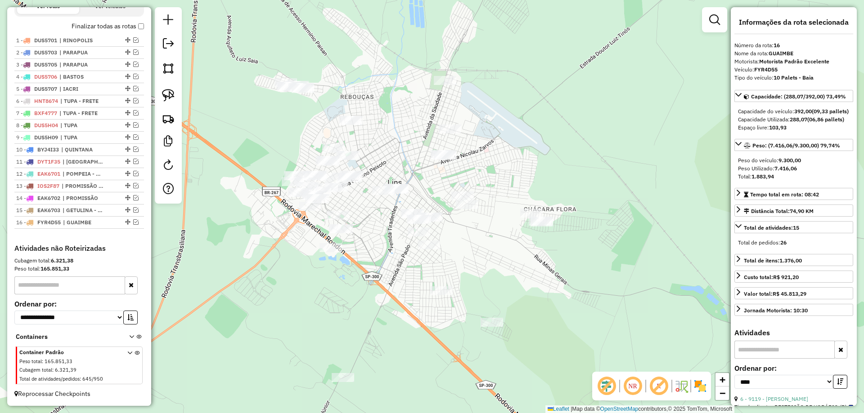
drag, startPoint x: 393, startPoint y: 207, endPoint x: 399, endPoint y: 248, distance: 41.7
click at [399, 248] on div "Janela de atendimento Grade de atendimento Capacidade Transportadoras Veículos …" at bounding box center [432, 206] width 864 height 413
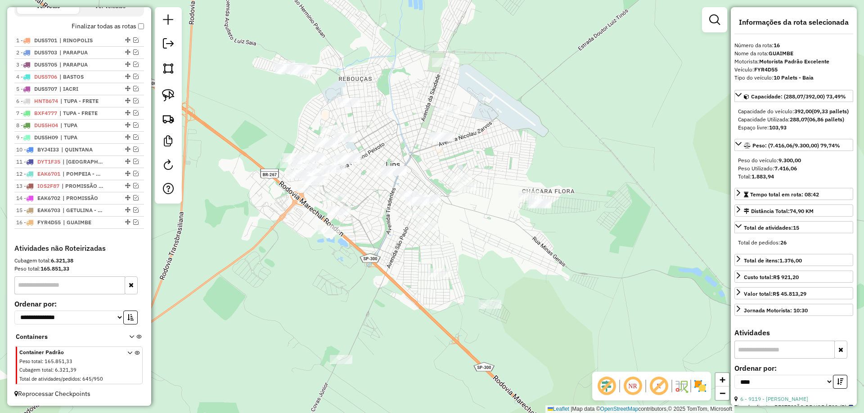
drag, startPoint x: 374, startPoint y: 280, endPoint x: 373, endPoint y: 263, distance: 16.7
click at [373, 263] on div "Janela de atendimento Grade de atendimento Capacidade Transportadoras Veículos …" at bounding box center [432, 206] width 864 height 413
drag, startPoint x: 377, startPoint y: 269, endPoint x: 373, endPoint y: 260, distance: 10.7
click at [373, 260] on div "Janela de atendimento Grade de atendimento Capacidade Transportadoras Veículos …" at bounding box center [432, 206] width 864 height 413
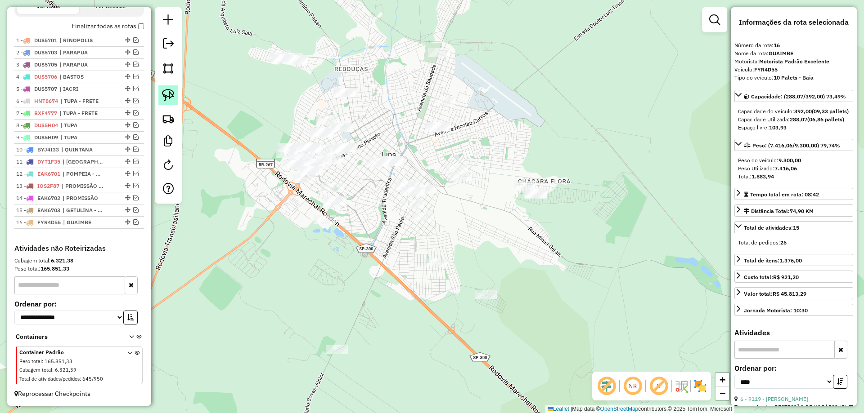
click at [174, 92] on img at bounding box center [168, 95] width 13 height 13
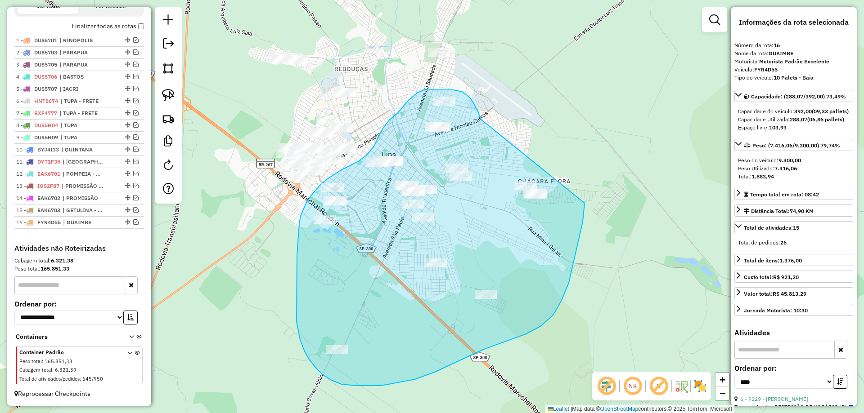
drag, startPoint x: 480, startPoint y: 118, endPoint x: 562, endPoint y: 149, distance: 87.4
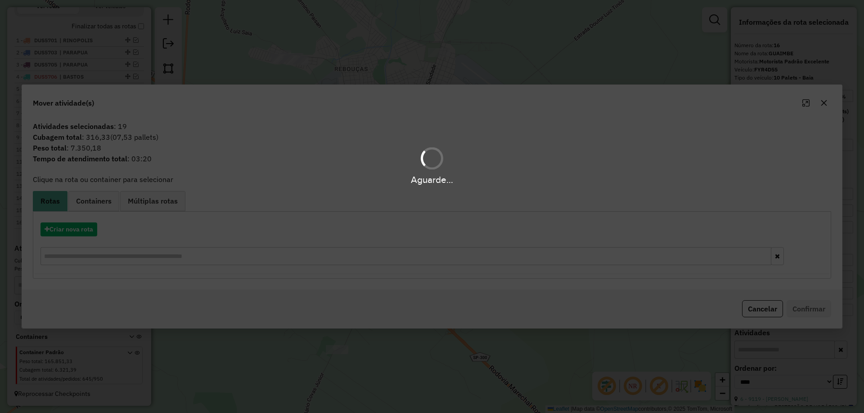
click at [83, 226] on div "Aguarde..." at bounding box center [432, 206] width 864 height 413
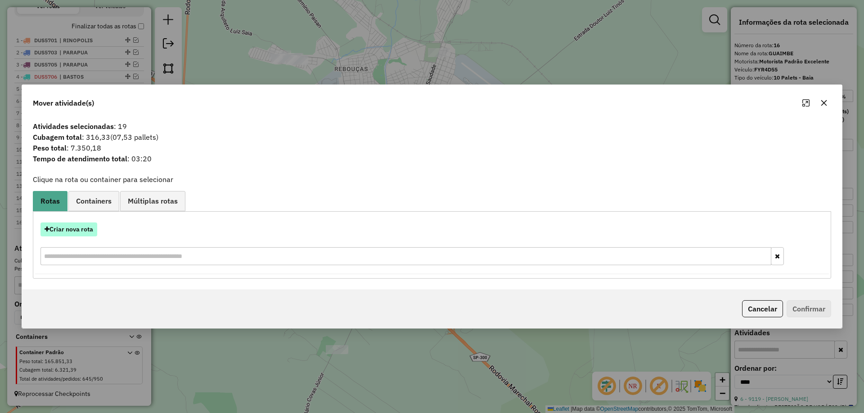
click at [81, 230] on button "Criar nova rota" at bounding box center [68, 230] width 57 height 14
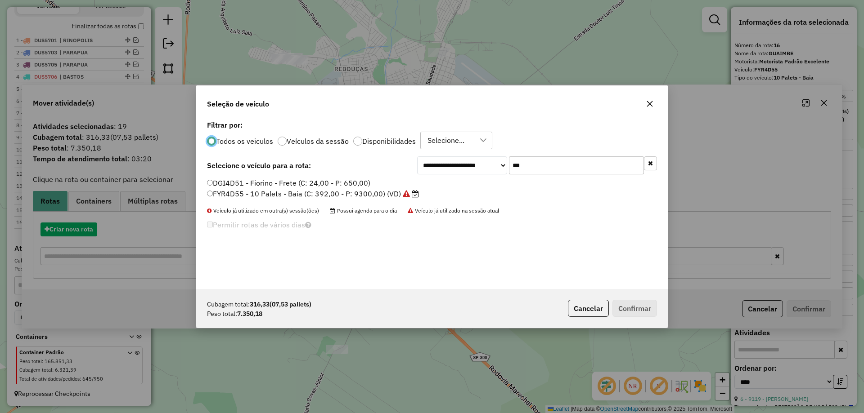
scroll to position [5, 3]
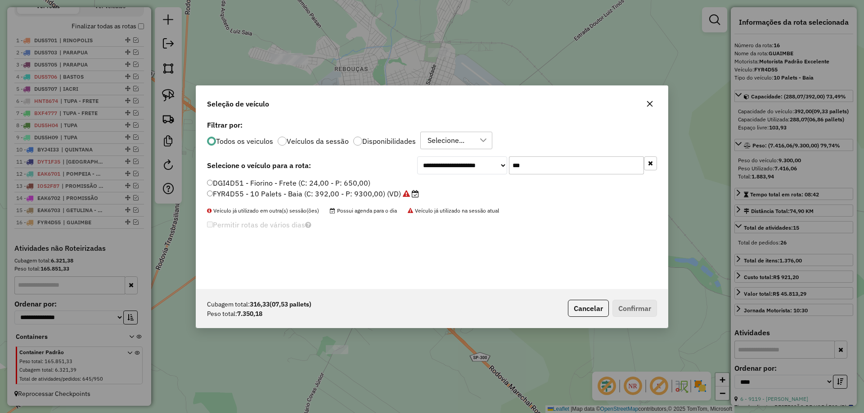
click at [531, 163] on input "***" at bounding box center [576, 166] width 135 height 18
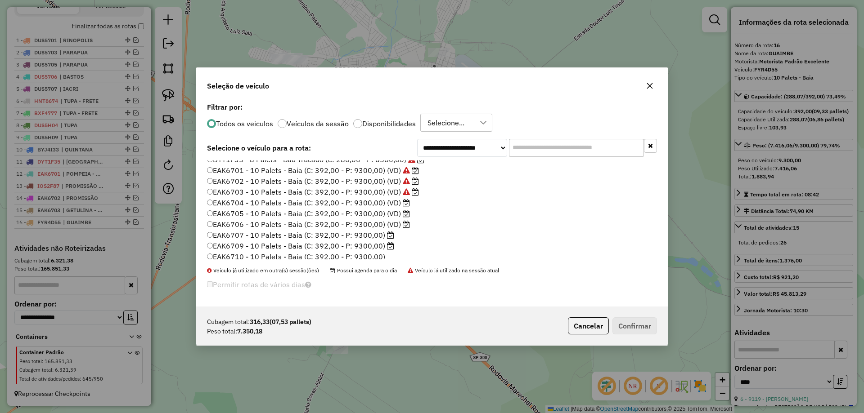
scroll to position [225, 0]
click at [399, 187] on label "EAK6704 - 10 Palets - Baia (C: 392,00 - P: 9300,00) (VD)" at bounding box center [308, 189] width 203 height 11
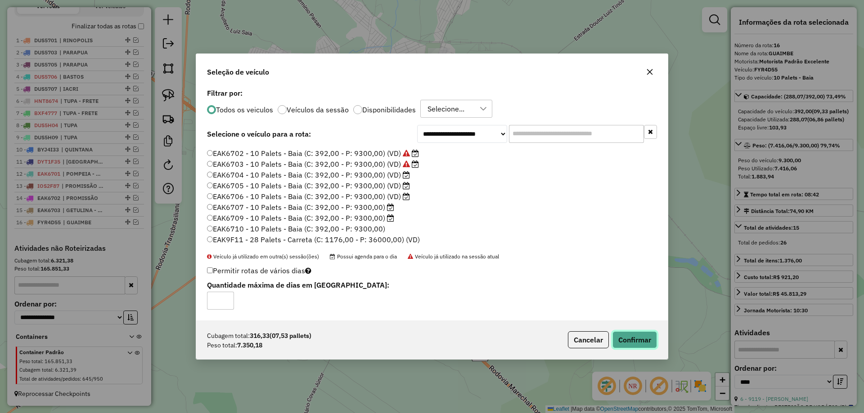
click at [638, 338] on button "Confirmar" at bounding box center [634, 340] width 45 height 17
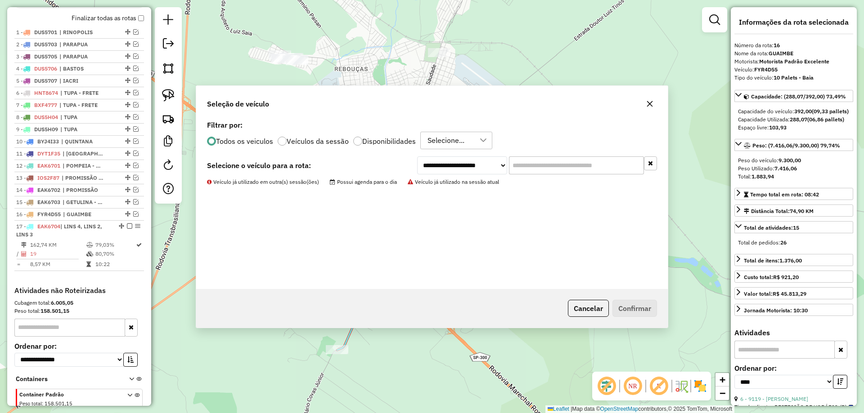
scroll to position [379, 0]
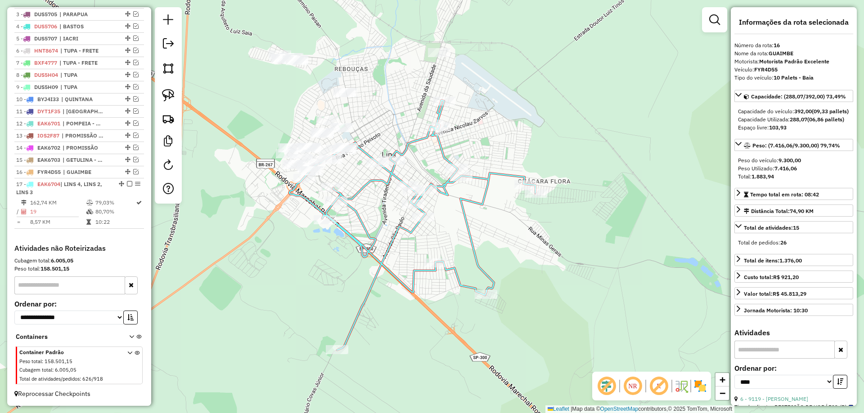
click at [379, 124] on div "Janela de atendimento Grade de atendimento Capacidade Transportadoras Veículos …" at bounding box center [432, 206] width 864 height 413
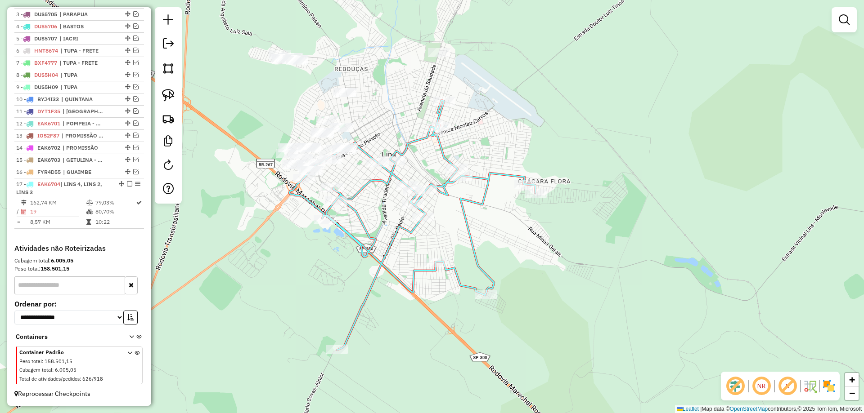
drag, startPoint x: 378, startPoint y: 119, endPoint x: 418, endPoint y: 168, distance: 63.3
click at [418, 168] on div "Janela de atendimento Grade de atendimento Capacidade Transportadoras Veículos …" at bounding box center [432, 206] width 864 height 413
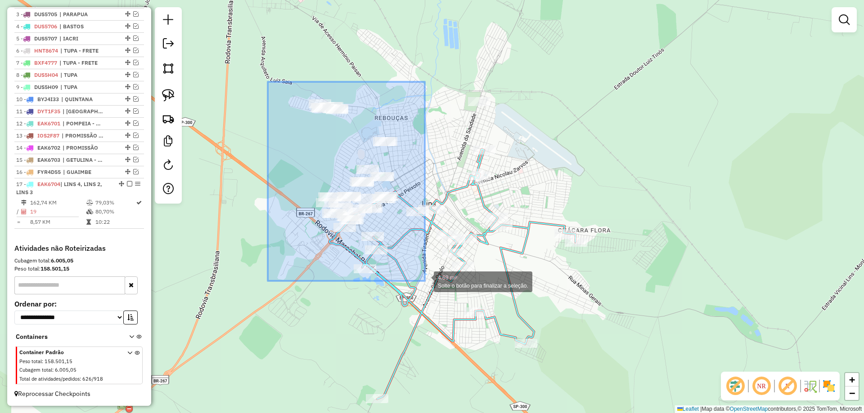
drag, startPoint x: 268, startPoint y: 82, endPoint x: 425, endPoint y: 281, distance: 253.7
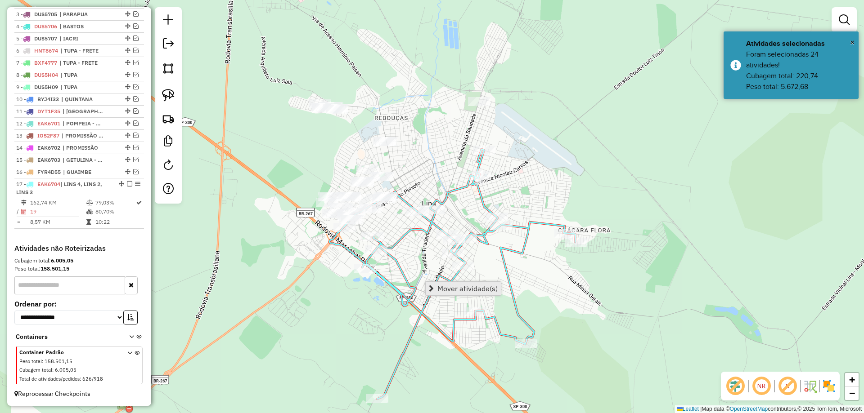
click at [434, 289] on link "Mover atividade(s)" at bounding box center [463, 288] width 75 height 13
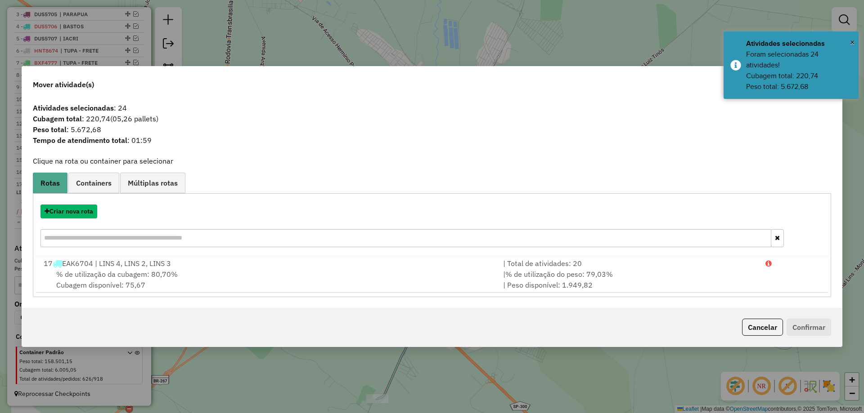
click at [85, 214] on button "Criar nova rota" at bounding box center [68, 212] width 57 height 14
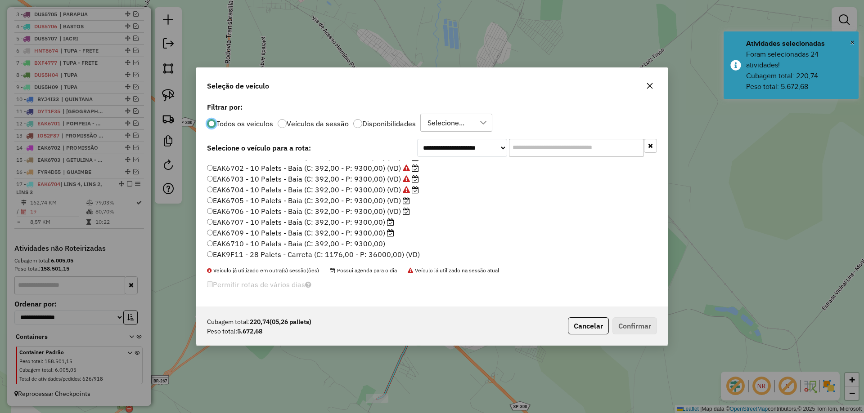
scroll to position [225, 0]
click at [396, 203] on label "EAK6705 - 10 Palets - Baia (C: 392,00 - P: 9300,00) (VD)" at bounding box center [308, 199] width 203 height 11
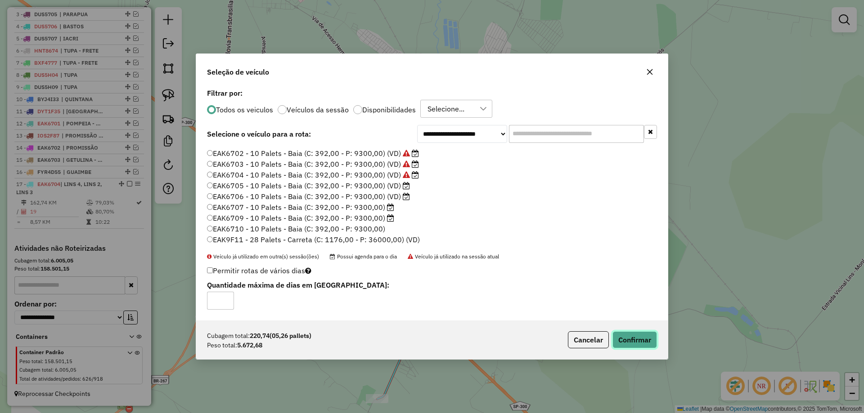
click at [632, 337] on button "Confirmar" at bounding box center [634, 340] width 45 height 17
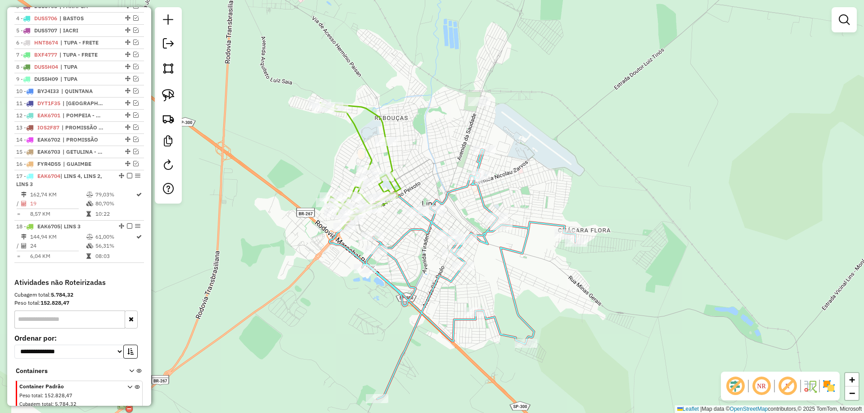
select select "*********"
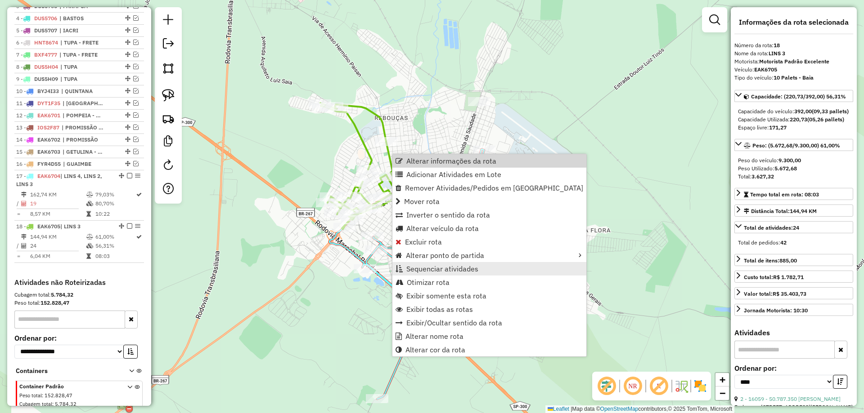
scroll to position [422, 0]
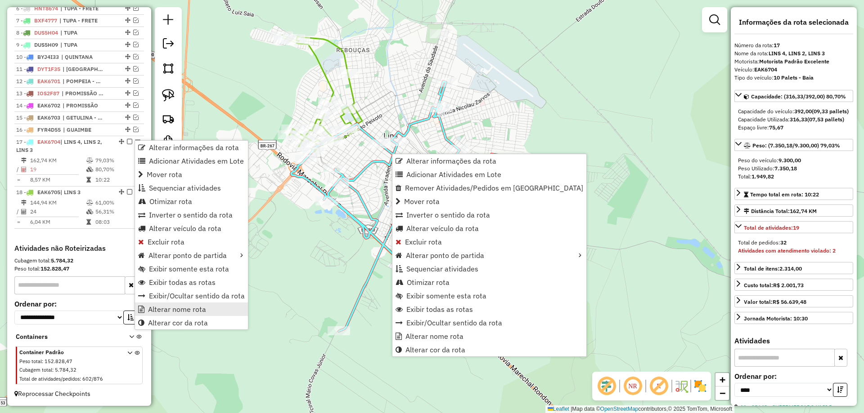
click at [169, 310] on span "Alterar nome rota" at bounding box center [177, 309] width 58 height 7
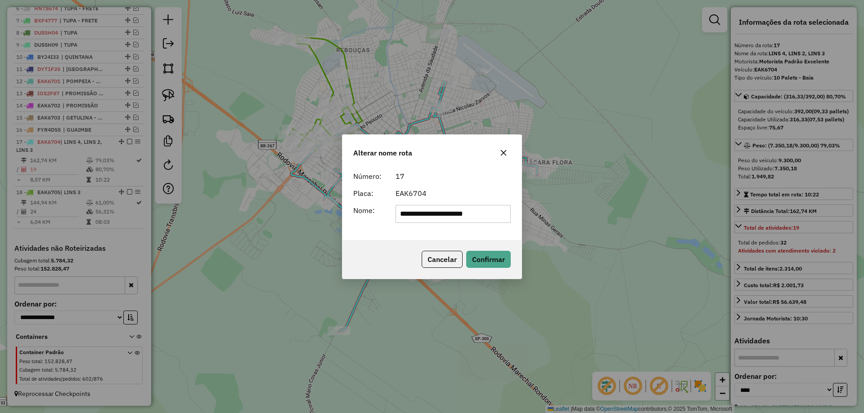
drag, startPoint x: 416, startPoint y: 213, endPoint x: 498, endPoint y: 209, distance: 82.4
click at [498, 209] on input "**********" at bounding box center [453, 214] width 116 height 18
type input "****"
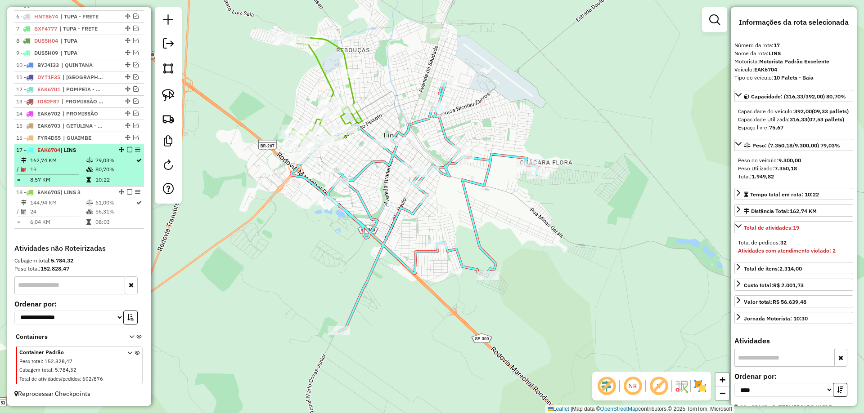
click at [128, 151] on em at bounding box center [129, 149] width 5 height 5
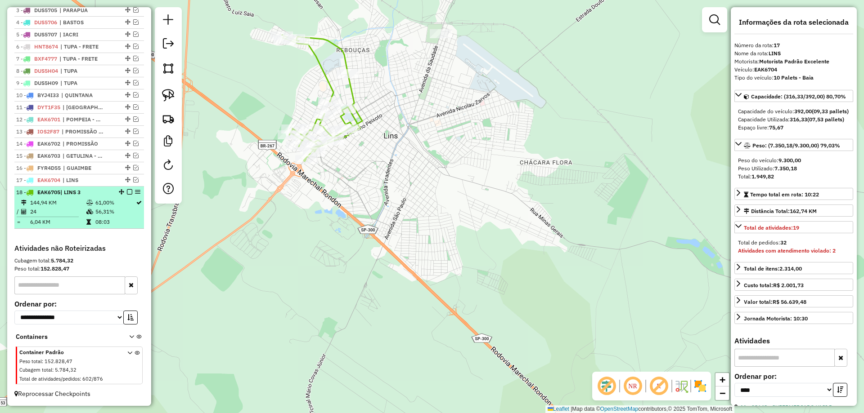
scroll to position [383, 0]
click at [121, 212] on td "56,31%" at bounding box center [115, 211] width 40 height 9
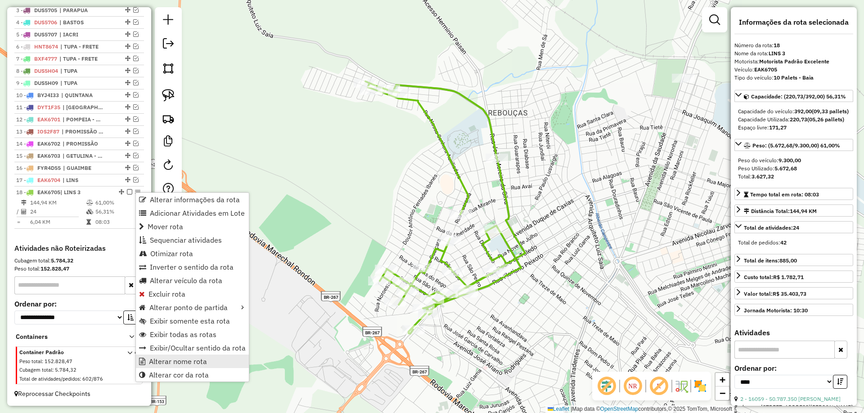
click at [177, 359] on span "Alterar nome rota" at bounding box center [178, 361] width 58 height 7
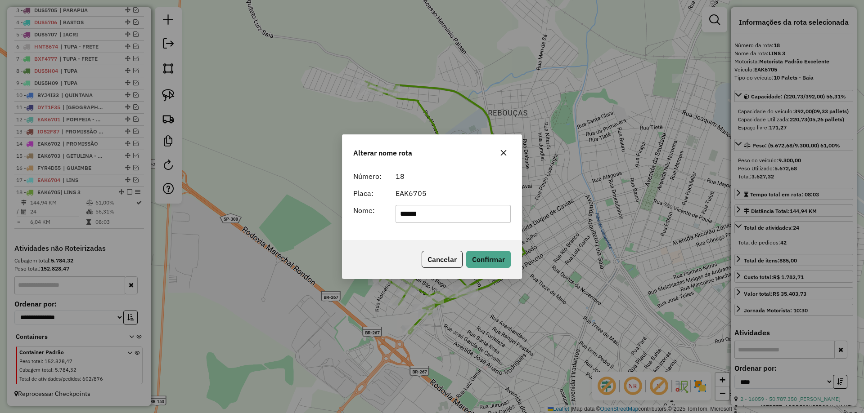
drag, startPoint x: 416, startPoint y: 213, endPoint x: 463, endPoint y: 211, distance: 47.3
click at [463, 211] on input "******" at bounding box center [453, 214] width 116 height 18
type input "****"
click at [453, 184] on form "Número: 18 Placa: EAK6705 Nome: ****" at bounding box center [431, 197] width 157 height 52
click at [476, 263] on button "Confirmar" at bounding box center [488, 259] width 45 height 17
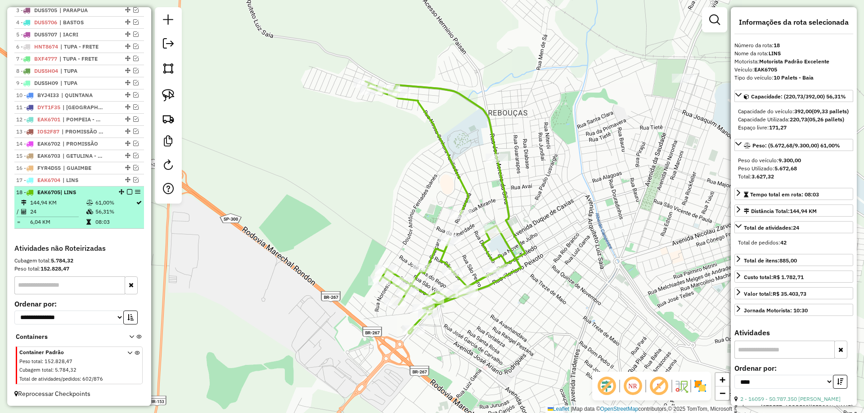
drag, startPoint x: 126, startPoint y: 191, endPoint x: 138, endPoint y: 193, distance: 11.5
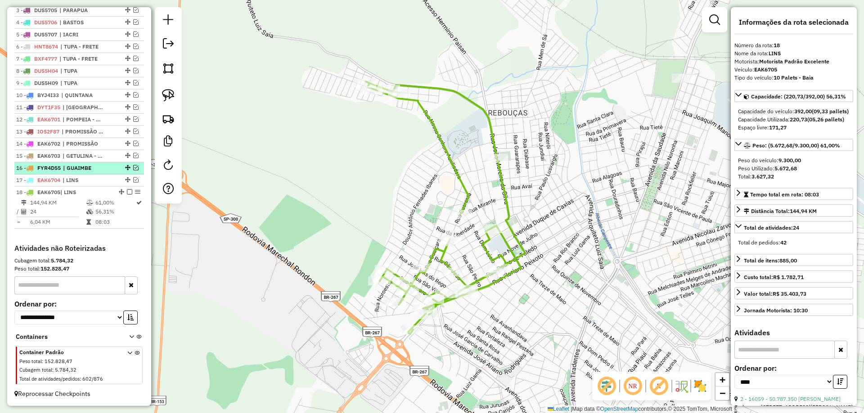
click at [127, 191] on em at bounding box center [129, 191] width 5 height 5
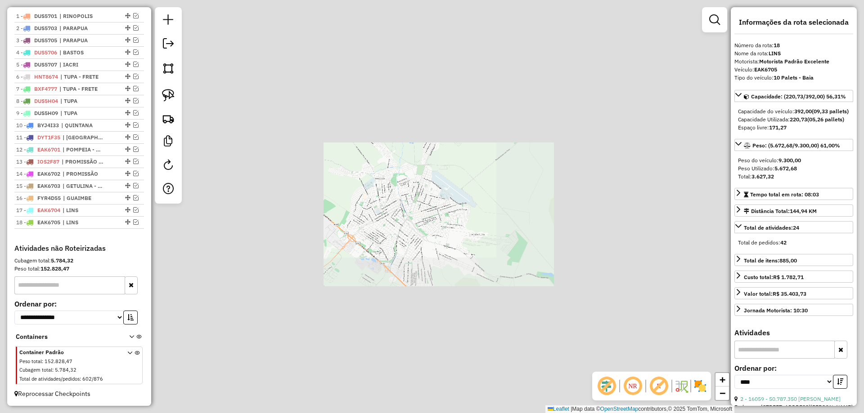
drag, startPoint x: 448, startPoint y: 249, endPoint x: 423, endPoint y: 184, distance: 70.2
click at [434, 201] on div "Janela de atendimento Grade de atendimento Capacidade Transportadoras Veículos …" at bounding box center [432, 206] width 864 height 413
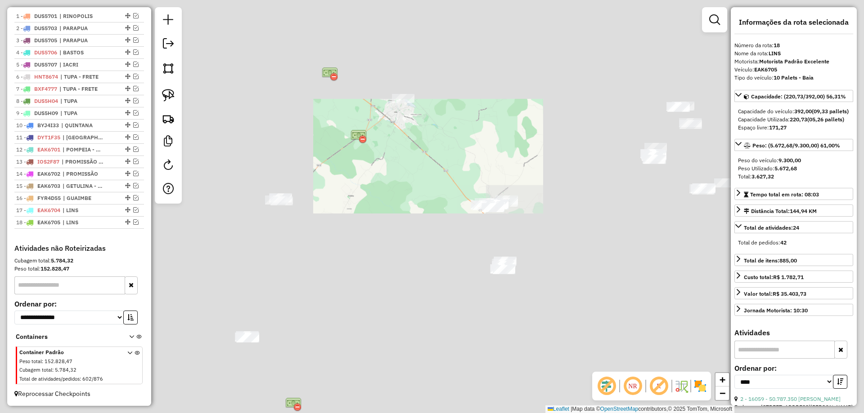
drag, startPoint x: 436, startPoint y: 178, endPoint x: 436, endPoint y: 159, distance: 18.9
click at [436, 159] on div "Janela de atendimento Grade de atendimento Capacidade Transportadoras Veículos …" at bounding box center [432, 206] width 864 height 413
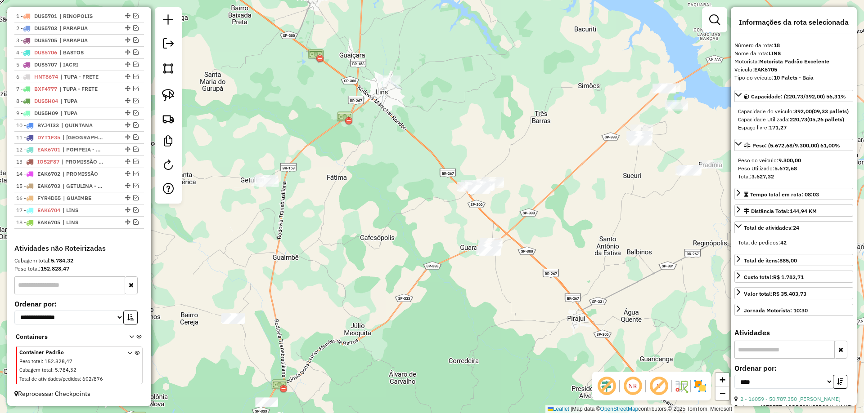
drag, startPoint x: 419, startPoint y: 198, endPoint x: 350, endPoint y: 209, distance: 69.7
click at [350, 208] on div "Janela de atendimento Grade de atendimento Capacidade Transportadoras Veículos …" at bounding box center [432, 206] width 864 height 413
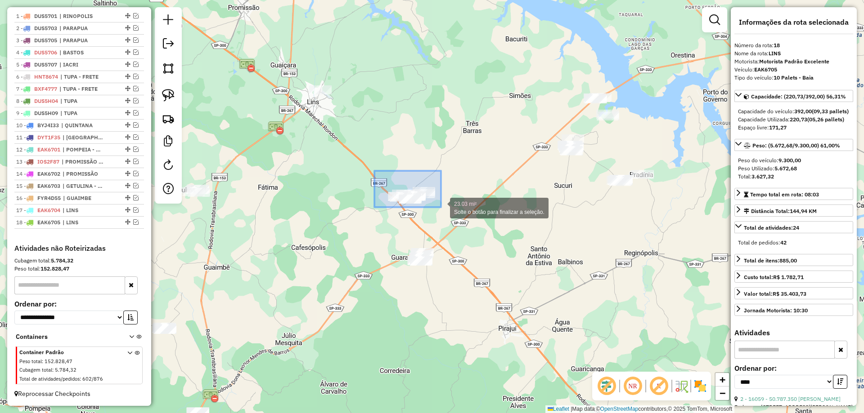
drag, startPoint x: 374, startPoint y: 171, endPoint x: 441, endPoint y: 207, distance: 75.9
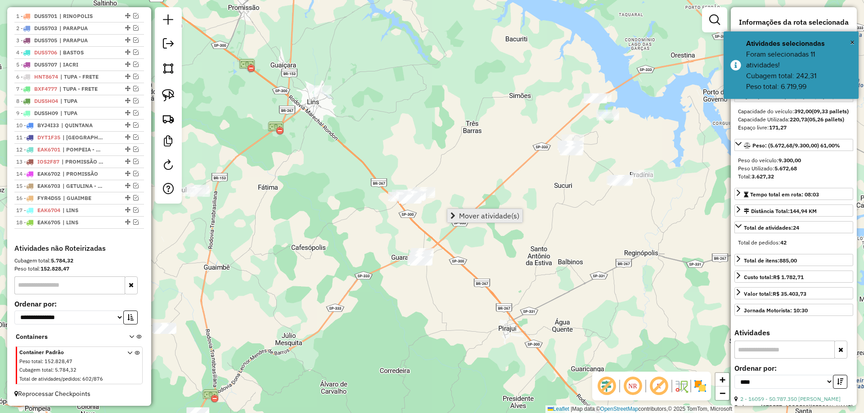
click at [458, 211] on link "Mover atividade(s)" at bounding box center [484, 215] width 75 height 13
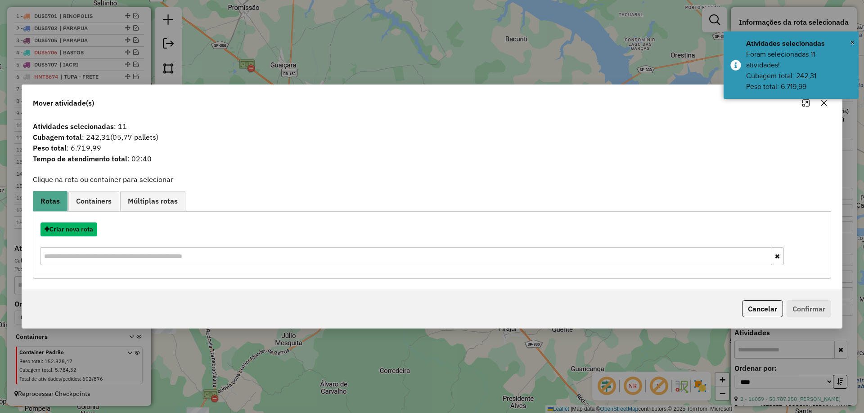
click at [86, 227] on button "Criar nova rota" at bounding box center [68, 230] width 57 height 14
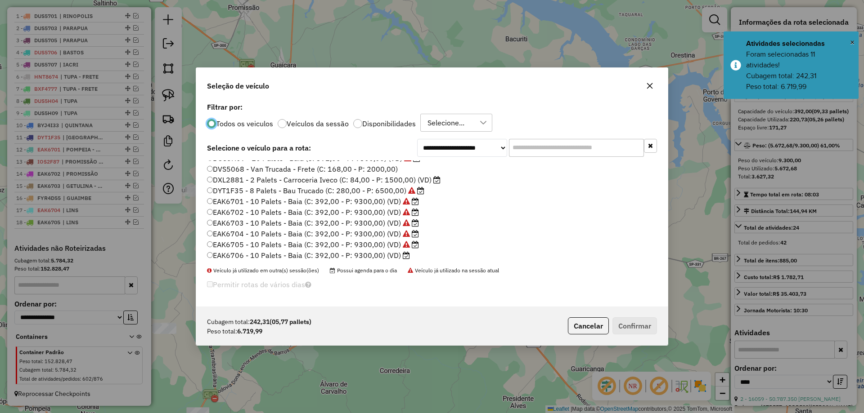
scroll to position [225, 0]
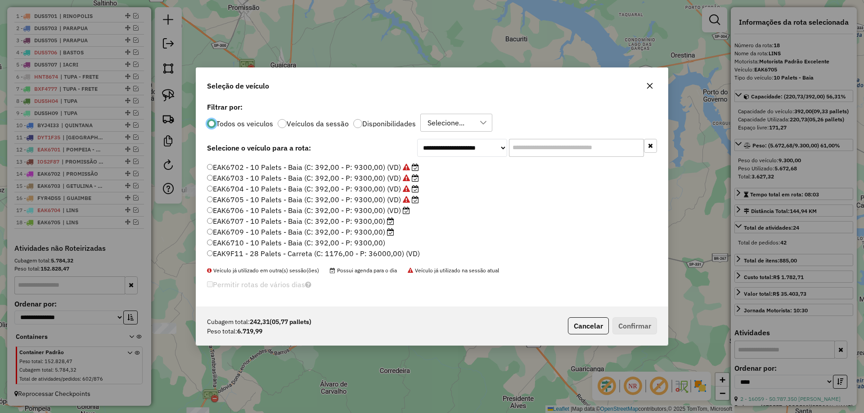
click at [399, 211] on label "EAK6706 - 10 Palets - Baia (C: 392,00 - P: 9300,00) (VD)" at bounding box center [308, 210] width 203 height 11
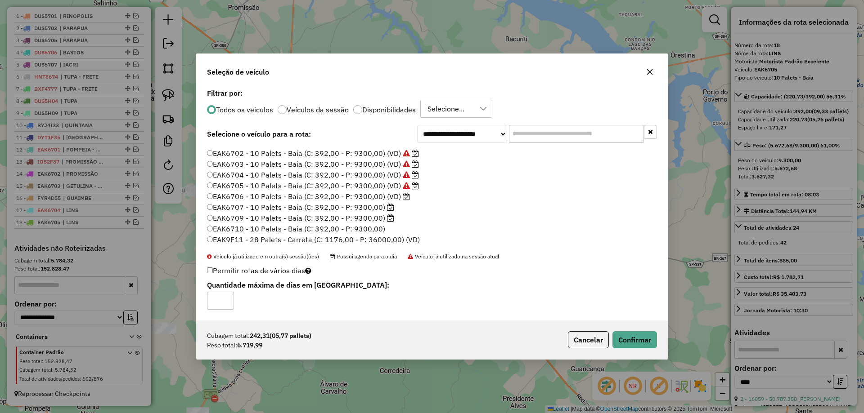
click at [622, 332] on p-footer "Cubagem total: 242,31 (05,77 pallets) Peso total: 6.719,99 Cancelar Confirmar" at bounding box center [610, 340] width 93 height 17
click at [624, 336] on button "Confirmar" at bounding box center [634, 340] width 45 height 17
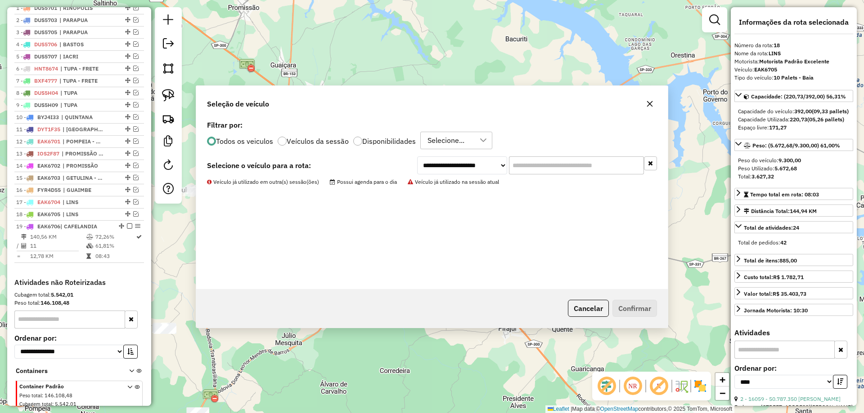
scroll to position [395, 0]
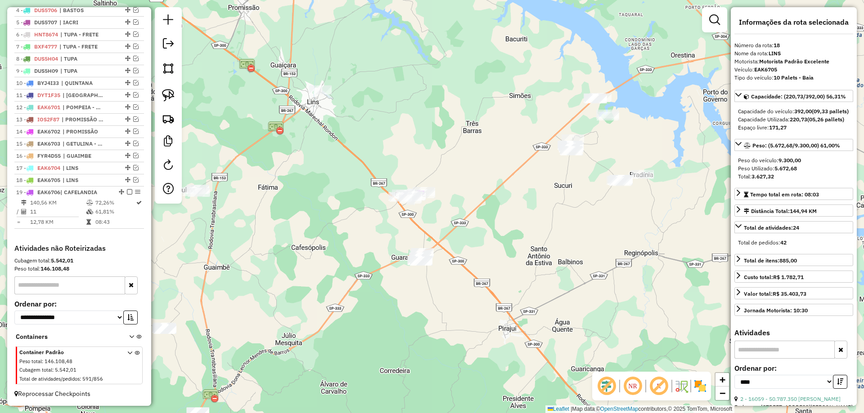
click at [462, 238] on div "Janela de atendimento Grade de atendimento Capacidade Transportadoras Veículos …" at bounding box center [432, 206] width 864 height 413
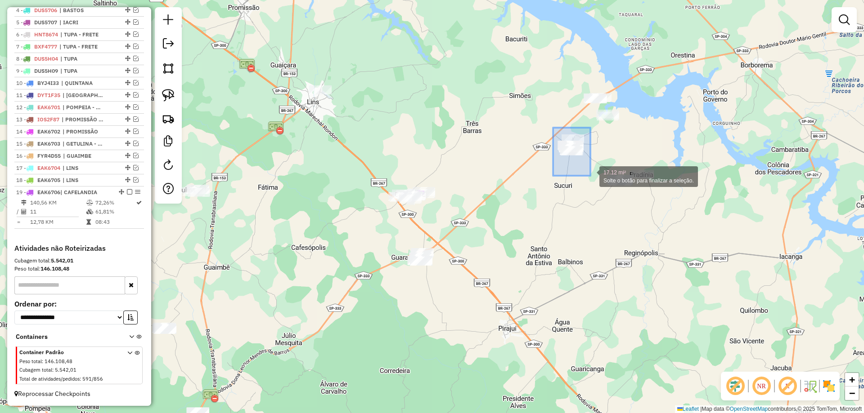
drag, startPoint x: 553, startPoint y: 128, endPoint x: 590, endPoint y: 175, distance: 60.6
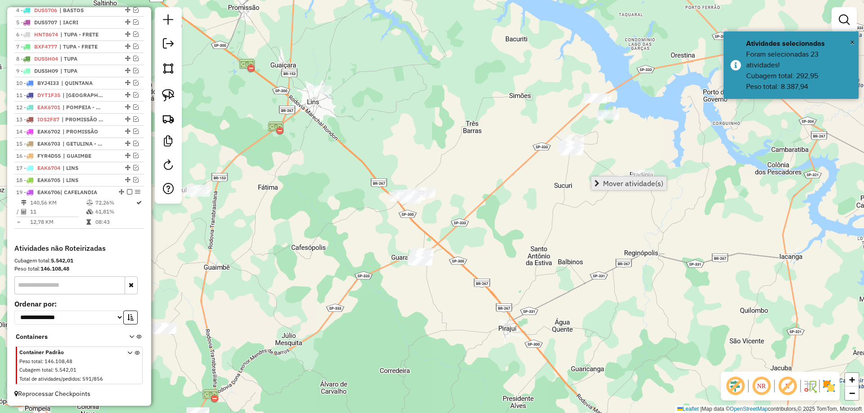
click at [599, 183] on span "Mover atividade(s)" at bounding box center [596, 183] width 5 height 7
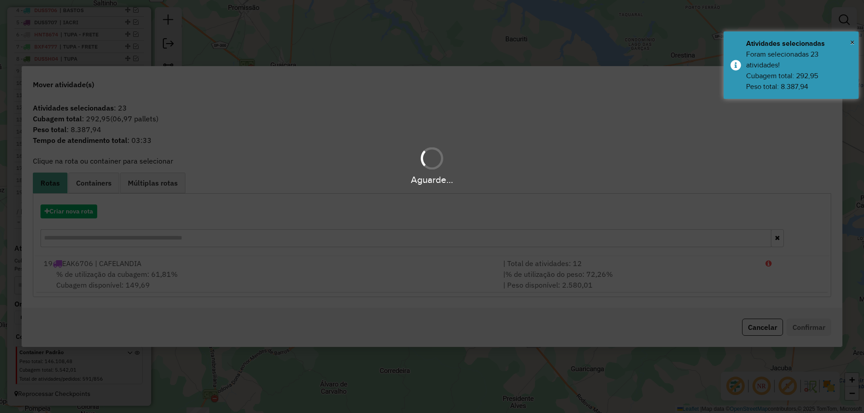
click at [85, 211] on div "Aguarde..." at bounding box center [432, 206] width 864 height 413
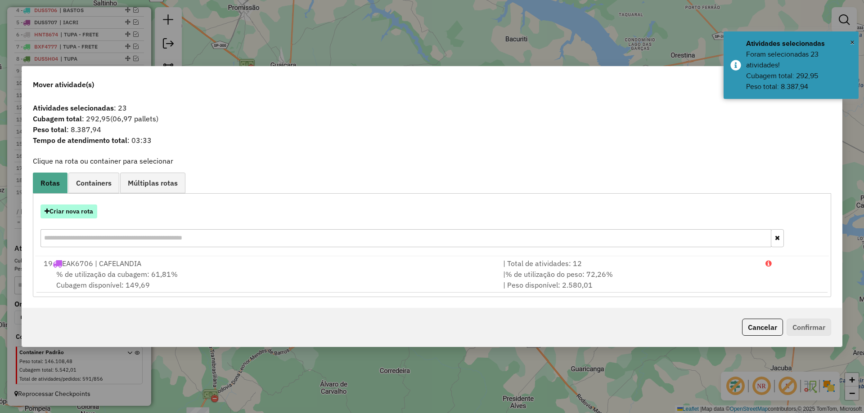
click at [83, 211] on button "Criar nova rota" at bounding box center [68, 212] width 57 height 14
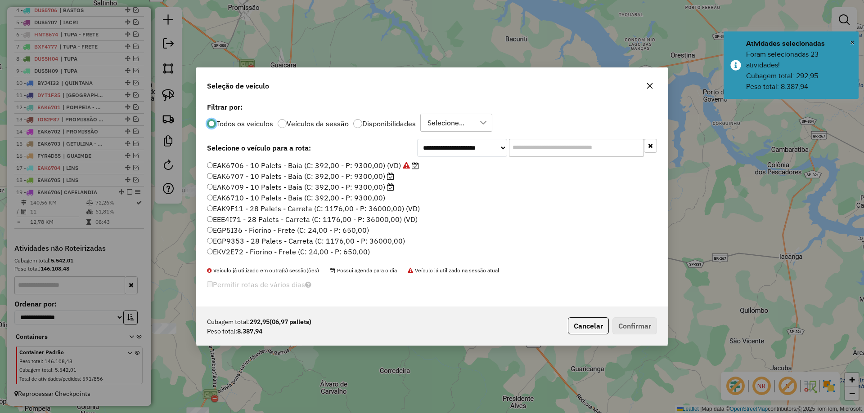
scroll to position [225, 0]
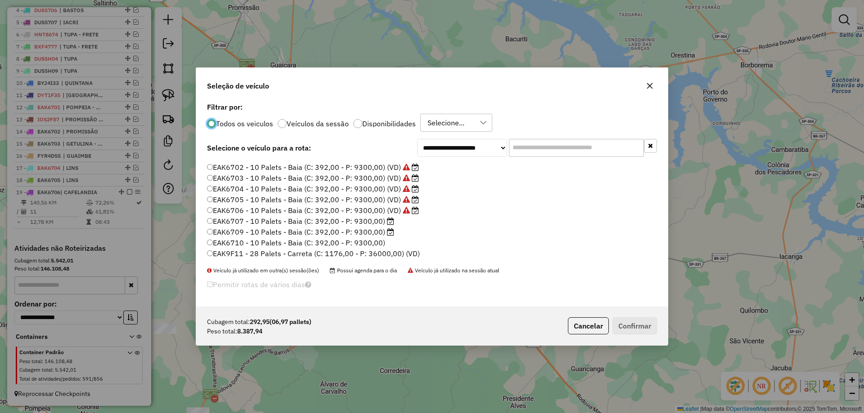
click at [387, 218] on icon at bounding box center [390, 221] width 7 height 7
click at [624, 320] on button "Confirmar" at bounding box center [634, 326] width 45 height 17
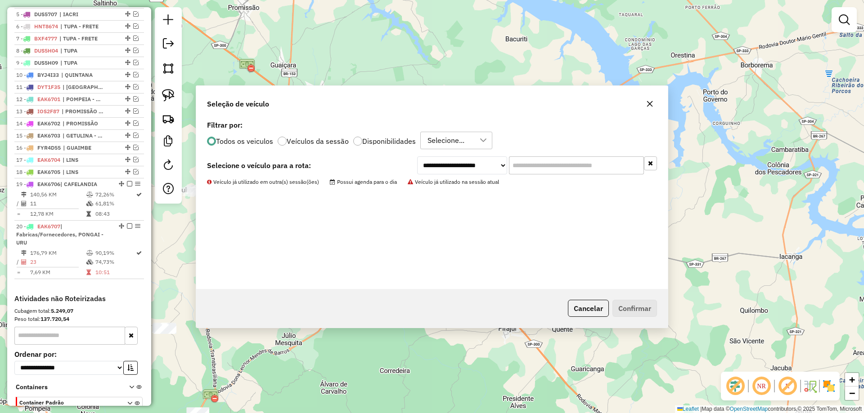
scroll to position [422, 0]
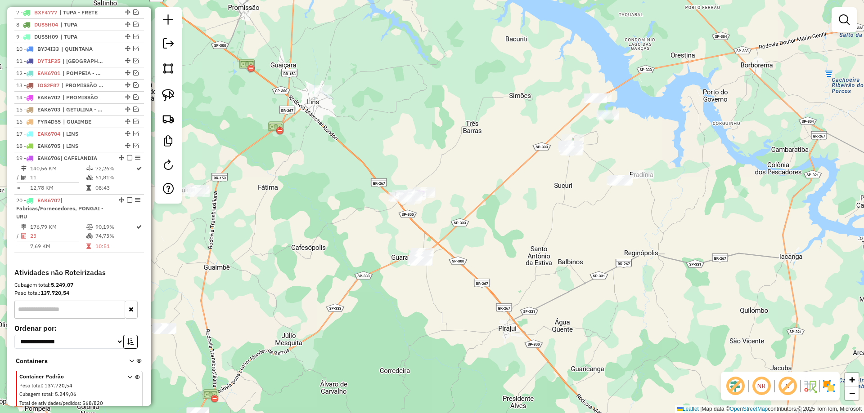
click at [437, 134] on div "Janela de atendimento Grade de atendimento Capacidade Transportadoras Veículos …" at bounding box center [432, 206] width 864 height 413
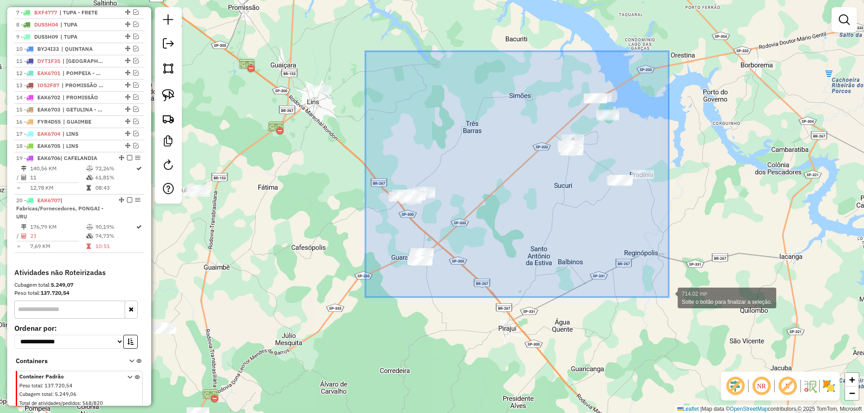
drag, startPoint x: 365, startPoint y: 51, endPoint x: 667, endPoint y: 296, distance: 388.6
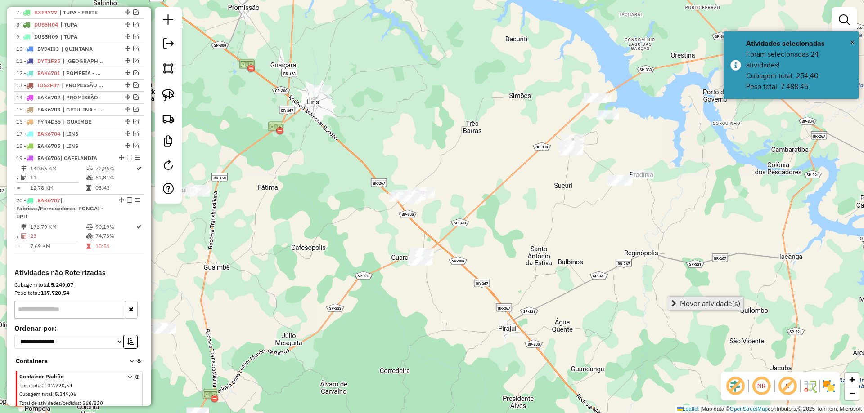
click at [695, 301] on span "Mover atividade(s)" at bounding box center [710, 303] width 60 height 7
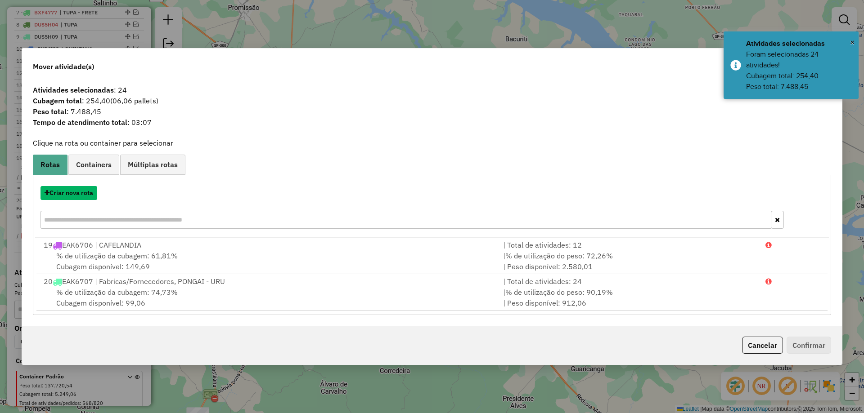
click at [87, 195] on button "Criar nova rota" at bounding box center [68, 193] width 57 height 14
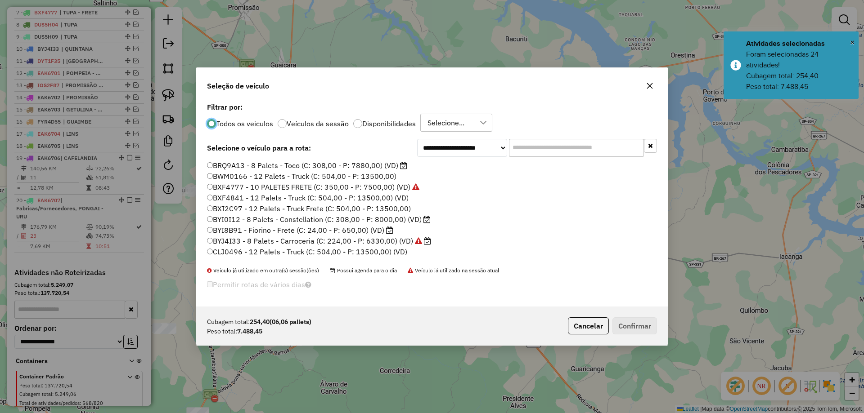
scroll to position [5, 3]
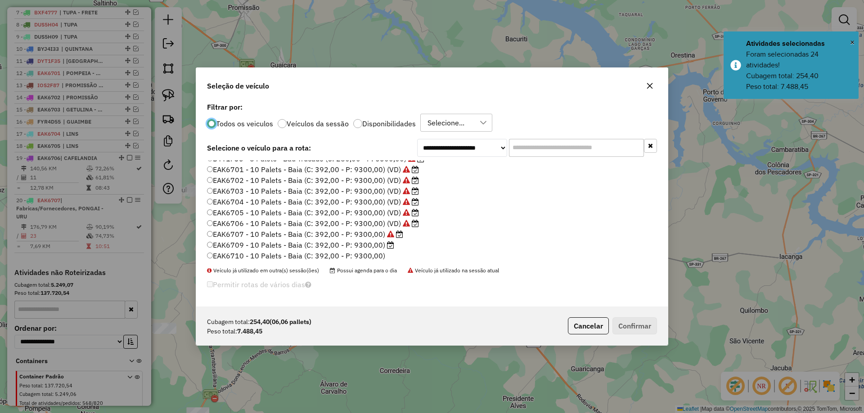
scroll to position [225, 0]
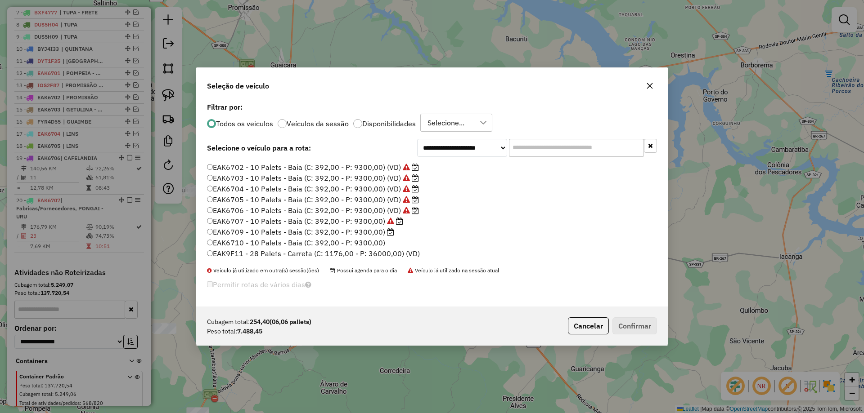
click at [377, 233] on label "EAK6709 - 10 Palets - Baia (C: 392,00 - P: 9300,00)" at bounding box center [300, 232] width 187 height 11
click at [634, 329] on button "Confirmar" at bounding box center [634, 326] width 45 height 17
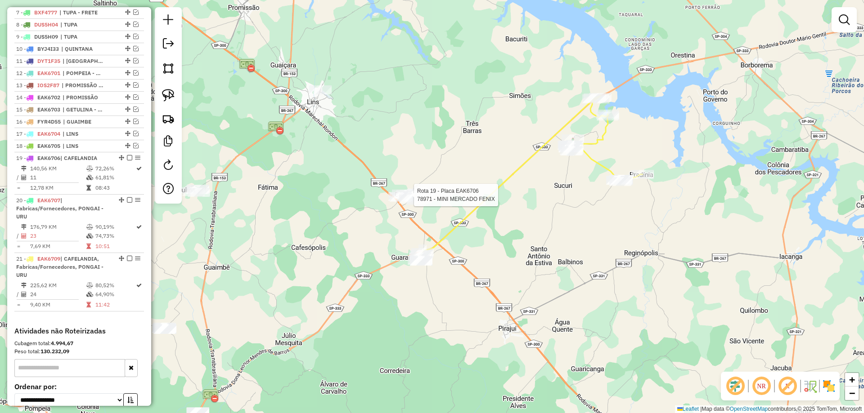
select select "*********"
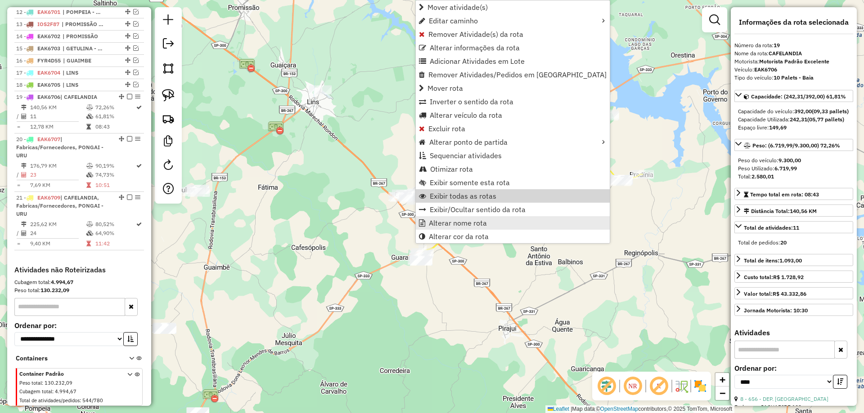
scroll to position [512, 0]
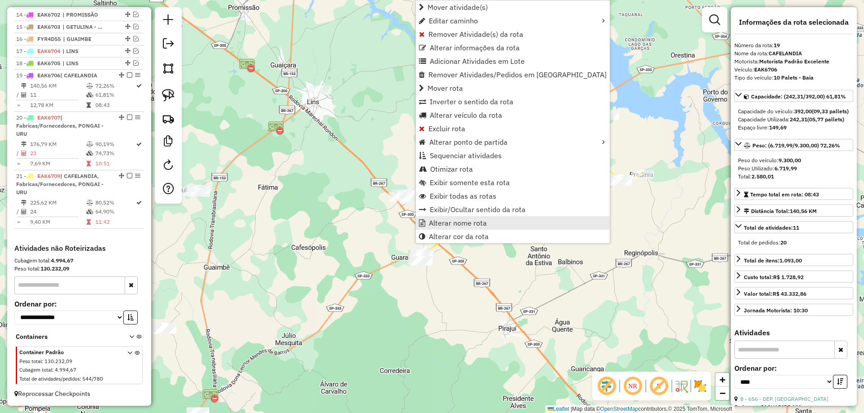
click at [453, 221] on span "Alterar nome rota" at bounding box center [458, 223] width 58 height 7
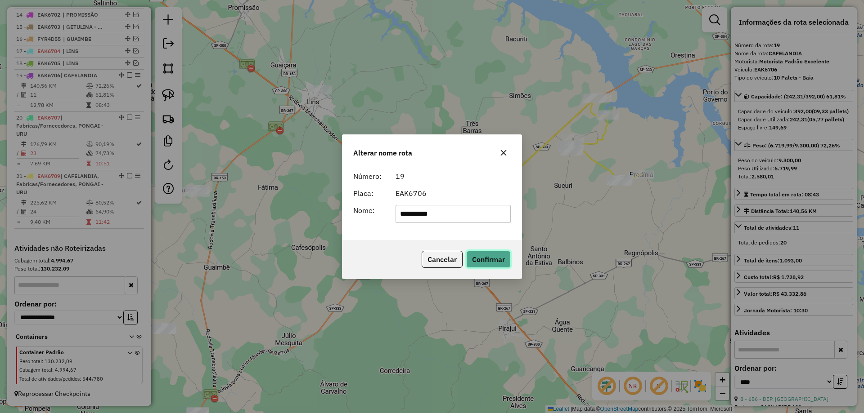
click at [481, 255] on button "Confirmar" at bounding box center [488, 259] width 45 height 17
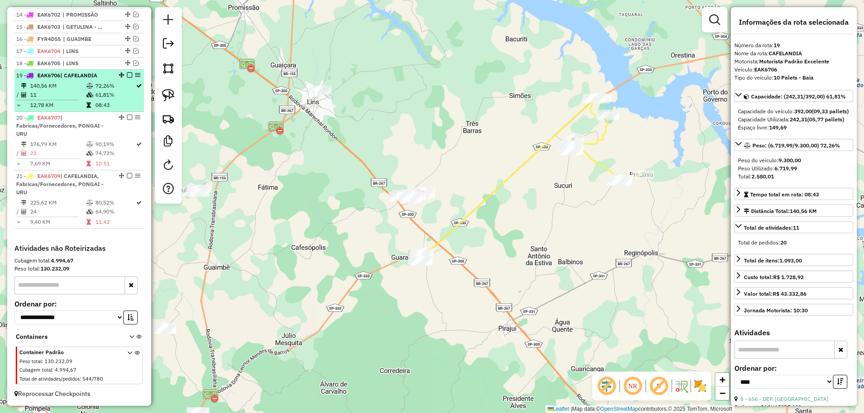
click at [127, 76] on em at bounding box center [129, 74] width 5 height 5
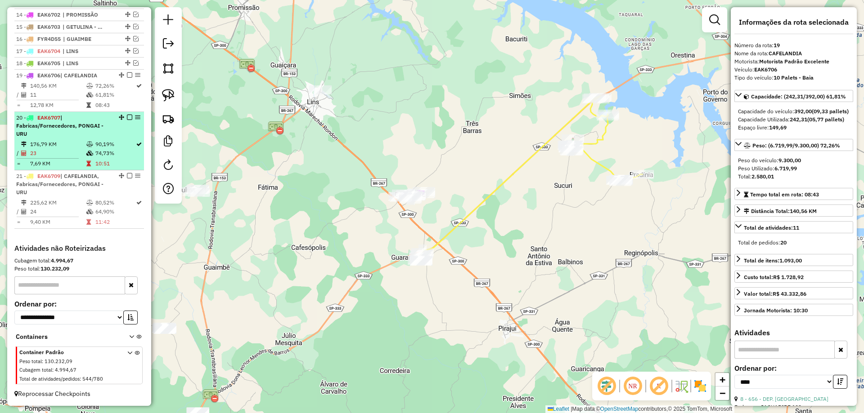
scroll to position [482, 0]
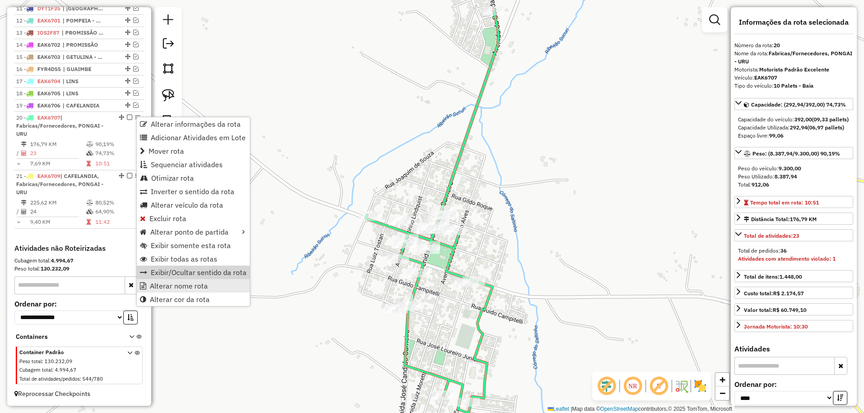
click at [169, 283] on span "Alterar nome rota" at bounding box center [179, 286] width 58 height 7
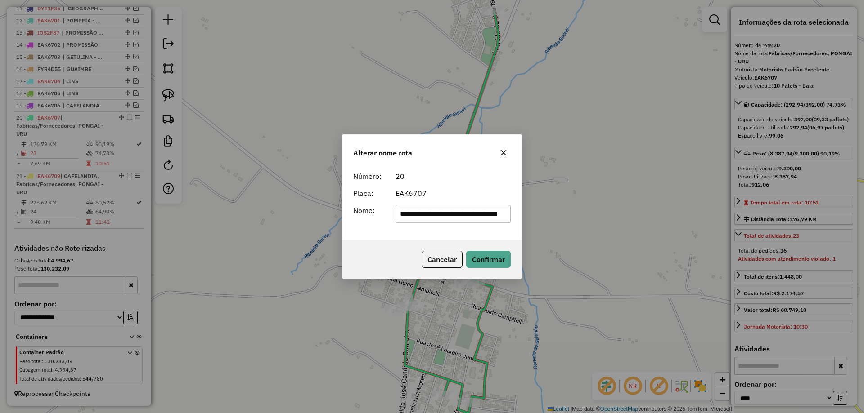
scroll to position [0, 0]
drag, startPoint x: 456, startPoint y: 214, endPoint x: 198, endPoint y: 241, distance: 258.8
click at [201, 241] on div "**********" at bounding box center [432, 206] width 864 height 413
drag, startPoint x: 433, startPoint y: 215, endPoint x: 510, endPoint y: 214, distance: 76.5
click at [509, 214] on input "**********" at bounding box center [453, 214] width 116 height 18
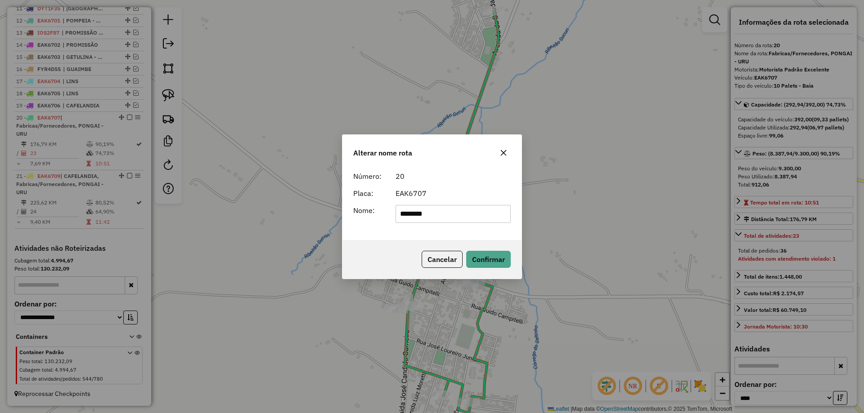
type input "******"
click at [460, 192] on div "EAK6707" at bounding box center [453, 193] width 126 height 11
click at [479, 247] on div "Cancelar Confirmar" at bounding box center [431, 259] width 179 height 39
click at [480, 253] on button "Confirmar" at bounding box center [488, 259] width 45 height 17
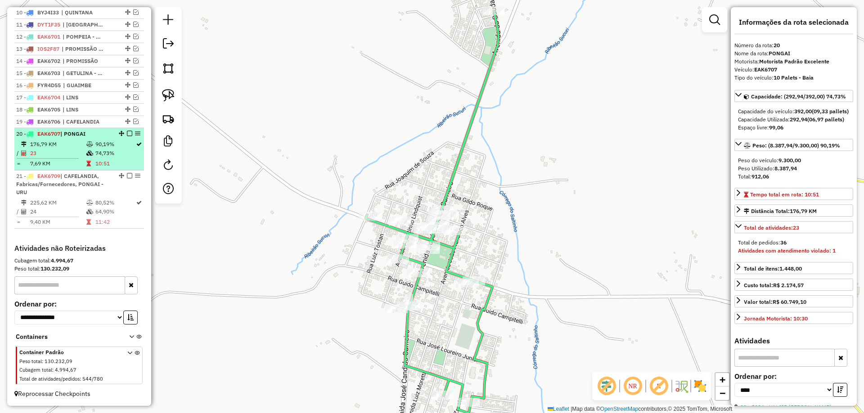
click at [127, 135] on em at bounding box center [129, 133] width 5 height 5
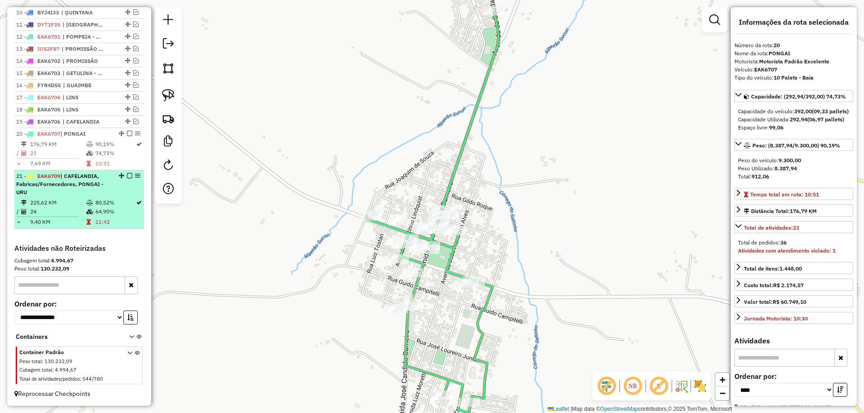
scroll to position [436, 0]
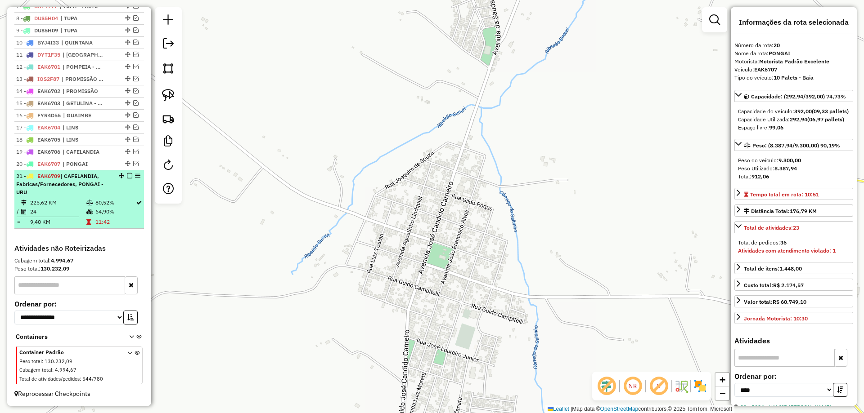
click at [109, 184] on div "21 - EAK6709 | CAFELANDIA, Fabricas/Fornecedores, PONGAI - URU" at bounding box center [79, 184] width 126 height 24
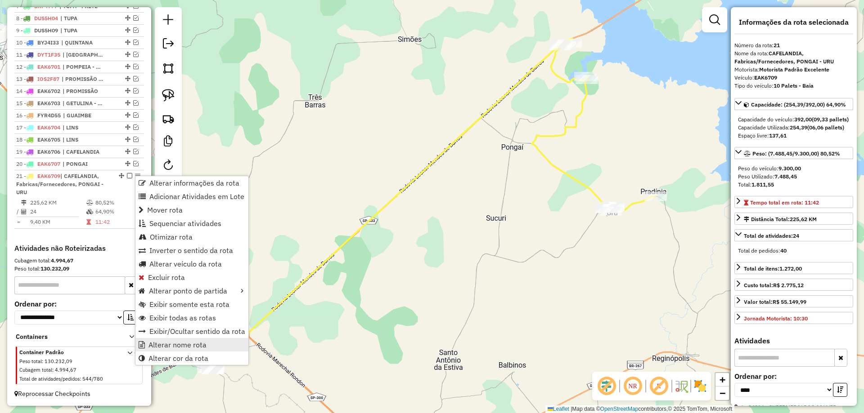
click at [181, 339] on link "Alterar nome rota" at bounding box center [191, 344] width 113 height 13
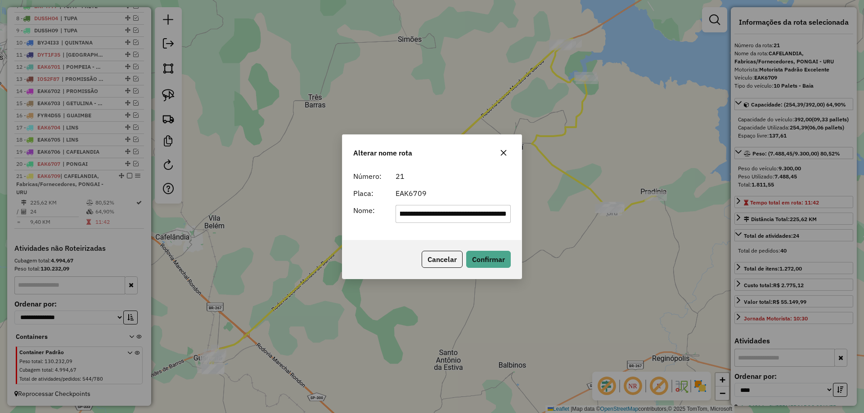
scroll to position [0, 0]
drag, startPoint x: 490, startPoint y: 213, endPoint x: 320, endPoint y: 220, distance: 169.8
click at [321, 220] on div "**********" at bounding box center [432, 206] width 864 height 413
type input "**********"
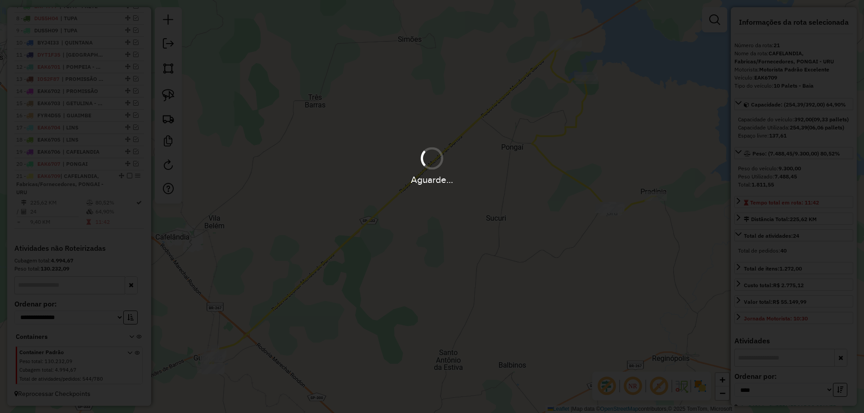
scroll to position [428, 0]
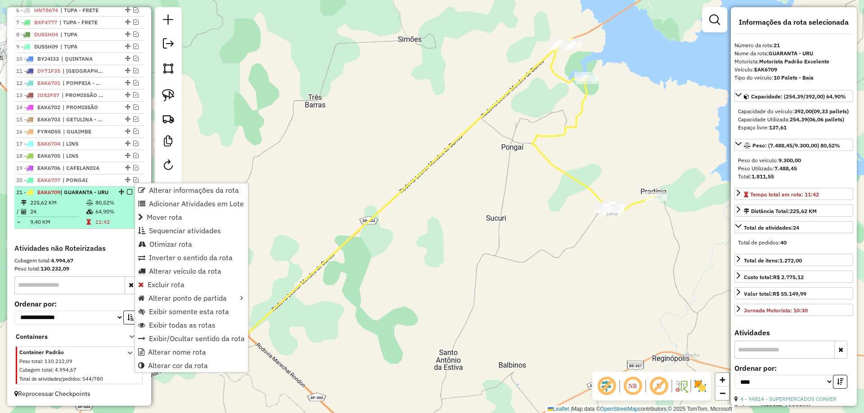
click at [90, 208] on td at bounding box center [90, 211] width 9 height 9
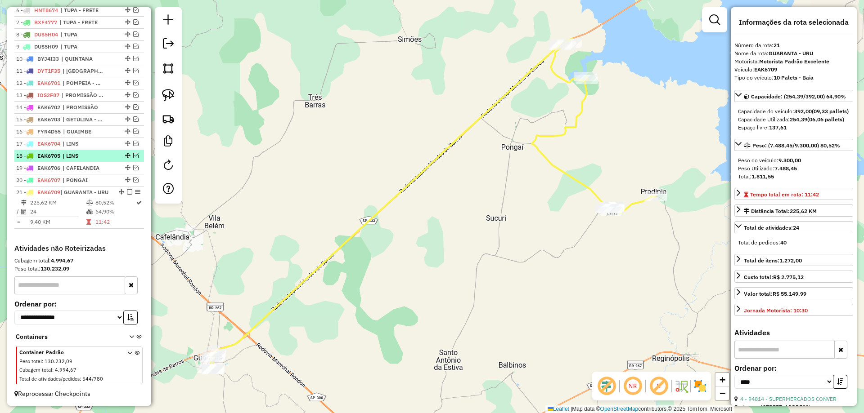
click at [127, 189] on em at bounding box center [129, 191] width 5 height 5
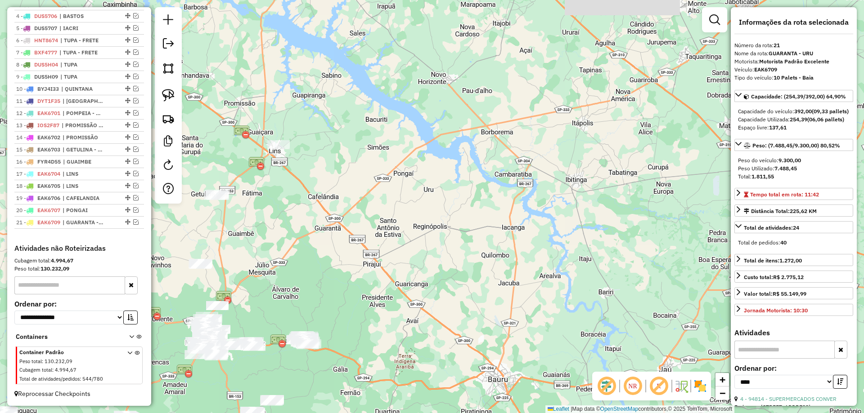
drag, startPoint x: 373, startPoint y: 278, endPoint x: 379, endPoint y: 240, distance: 39.1
click at [379, 240] on div "Janela de atendimento Grade de atendimento Capacidade Transportadoras Veículos …" at bounding box center [432, 206] width 864 height 413
click at [133, 221] on em at bounding box center [135, 222] width 5 height 5
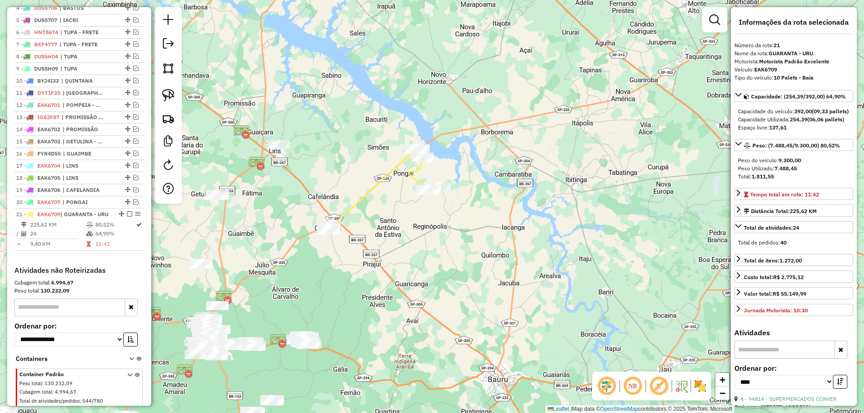
scroll to position [428, 0]
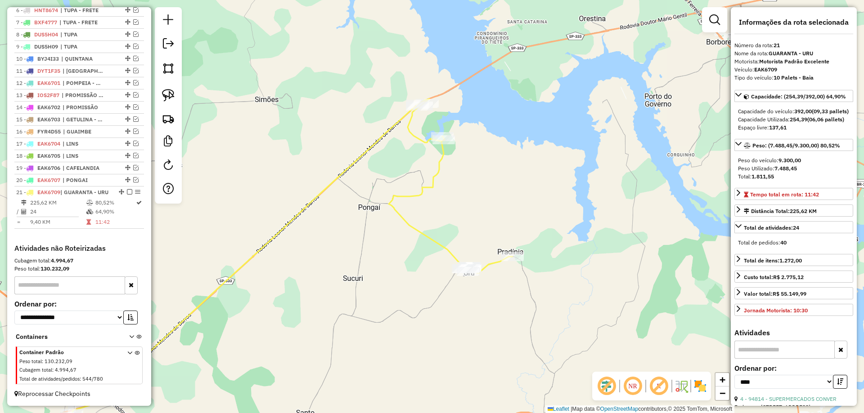
drag, startPoint x: 162, startPoint y: 95, endPoint x: 182, endPoint y: 96, distance: 20.7
click at [162, 94] on link at bounding box center [168, 95] width 20 height 20
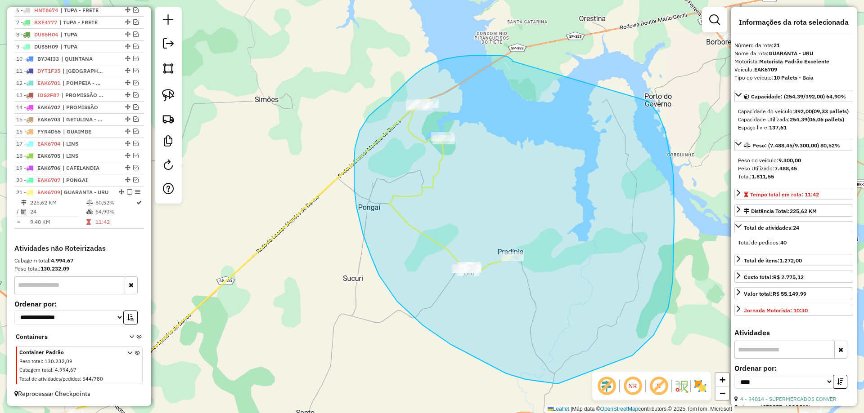
drag, startPoint x: 473, startPoint y: 55, endPoint x: 607, endPoint y: 74, distance: 135.3
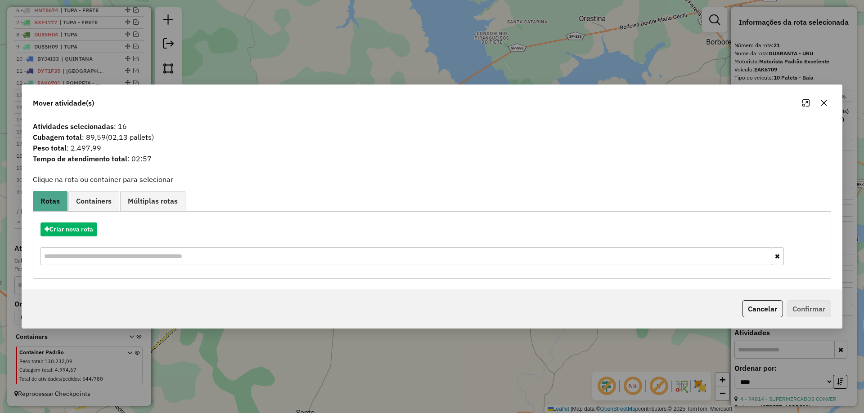
click at [831, 101] on div "Mover atividade(s)" at bounding box center [432, 101] width 820 height 32
click at [825, 108] on button "button" at bounding box center [824, 103] width 14 height 14
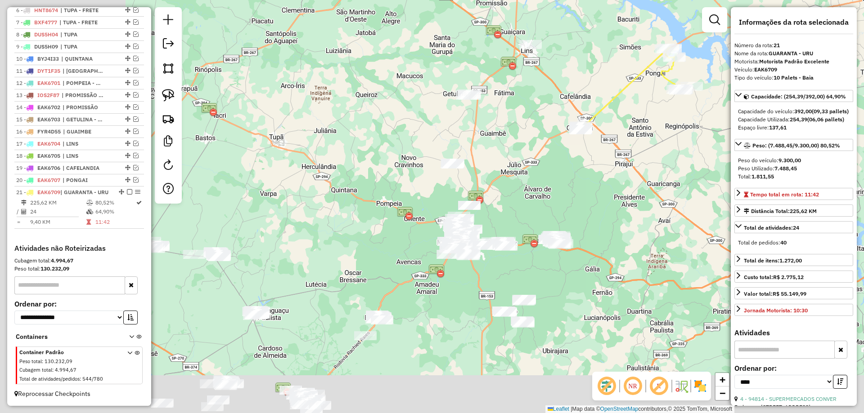
drag, startPoint x: 485, startPoint y: 257, endPoint x: 640, endPoint y: 162, distance: 181.6
click at [640, 162] on div "Janela de atendimento Grade de atendimento Capacidade Transportadoras Veículos …" at bounding box center [432, 206] width 864 height 413
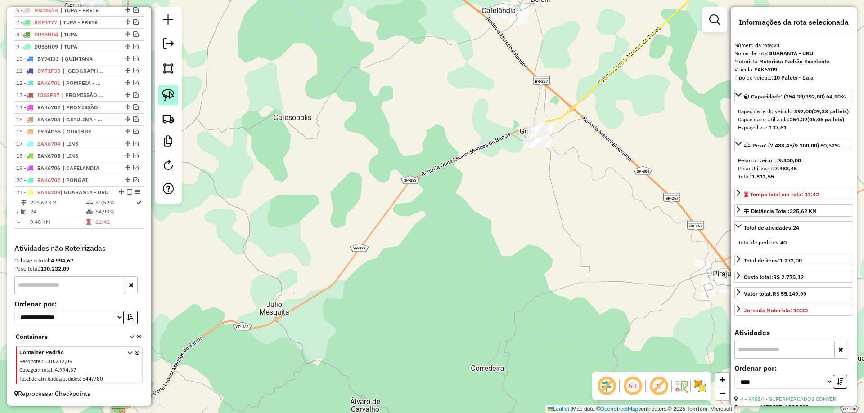
click at [162, 95] on link at bounding box center [168, 95] width 20 height 20
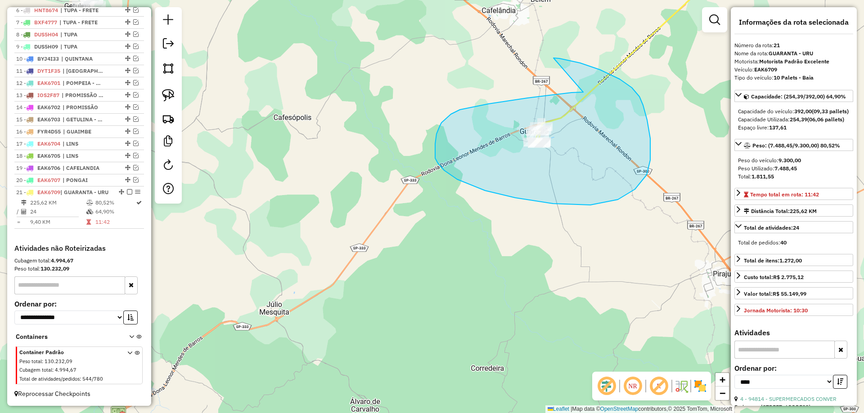
drag, startPoint x: 583, startPoint y: 92, endPoint x: 549, endPoint y: 59, distance: 47.7
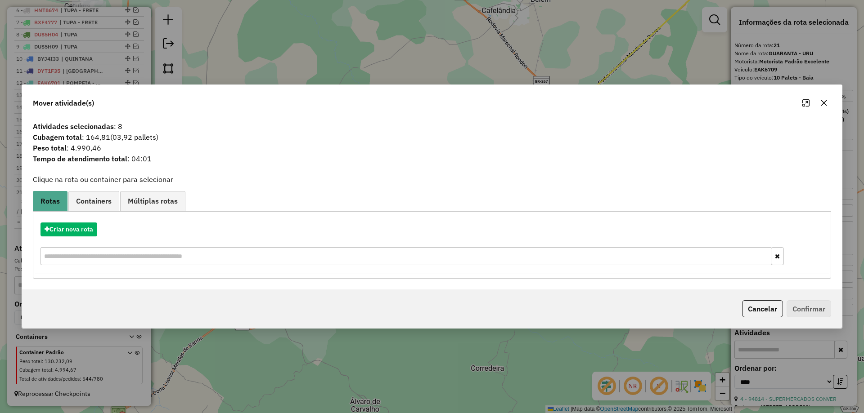
click at [827, 103] on icon "button" at bounding box center [823, 102] width 7 height 7
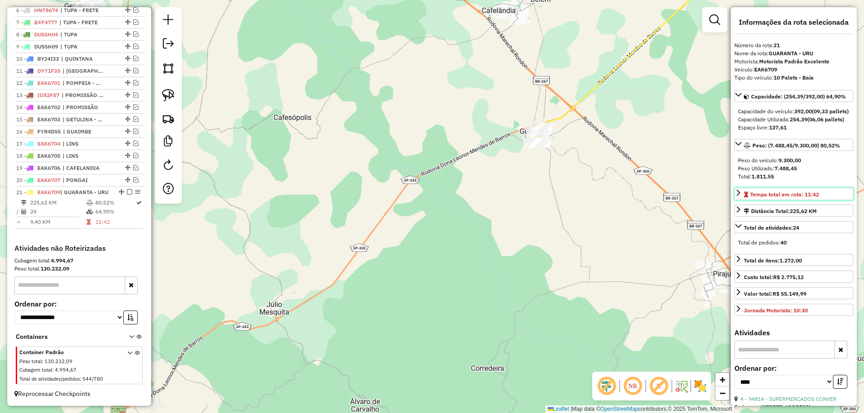
drag, startPoint x: 822, startPoint y: 212, endPoint x: 797, endPoint y: 212, distance: 24.7
click at [797, 200] on link "Tempo total em rota: 11:42" at bounding box center [793, 194] width 119 height 12
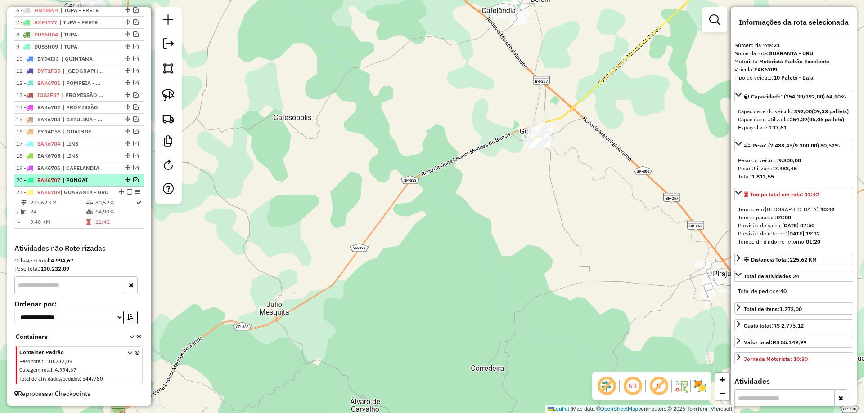
click at [134, 177] on em at bounding box center [135, 179] width 5 height 5
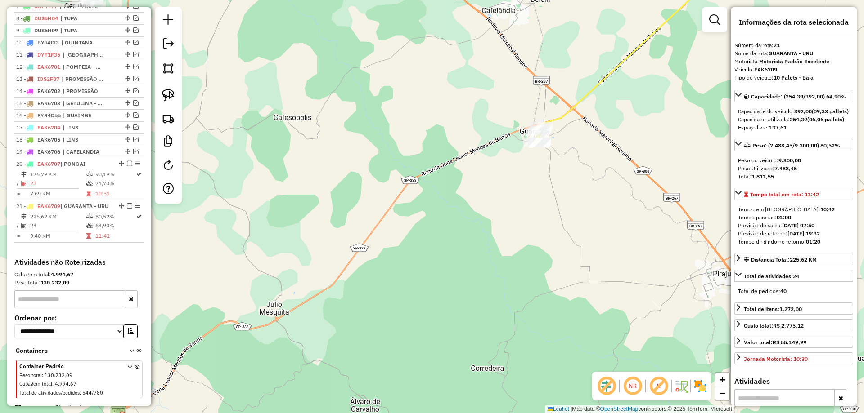
scroll to position [458, 0]
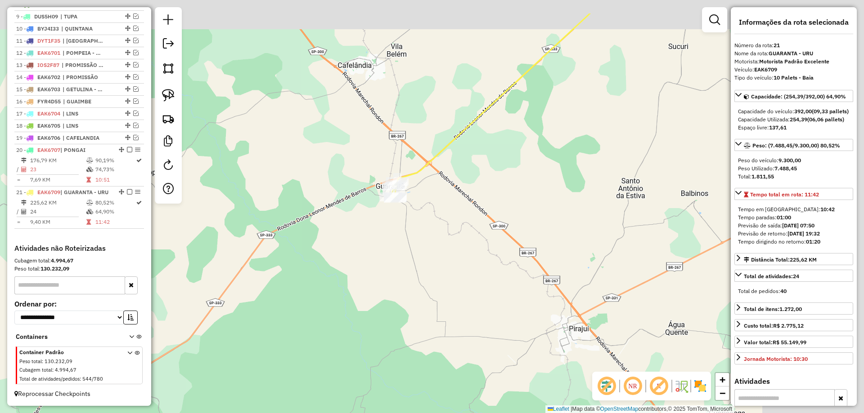
drag, startPoint x: 452, startPoint y: 218, endPoint x: 224, endPoint y: 293, distance: 240.3
click at [220, 296] on div "Janela de atendimento Grade de atendimento Capacidade Transportadoras Veículos …" at bounding box center [432, 206] width 864 height 413
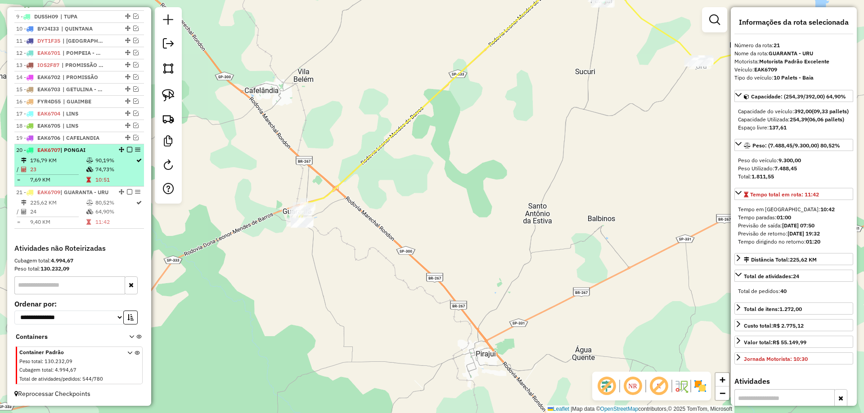
drag, startPoint x: 71, startPoint y: 159, endPoint x: 80, endPoint y: 157, distance: 9.2
click at [72, 165] on td "23" at bounding box center [58, 169] width 56 height 9
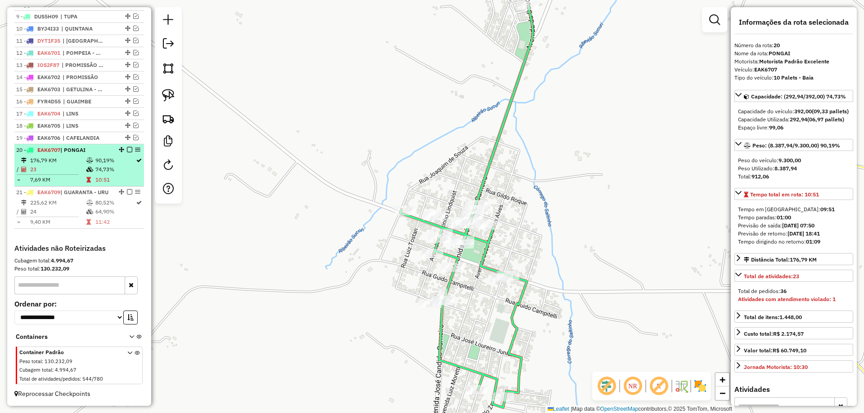
click at [127, 147] on em at bounding box center [129, 149] width 5 height 5
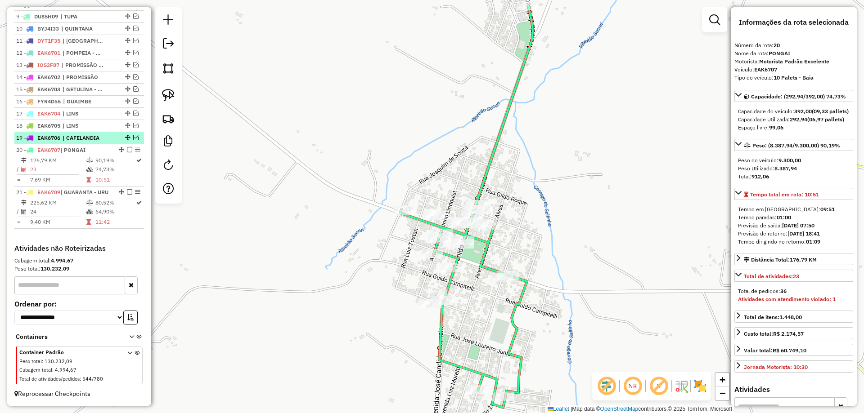
scroll to position [428, 0]
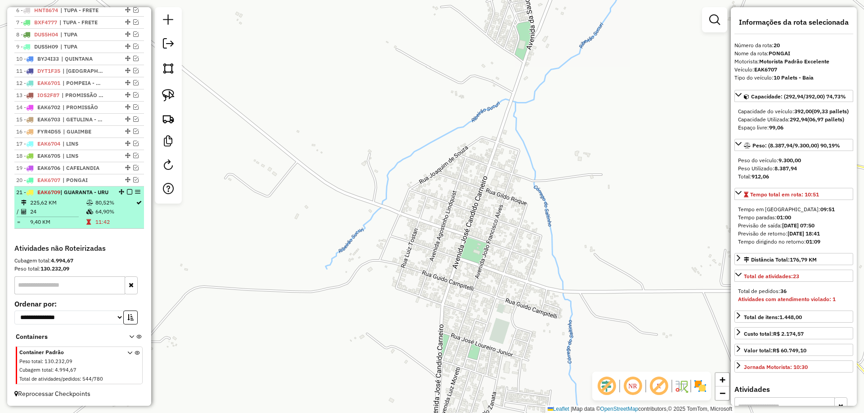
click at [127, 189] on em at bounding box center [129, 191] width 5 height 5
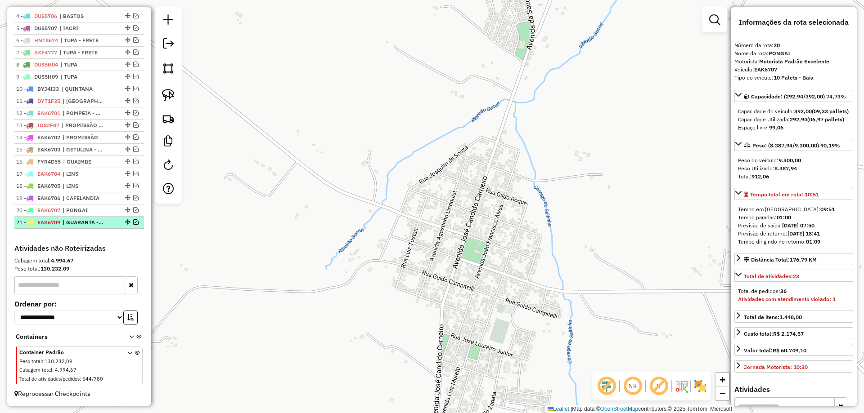
scroll to position [390, 0]
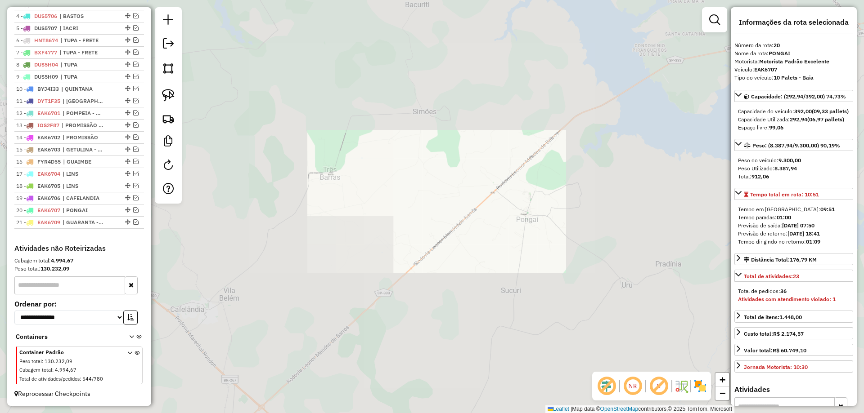
drag, startPoint x: 539, startPoint y: 241, endPoint x: 498, endPoint y: 175, distance: 77.4
click at [504, 184] on div "Janela de atendimento Grade de atendimento Capacidade Transportadoras Veículos …" at bounding box center [432, 206] width 864 height 413
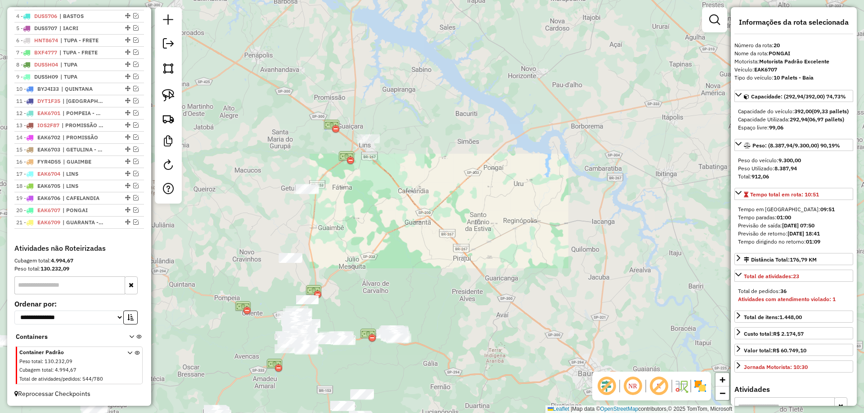
drag, startPoint x: 516, startPoint y: 217, endPoint x: 508, endPoint y: 162, distance: 56.4
click at [508, 162] on div "Janela de atendimento Grade de atendimento Capacidade Transportadoras Veículos …" at bounding box center [432, 206] width 864 height 413
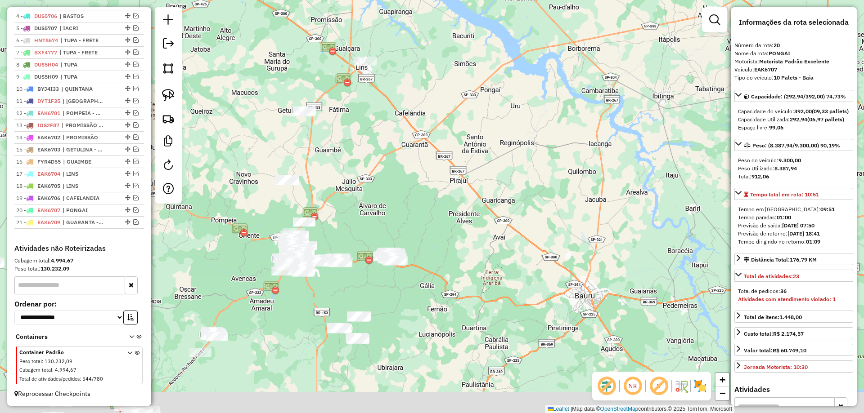
drag, startPoint x: 484, startPoint y: 231, endPoint x: 502, endPoint y: 163, distance: 69.8
click at [502, 163] on div "Janela de atendimento Grade de atendimento Capacidade Transportadoras Veículos …" at bounding box center [432, 206] width 864 height 413
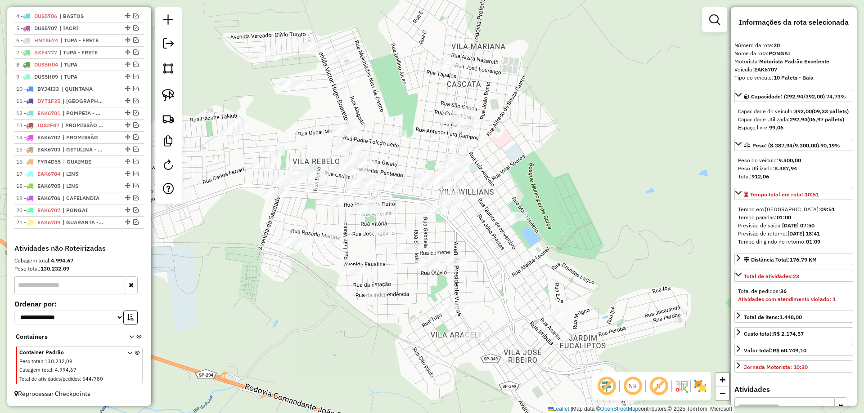
drag, startPoint x: 436, startPoint y: 222, endPoint x: 461, endPoint y: 223, distance: 25.2
click at [461, 223] on div "Janela de atendimento Grade de atendimento Capacidade Transportadoras Veículos …" at bounding box center [432, 206] width 864 height 413
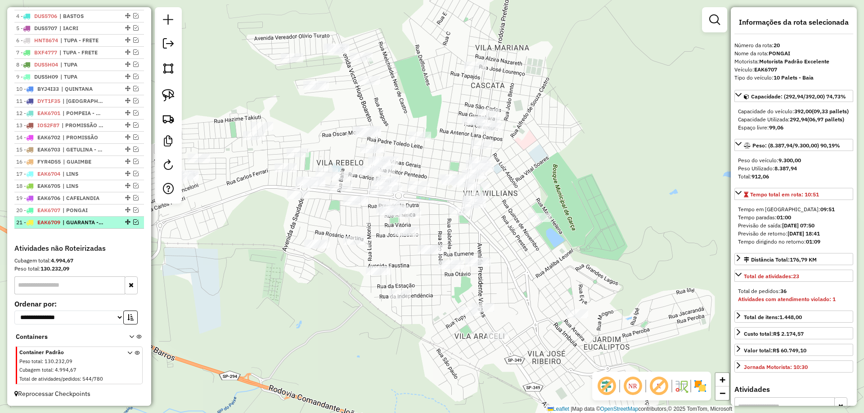
click at [133, 222] on em at bounding box center [135, 222] width 5 height 5
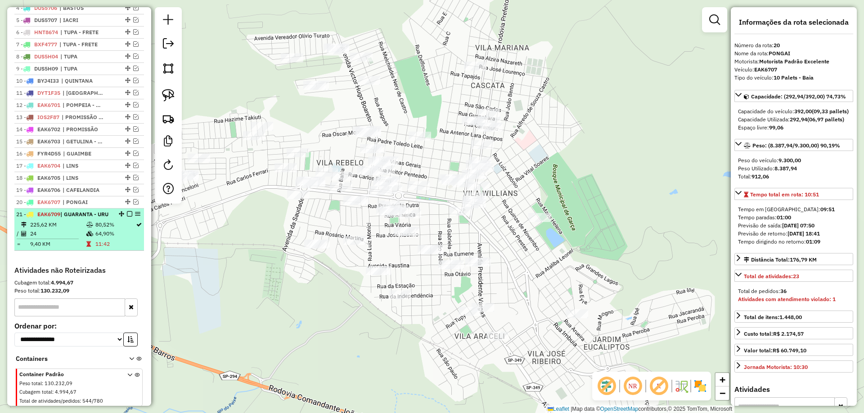
scroll to position [428, 0]
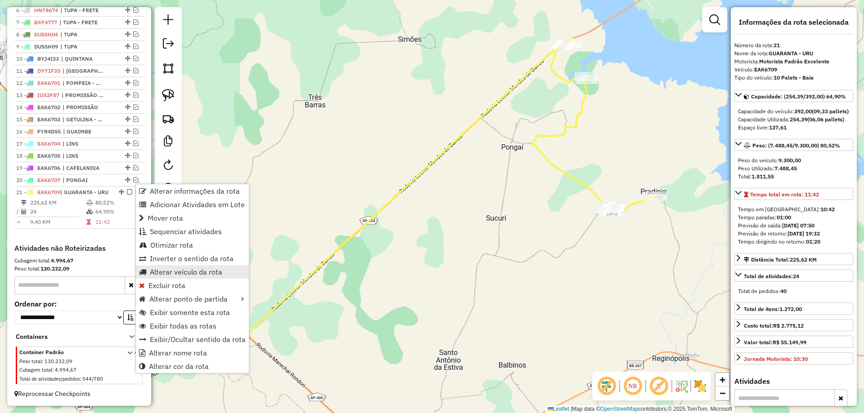
click at [183, 269] on span "Alterar veículo da rota" at bounding box center [186, 272] width 72 height 7
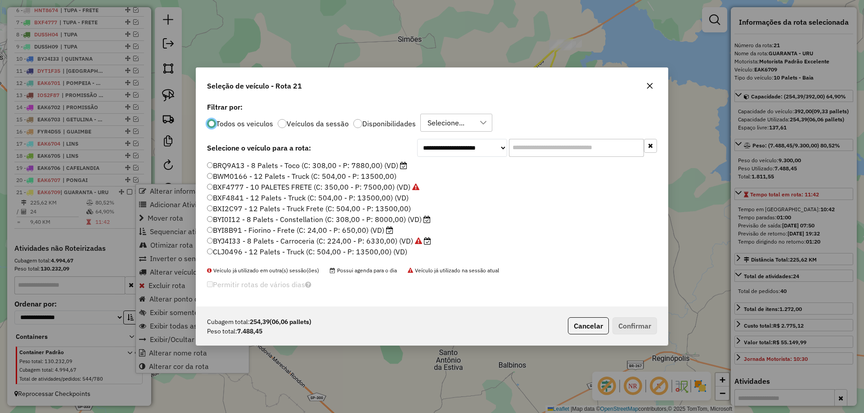
scroll to position [5, 3]
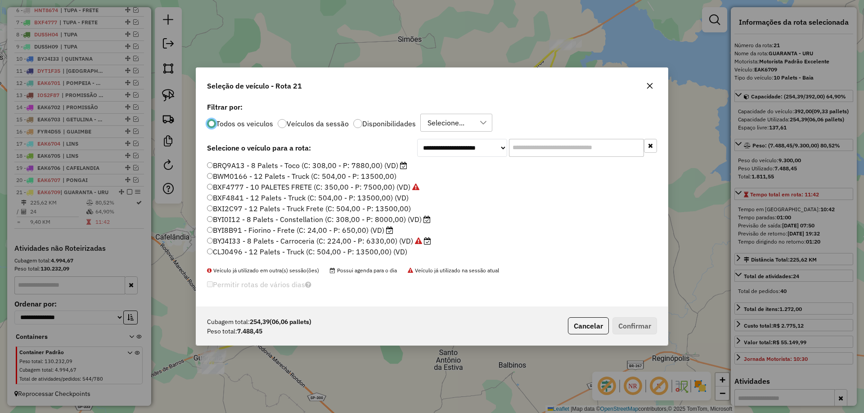
click at [556, 144] on input "text" at bounding box center [576, 148] width 135 height 18
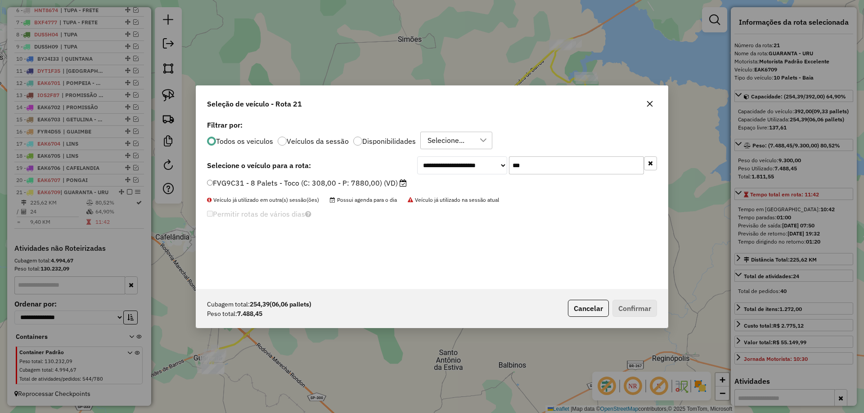
type input "***"
click at [353, 182] on label "FVG9C31 - 8 Palets - Toco (C: 308,00 - P: 7880,00) (VD)" at bounding box center [307, 183] width 200 height 11
click at [620, 301] on button "Confirmar" at bounding box center [634, 308] width 45 height 17
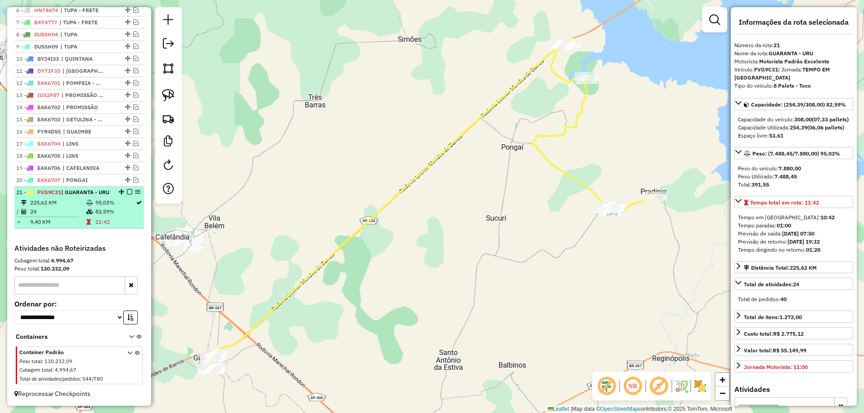
click at [128, 189] on em at bounding box center [129, 191] width 5 height 5
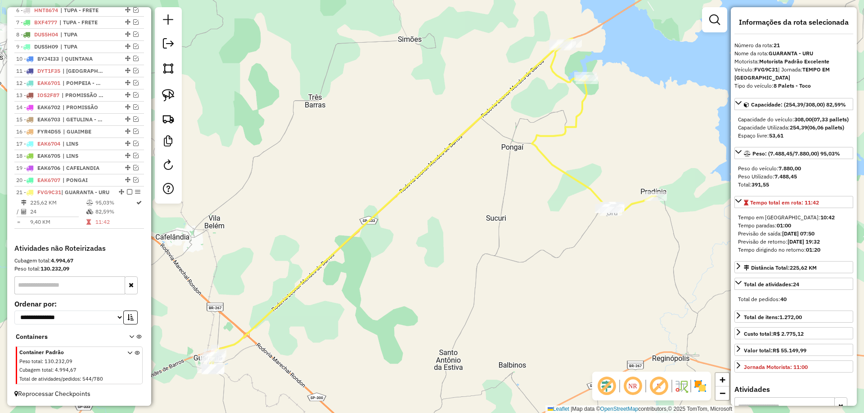
scroll to position [390, 0]
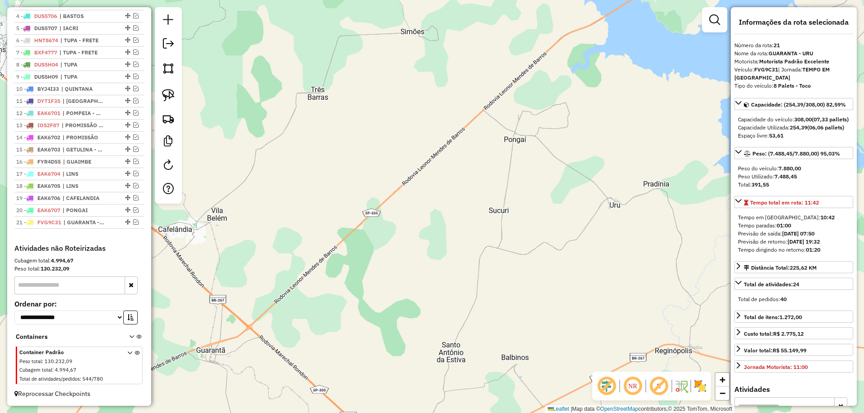
drag, startPoint x: 391, startPoint y: 310, endPoint x: 469, endPoint y: 174, distance: 156.4
click at [459, 185] on div "Janela de atendimento Grade de atendimento Capacidade Transportadoras Veículos …" at bounding box center [432, 206] width 864 height 413
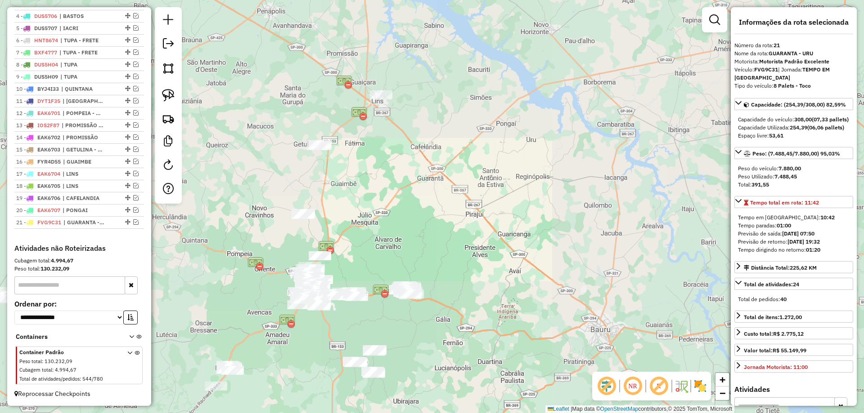
drag, startPoint x: 454, startPoint y: 234, endPoint x: 459, endPoint y: 162, distance: 73.1
click at [459, 161] on div "Janela de atendimento Grade de atendimento Capacidade Transportadoras Veículos …" at bounding box center [432, 206] width 864 height 413
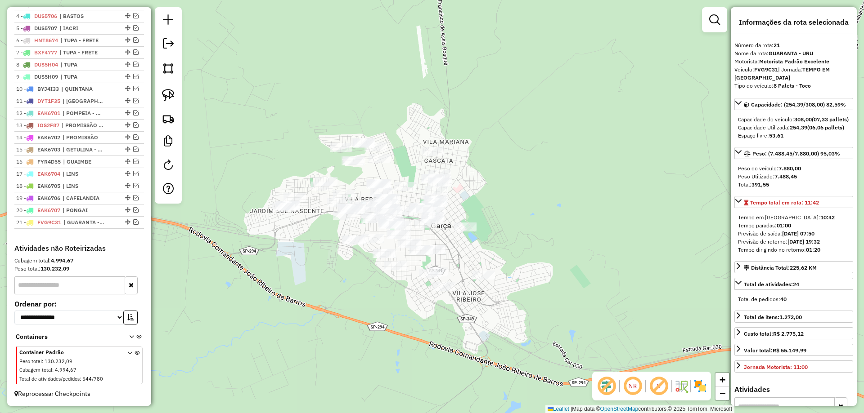
drag, startPoint x: 472, startPoint y: 277, endPoint x: 504, endPoint y: 233, distance: 54.1
click at [504, 233] on div "Janela de atendimento Grade de atendimento Capacidade Transportadoras Veículos …" at bounding box center [432, 206] width 864 height 413
click at [621, 124] on div "Janela de atendimento Grade de atendimento Capacidade Transportadoras Veículos …" at bounding box center [432, 206] width 864 height 413
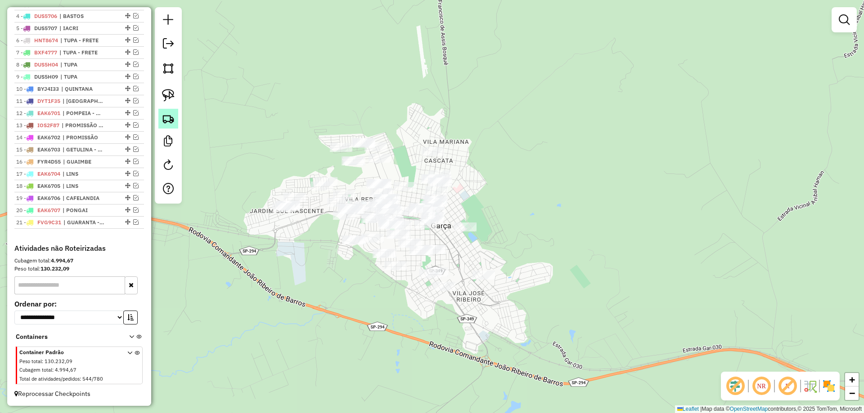
click at [171, 123] on img at bounding box center [168, 118] width 13 height 13
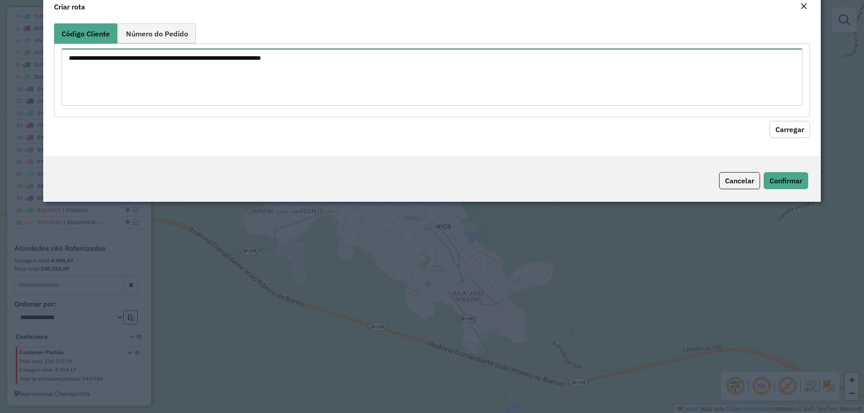
click at [168, 101] on textarea at bounding box center [432, 77] width 741 height 57
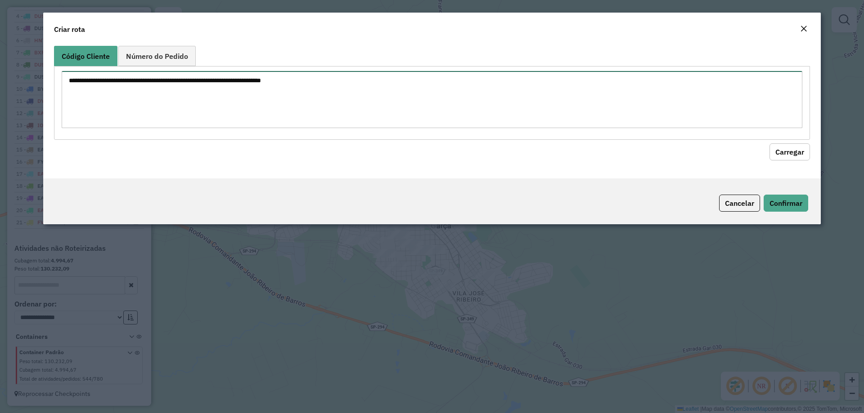
paste textarea "**********"
type textarea "**********"
click at [781, 149] on button "Carregar" at bounding box center [789, 152] width 40 height 17
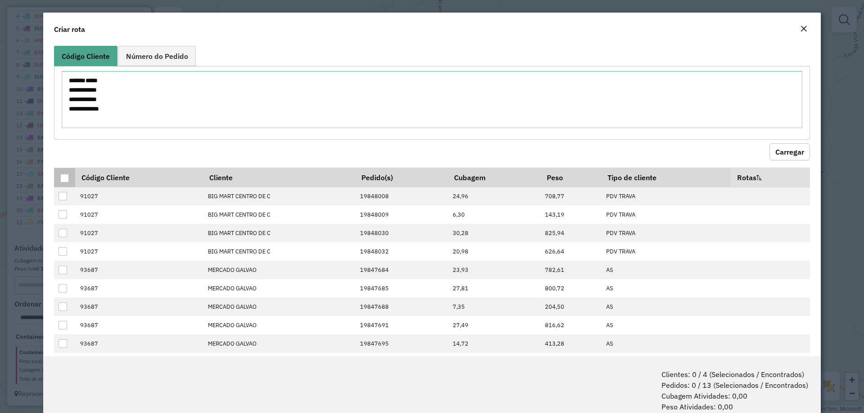
click at [67, 179] on div at bounding box center [64, 178] width 9 height 9
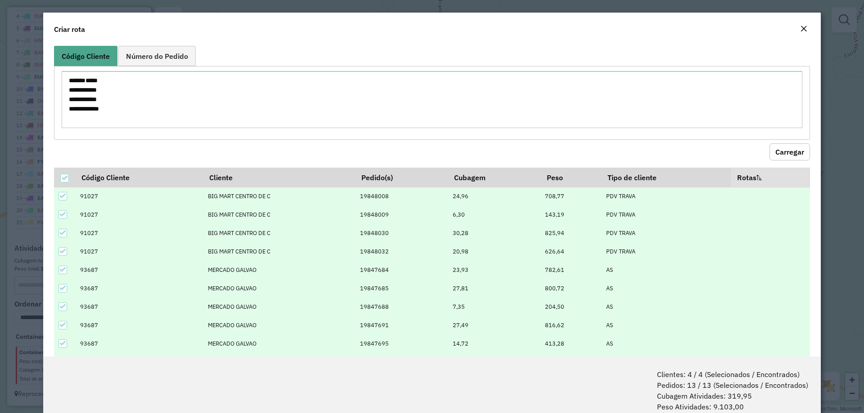
scroll to position [45, 0]
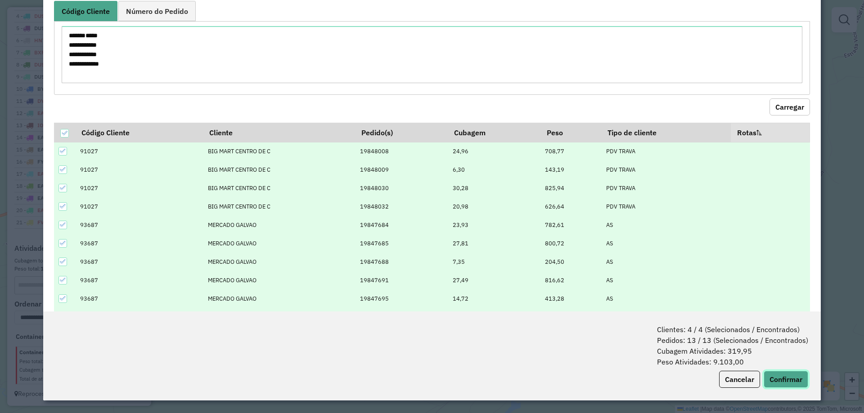
click at [785, 383] on button "Confirmar" at bounding box center [785, 379] width 45 height 17
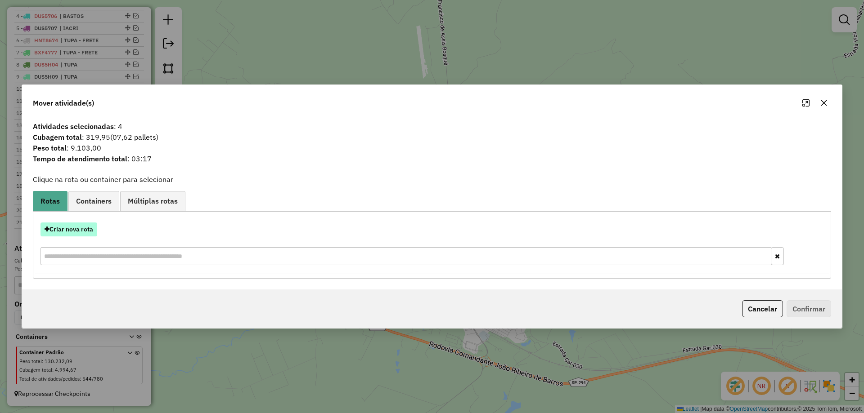
click at [82, 236] on button "Criar nova rota" at bounding box center [68, 230] width 57 height 14
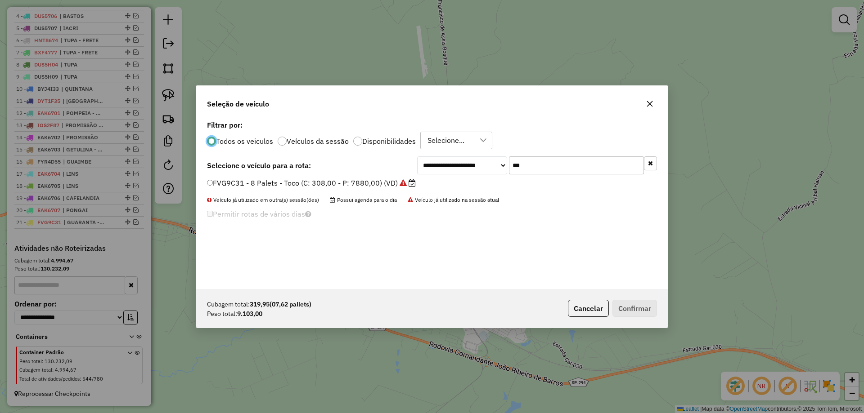
scroll to position [5, 3]
click at [559, 161] on input "***" at bounding box center [576, 166] width 135 height 18
type input "***"
drag, startPoint x: 384, startPoint y: 180, endPoint x: 390, endPoint y: 185, distance: 7.7
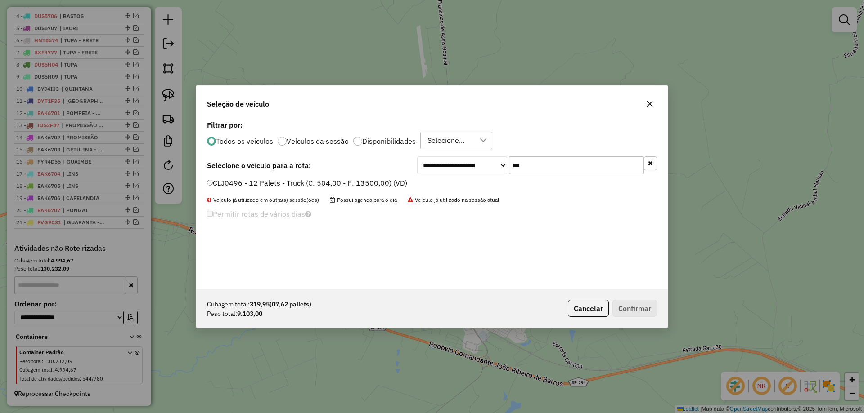
click at [381, 182] on label "CLJ0496 - 12 Palets - Truck (C: 504,00 - P: 13500,00) (VD)" at bounding box center [307, 183] width 200 height 11
click at [646, 305] on button "Confirmar" at bounding box center [634, 308] width 45 height 17
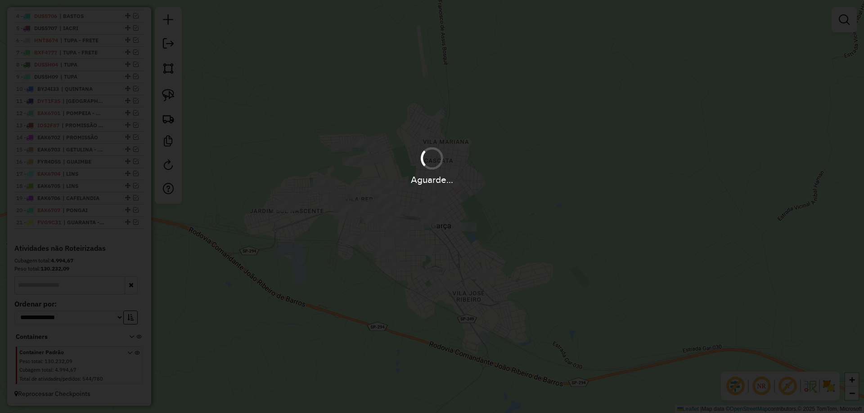
scroll to position [432, 0]
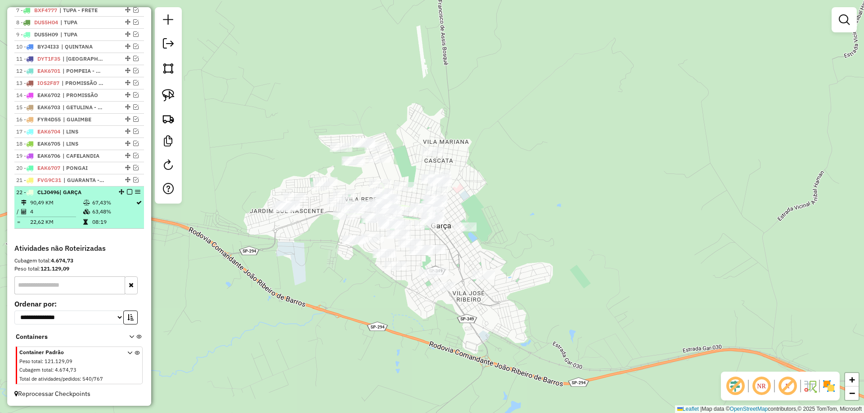
select select "*********"
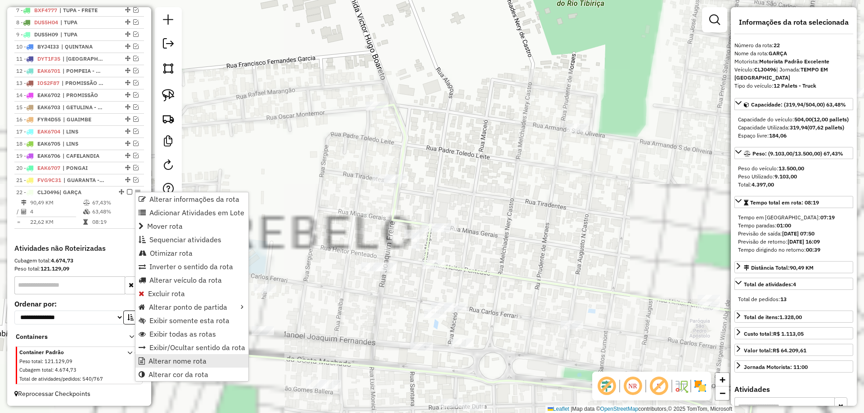
click at [204, 360] on span "Alterar nome rota" at bounding box center [177, 361] width 58 height 7
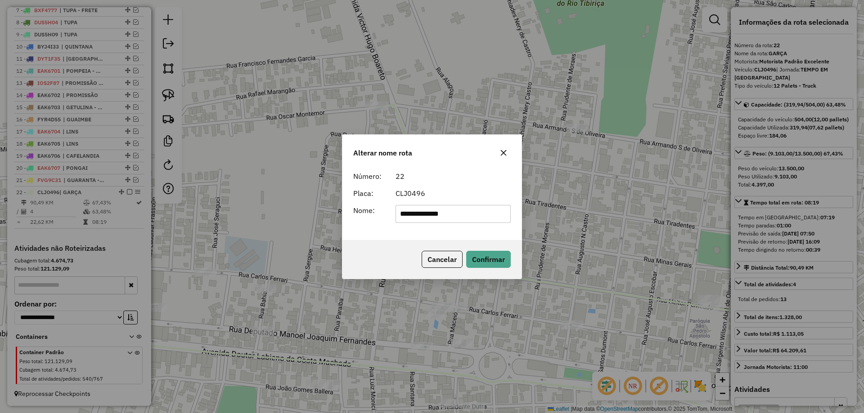
type input "**********"
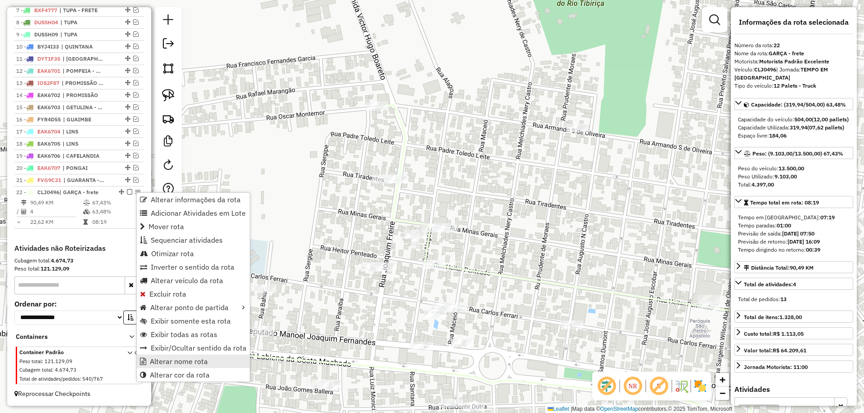
click at [176, 363] on span "Alterar nome rota" at bounding box center [179, 361] width 58 height 7
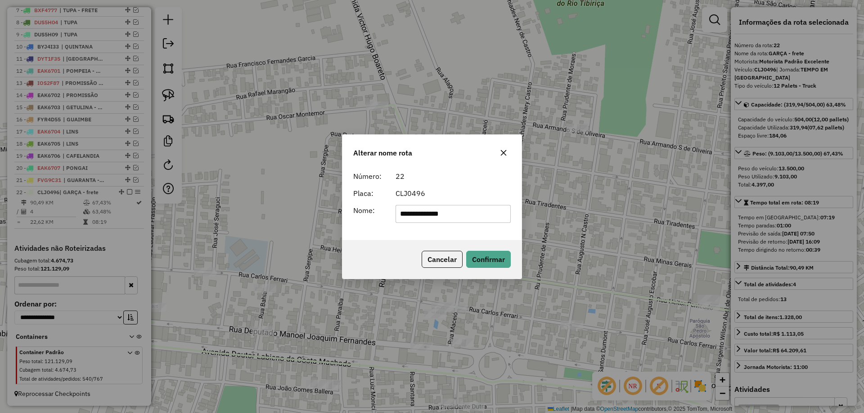
click at [460, 208] on input "**********" at bounding box center [453, 214] width 116 height 18
click at [460, 222] on input "**********" at bounding box center [453, 214] width 116 height 18
type input "**********"
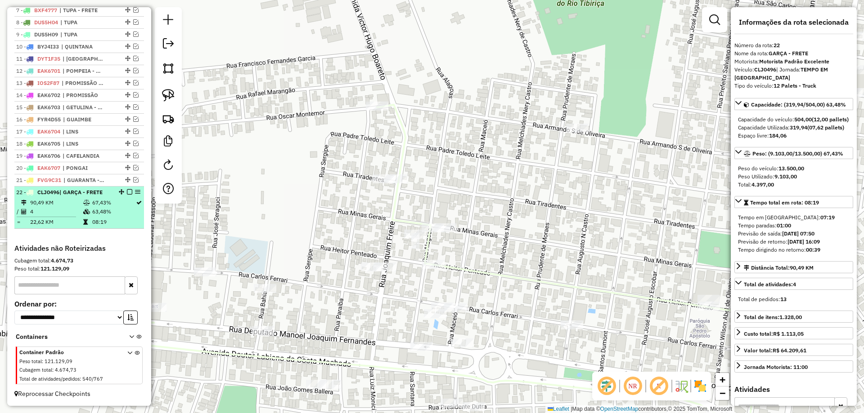
click at [127, 190] on em at bounding box center [129, 191] width 5 height 5
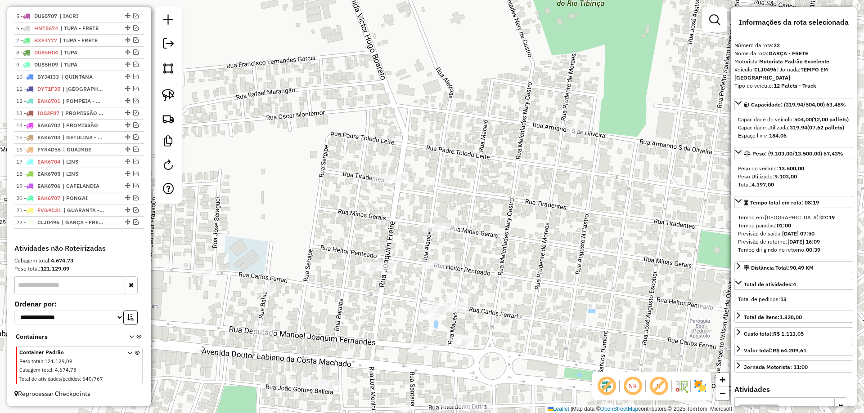
scroll to position [402, 0]
drag, startPoint x: 530, startPoint y: 187, endPoint x: 525, endPoint y: 186, distance: 5.0
click at [530, 187] on div "Janela de atendimento Grade de atendimento Capacidade Transportadoras Veículos …" at bounding box center [432, 206] width 864 height 413
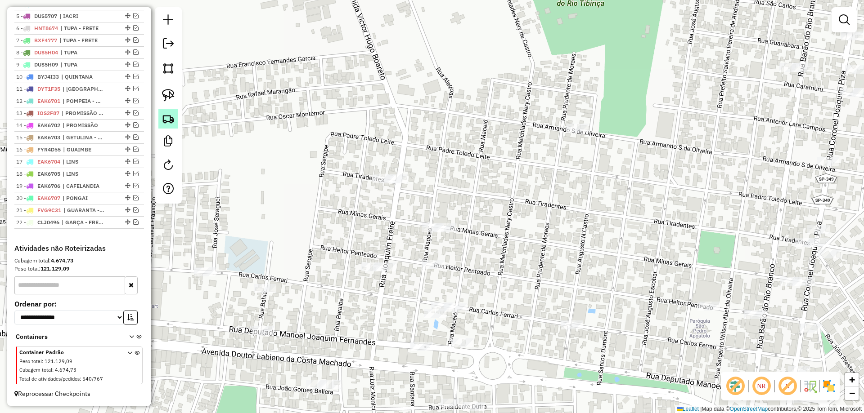
click at [171, 116] on img at bounding box center [168, 118] width 13 height 13
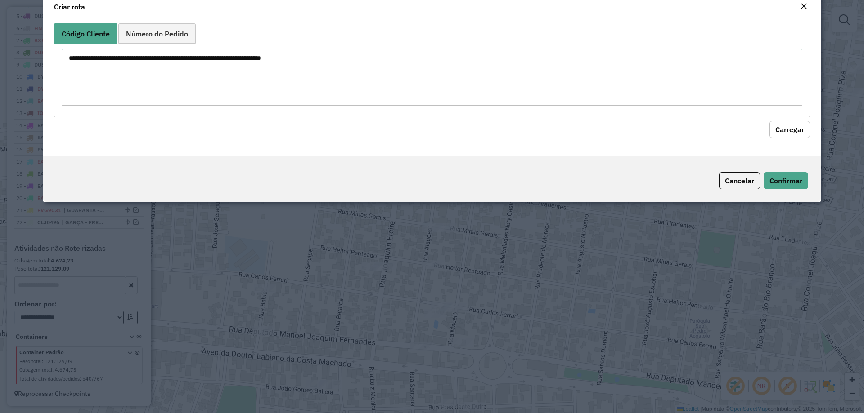
click at [144, 85] on textarea at bounding box center [432, 77] width 741 height 57
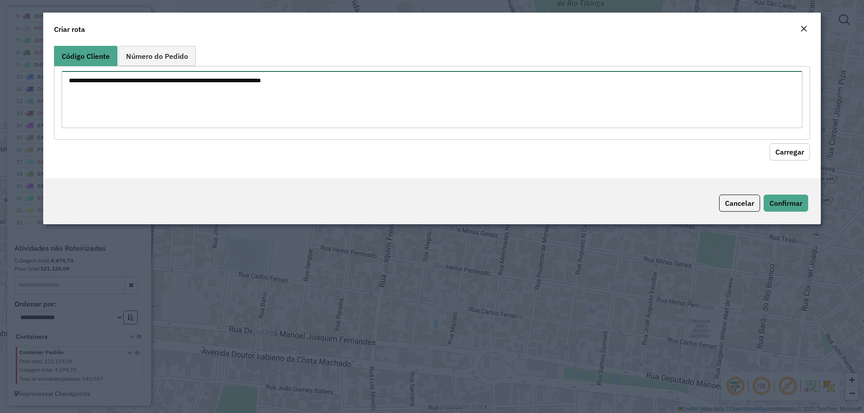
paste textarea "**********"
type textarea "**********"
click at [774, 147] on button "Carregar" at bounding box center [789, 152] width 40 height 17
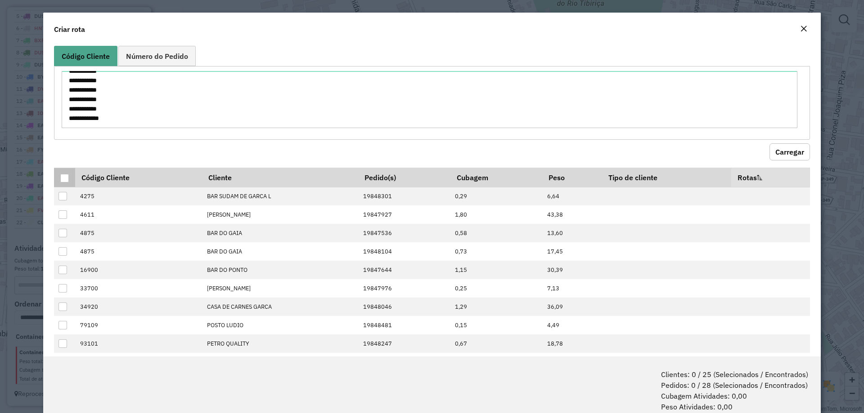
click at [63, 175] on div at bounding box center [64, 178] width 9 height 9
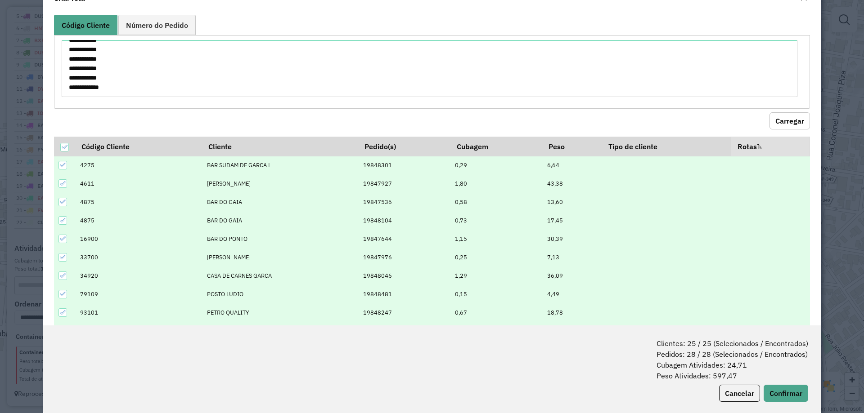
scroll to position [45, 0]
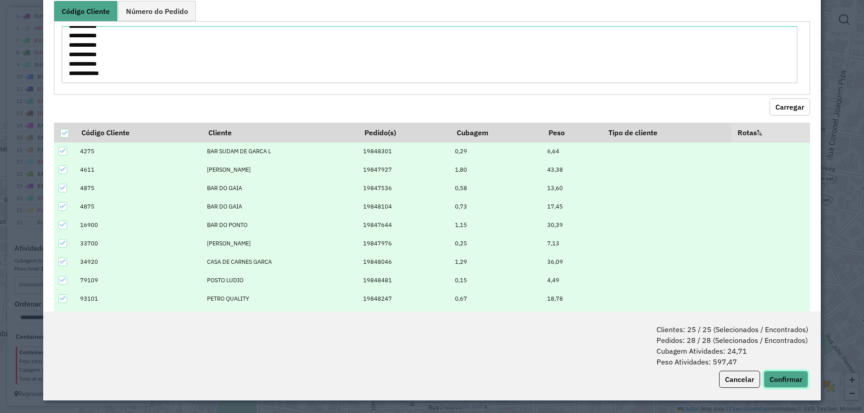
click at [785, 387] on button "Confirmar" at bounding box center [785, 379] width 45 height 17
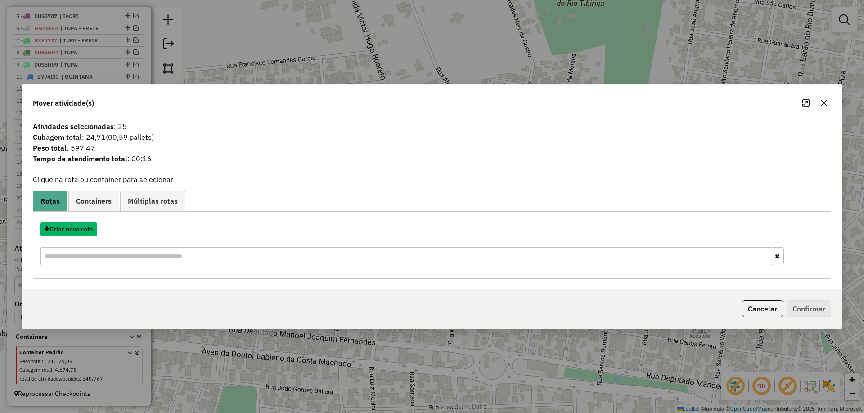
click at [76, 229] on button "Criar nova rota" at bounding box center [68, 230] width 57 height 14
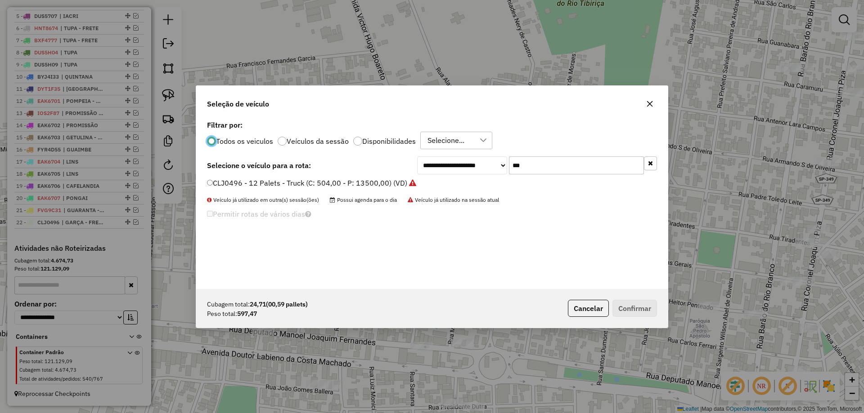
scroll to position [5, 3]
click at [531, 166] on input "***" at bounding box center [576, 166] width 135 height 18
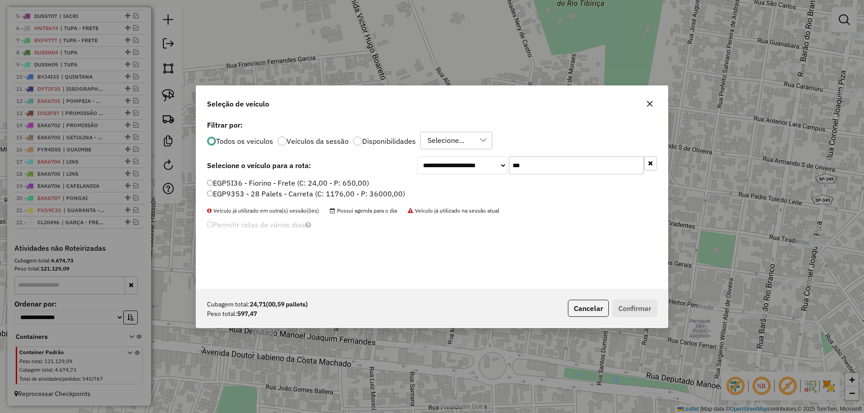
type input "***"
click at [350, 184] on label "EGP5I36 - Fiorino - Frete (C: 24,00 - P: 650,00)" at bounding box center [288, 183] width 162 height 11
click at [618, 313] on button "Confirmar" at bounding box center [634, 308] width 45 height 17
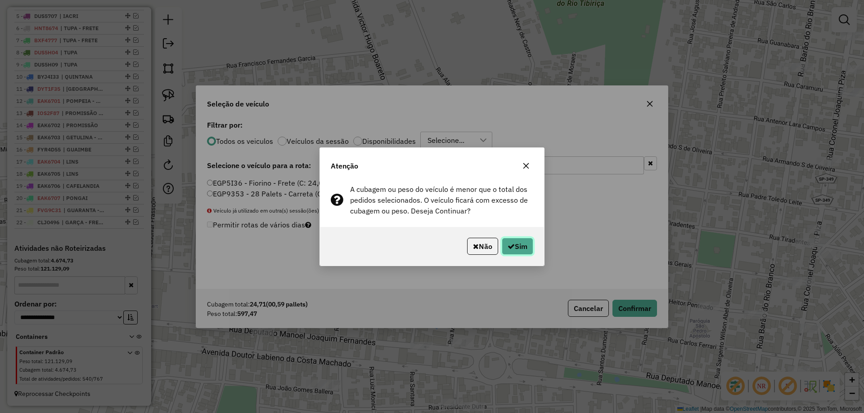
click at [521, 242] on button "Sim" at bounding box center [517, 246] width 31 height 17
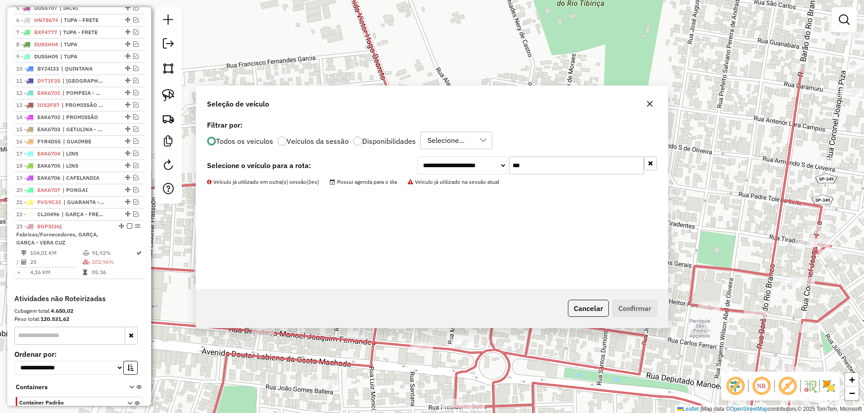
scroll to position [460, 0]
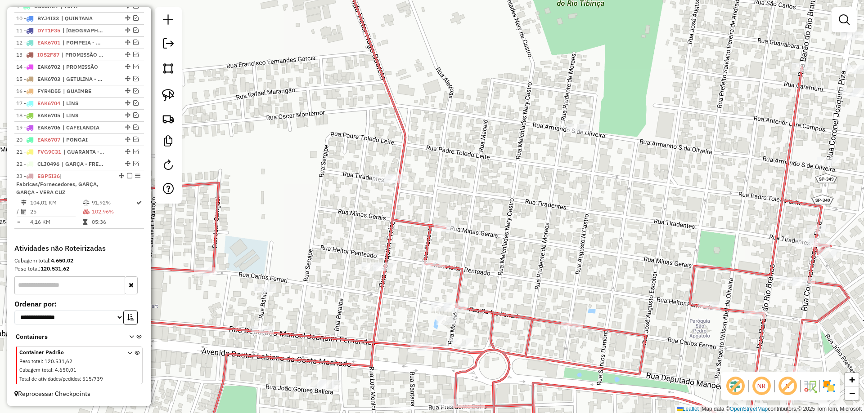
click at [448, 220] on div "Janela de atendimento Grade de atendimento Capacidade Transportadoras Veículos …" at bounding box center [432, 206] width 864 height 413
select select "*********"
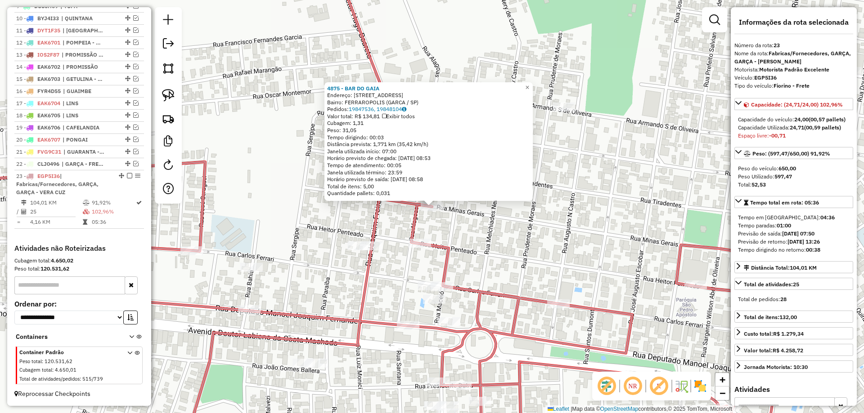
click at [510, 251] on div "4875 - BAR DO GAIA Endereço: R MINAS GERAIS 979 Bairro: FERRAROPOLIS (GARCA / S…" at bounding box center [432, 206] width 864 height 413
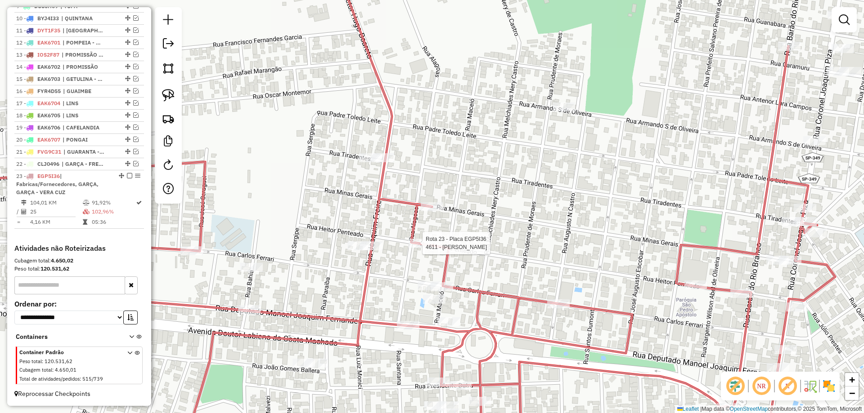
select select "*********"
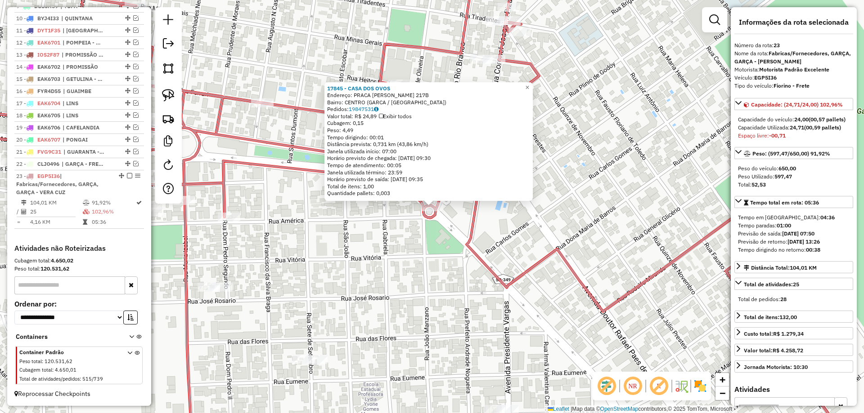
click at [450, 308] on div "17845 - CASA DOS OVOS Endereço: PRACA JOSE ANTONIO DE CARVALHO 217B Bairro: CEN…" at bounding box center [432, 206] width 864 height 413
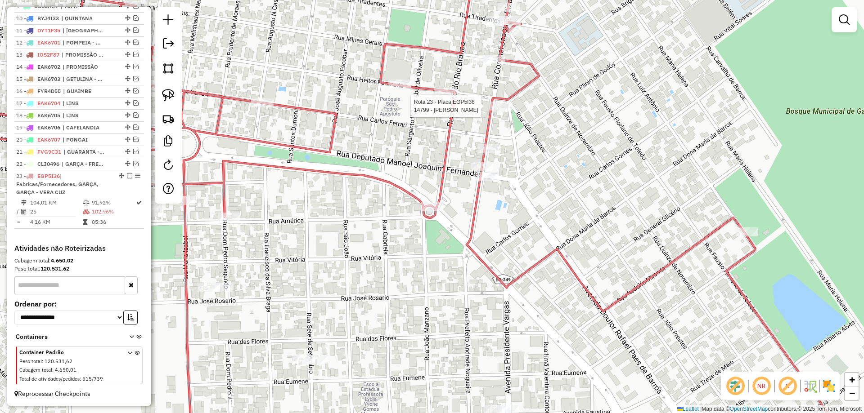
select select "*********"
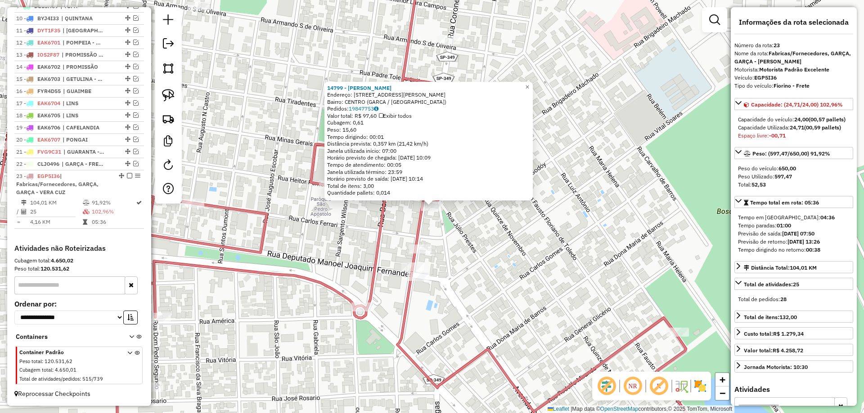
click at [493, 257] on div "14799 - LUCIANA NUNES DA SIL Endereço: RUA CORONEL JOAQUIM PIZA 294 Bairro: CEN…" at bounding box center [432, 206] width 864 height 413
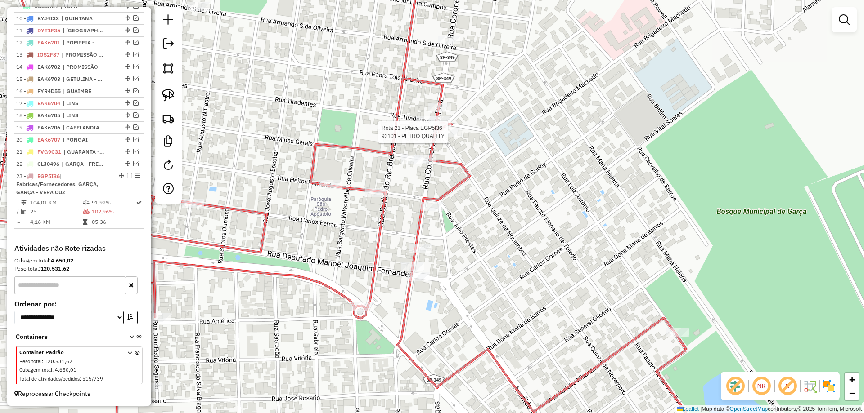
select select "*********"
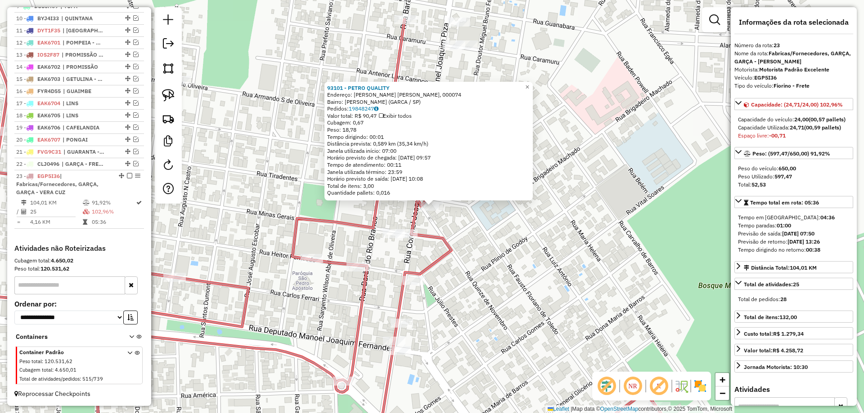
click at [353, 262] on icon at bounding box center [291, 207] width 754 height 496
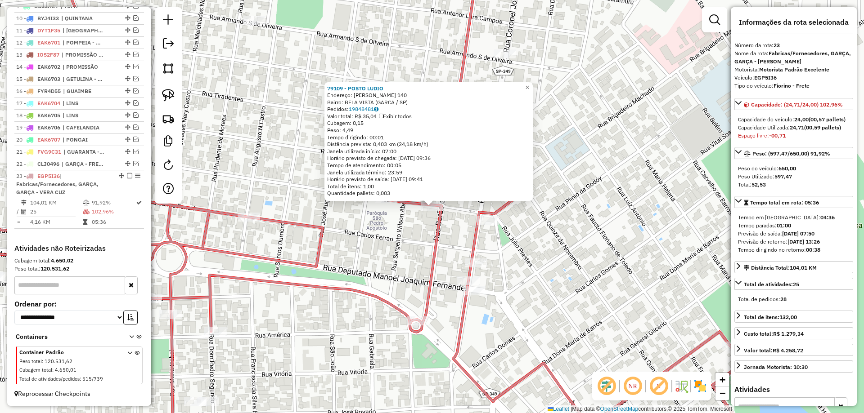
click at [363, 277] on div "79109 - POSTO LUDIO Endereço: HEITOR PENTEADO 140 Bairro: BELA VISTA (GARCA / S…" at bounding box center [432, 206] width 864 height 413
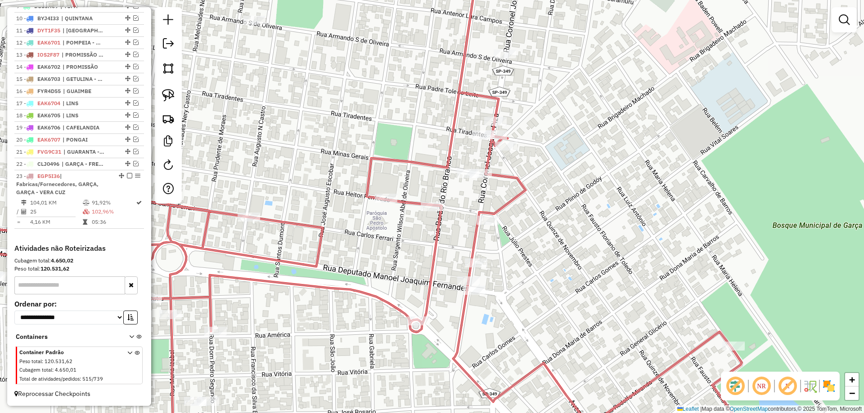
drag, startPoint x: 365, startPoint y: 280, endPoint x: 424, endPoint y: 164, distance: 130.4
click at [423, 164] on div "Janela de atendimento Grade de atendimento Capacidade Transportadoras Veículos …" at bounding box center [432, 206] width 864 height 413
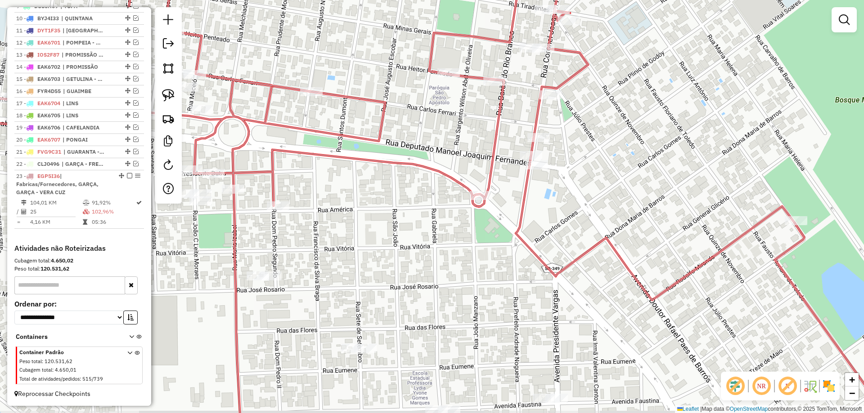
click at [282, 201] on div "Rota 23 - Placa EGP5I36 19949 - GLAUCIA RIBEIRO GALV Janela de atendimento Grad…" at bounding box center [432, 206] width 864 height 413
select select "*********"
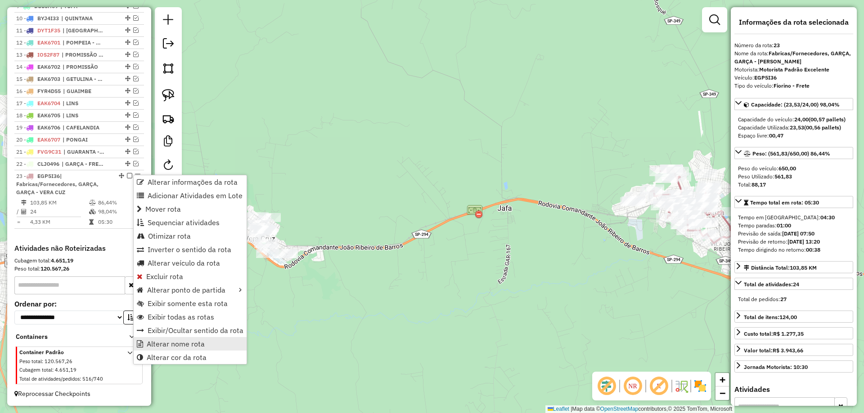
click at [175, 342] on span "Alterar nome rota" at bounding box center [176, 344] width 58 height 7
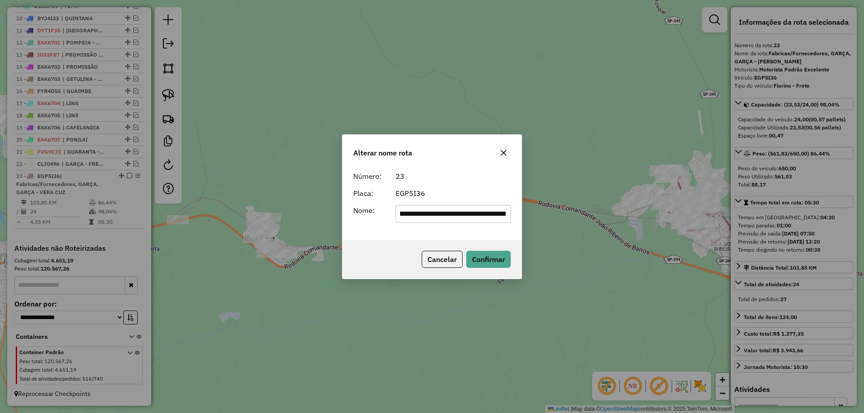
scroll to position [0, 0]
drag, startPoint x: 441, startPoint y: 215, endPoint x: 318, endPoint y: 229, distance: 124.6
click at [318, 229] on div "**********" at bounding box center [432, 206] width 864 height 413
drag, startPoint x: 423, startPoint y: 212, endPoint x: 460, endPoint y: 210, distance: 36.9
click at [460, 210] on input "**********" at bounding box center [453, 214] width 116 height 18
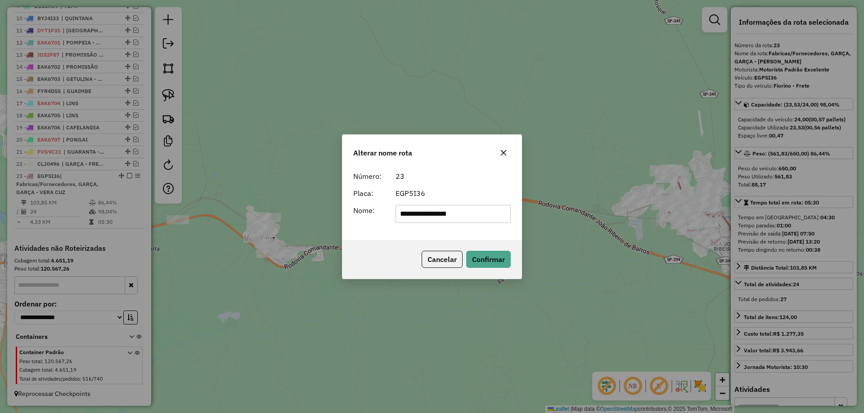
click at [434, 216] on input "**********" at bounding box center [453, 214] width 116 height 18
drag, startPoint x: 429, startPoint y: 213, endPoint x: 474, endPoint y: 213, distance: 45.0
click at [474, 213] on input "**********" at bounding box center [453, 214] width 116 height 18
type input "**********"
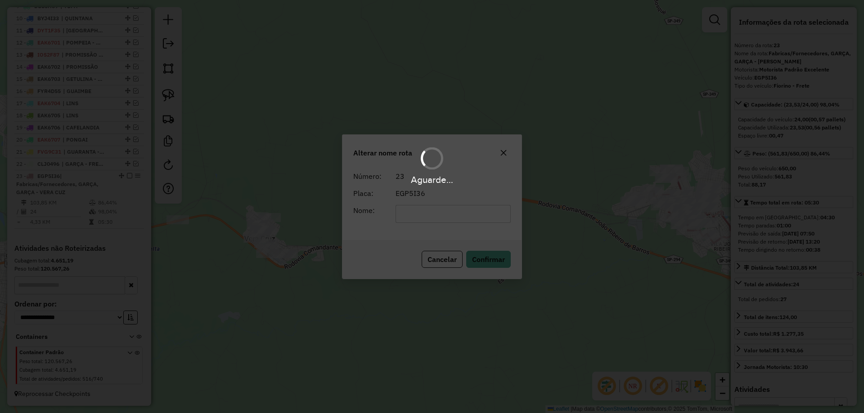
scroll to position [444, 0]
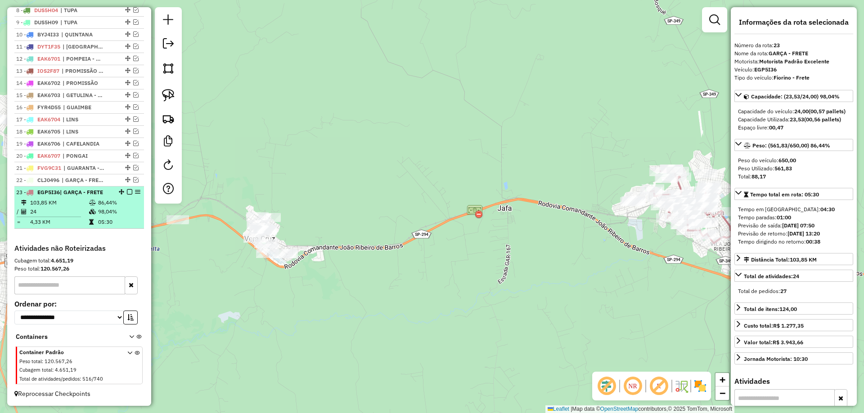
click at [129, 192] on em at bounding box center [129, 191] width 5 height 5
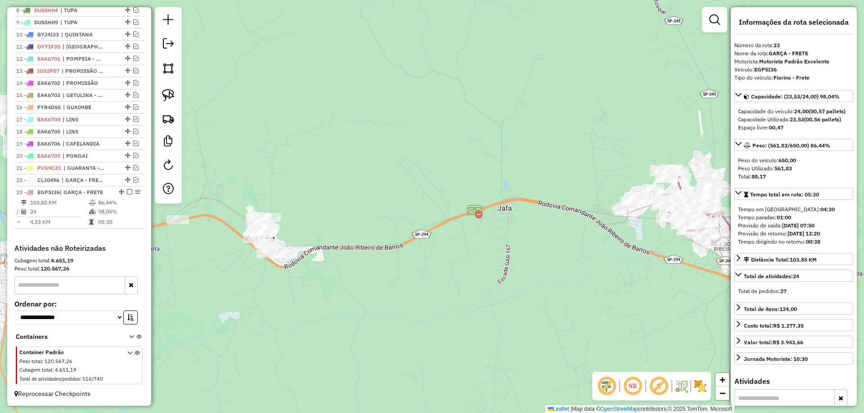
scroll to position [414, 0]
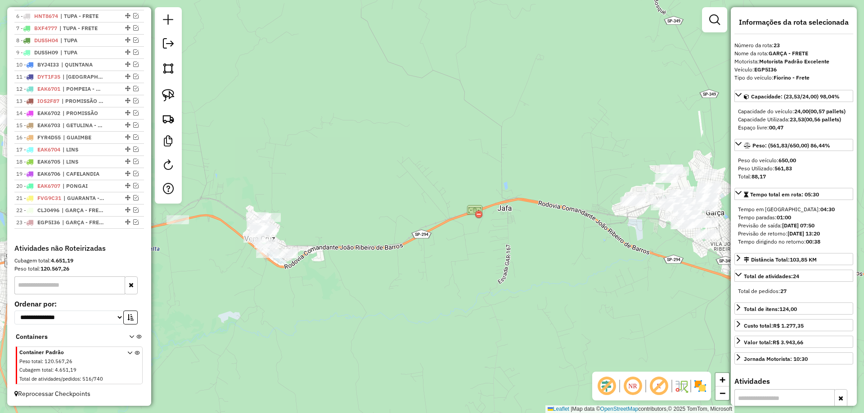
drag, startPoint x: 476, startPoint y: 207, endPoint x: 244, endPoint y: 198, distance: 232.7
click at [165, 188] on hb-router-mapa "Informações da Sessão 991503 - 20/08/2025 Criação: 19/08/2025 17:34 Depósito: E…" at bounding box center [432, 206] width 864 height 413
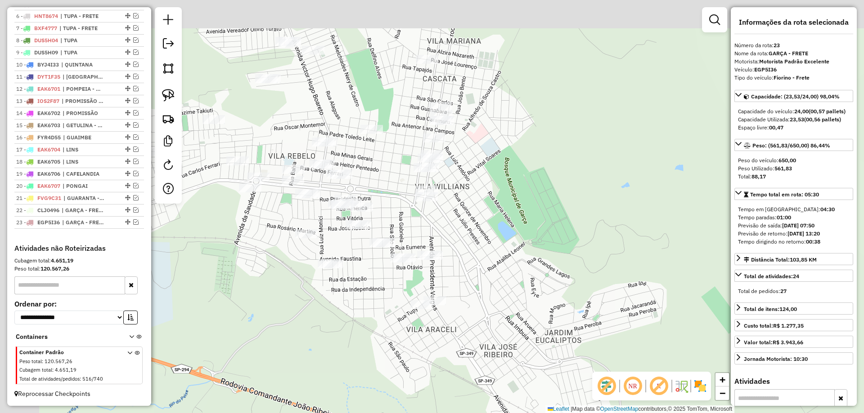
drag, startPoint x: 405, startPoint y: 201, endPoint x: 427, endPoint y: 220, distance: 29.0
click at [427, 220] on div "Janela de atendimento Grade de atendimento Capacidade Transportadoras Veículos …" at bounding box center [432, 206] width 864 height 413
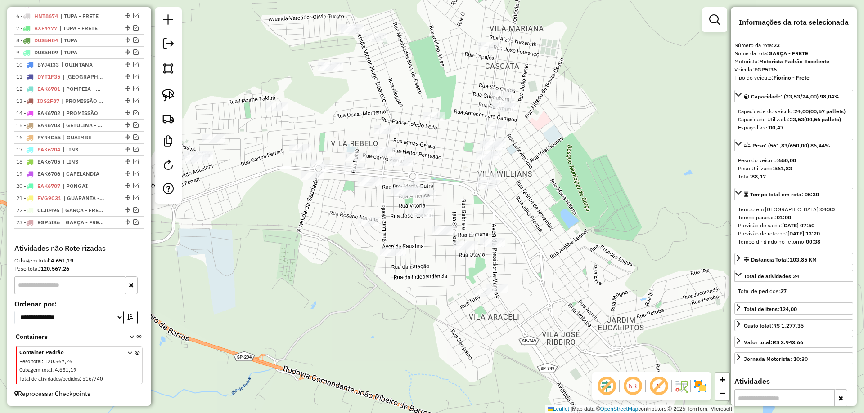
drag, startPoint x: 272, startPoint y: 249, endPoint x: 333, endPoint y: 233, distance: 63.3
click at [334, 235] on div "Janela de atendimento Grade de atendimento Capacidade Transportadoras Veículos …" at bounding box center [432, 206] width 864 height 413
click at [169, 100] on img at bounding box center [168, 95] width 13 height 13
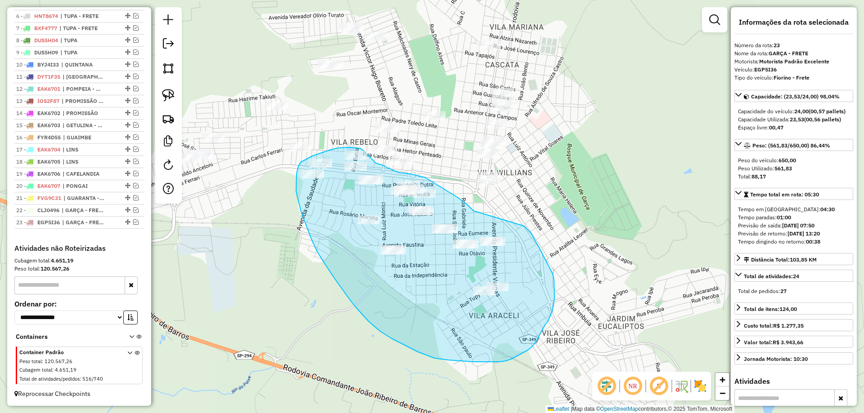
drag, startPoint x: 473, startPoint y: 211, endPoint x: 513, endPoint y: 218, distance: 40.7
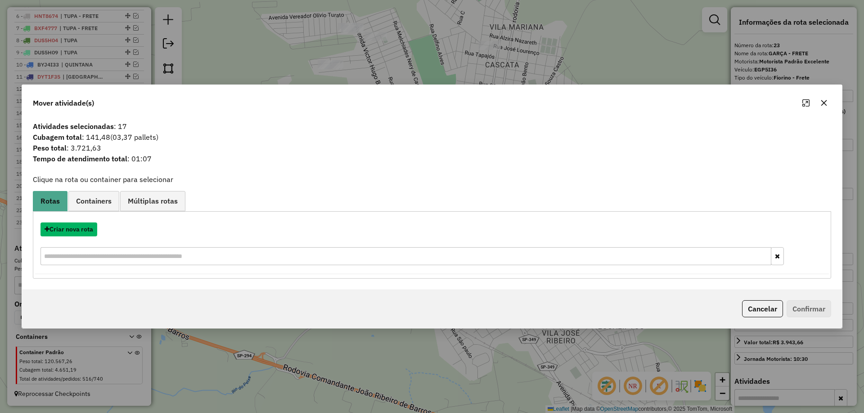
click at [81, 228] on button "Criar nova rota" at bounding box center [68, 230] width 57 height 14
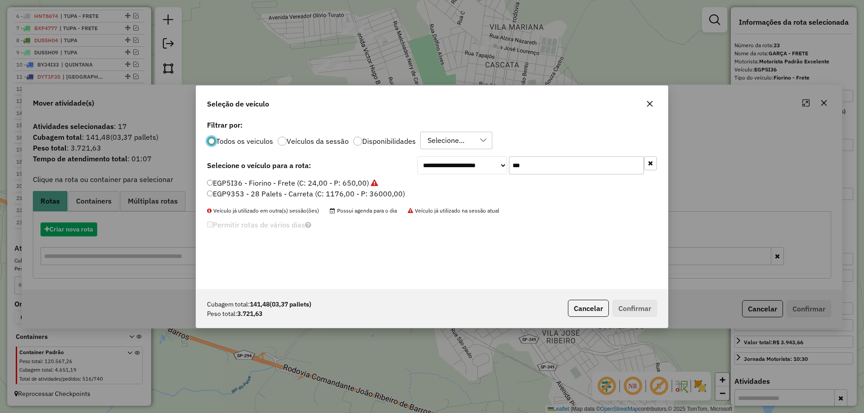
scroll to position [5, 3]
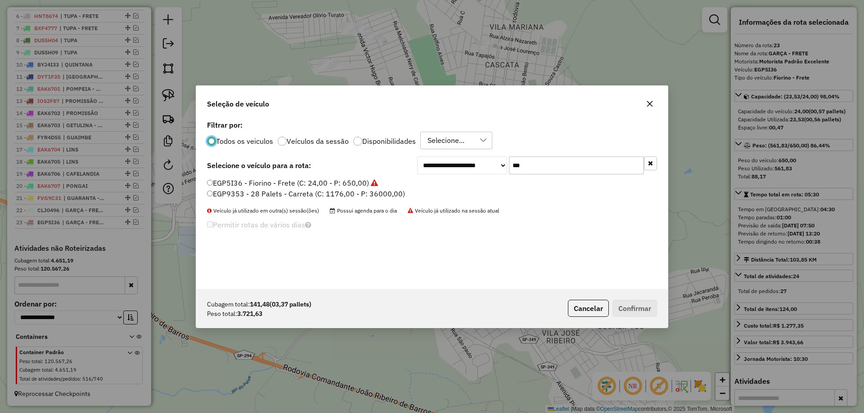
click at [540, 164] on input "***" at bounding box center [576, 166] width 135 height 18
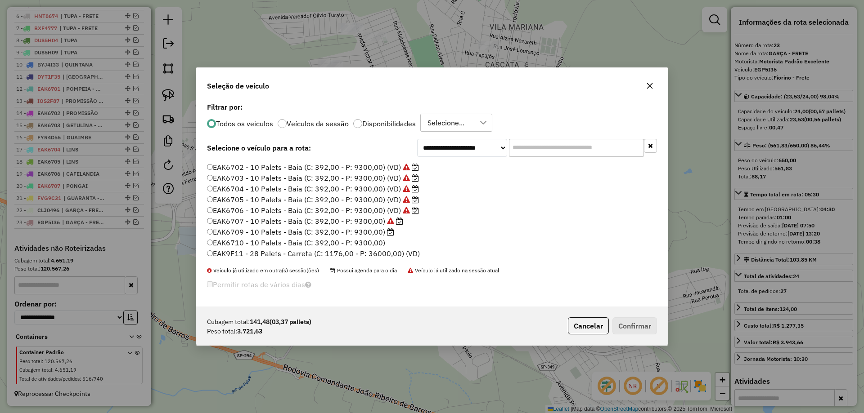
scroll to position [270, 0]
click at [385, 185] on label "EAK6709 - 10 Palets - Baia (C: 392,00 - P: 9300,00)" at bounding box center [300, 187] width 187 height 11
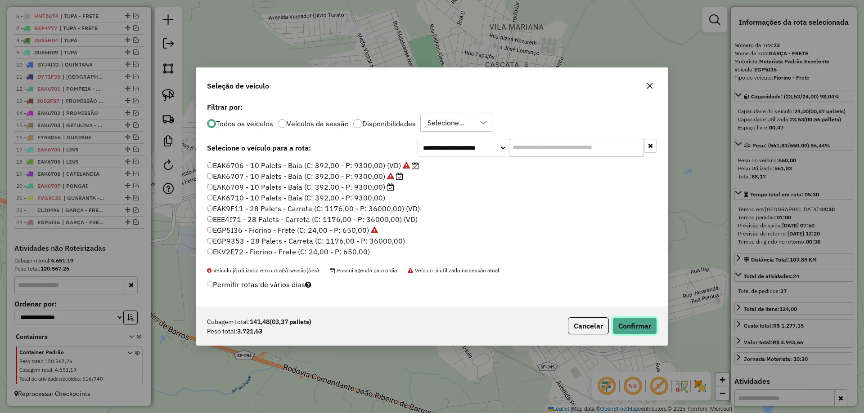
click at [640, 327] on button "Confirmar" at bounding box center [634, 326] width 45 height 17
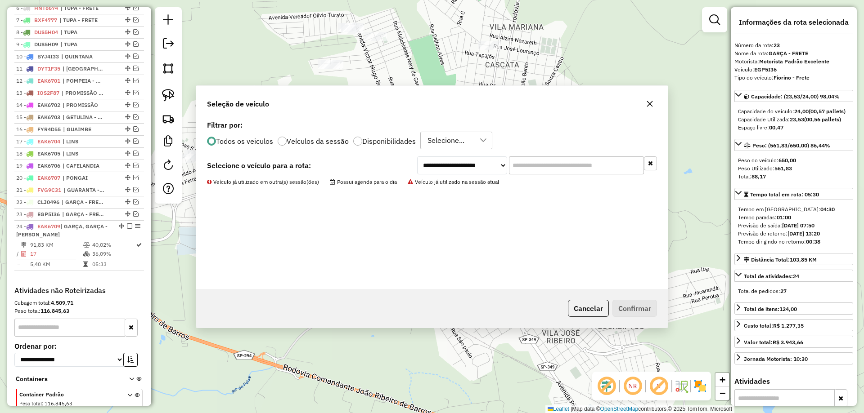
scroll to position [464, 0]
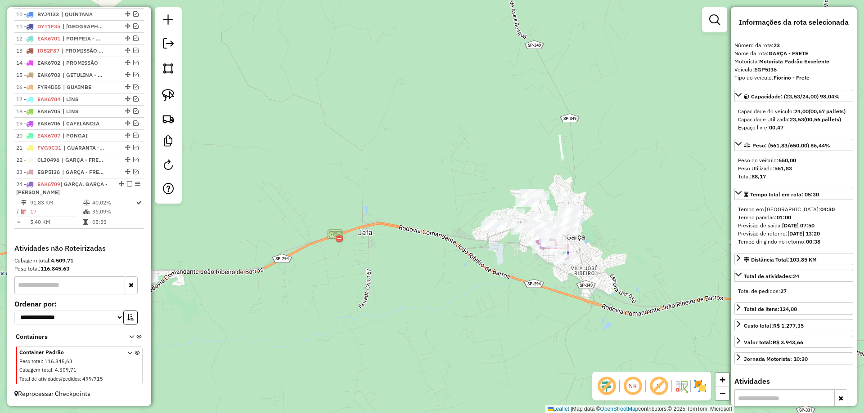
click at [588, 229] on div "Janela de atendimento Grade de atendimento Capacidade Transportadoras Veículos …" at bounding box center [432, 206] width 864 height 413
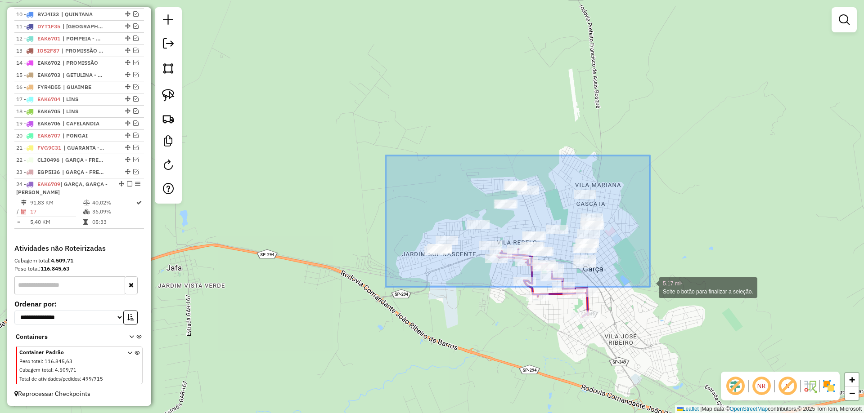
drag, startPoint x: 386, startPoint y: 156, endPoint x: 650, endPoint y: 287, distance: 294.9
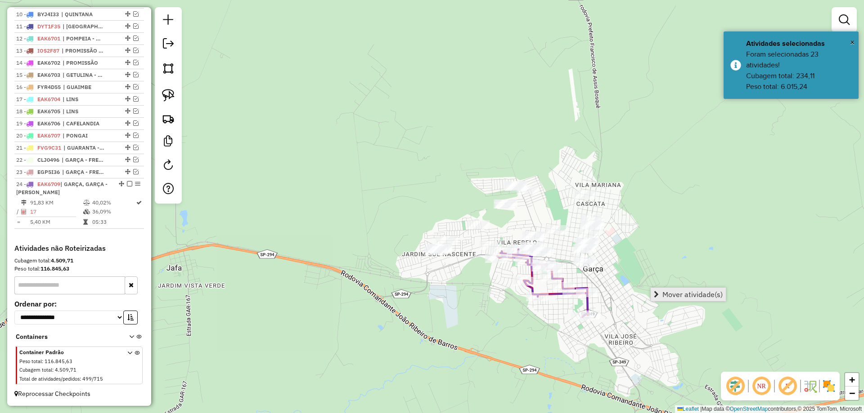
click at [667, 295] on span "Mover atividade(s)" at bounding box center [692, 294] width 60 height 7
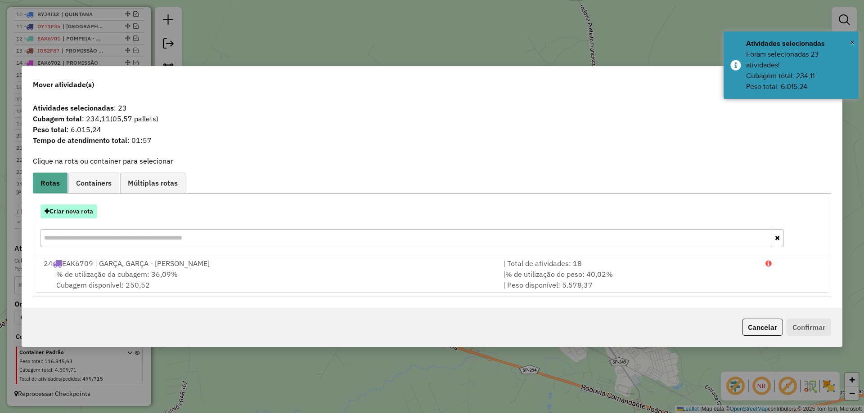
click at [78, 211] on button "Criar nova rota" at bounding box center [68, 212] width 57 height 14
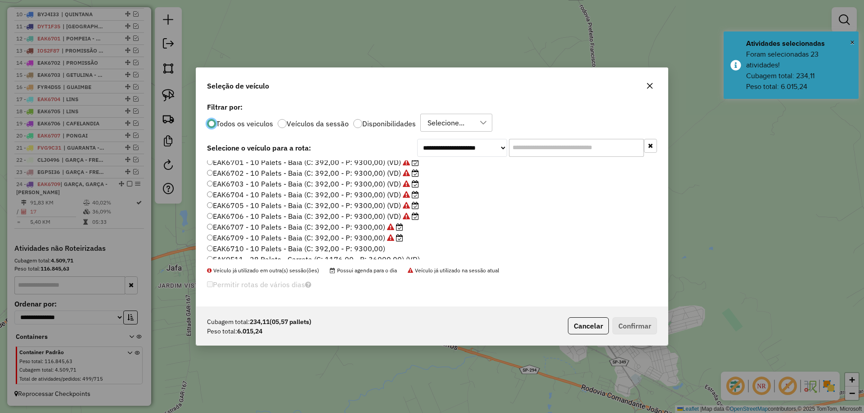
scroll to position [270, 0]
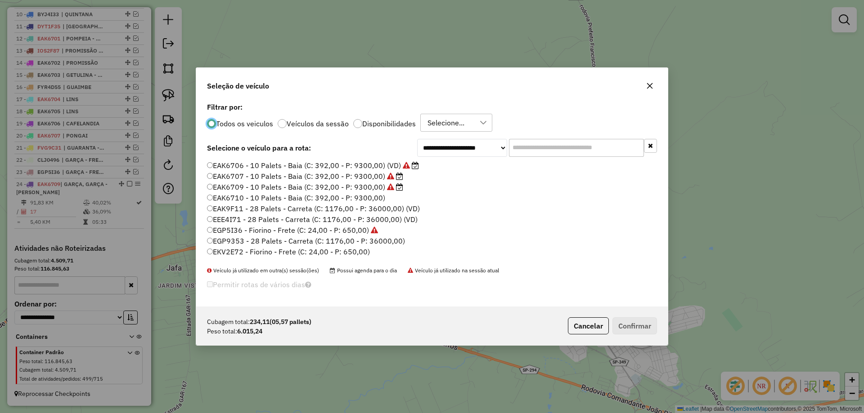
click at [379, 198] on label "EAK6710 - 10 Palets - Baia (C: 392,00 - P: 9300,00)" at bounding box center [296, 198] width 178 height 11
click at [641, 323] on button "Confirmar" at bounding box center [634, 326] width 45 height 17
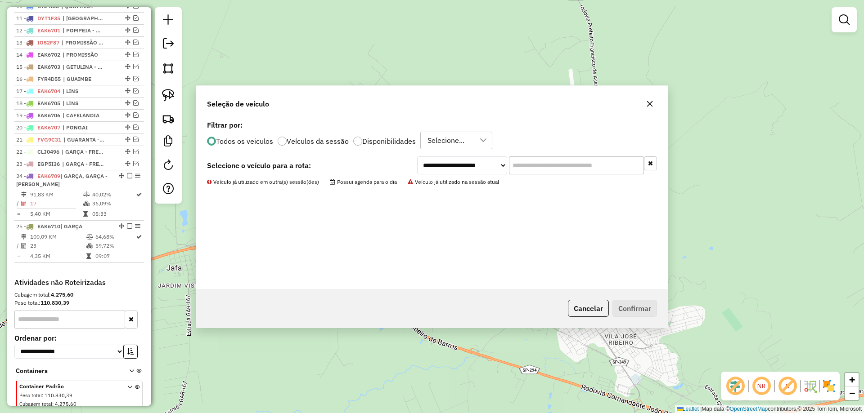
scroll to position [507, 0]
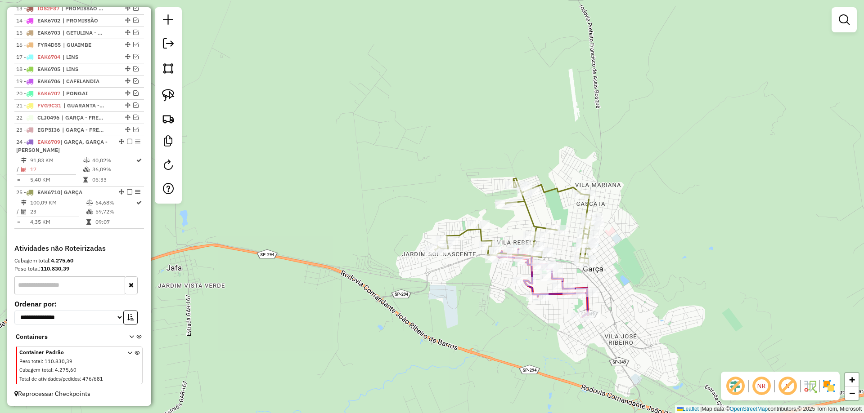
click at [529, 210] on icon at bounding box center [514, 221] width 158 height 85
select select "*********"
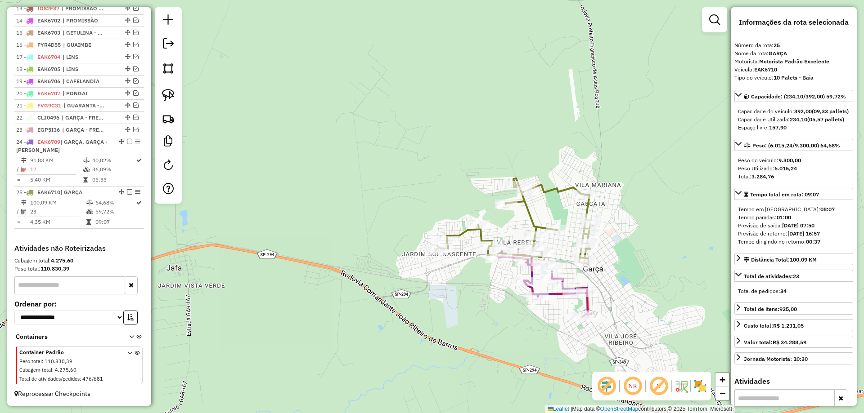
click at [552, 297] on icon at bounding box center [542, 283] width 90 height 67
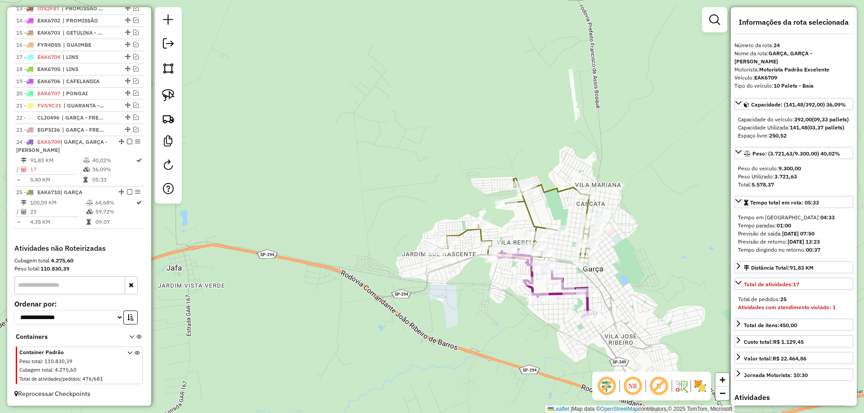
click at [417, 326] on div "Janela de atendimento Grade de atendimento Capacidade Transportadoras Veículos …" at bounding box center [432, 206] width 864 height 413
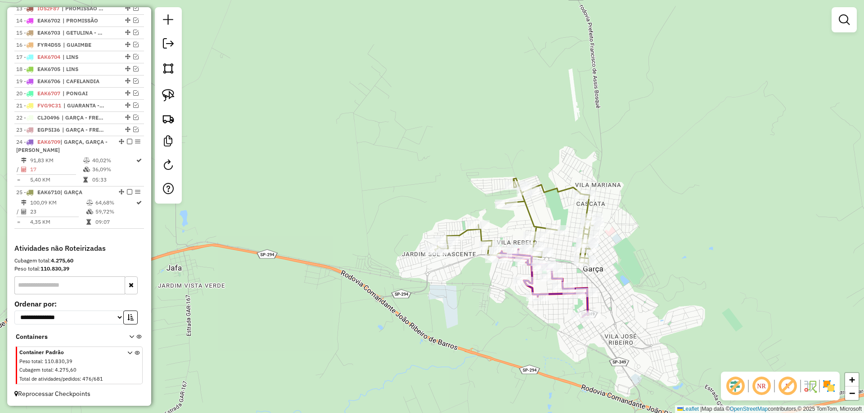
drag, startPoint x: 331, startPoint y: 309, endPoint x: 541, endPoint y: 268, distance: 214.0
click at [530, 274] on div "Janela de atendimento Grade de atendimento Capacidade Transportadoras Veículos …" at bounding box center [432, 206] width 864 height 413
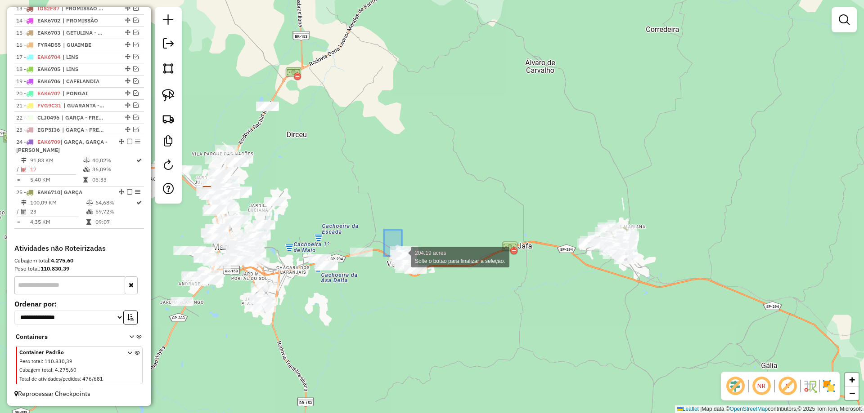
drag, startPoint x: 384, startPoint y: 230, endPoint x: 434, endPoint y: 287, distance: 75.8
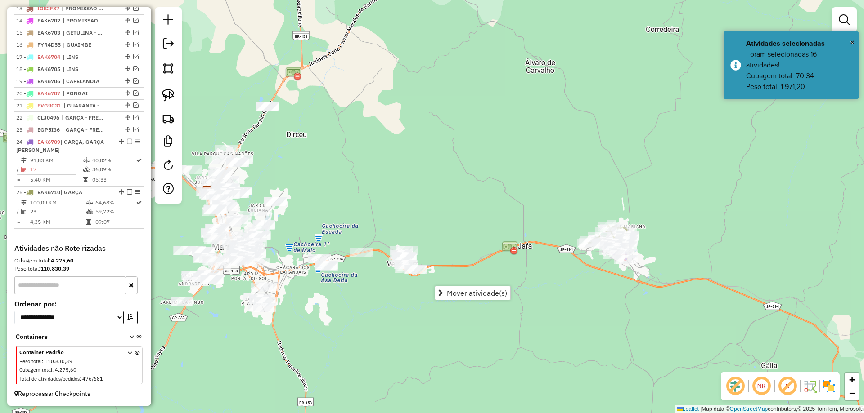
click at [429, 212] on div "Janela de atendimento Grade de atendimento Capacidade Transportadoras Veículos …" at bounding box center [432, 206] width 864 height 413
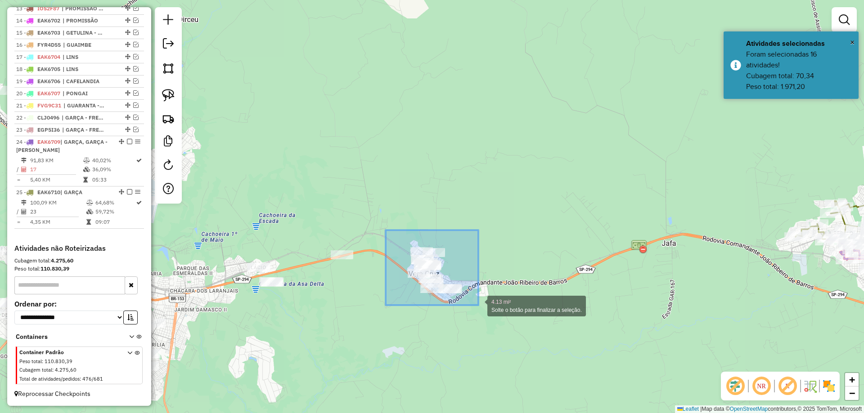
drag, startPoint x: 386, startPoint y: 230, endPoint x: 478, endPoint y: 304, distance: 118.1
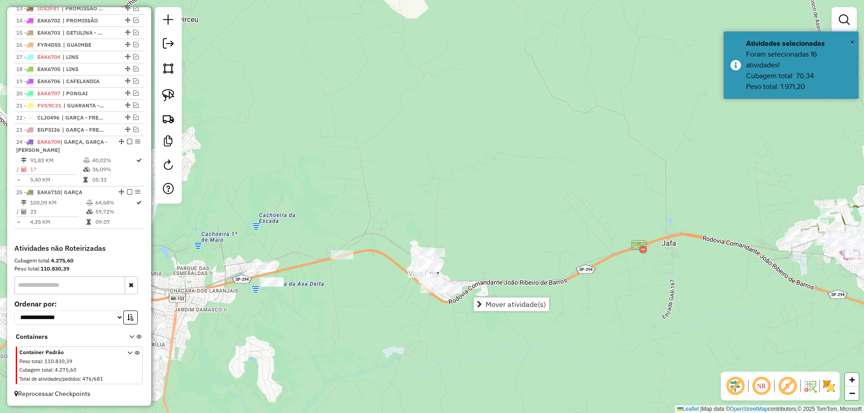
click at [426, 212] on div "Janela de atendimento Grade de atendimento Capacidade Transportadoras Veículos …" at bounding box center [432, 206] width 864 height 413
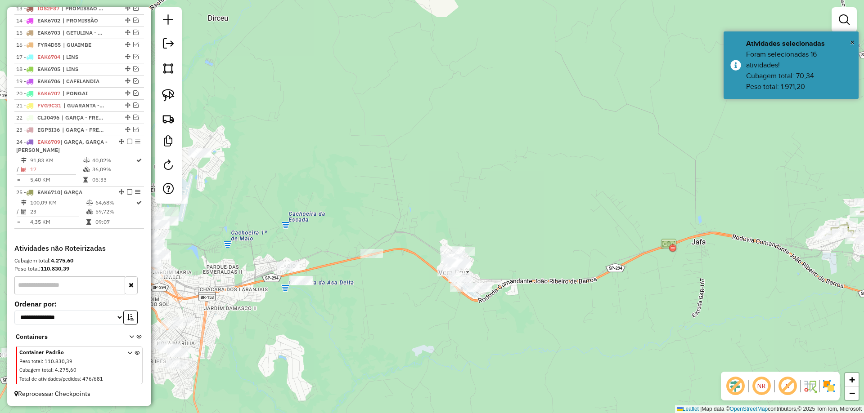
drag, startPoint x: 404, startPoint y: 215, endPoint x: 489, endPoint y: 208, distance: 86.2
click at [489, 208] on div "Janela de atendimento Grade de atendimento Capacidade Transportadoras Veículos …" at bounding box center [432, 206] width 864 height 413
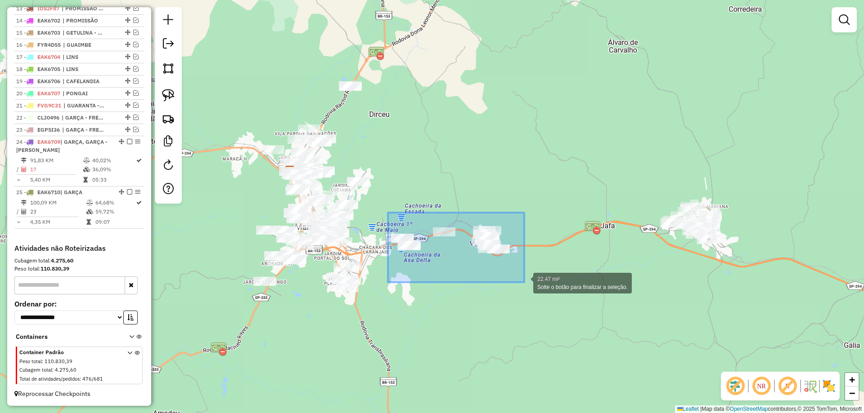
drag, startPoint x: 388, startPoint y: 213, endPoint x: 524, endPoint y: 283, distance: 153.1
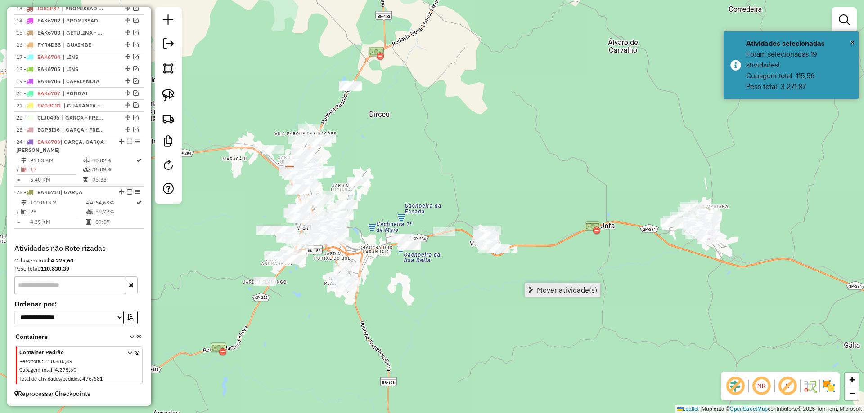
click at [542, 289] on span "Mover atividade(s)" at bounding box center [567, 290] width 60 height 7
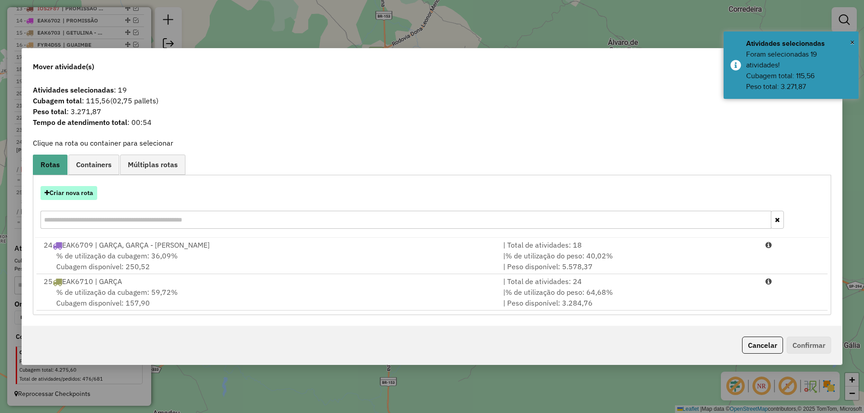
click at [80, 198] on button "Criar nova rota" at bounding box center [68, 193] width 57 height 14
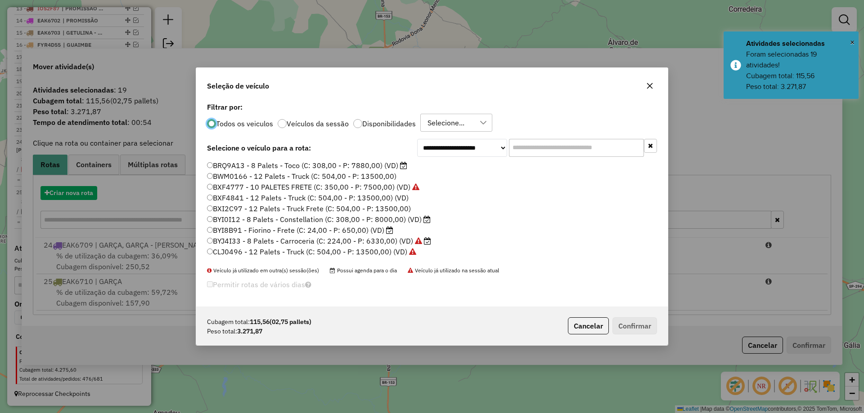
scroll to position [5, 3]
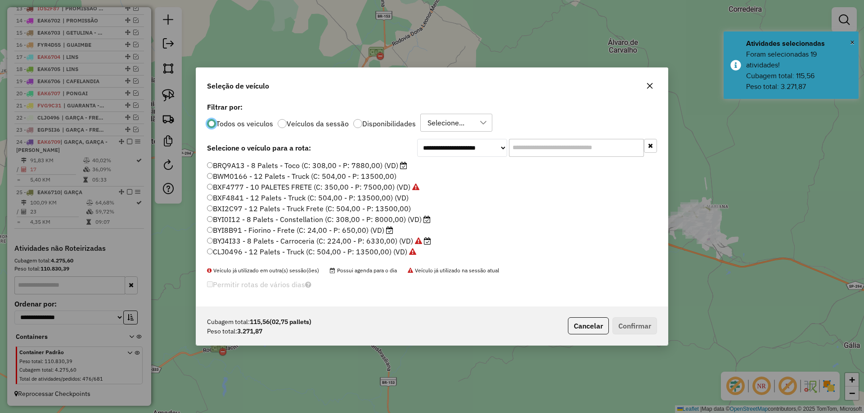
click at [590, 144] on input "text" at bounding box center [576, 148] width 135 height 18
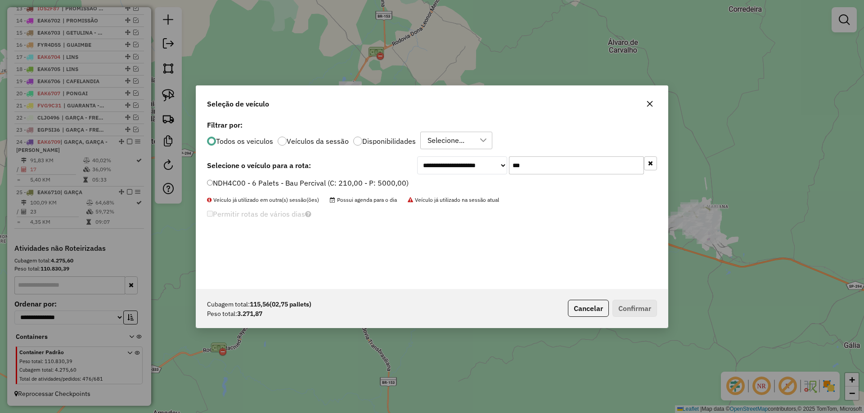
type input "***"
click at [391, 185] on label "NDH4C00 - 6 Palets - Bau Percival (C: 210,00 - P: 5000,00)" at bounding box center [308, 183] width 202 height 11
click at [636, 305] on button "Confirmar" at bounding box center [634, 308] width 45 height 17
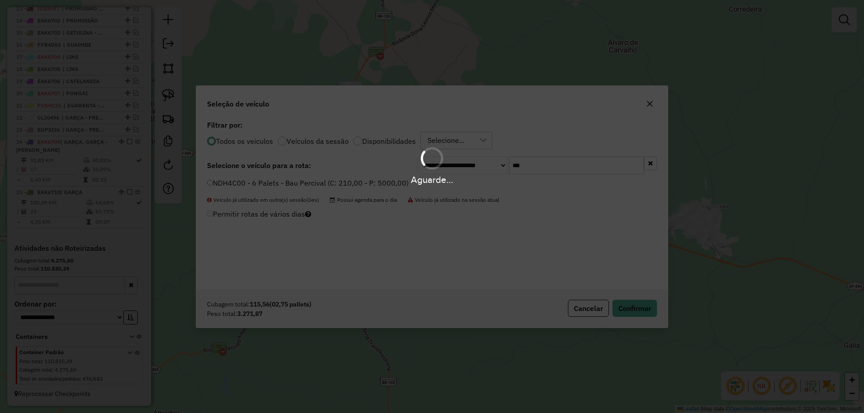
scroll to position [512, 0]
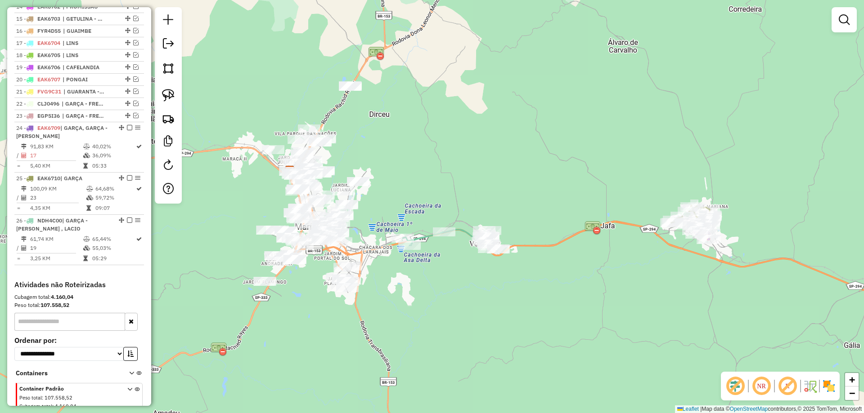
click at [461, 230] on icon at bounding box center [451, 241] width 96 height 22
select select "*********"
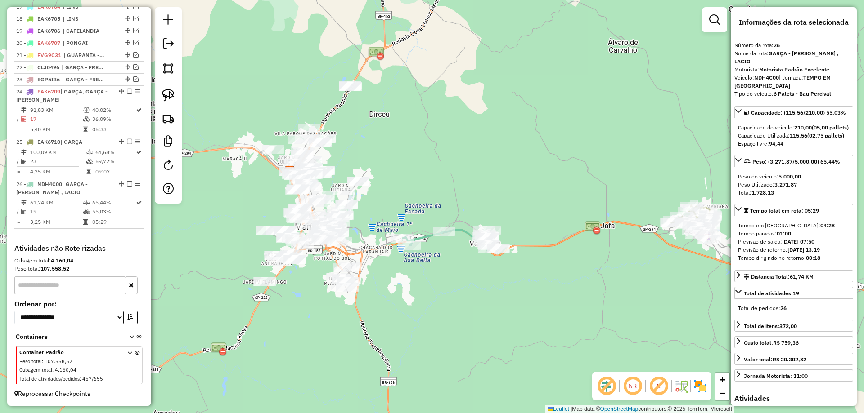
scroll to position [557, 0]
click at [469, 182] on div "Janela de atendimento Grade de atendimento Capacidade Transportadoras Veículos …" at bounding box center [432, 206] width 864 height 413
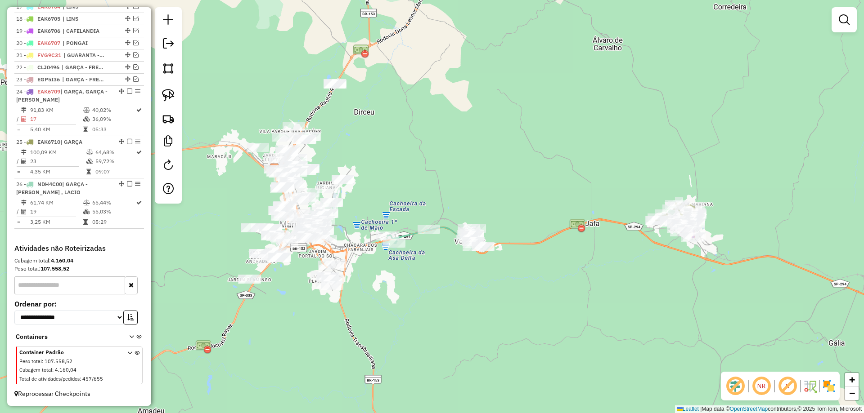
drag, startPoint x: 497, startPoint y: 176, endPoint x: 412, endPoint y: 171, distance: 85.2
click at [412, 171] on div "Janela de atendimento Grade de atendimento Capacidade Transportadoras Veículos …" at bounding box center [432, 206] width 864 height 413
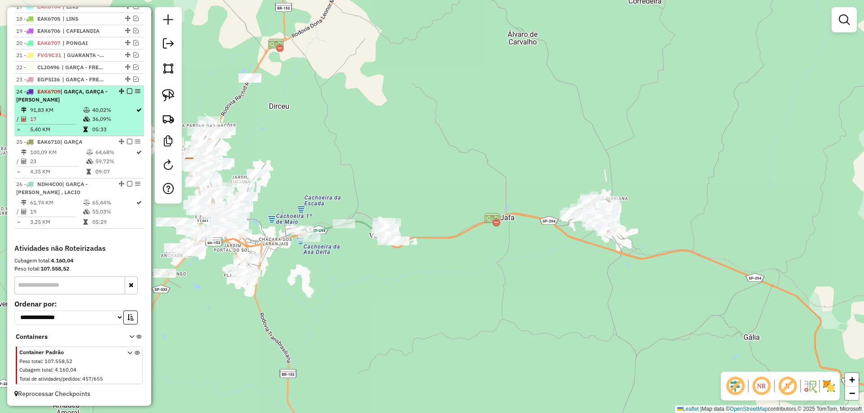
select select "*********"
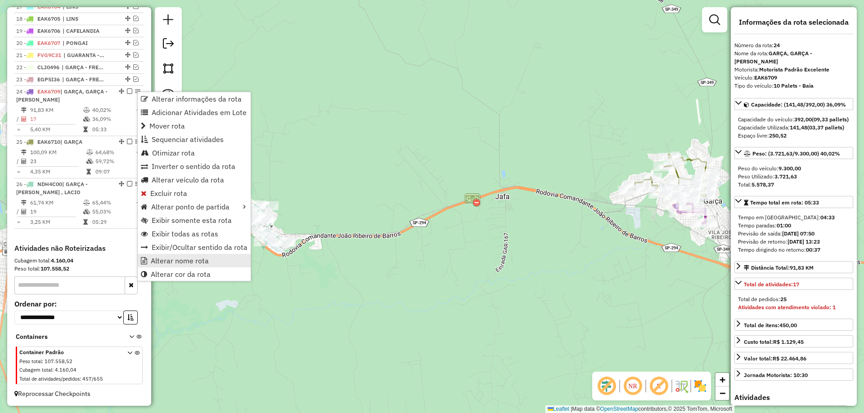
click at [192, 257] on span "Alterar nome rota" at bounding box center [180, 260] width 58 height 7
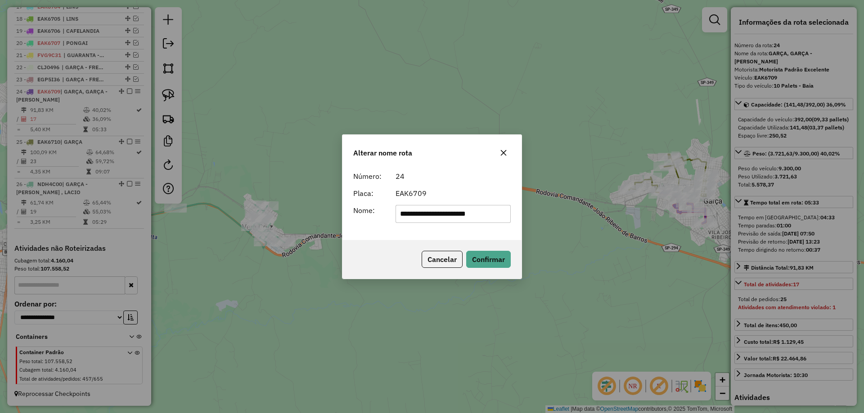
drag, startPoint x: 421, startPoint y: 215, endPoint x: 548, endPoint y: 210, distance: 127.4
click at [548, 210] on div "**********" at bounding box center [432, 206] width 864 height 413
type input "*****"
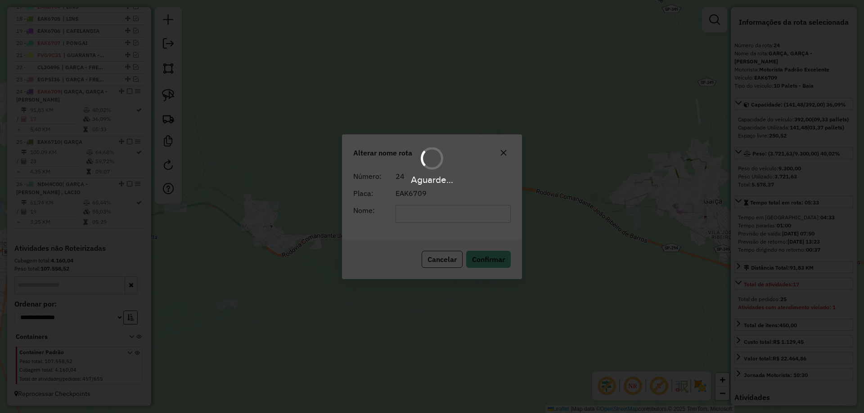
scroll to position [549, 0]
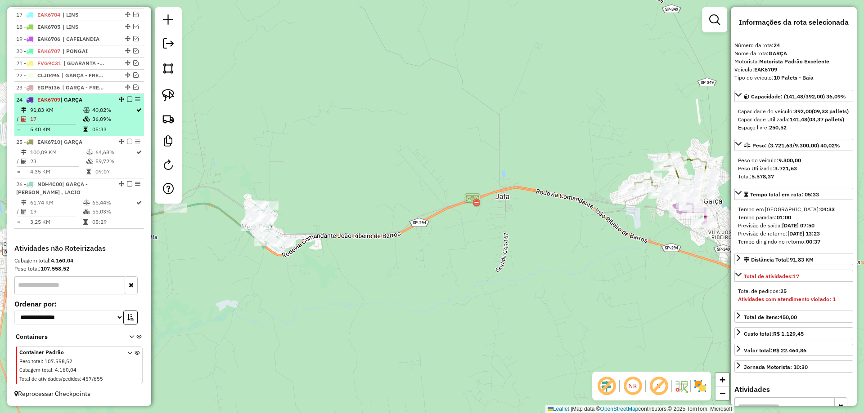
click at [130, 99] on div at bounding box center [126, 99] width 27 height 5
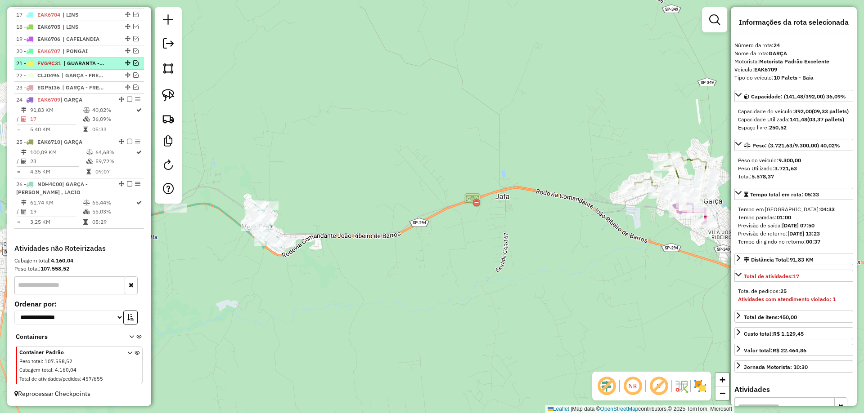
click at [127, 99] on em at bounding box center [129, 99] width 5 height 5
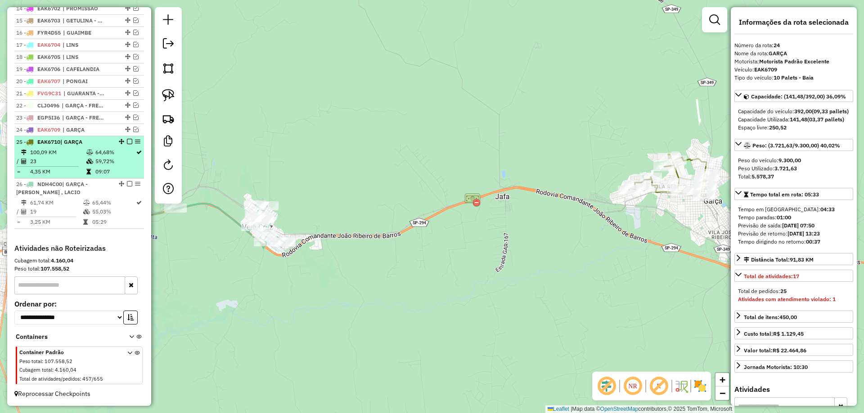
click at [127, 141] on em at bounding box center [129, 141] width 5 height 5
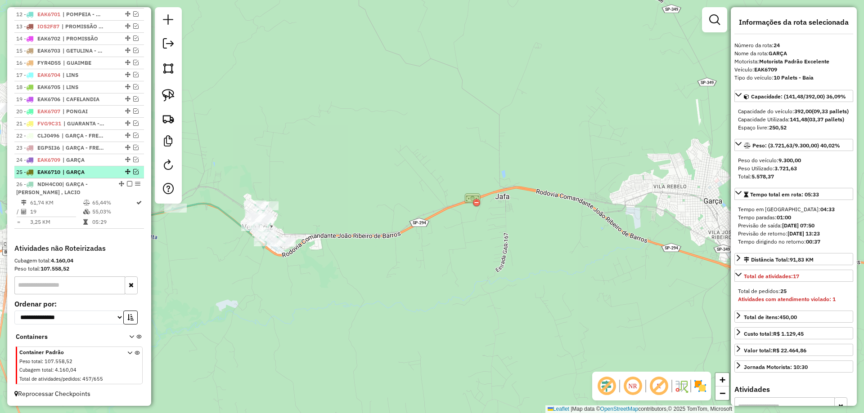
scroll to position [489, 0]
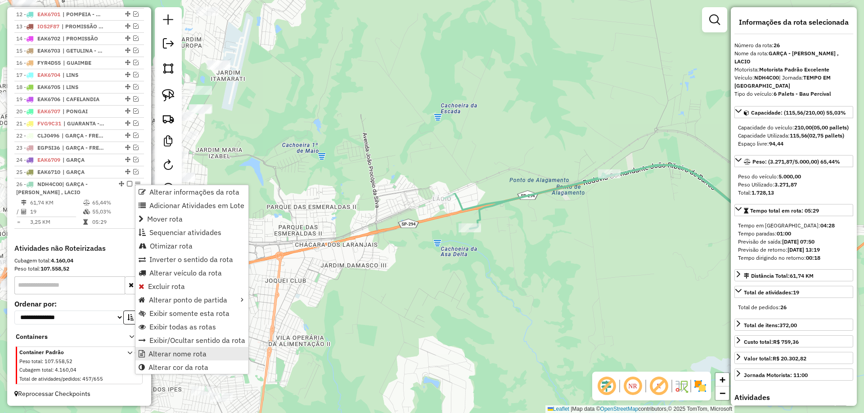
click at [175, 352] on span "Alterar nome rota" at bounding box center [177, 353] width 58 height 7
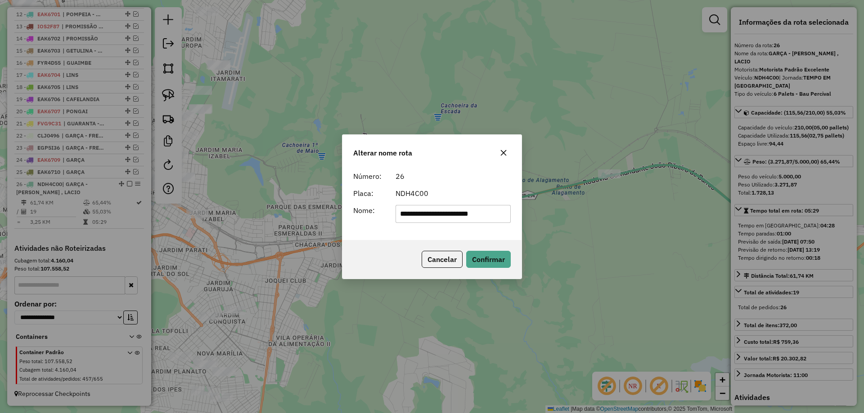
drag, startPoint x: 431, startPoint y: 213, endPoint x: 520, endPoint y: 210, distance: 88.3
click at [520, 210] on div "**********" at bounding box center [431, 203] width 179 height 73
type input "*"
type input "**********"
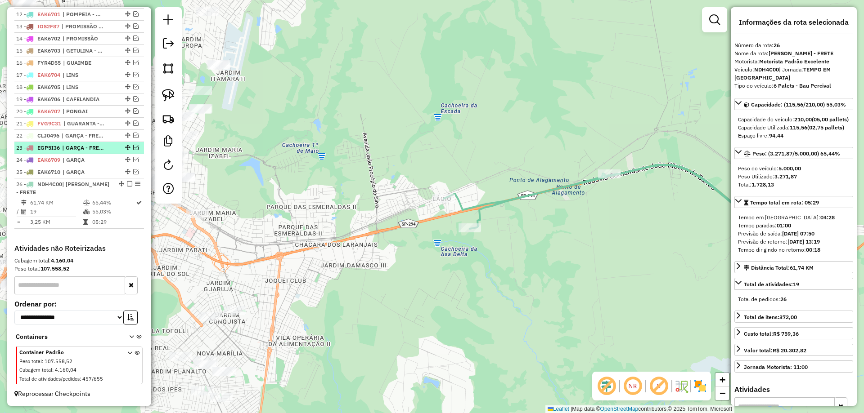
click at [127, 183] on em at bounding box center [129, 183] width 5 height 5
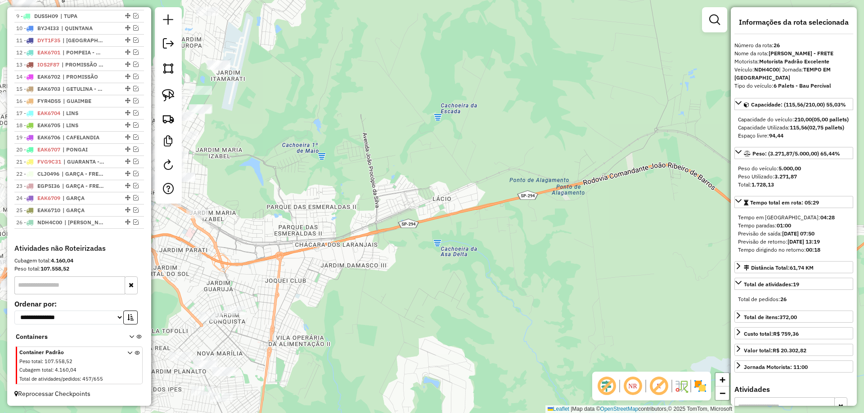
scroll to position [450, 0]
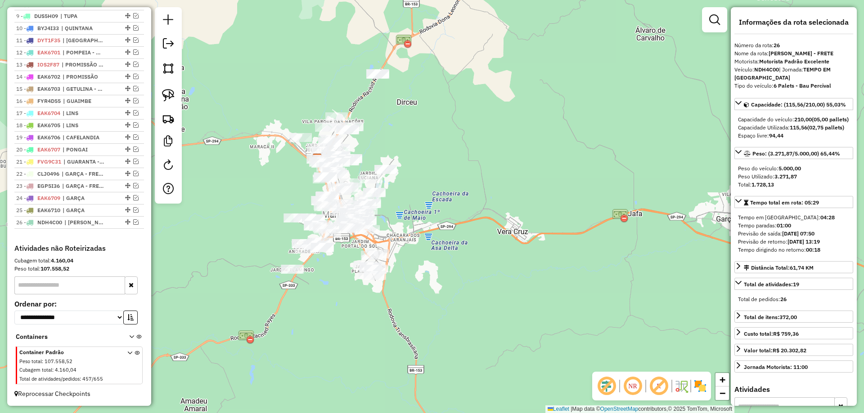
click at [444, 171] on div "Janela de atendimento Grade de atendimento Capacidade Transportadoras Veículos …" at bounding box center [432, 206] width 864 height 413
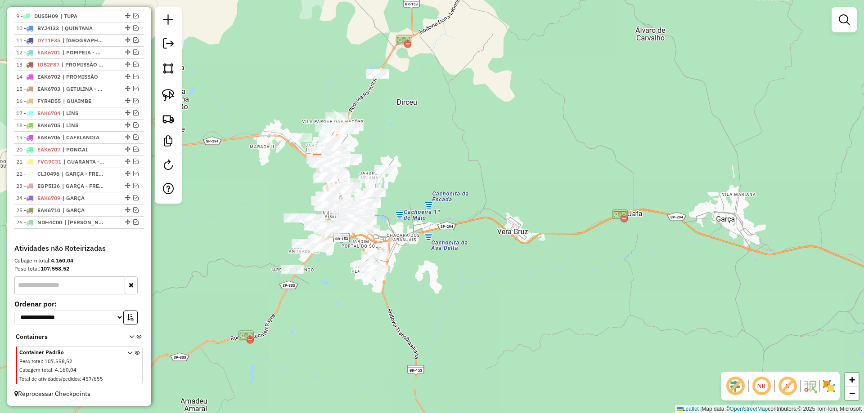
click at [526, 200] on div "Janela de atendimento Grade de atendimento Capacidade Transportadoras Veículos …" at bounding box center [432, 206] width 864 height 413
click at [163, 117] on img at bounding box center [168, 118] width 13 height 13
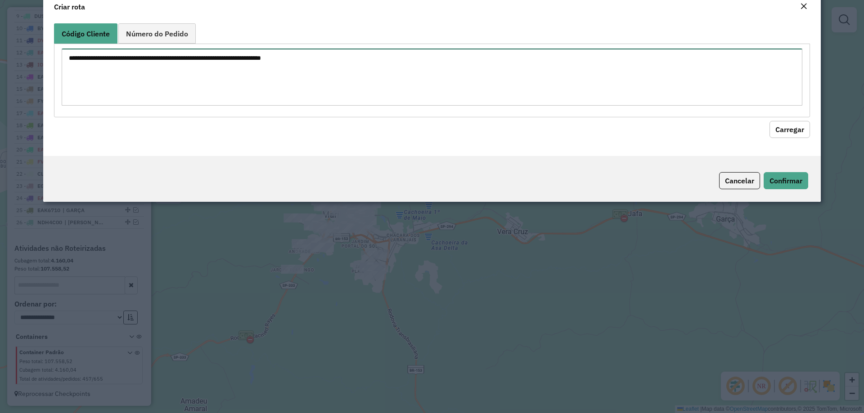
click at [185, 93] on textarea at bounding box center [432, 77] width 741 height 57
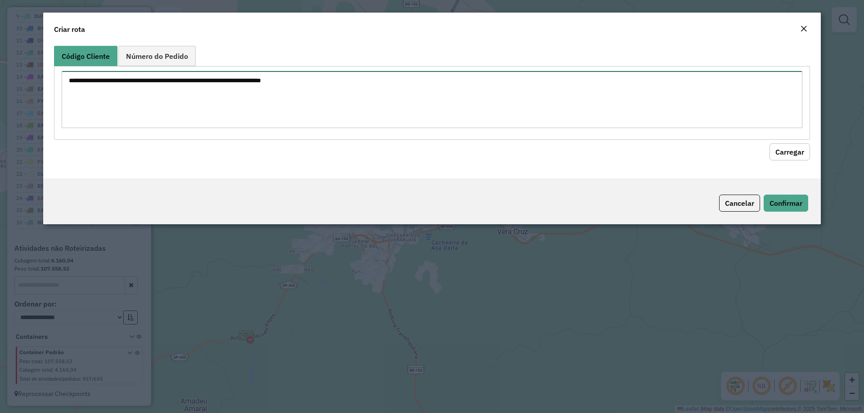
paste textarea "**********"
type textarea "**********"
click at [790, 147] on button "Carregar" at bounding box center [789, 152] width 40 height 17
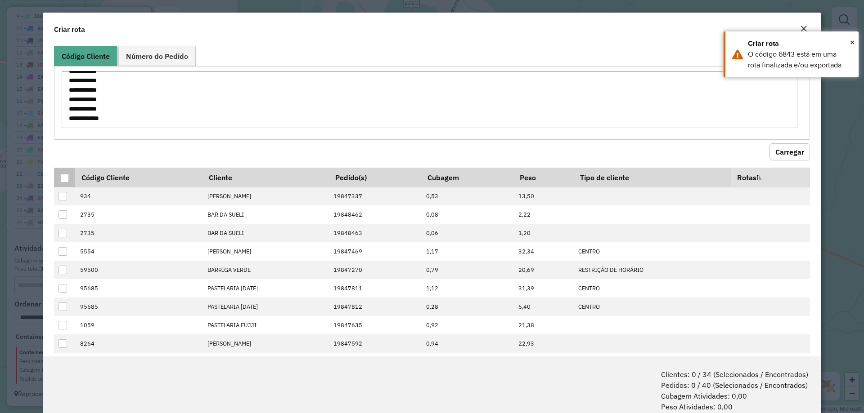
click at [66, 179] on div at bounding box center [64, 178] width 9 height 9
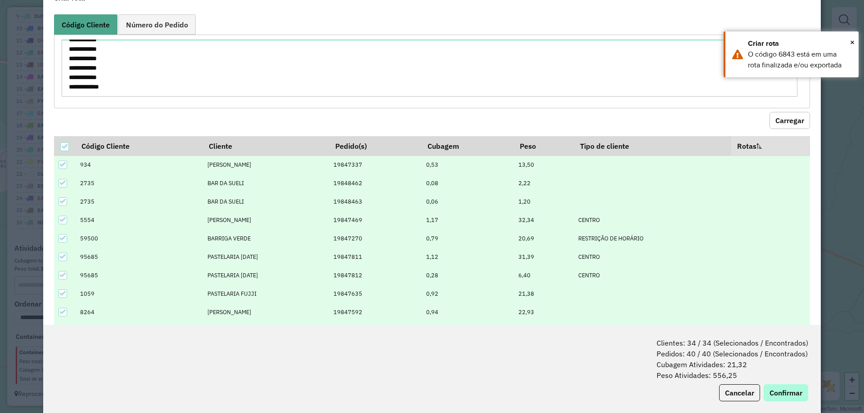
scroll to position [45, 0]
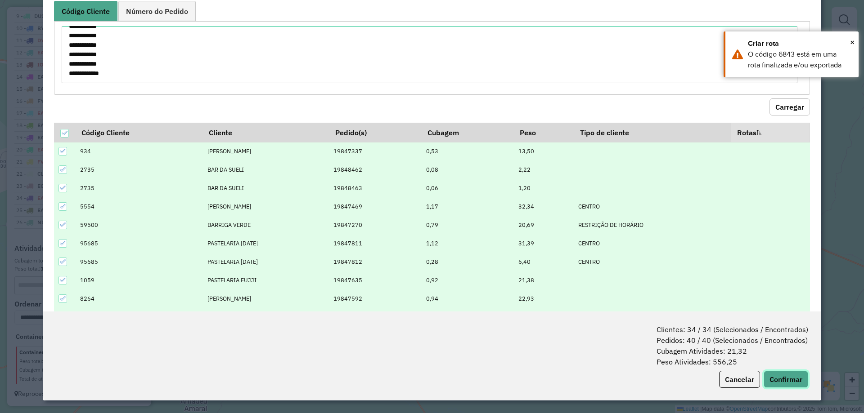
click at [769, 374] on button "Confirmar" at bounding box center [785, 379] width 45 height 17
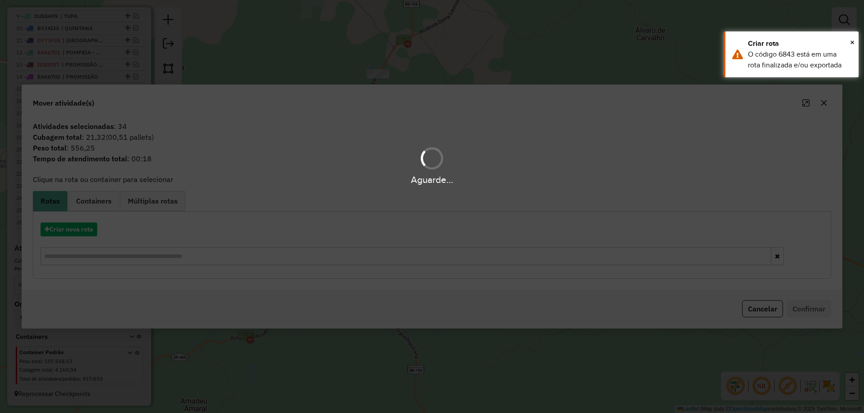
click at [74, 231] on div "Aguarde..." at bounding box center [432, 206] width 864 height 413
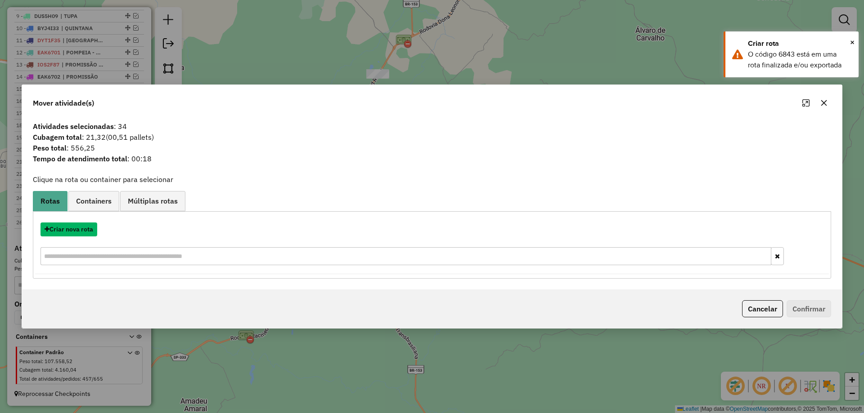
click at [74, 231] on button "Criar nova rota" at bounding box center [68, 230] width 57 height 14
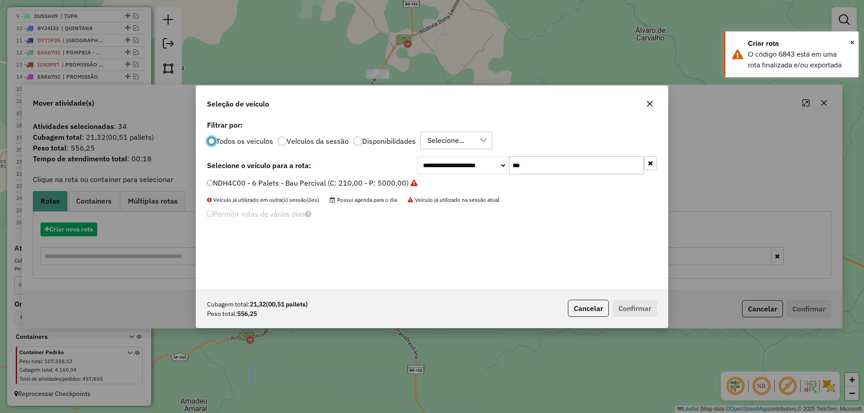
scroll to position [5, 3]
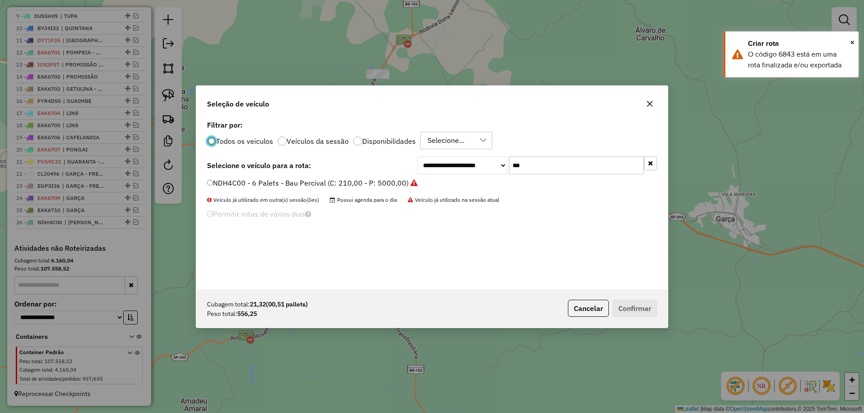
click at [552, 163] on input "***" at bounding box center [576, 166] width 135 height 18
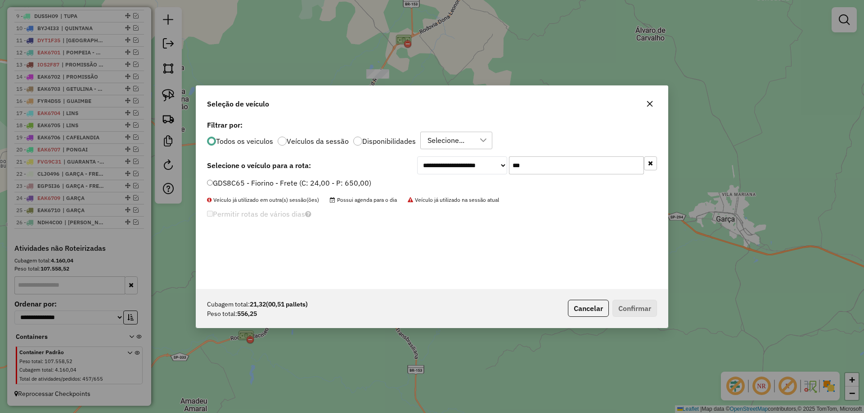
type input "***"
click at [337, 184] on label "GDS8C65 - Fiorino - Frete (C: 24,00 - P: 650,00)" at bounding box center [289, 183] width 164 height 11
click at [626, 303] on button "Confirmar" at bounding box center [634, 308] width 45 height 17
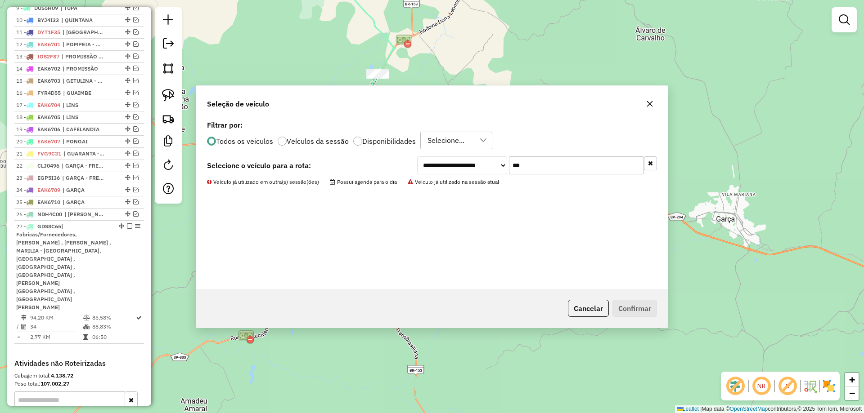
scroll to position [557, 0]
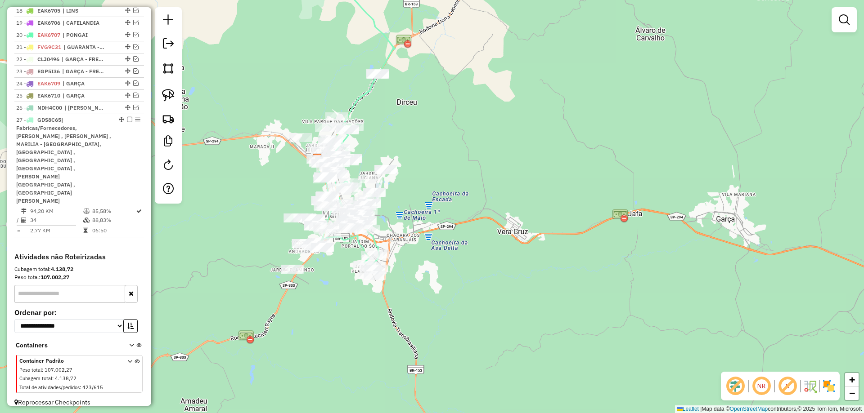
drag, startPoint x: 553, startPoint y: 134, endPoint x: 543, endPoint y: 130, distance: 11.5
click at [553, 134] on div "Janela de atendimento Grade de atendimento Capacidade Transportadoras Veículos …" at bounding box center [432, 206] width 864 height 413
click at [173, 121] on img at bounding box center [168, 118] width 13 height 13
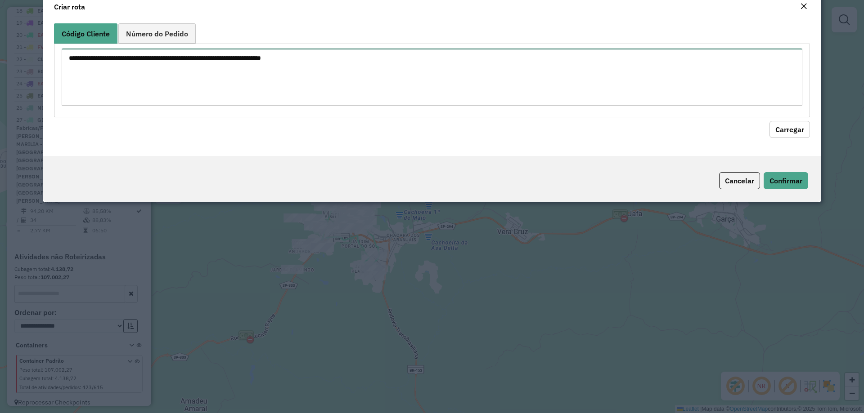
click at [174, 104] on textarea at bounding box center [432, 77] width 741 height 57
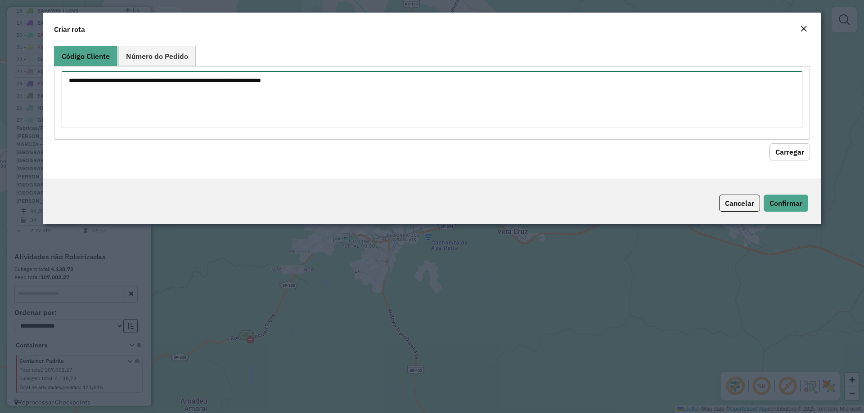
paste textarea "**********"
type textarea "**********"
click at [773, 153] on button "Carregar" at bounding box center [789, 152] width 40 height 17
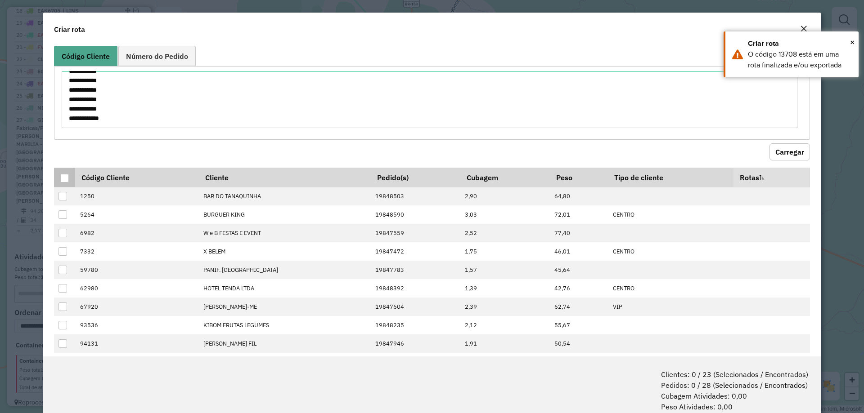
click at [62, 178] on div at bounding box center [64, 178] width 9 height 9
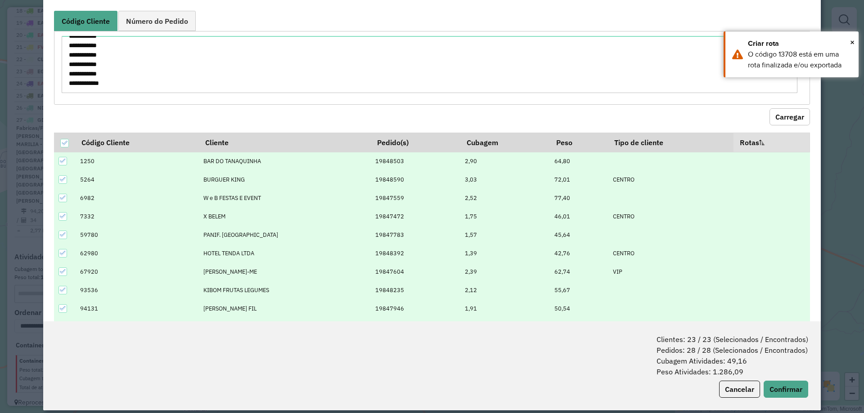
scroll to position [45, 0]
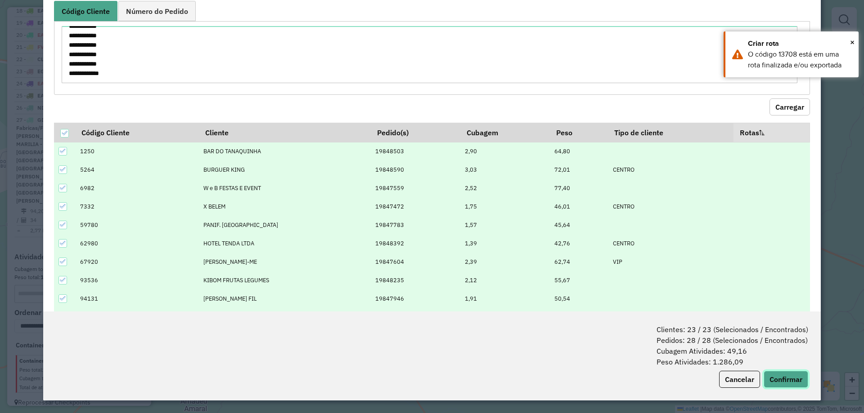
click at [766, 375] on button "Confirmar" at bounding box center [785, 379] width 45 height 17
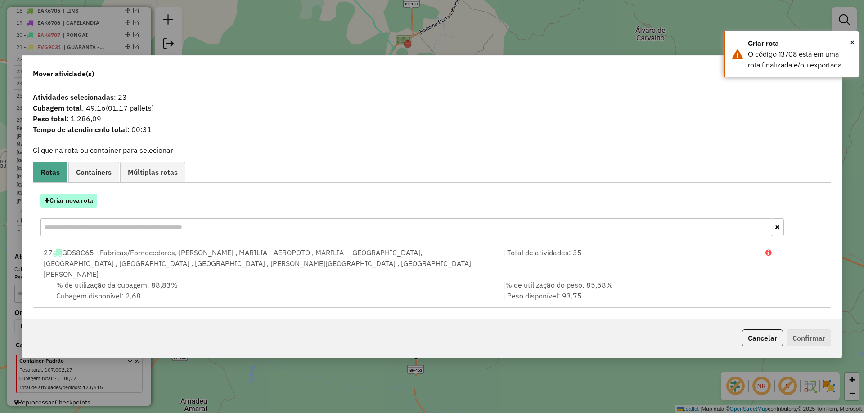
click at [84, 207] on button "Criar nova rota" at bounding box center [68, 201] width 57 height 14
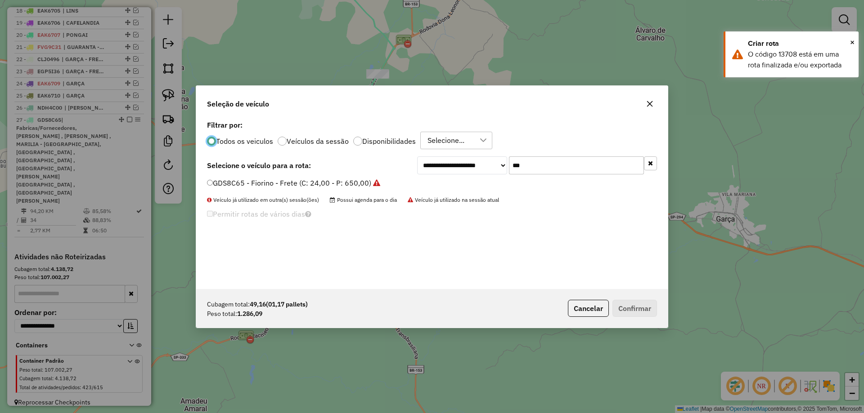
scroll to position [5, 3]
click at [547, 163] on input "***" at bounding box center [576, 166] width 135 height 18
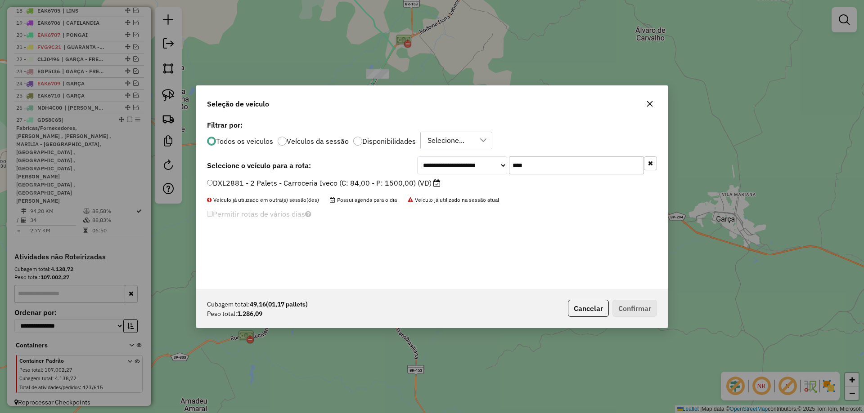
type input "****"
drag, startPoint x: 389, startPoint y: 180, endPoint x: 397, endPoint y: 184, distance: 9.3
click at [389, 180] on label "DXL2881 - 2 Palets - Carroceria Iveco (C: 84,00 - P: 1500,00) (VD)" at bounding box center [323, 183] width 233 height 11
click at [627, 305] on button "Confirmar" at bounding box center [634, 308] width 45 height 17
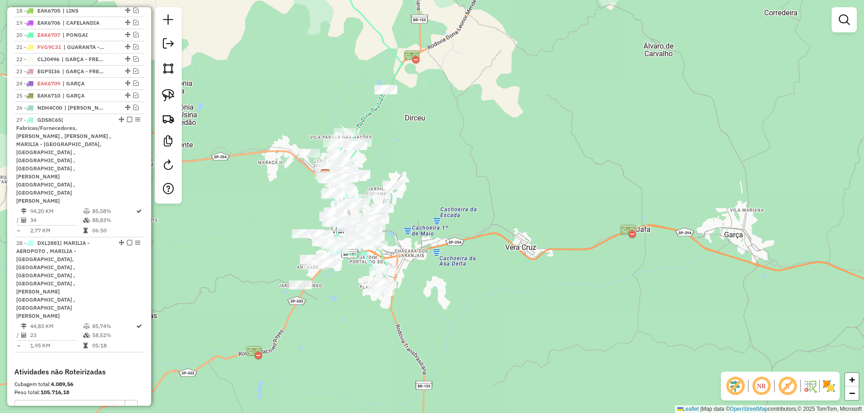
drag, startPoint x: 424, startPoint y: 76, endPoint x: 466, endPoint y: 217, distance: 147.2
click at [468, 216] on div "Janela de atendimento Grade de atendimento Capacidade Transportadoras Veículos …" at bounding box center [432, 206] width 864 height 413
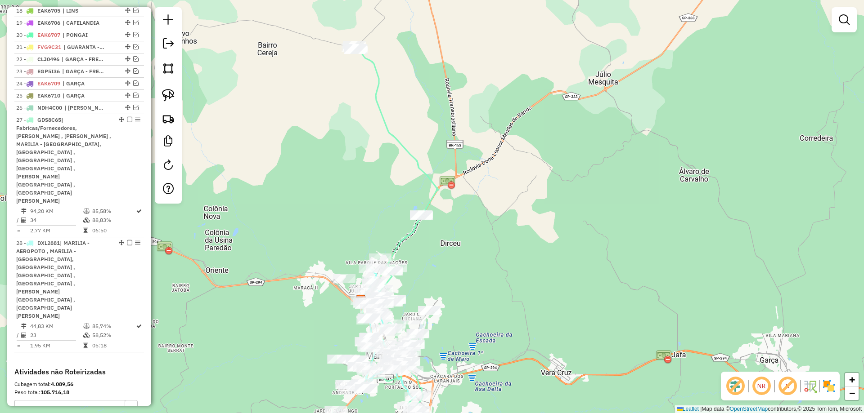
click at [399, 147] on icon at bounding box center [396, 229] width 86 height 362
select select "*********"
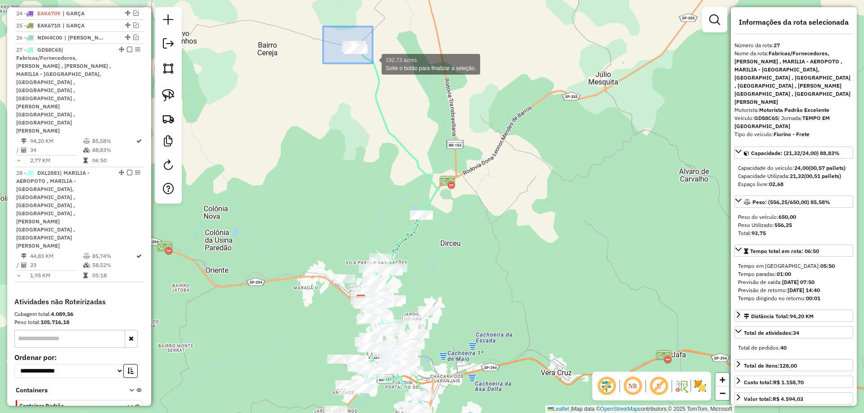
scroll to position [656, 0]
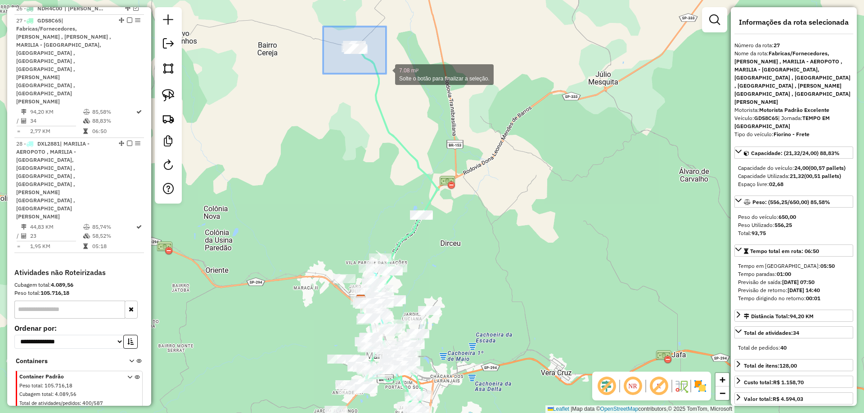
drag, startPoint x: 373, startPoint y: 63, endPoint x: 386, endPoint y: 74, distance: 17.0
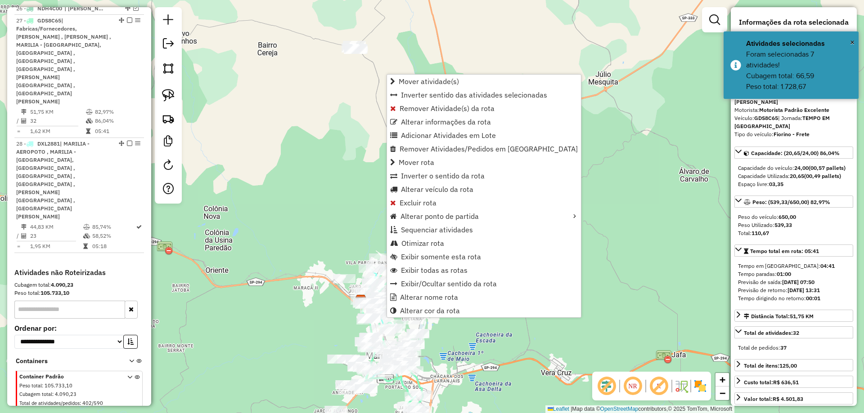
click at [327, 149] on div "Janela de atendimento Grade de atendimento Capacidade Transportadoras Veículos …" at bounding box center [432, 206] width 864 height 413
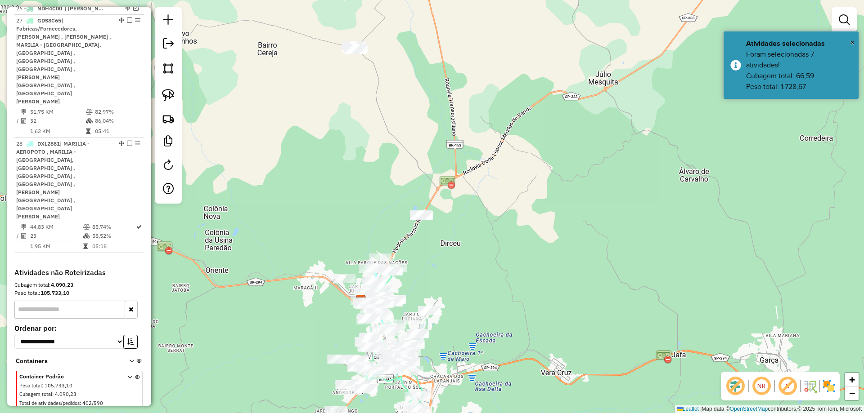
drag, startPoint x: 351, startPoint y: 205, endPoint x: 366, endPoint y: 97, distance: 109.0
click at [363, 94] on div "Janela de atendimento Grade de atendimento Capacidade Transportadoras Veículos …" at bounding box center [432, 206] width 864 height 413
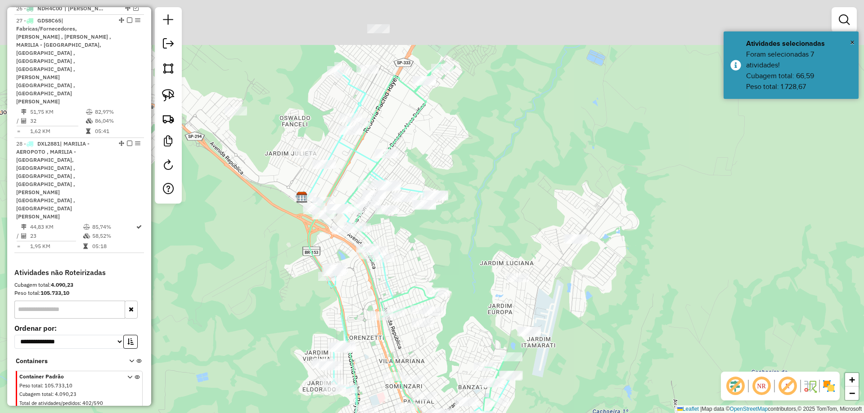
click at [454, 190] on div "Janela de atendimento Grade de atendimento Capacidade Transportadoras Veículos …" at bounding box center [432, 206] width 864 height 413
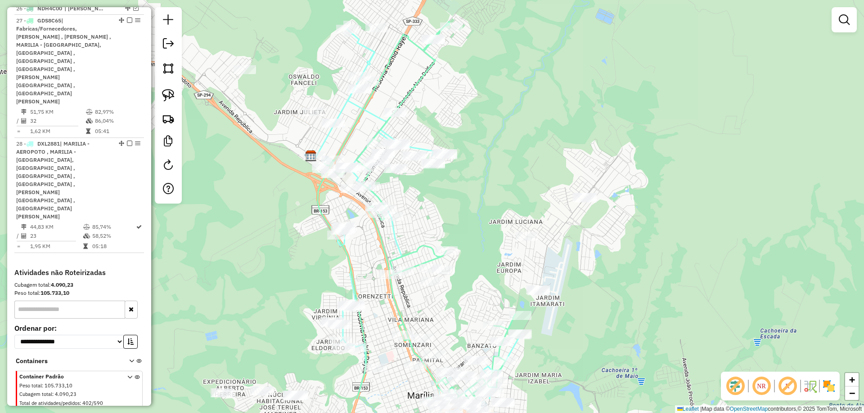
drag, startPoint x: 493, startPoint y: 207, endPoint x: 495, endPoint y: 152, distance: 55.4
click at [495, 152] on div "Janela de atendimento Grade de atendimento Capacidade Transportadoras Veículos …" at bounding box center [432, 206] width 864 height 413
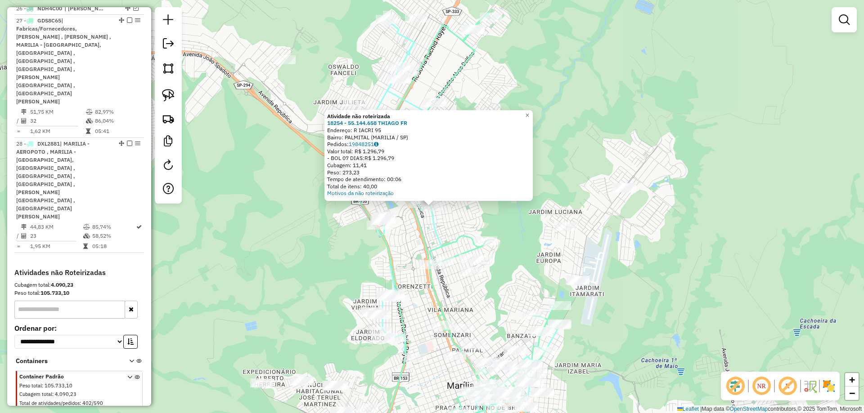
click at [465, 224] on div "Atividade não roteirizada 18254 - 55.144.658 THIAGO FR Endereço: R IACRI 95 Bai…" at bounding box center [432, 206] width 864 height 413
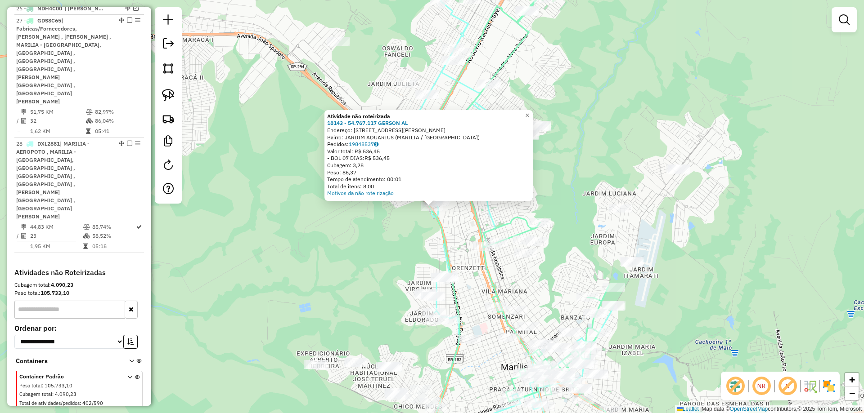
click at [386, 241] on div "Atividade não roteirizada 18143 - 54.767.117 GERSON AL Endereço: AV JOSE CARLOS…" at bounding box center [432, 206] width 864 height 413
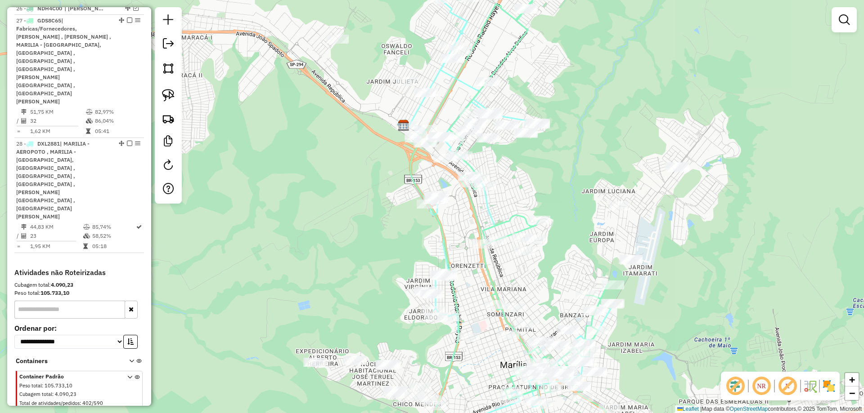
drag, startPoint x: 466, startPoint y: 310, endPoint x: 461, endPoint y: 188, distance: 122.5
click at [461, 188] on div "Janela de atendimento Grade de atendimento Capacidade Transportadoras Veículos …" at bounding box center [432, 206] width 864 height 413
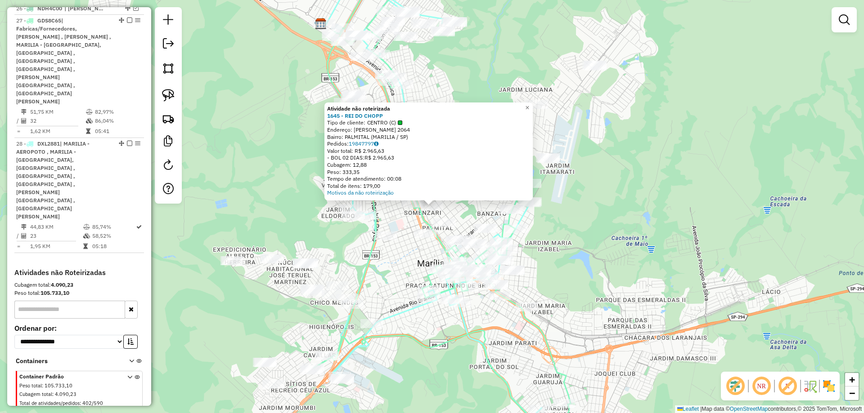
click at [463, 336] on icon at bounding box center [442, 207] width 257 height 496
select select "*********"
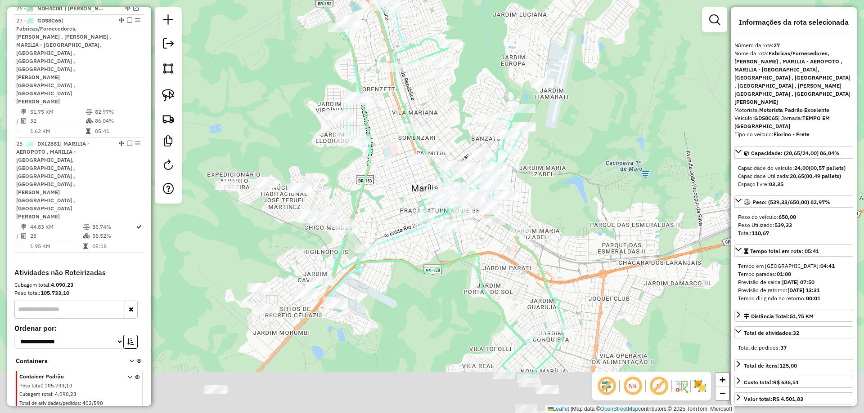
drag, startPoint x: 485, startPoint y: 364, endPoint x: 480, endPoint y: 287, distance: 77.2
click at [480, 287] on icon at bounding box center [436, 131] width 257 height 496
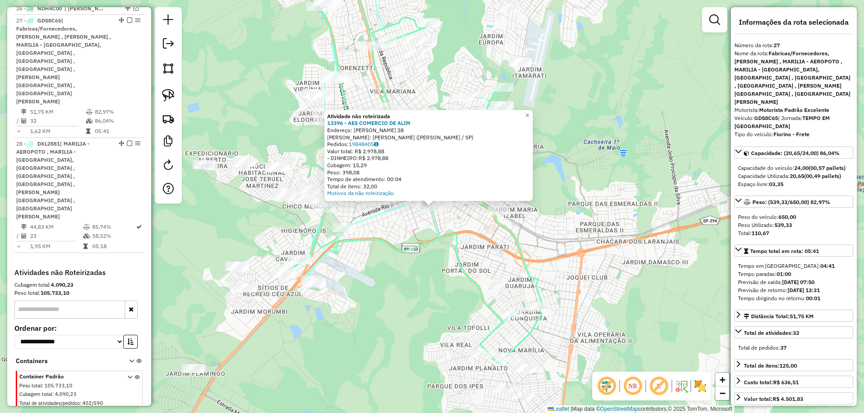
click at [445, 289] on div "Atividade não roteirizada 13396 - AES COMERCIO DE ALIM Endereço: R FLORIANO PEI…" at bounding box center [432, 206] width 864 height 413
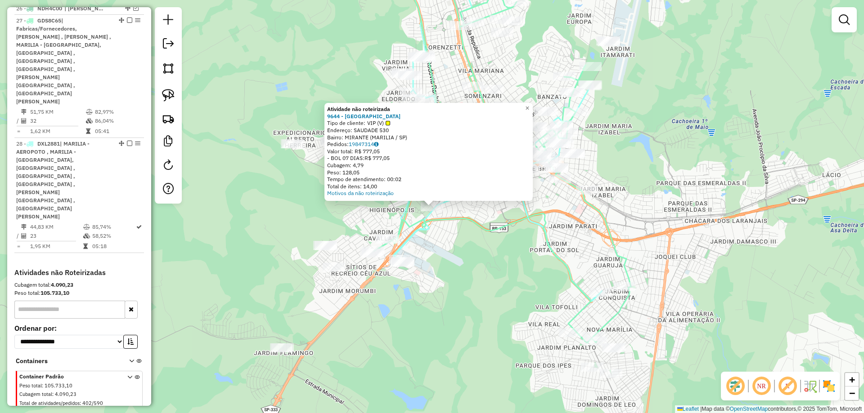
click at [462, 269] on div "Atividade não roteirizada 9644 - PORTO PIZZARIA Tipo de cliente: VIP (V) Endere…" at bounding box center [432, 206] width 864 height 413
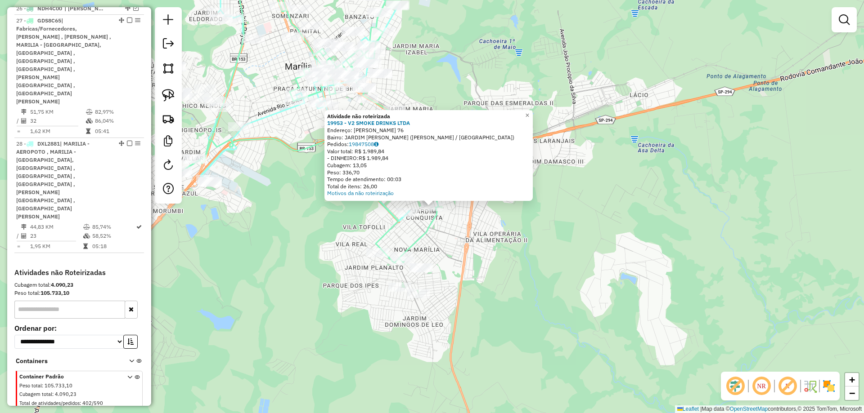
click at [480, 255] on div "Atividade não roteirizada 19953 - V2 SMOKE DRINKS LTDA Endereço: EGIDIO ELIAS M…" at bounding box center [432, 206] width 864 height 413
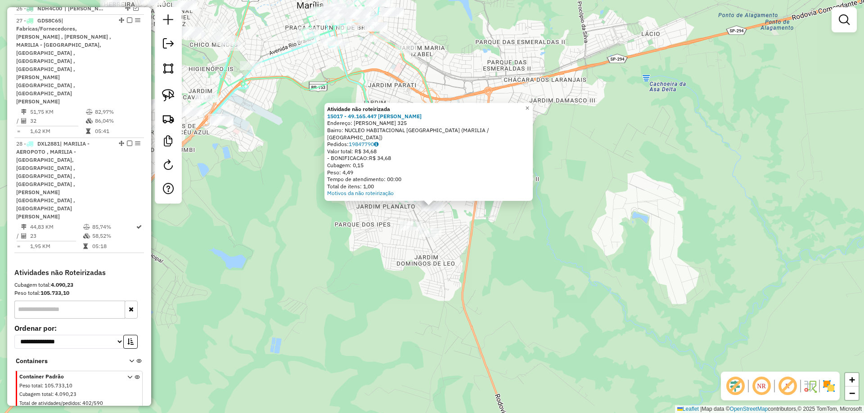
click at [394, 247] on div "Atividade não roteirizada 15017 - 49.165.447 DANIELA S Endereço: R YUKIO FUZIY …" at bounding box center [432, 206] width 864 height 413
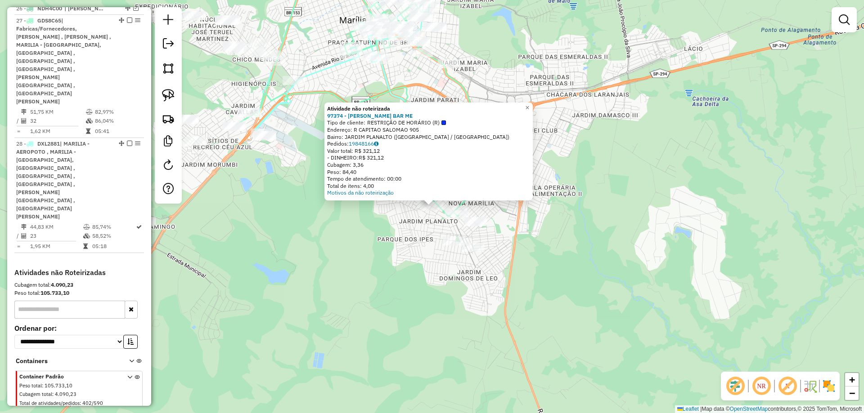
click at [398, 240] on div "Atividade não roteirizada 97374 - RONALDO ROSA BAR ME Tipo de cliente: RESTRIÇÃ…" at bounding box center [432, 206] width 864 height 413
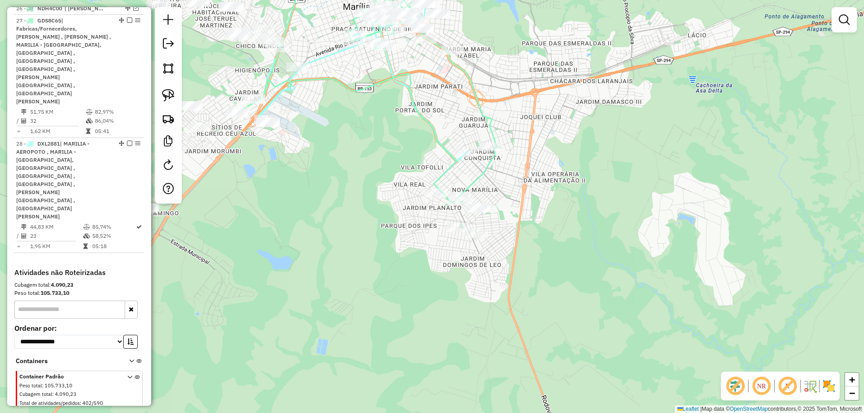
drag, startPoint x: 428, startPoint y: 210, endPoint x: 431, endPoint y: 200, distance: 10.1
click at [431, 200] on div "Janela de atendimento Grade de atendimento Capacidade Transportadoras Veículos …" at bounding box center [432, 206] width 864 height 413
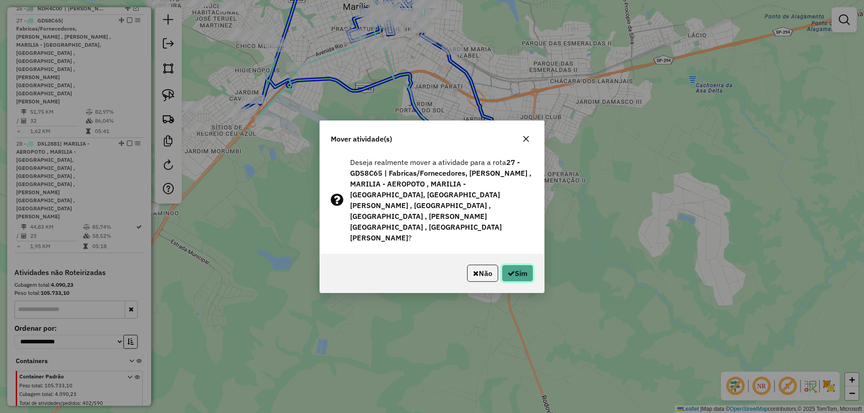
click at [512, 265] on button "Sim" at bounding box center [517, 273] width 31 height 17
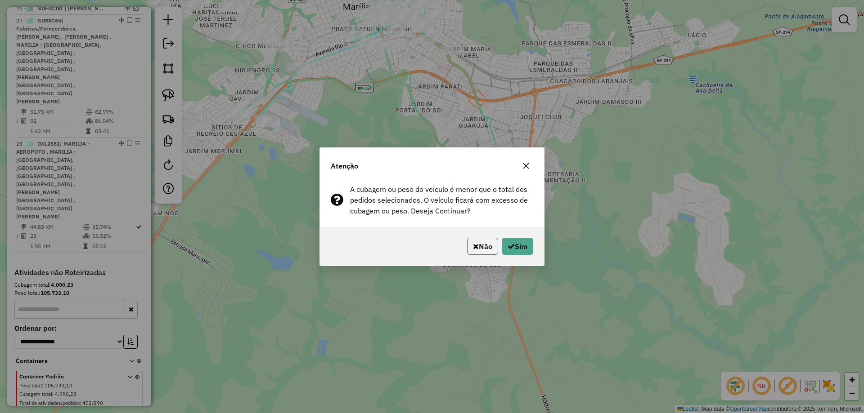
click at [480, 242] on button "Não" at bounding box center [482, 246] width 31 height 17
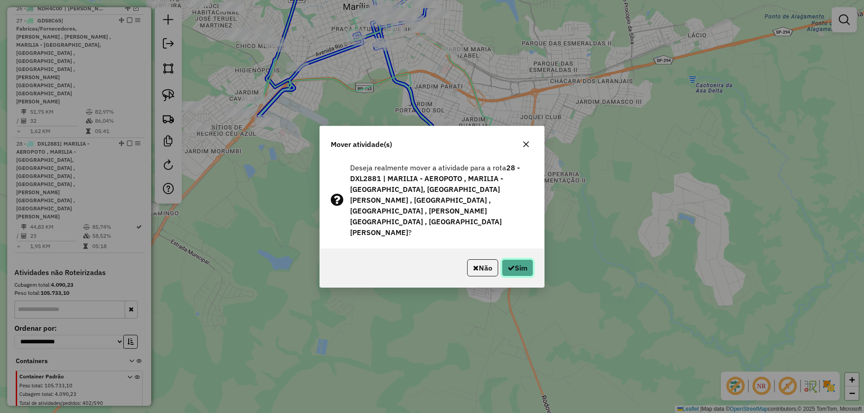
click at [512, 265] on icon "button" at bounding box center [510, 268] width 7 height 7
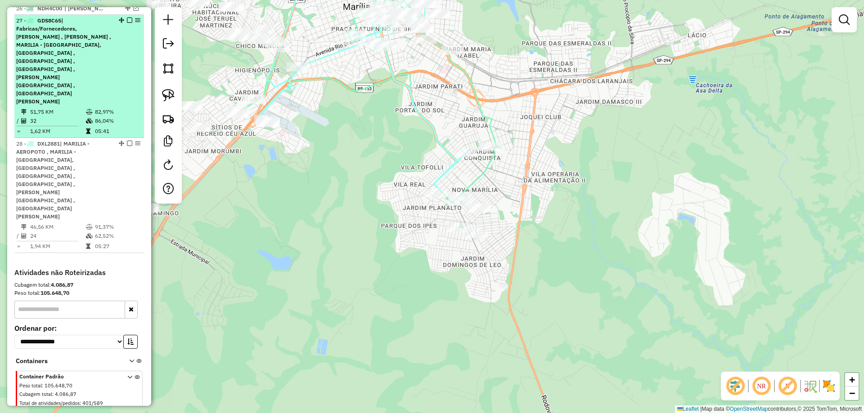
click at [87, 97] on div "27 - GDS8C65 | Fabricas/Fornecedores, GUAIMBE - ROSALIA , MARILIA - AEROPOTO , …" at bounding box center [63, 61] width 95 height 89
select select "*********"
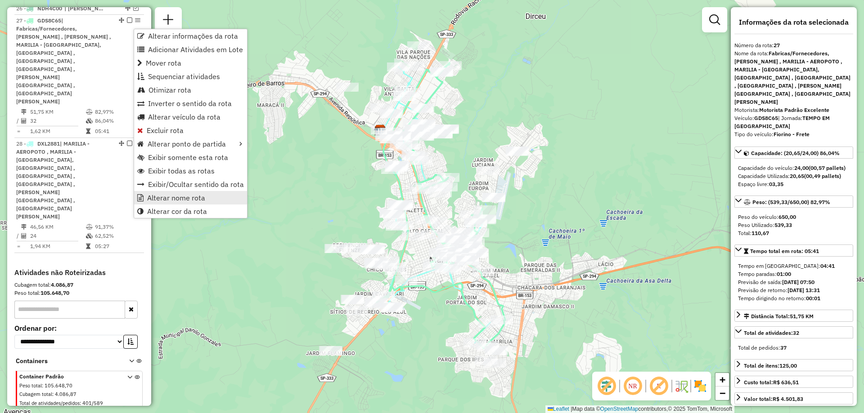
click at [184, 198] on span "Alterar nome rota" at bounding box center [176, 197] width 58 height 7
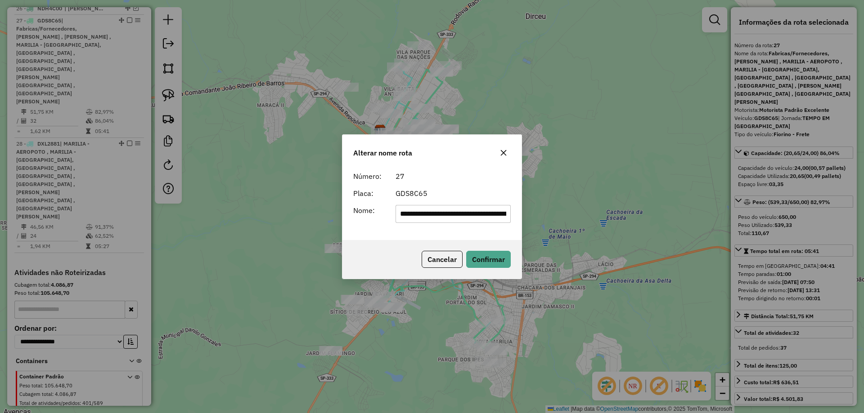
scroll to position [0, 646]
click at [454, 212] on input "**********" at bounding box center [453, 214] width 116 height 18
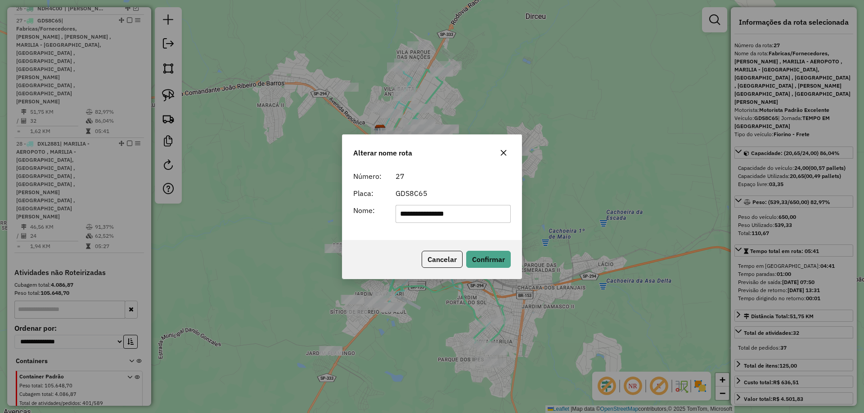
type input "**********"
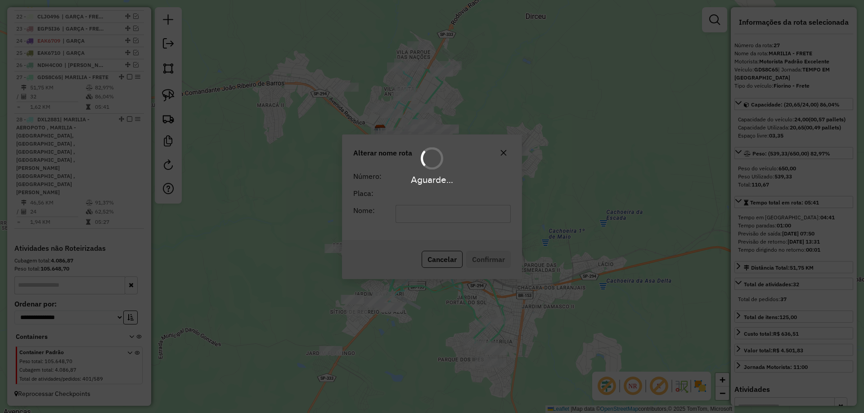
scroll to position [600, 0]
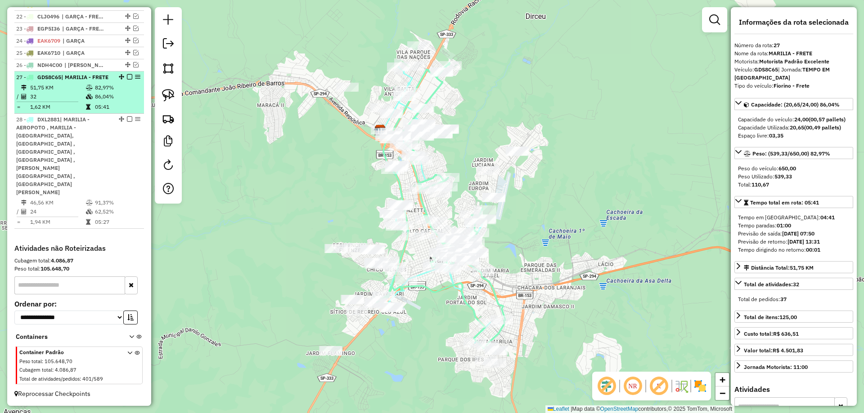
click at [127, 80] on em at bounding box center [129, 76] width 5 height 5
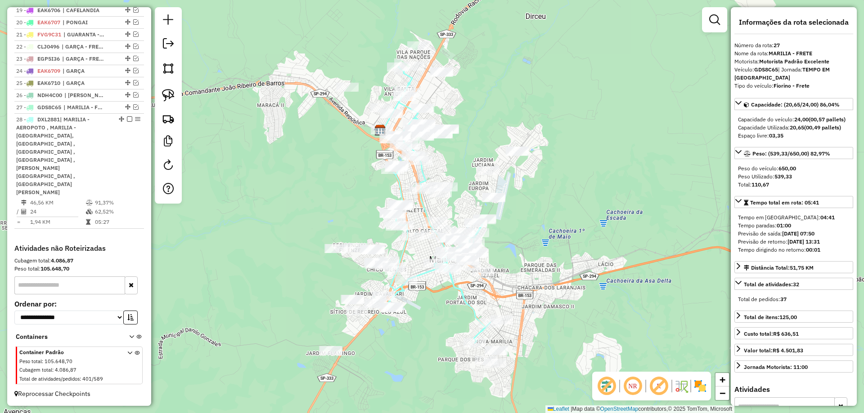
scroll to position [561, 0]
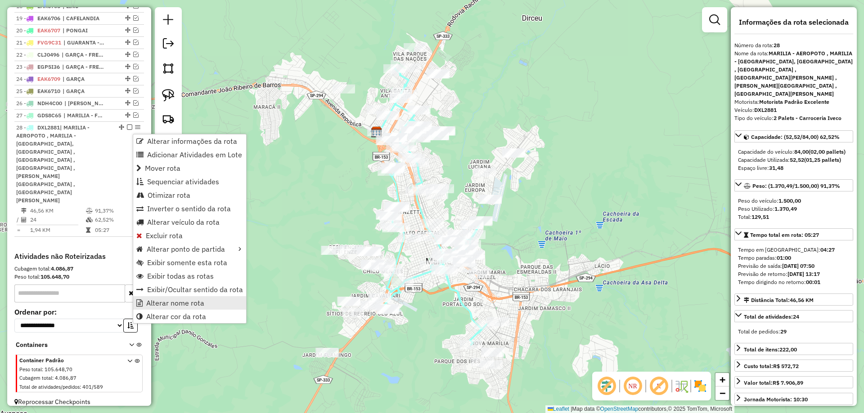
click at [185, 303] on span "Alterar nome rota" at bounding box center [175, 303] width 58 height 7
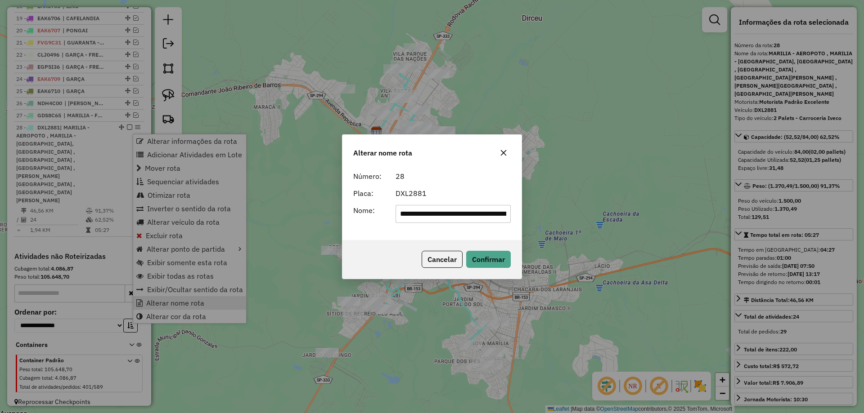
scroll to position [0, 495]
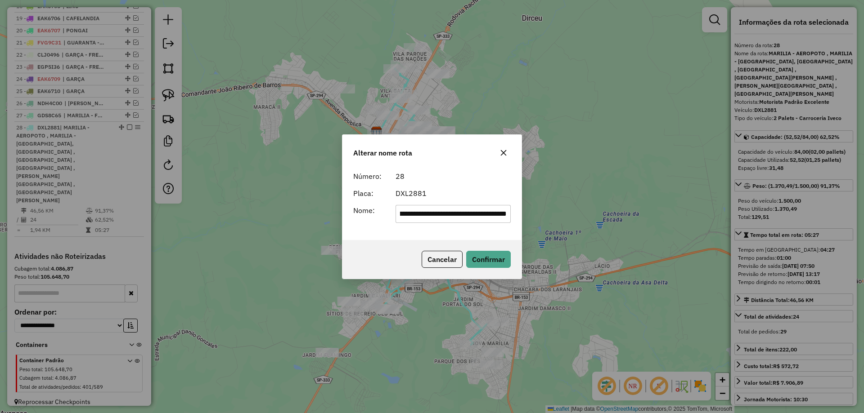
click at [452, 215] on input "**********" at bounding box center [453, 214] width 116 height 18
type input "**********"
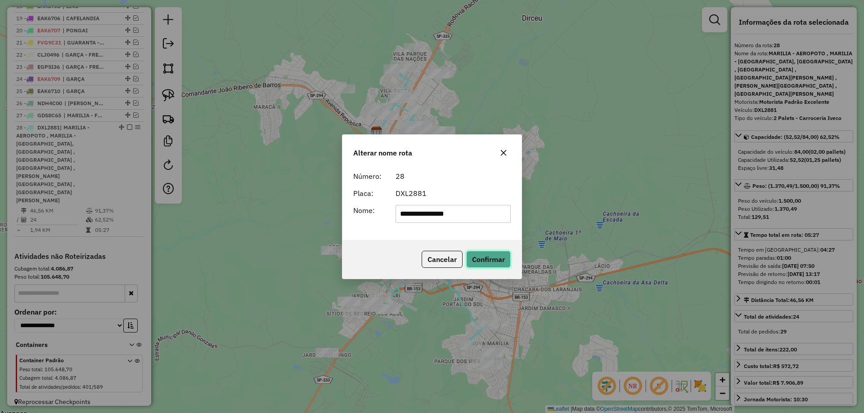
click at [480, 264] on button "Confirmar" at bounding box center [488, 259] width 45 height 17
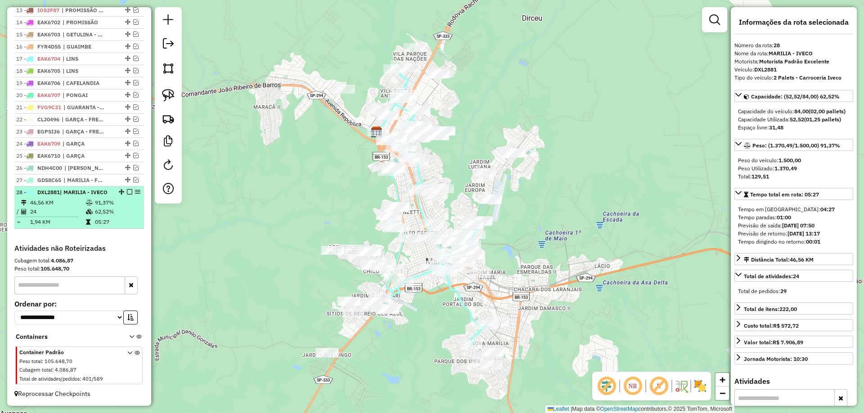
click at [129, 189] on em at bounding box center [129, 191] width 5 height 5
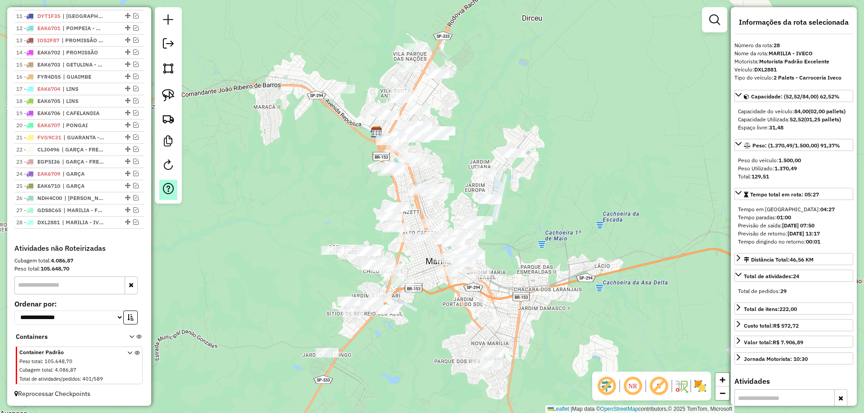
scroll to position [475, 0]
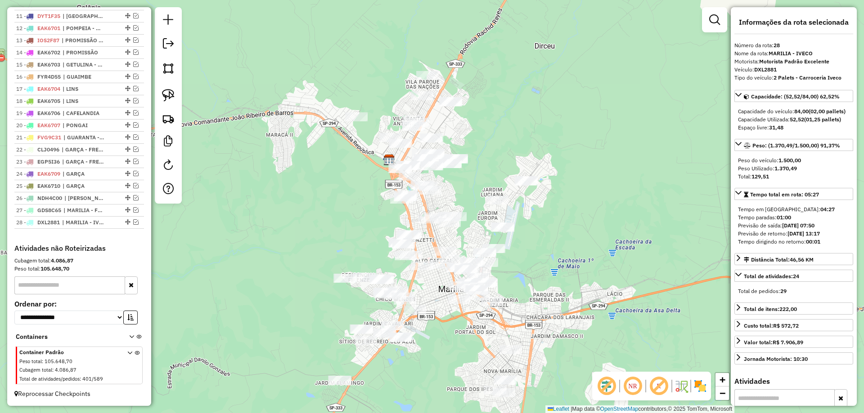
drag, startPoint x: 292, startPoint y: 155, endPoint x: 317, endPoint y: 198, distance: 50.2
click at [310, 203] on div "Janela de atendimento Grade de atendimento Capacidade Transportadoras Veículos …" at bounding box center [432, 206] width 864 height 413
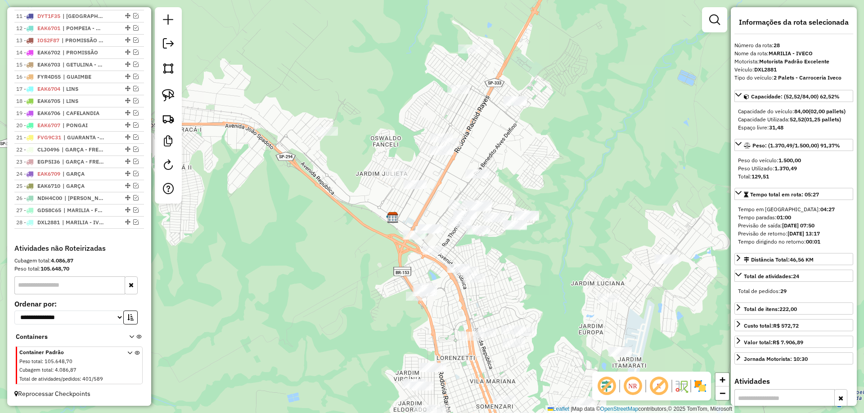
drag, startPoint x: 564, startPoint y: 144, endPoint x: 541, endPoint y: 204, distance: 64.3
click at [543, 202] on div "Janela de atendimento Grade de atendimento Capacidade Transportadoras Veículos …" at bounding box center [432, 206] width 864 height 413
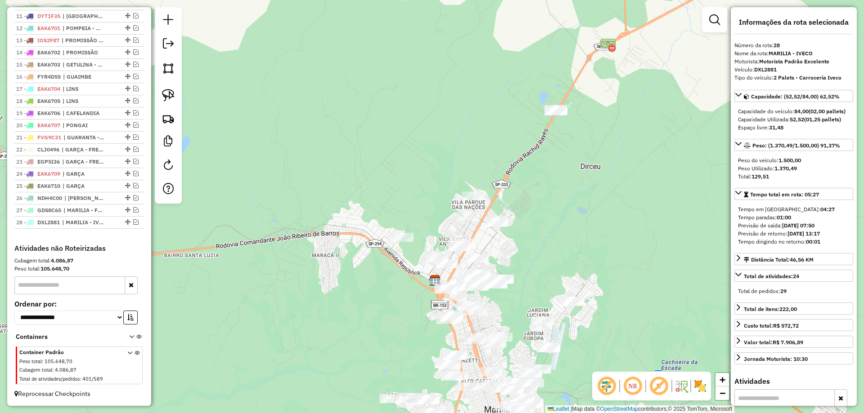
drag, startPoint x: 535, startPoint y: 219, endPoint x: 518, endPoint y: 175, distance: 47.3
click at [519, 174] on div "Janela de atendimento Grade de atendimento Capacidade Transportadoras Veículos …" at bounding box center [432, 206] width 864 height 413
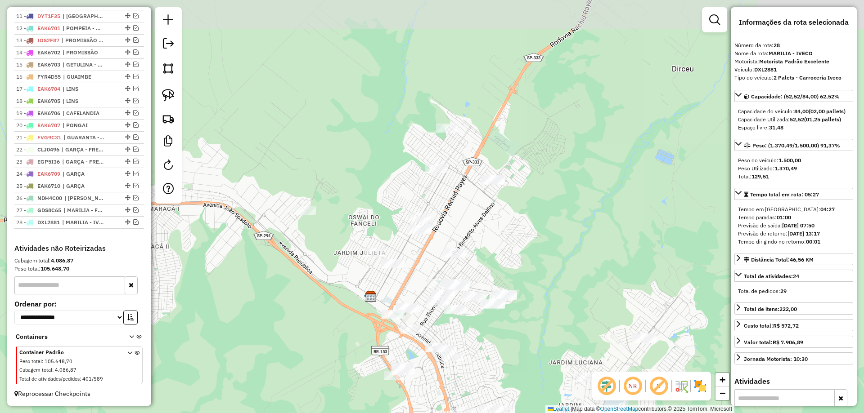
drag, startPoint x: 404, startPoint y: 221, endPoint x: 332, endPoint y: 279, distance: 93.2
click at [332, 279] on div "Janela de atendimento Grade de atendimento Capacidade Transportadoras Veículos …" at bounding box center [432, 206] width 864 height 413
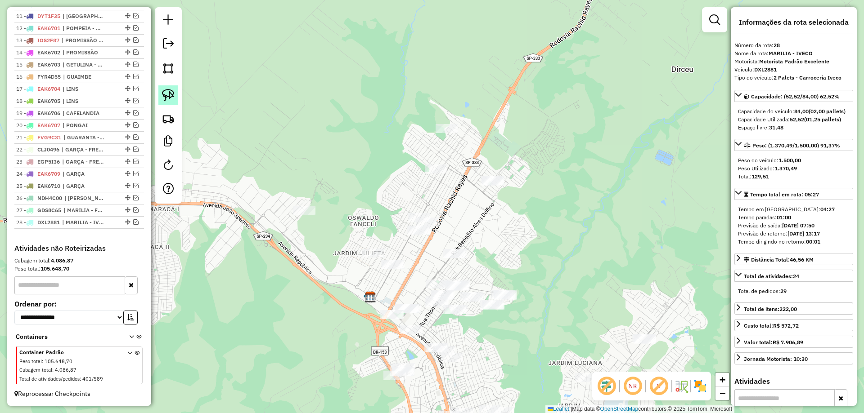
click at [171, 92] on img at bounding box center [168, 95] width 13 height 13
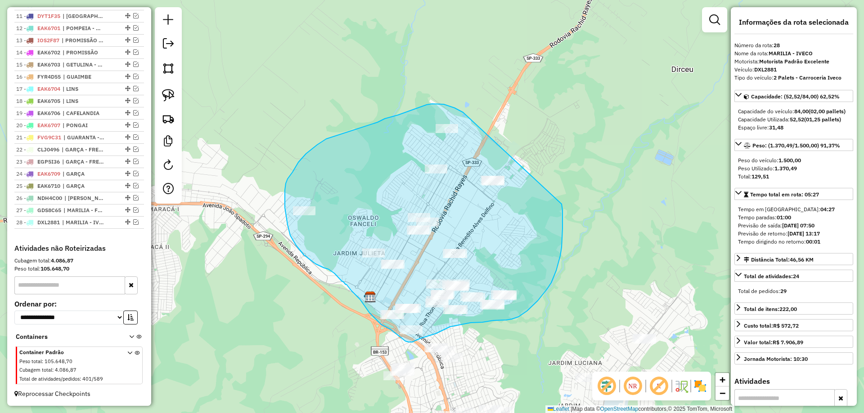
drag, startPoint x: 463, startPoint y: 112, endPoint x: 530, endPoint y: 157, distance: 80.7
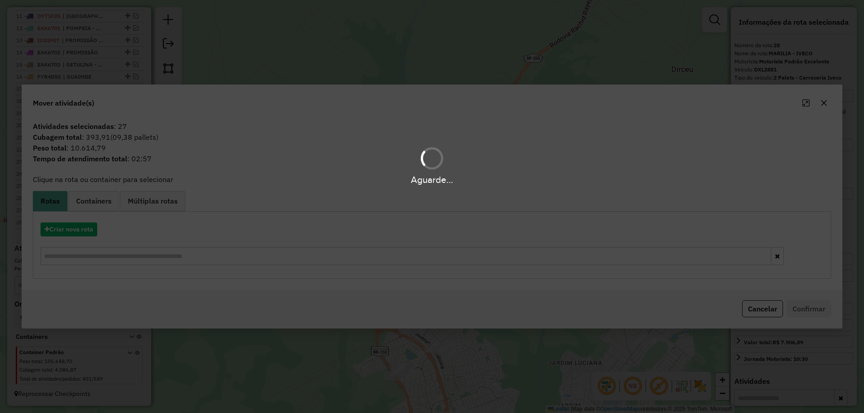
click at [78, 229] on div "Aguarde..." at bounding box center [432, 206] width 864 height 413
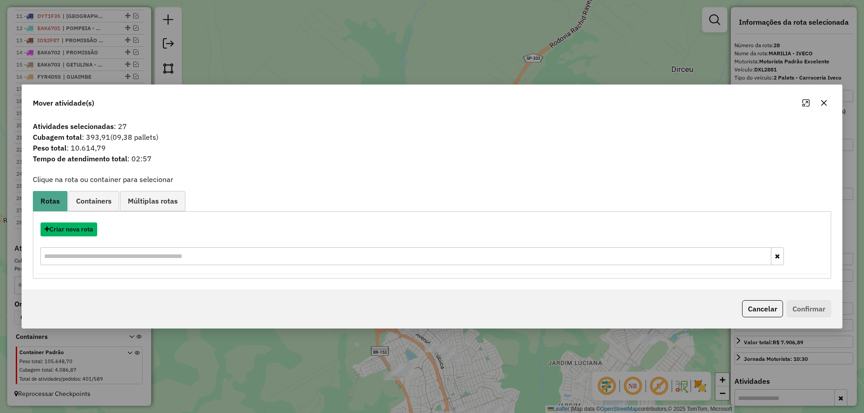
click at [78, 229] on button "Criar nova rota" at bounding box center [68, 230] width 57 height 14
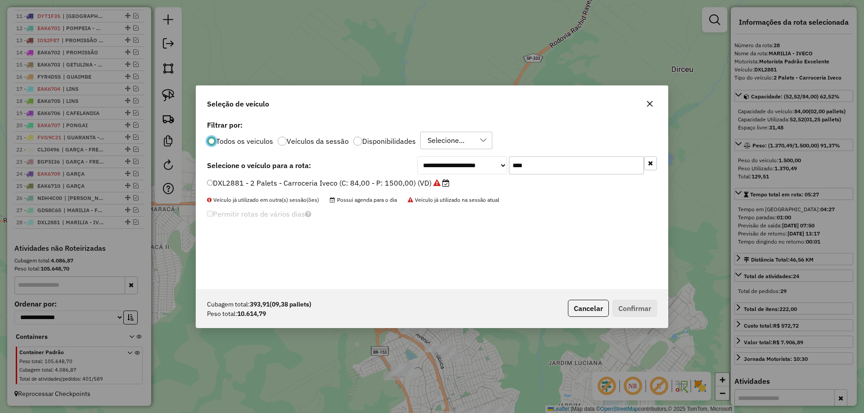
scroll to position [5, 3]
click at [549, 167] on input "****" at bounding box center [576, 166] width 135 height 18
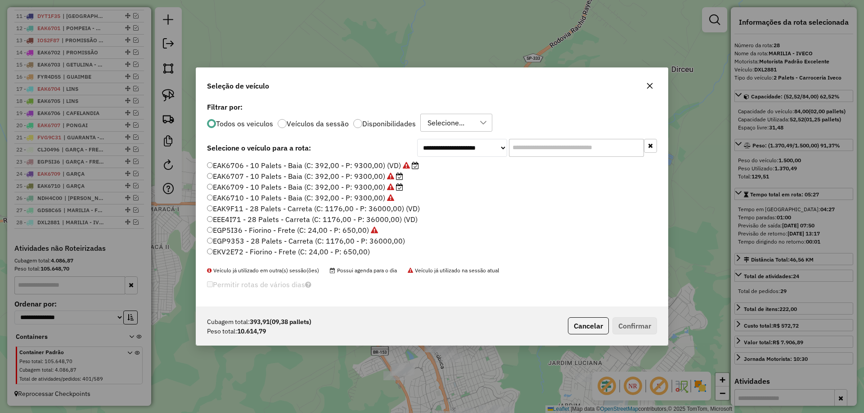
scroll to position [315, 0]
click at [387, 236] on icon at bounding box center [390, 239] width 7 height 7
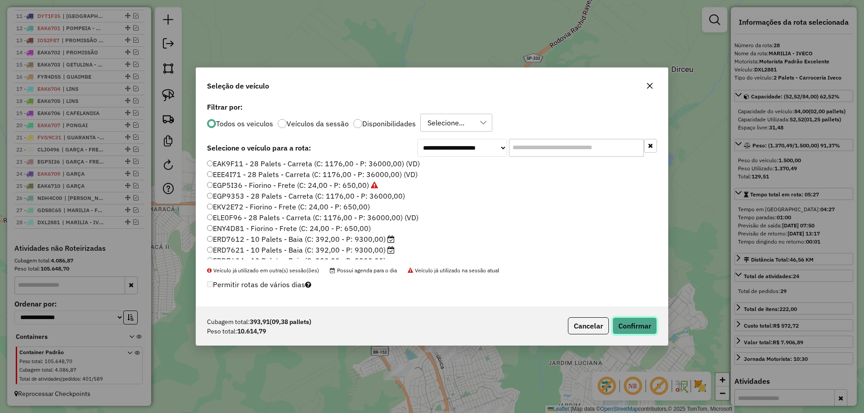
click at [637, 329] on button "Confirmar" at bounding box center [634, 326] width 45 height 17
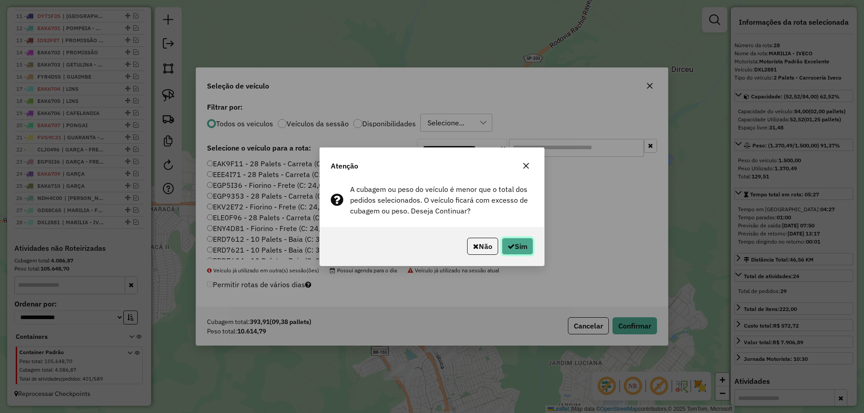
click at [520, 246] on button "Sim" at bounding box center [517, 246] width 31 height 17
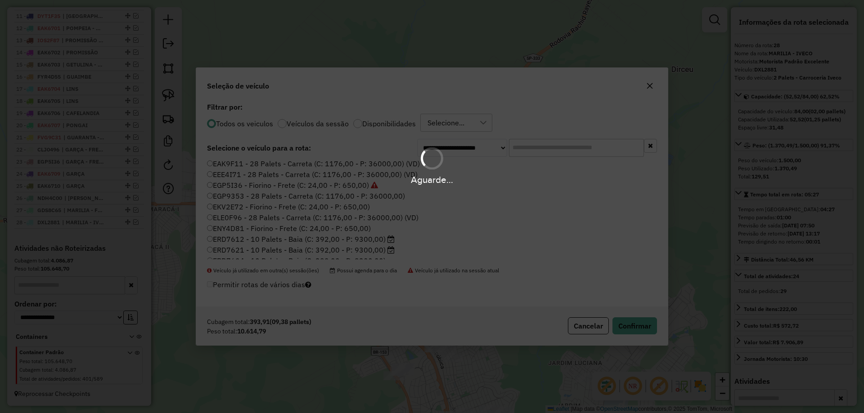
drag, startPoint x: 450, startPoint y: 181, endPoint x: 408, endPoint y: 180, distance: 41.9
click at [408, 180] on hb-app "Aguarde... Pop-up bloqueado! Seu navegador bloqueou automáticamente a abertura …" at bounding box center [432, 206] width 864 height 413
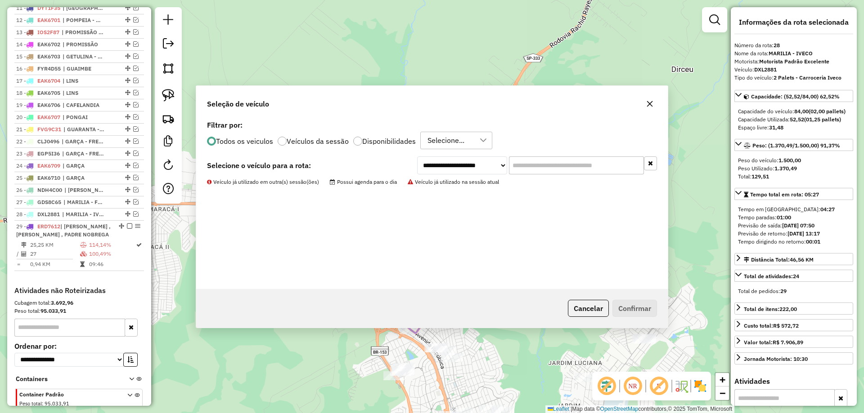
click at [436, 204] on div "Janela de atendimento Grade de atendimento Capacidade Transportadoras Veículos …" at bounding box center [432, 206] width 864 height 413
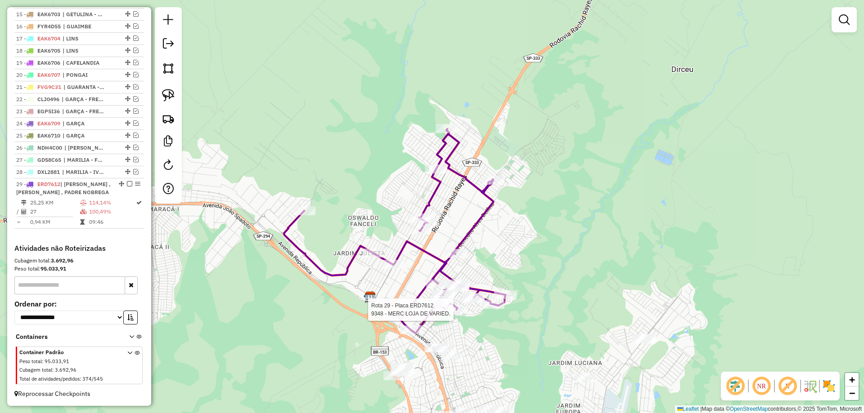
click at [457, 314] on div at bounding box center [456, 309] width 22 height 9
select select "*********"
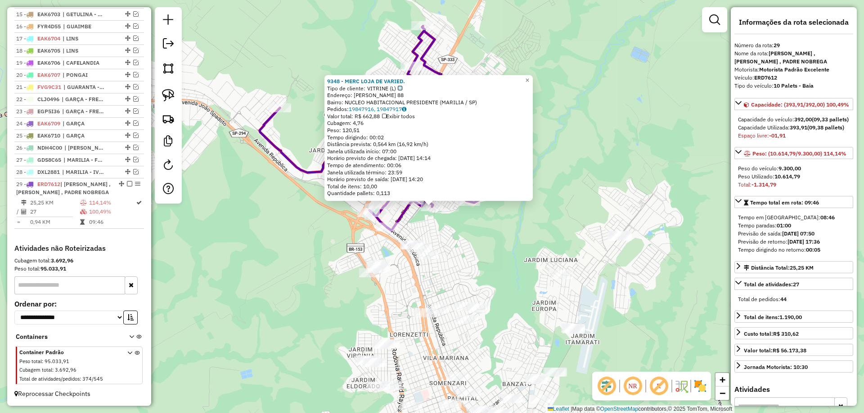
click at [459, 273] on div "9348 - MERC LOJA DE VARIED. Tipo de cliente: VITRINE (L) Endereço: ROMEU CERONI…" at bounding box center [432, 206] width 864 height 413
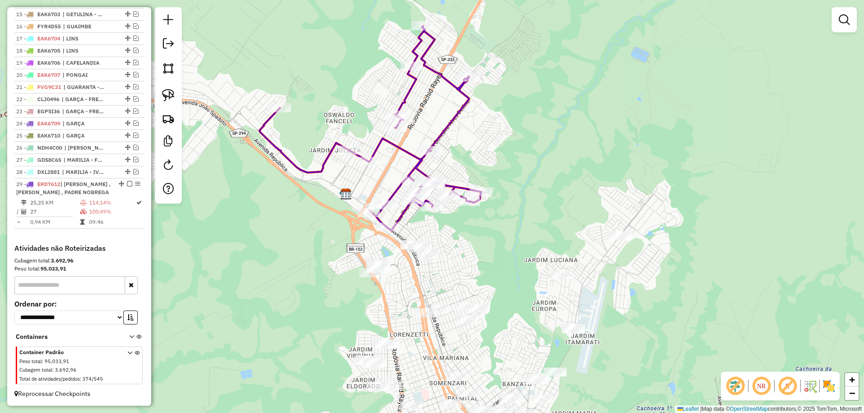
click at [404, 211] on icon at bounding box center [370, 128] width 221 height 205
select select "*********"
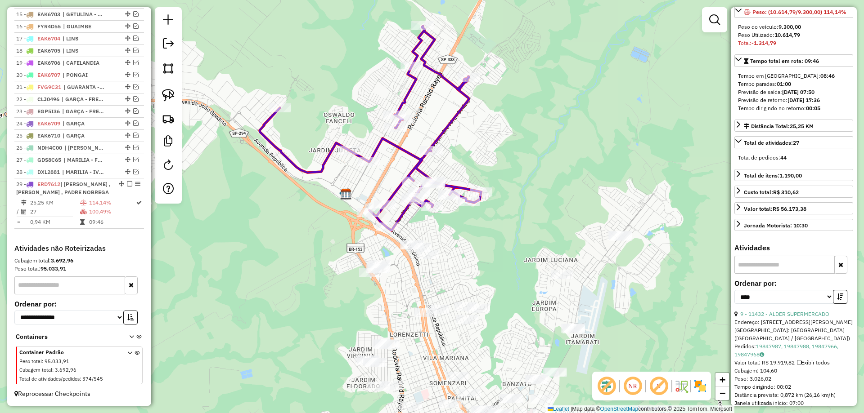
scroll to position [180, 0]
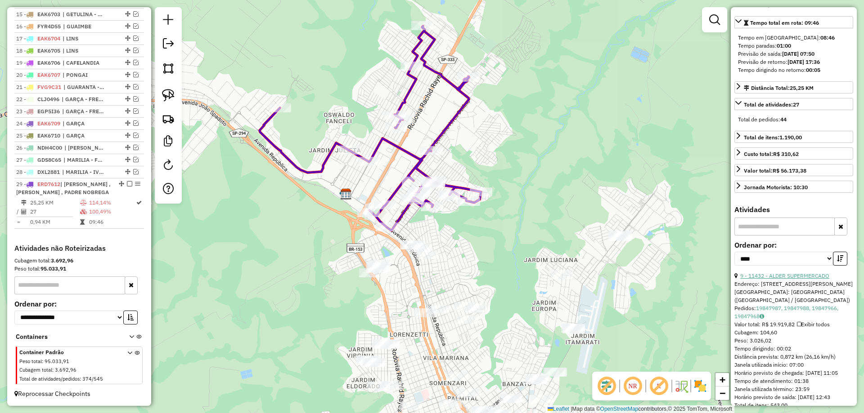
click at [781, 279] on link "9 - 11432 - ALDER SUPERMERCADO" at bounding box center [784, 276] width 89 height 7
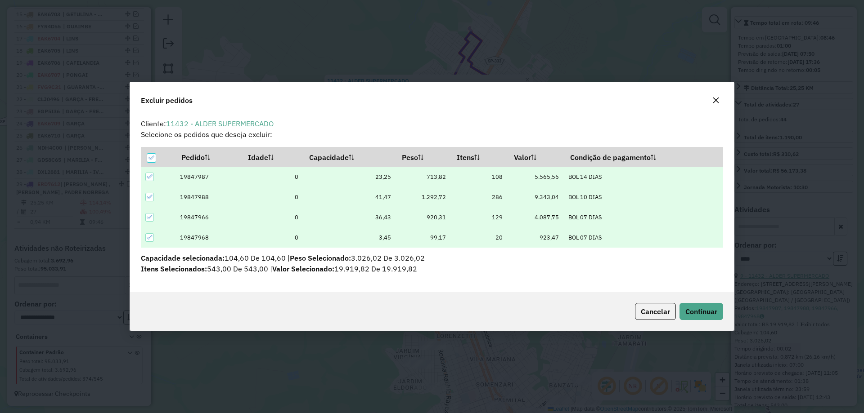
scroll to position [0, 0]
click at [711, 312] on span "Continuar" at bounding box center [701, 311] width 32 height 9
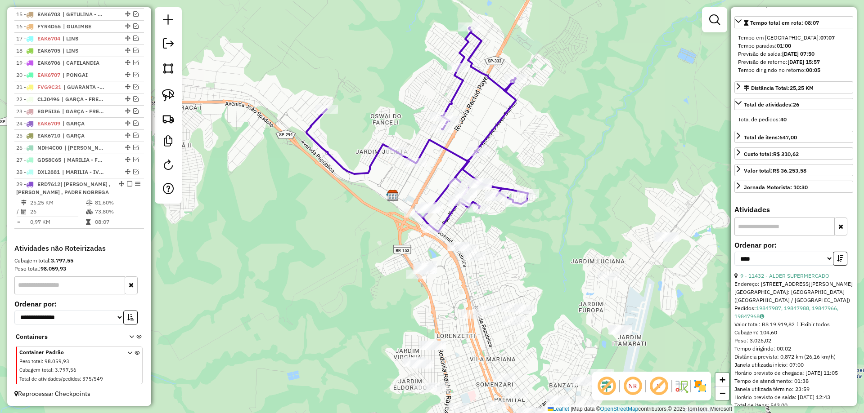
scroll to position [172, 0]
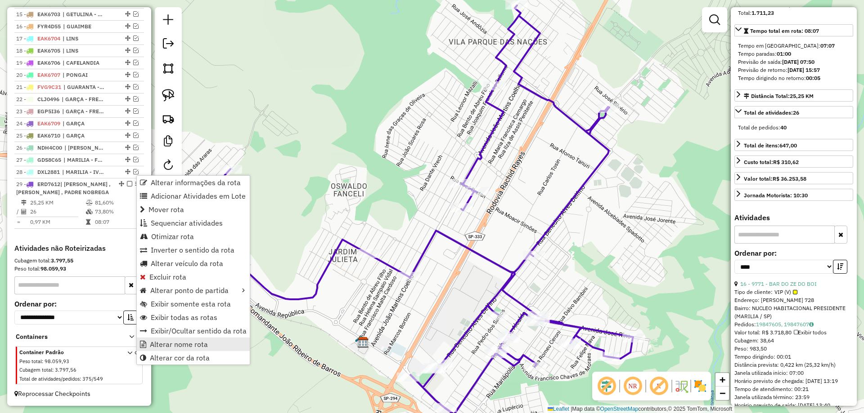
click at [169, 341] on span "Alterar nome rota" at bounding box center [179, 344] width 58 height 7
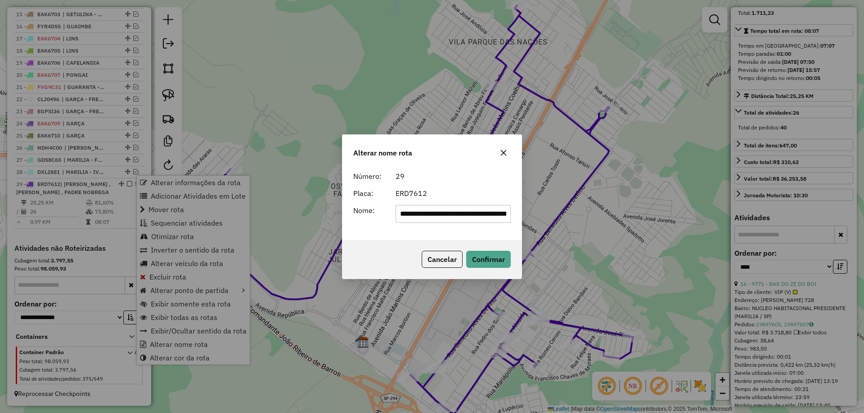
scroll to position [0, 139]
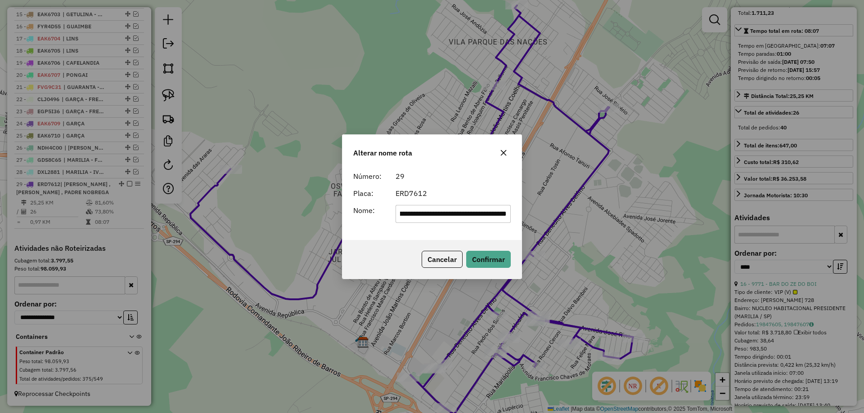
click at [453, 215] on input "**********" at bounding box center [453, 214] width 116 height 18
drag, startPoint x: 471, startPoint y: 210, endPoint x: 532, endPoint y: 214, distance: 60.9
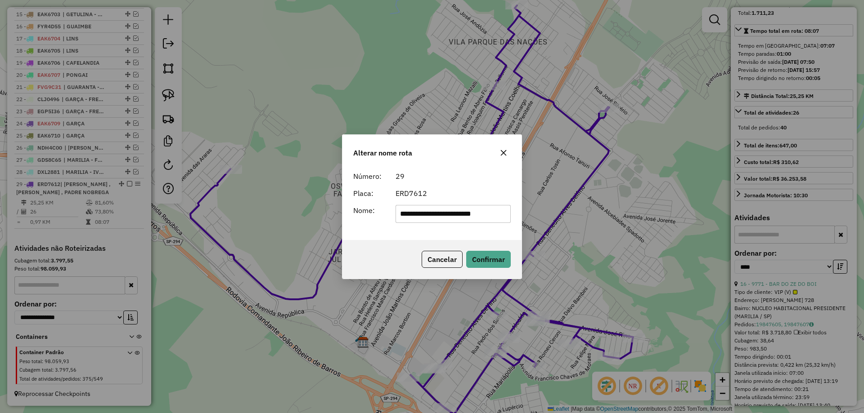
click at [532, 214] on div "**********" at bounding box center [432, 206] width 864 height 413
type input "**********"
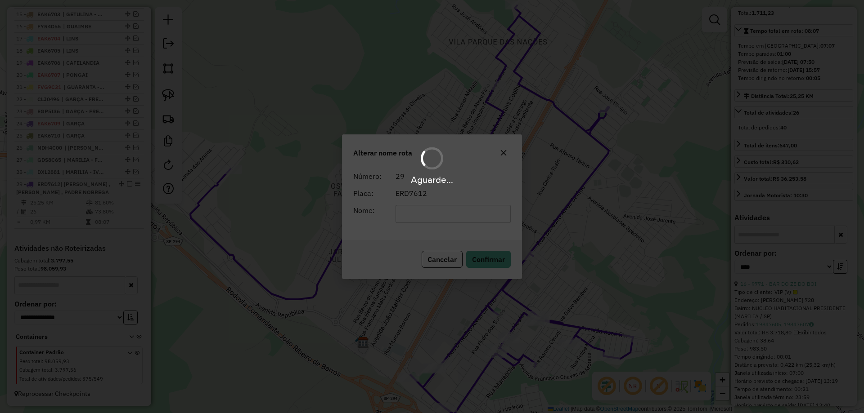
scroll to position [156, 0]
